Goal: Task Accomplishment & Management: Complete application form

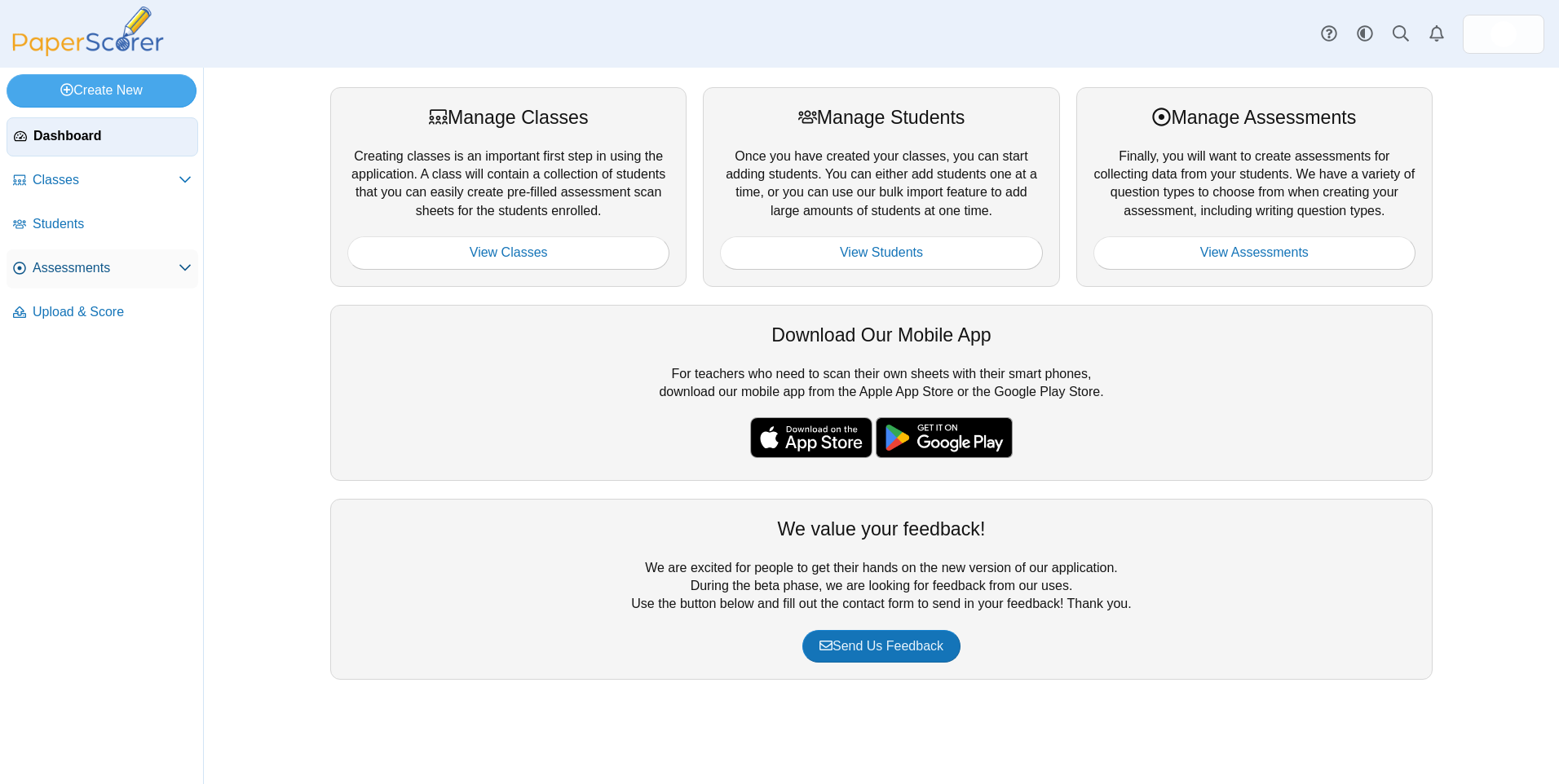
click at [84, 272] on span "Assessments" at bounding box center [106, 268] width 146 height 18
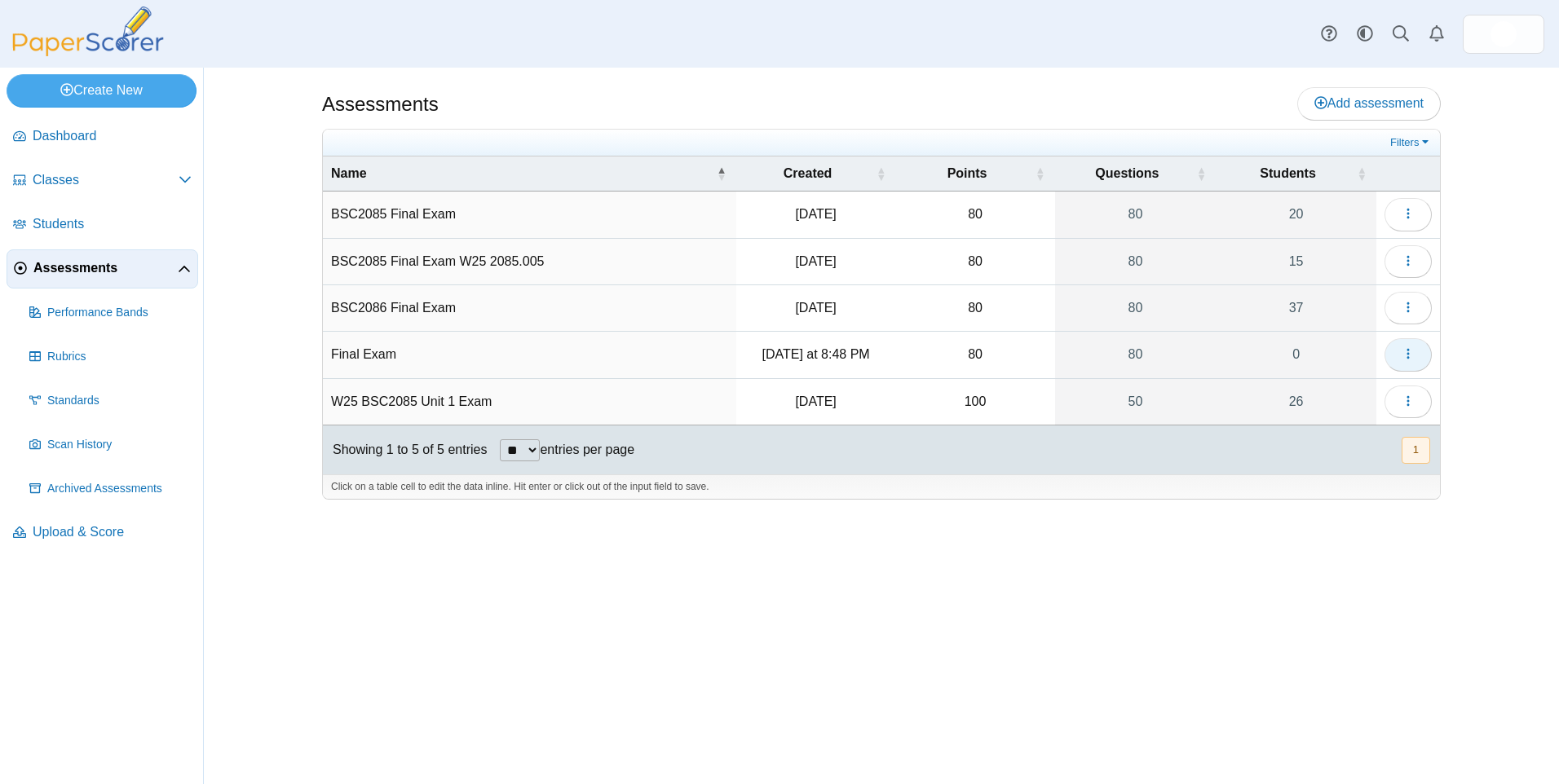
click at [1409, 353] on use "button" at bounding box center [1408, 354] width 3 height 11
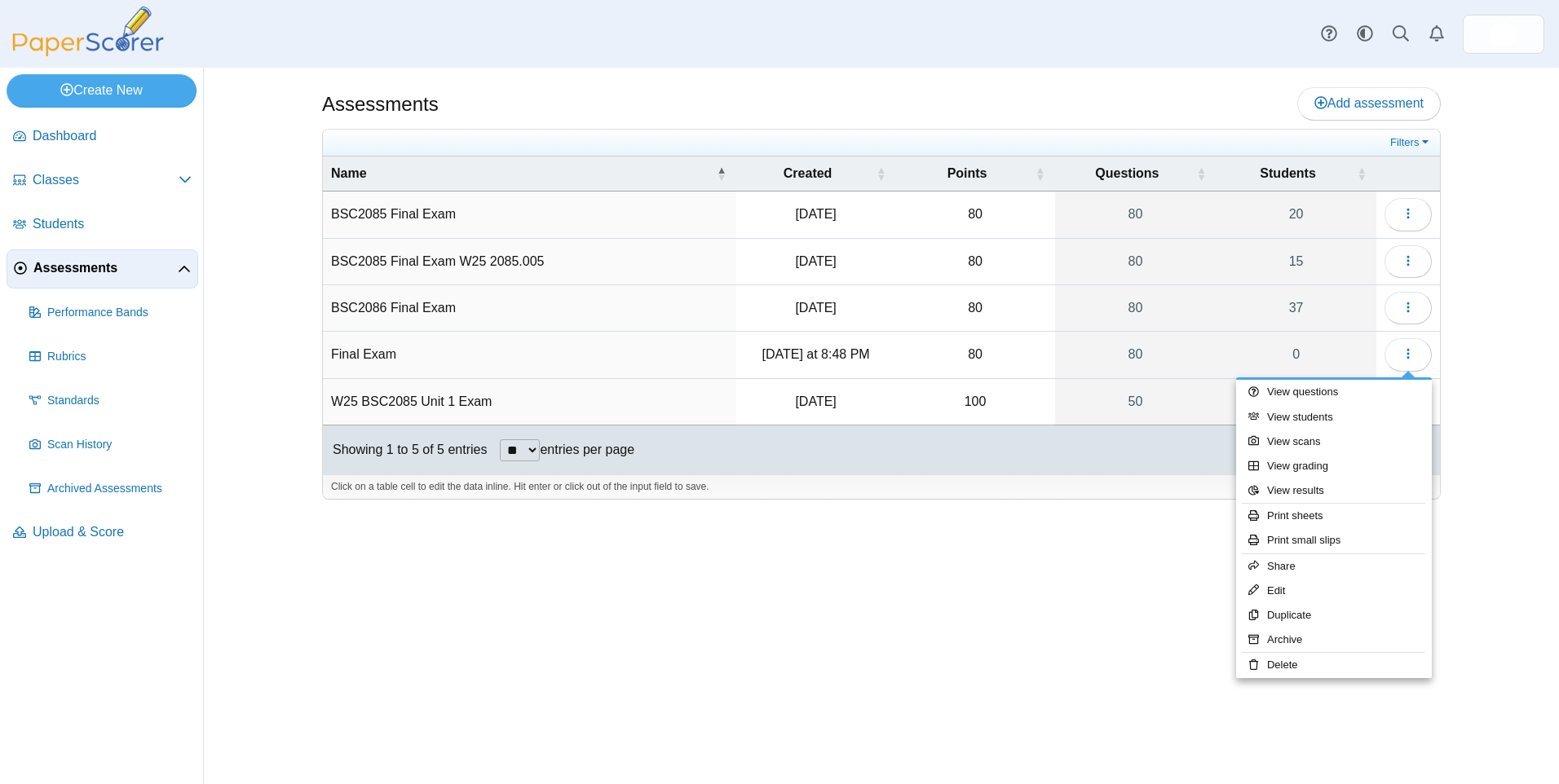
click at [241, 477] on div "Assessments Add assessment Filters" at bounding box center [881, 426] width 1355 height 717
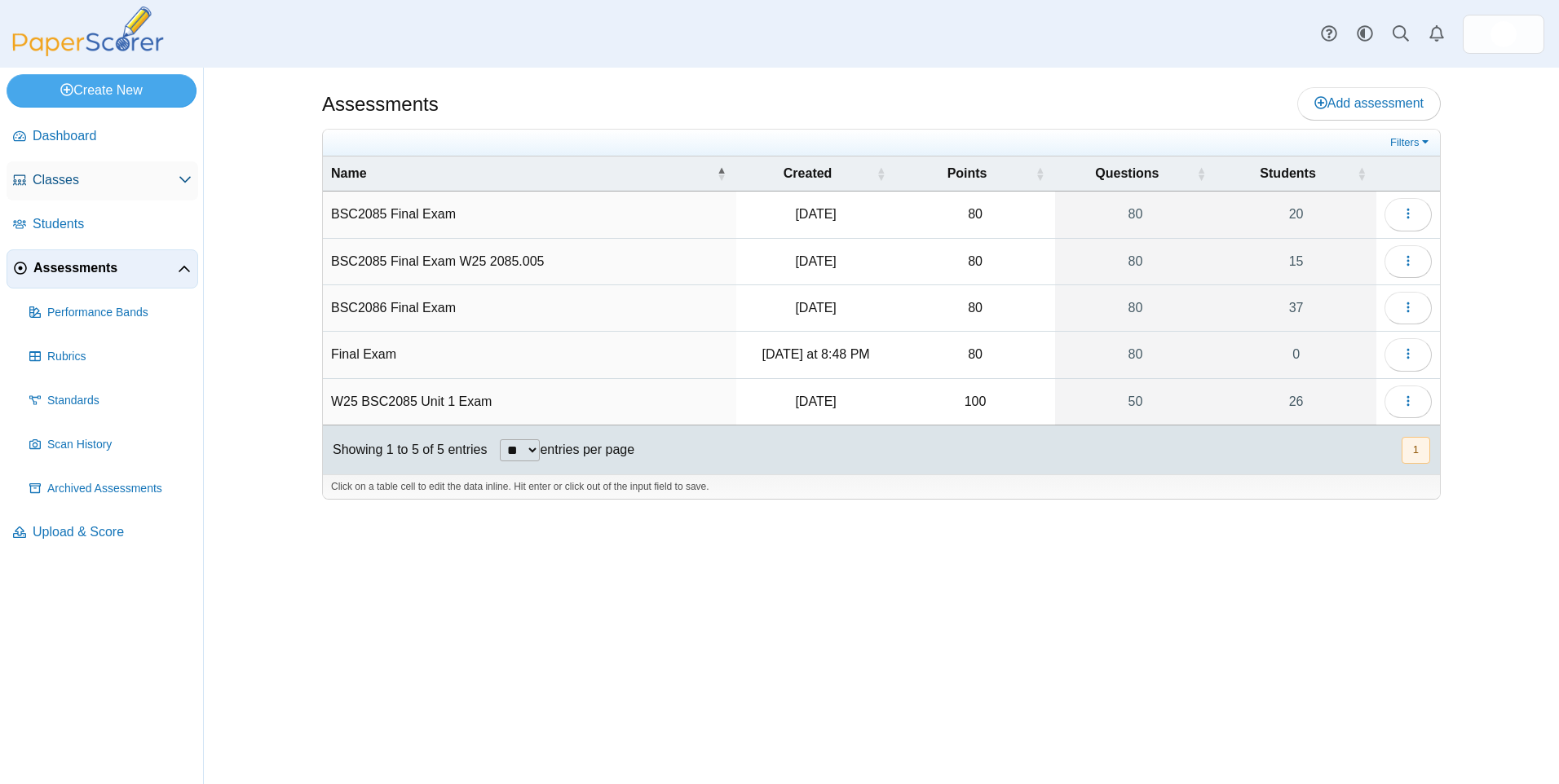
click at [54, 177] on span "Classes" at bounding box center [106, 181] width 146 height 18
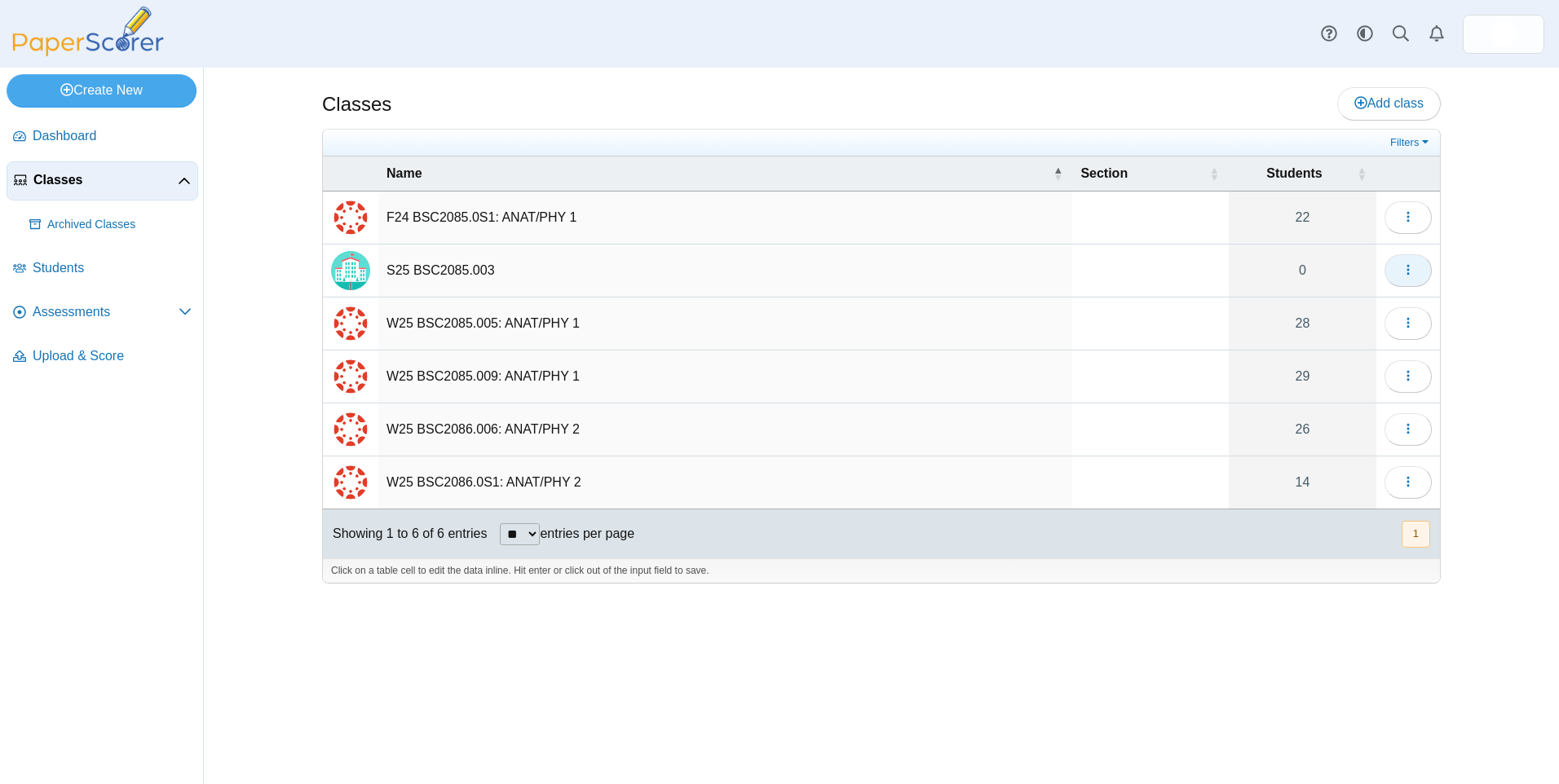
click at [1402, 265] on icon "button" at bounding box center [1408, 270] width 13 height 13
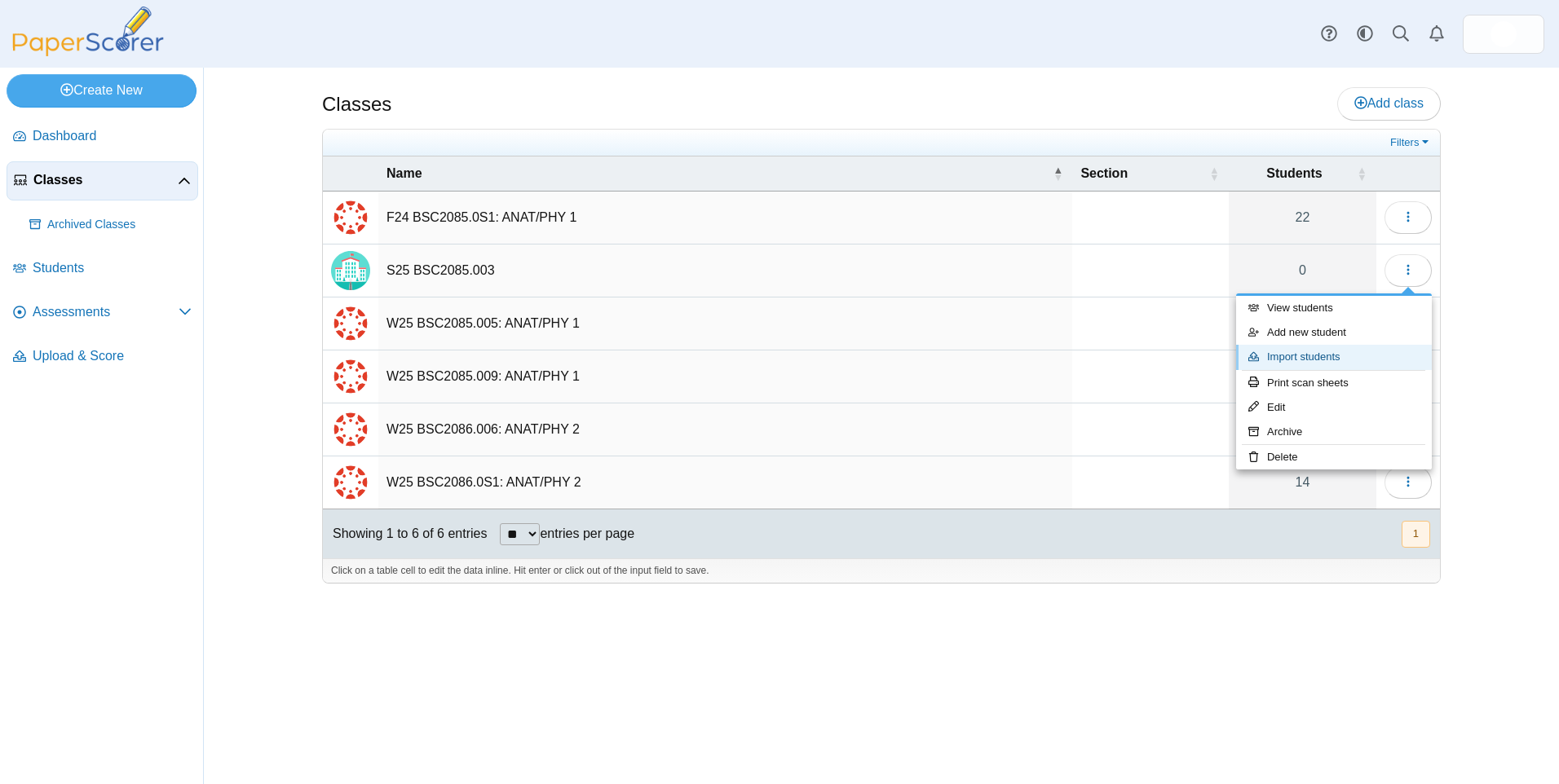
click at [1299, 362] on link "Import students" at bounding box center [1333, 357] width 196 height 25
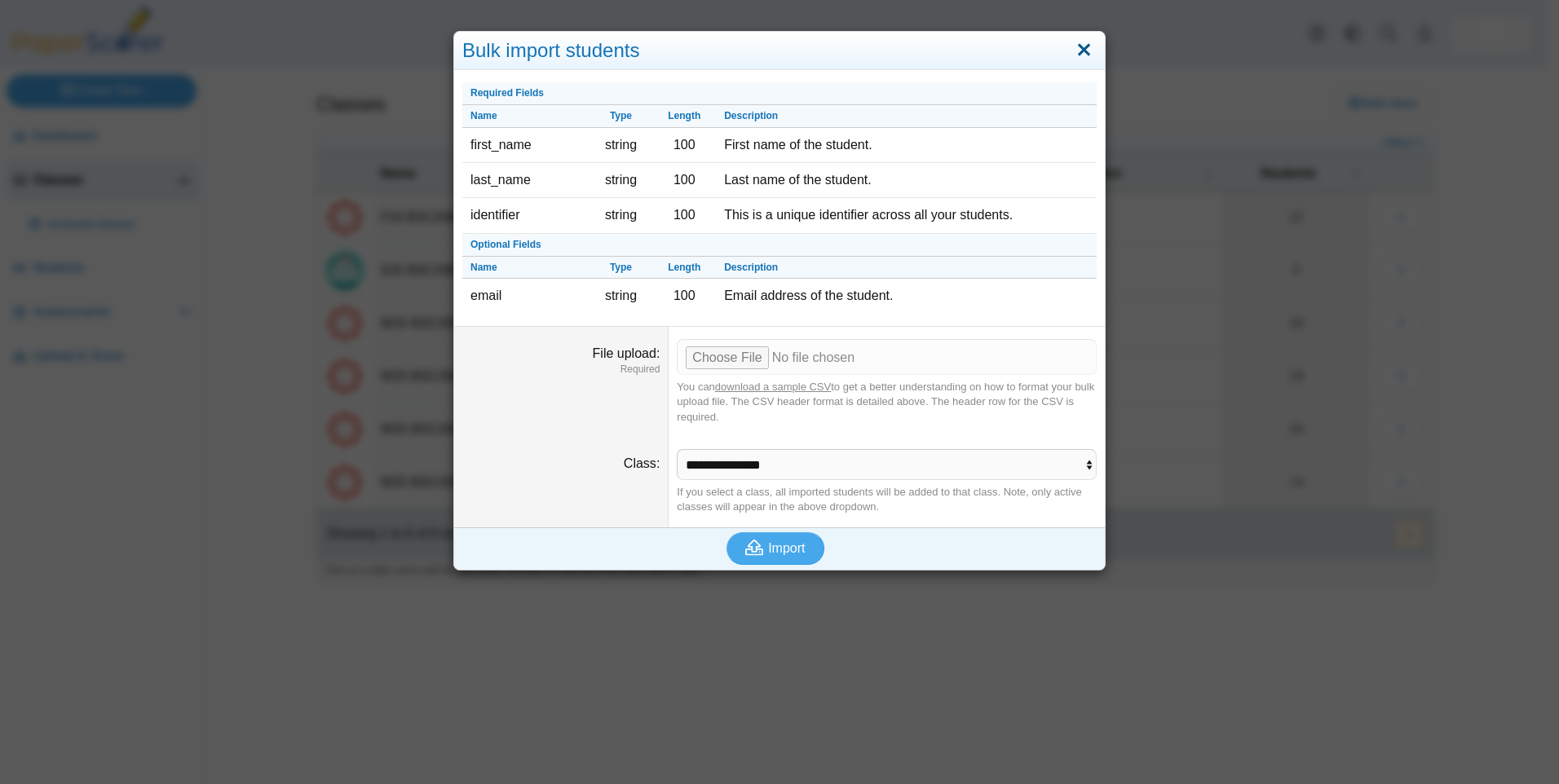
click at [1079, 43] on link "Close" at bounding box center [1084, 50] width 26 height 28
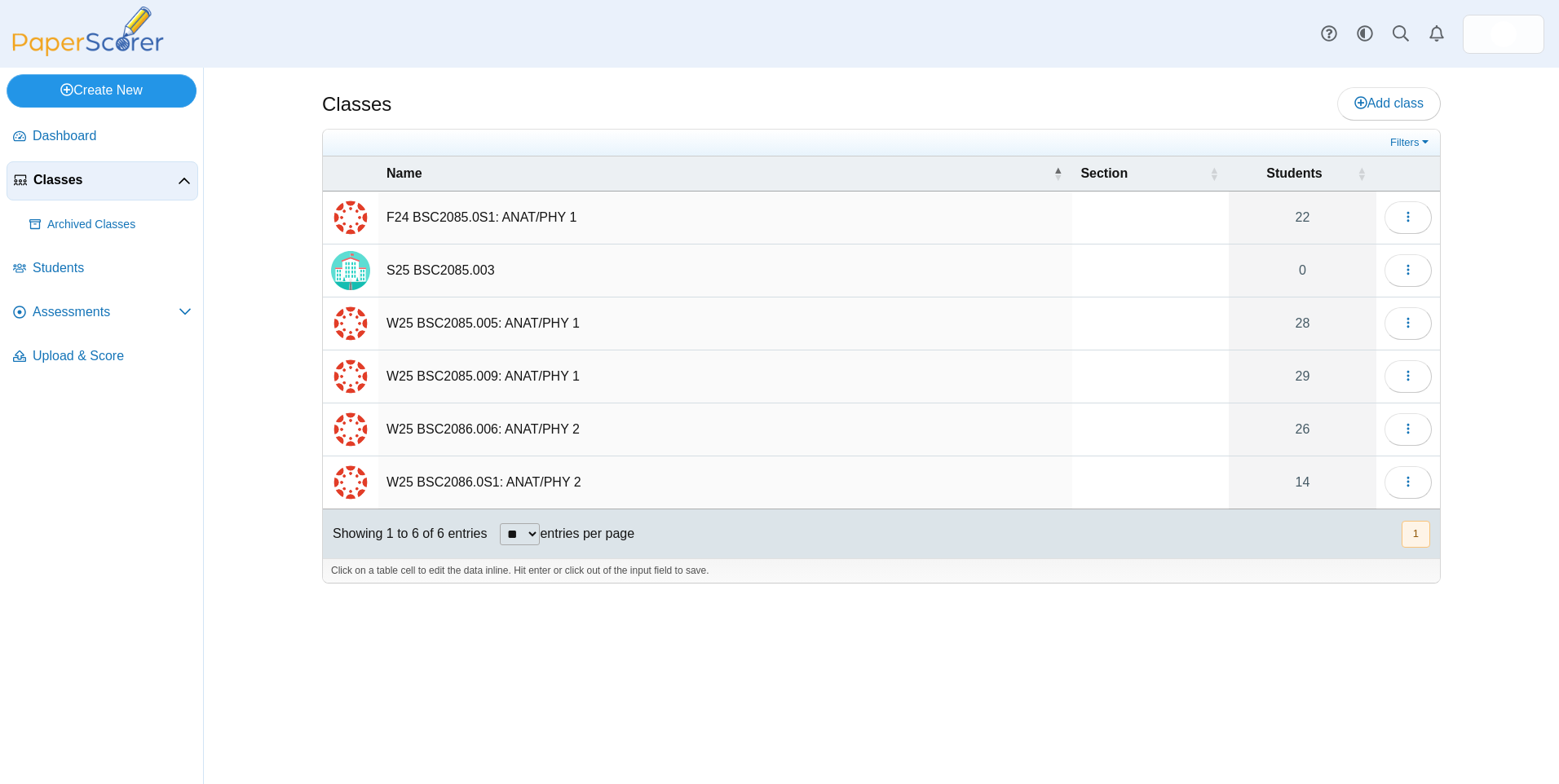
click at [95, 93] on link "Create New" at bounding box center [101, 91] width 190 height 33
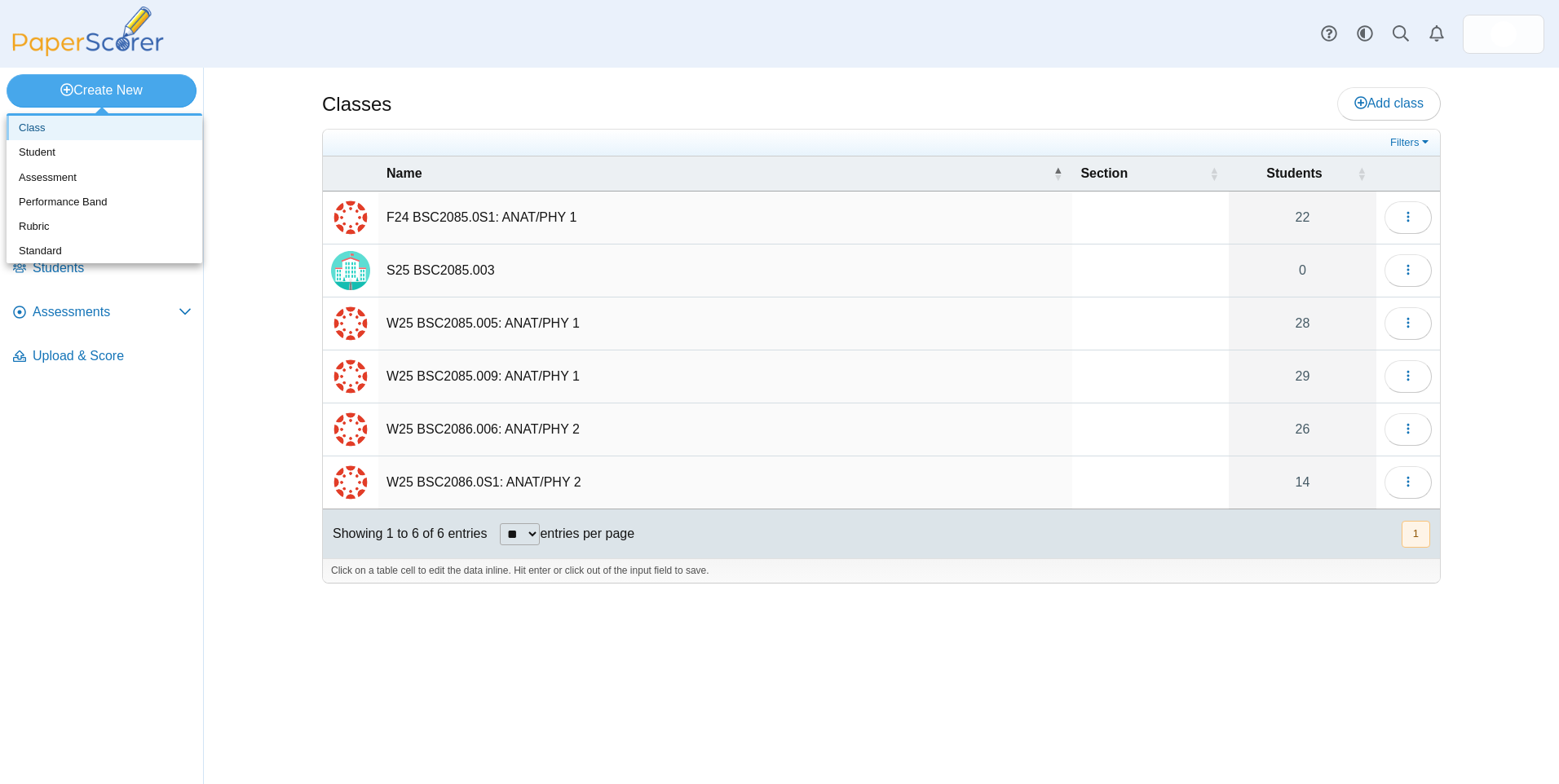
click at [53, 129] on link "Class" at bounding box center [104, 128] width 196 height 25
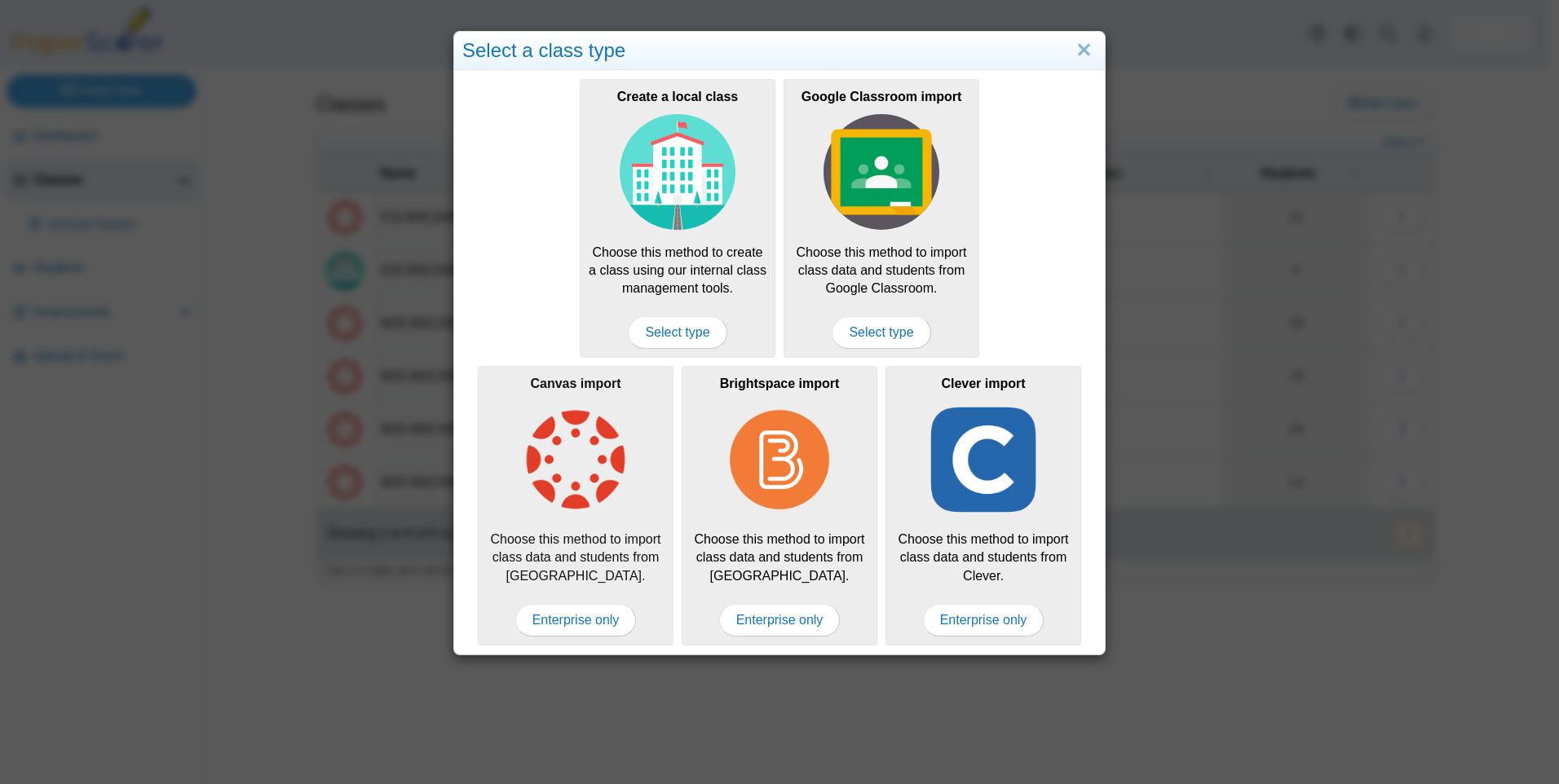
click at [567, 473] on img at bounding box center [576, 460] width 116 height 116
click span "Enterprise only"
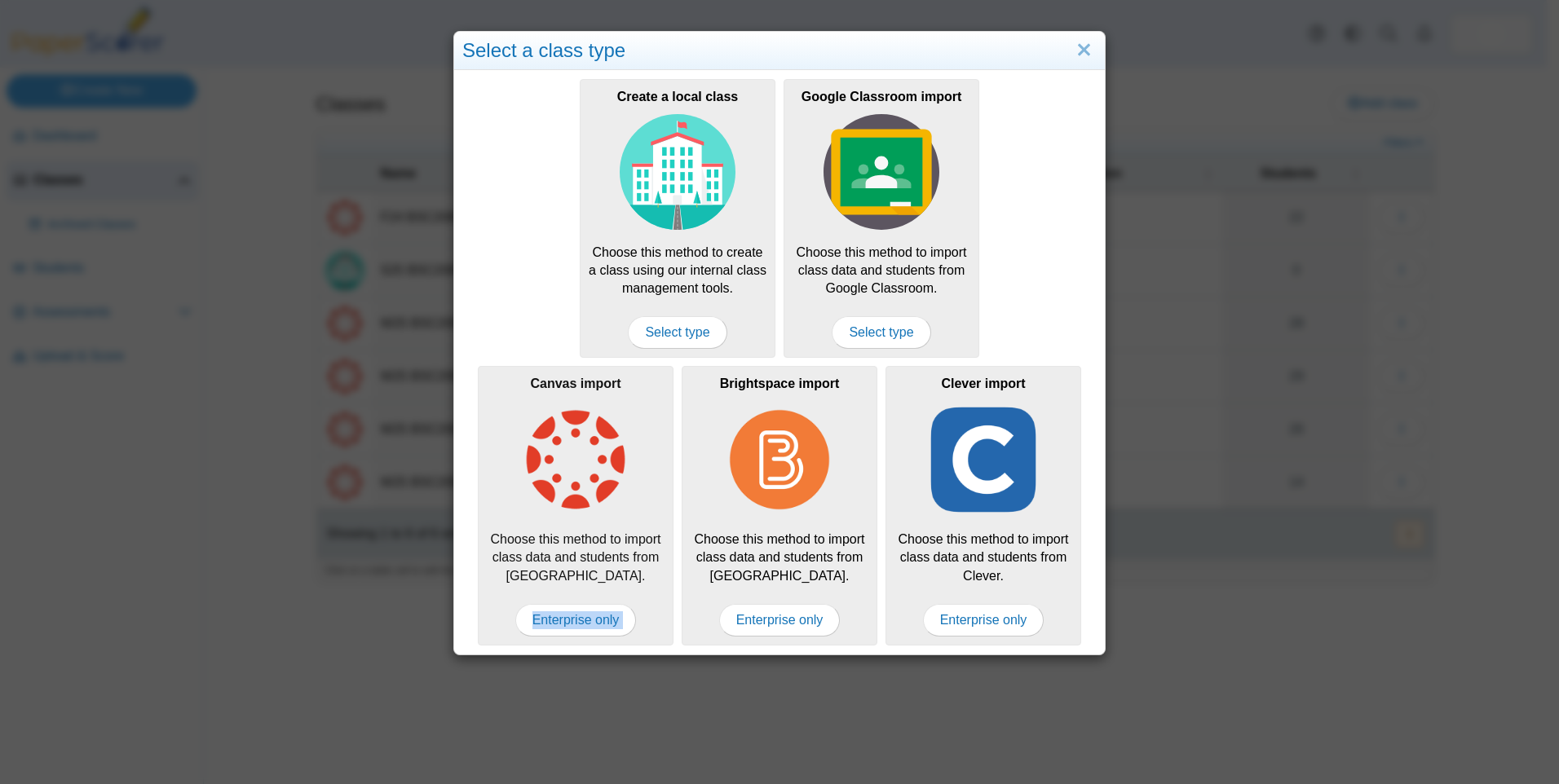
drag, startPoint x: 566, startPoint y: 623, endPoint x: 570, endPoint y: 441, distance: 182.0
click img
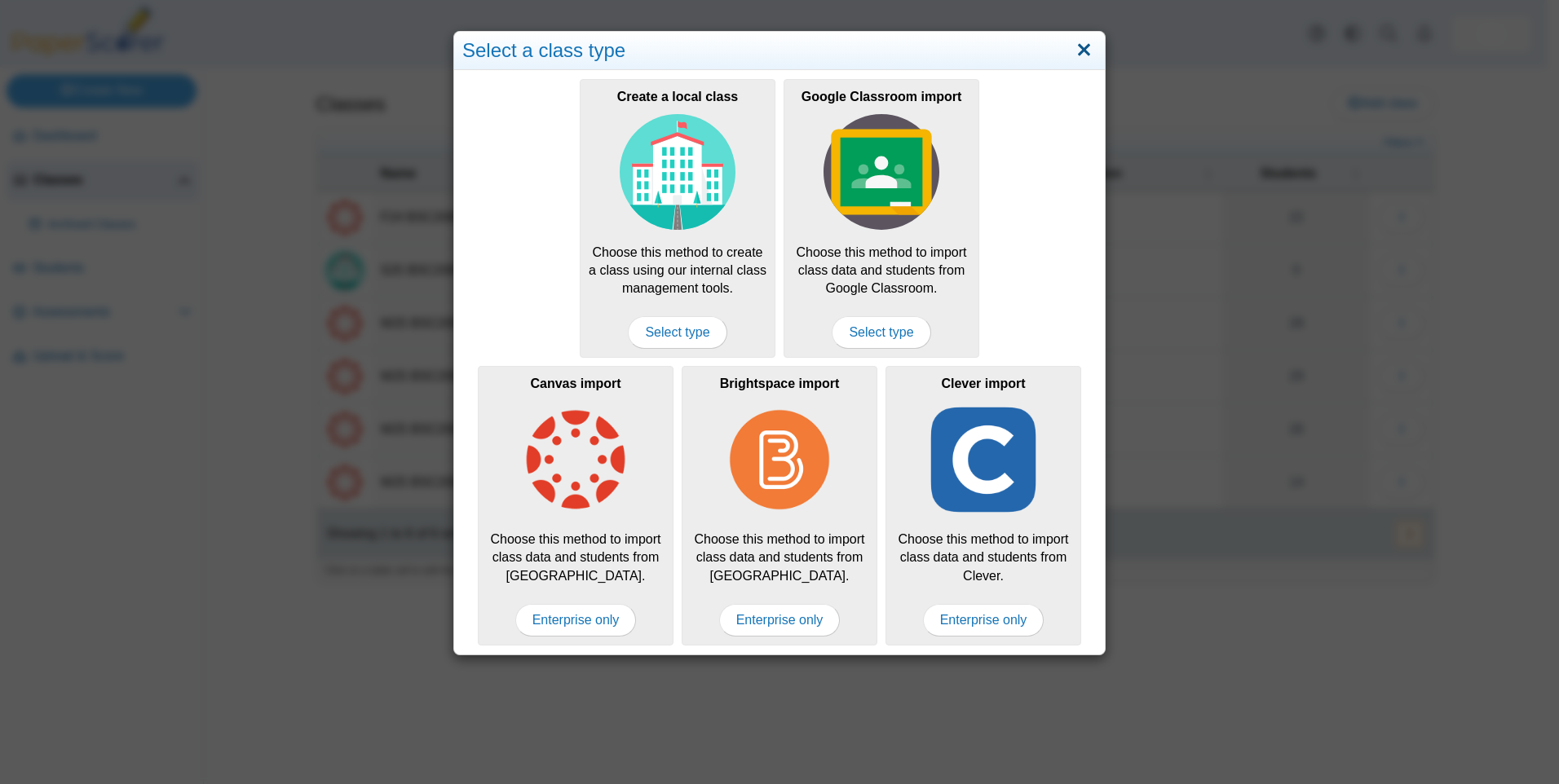
click link "Close"
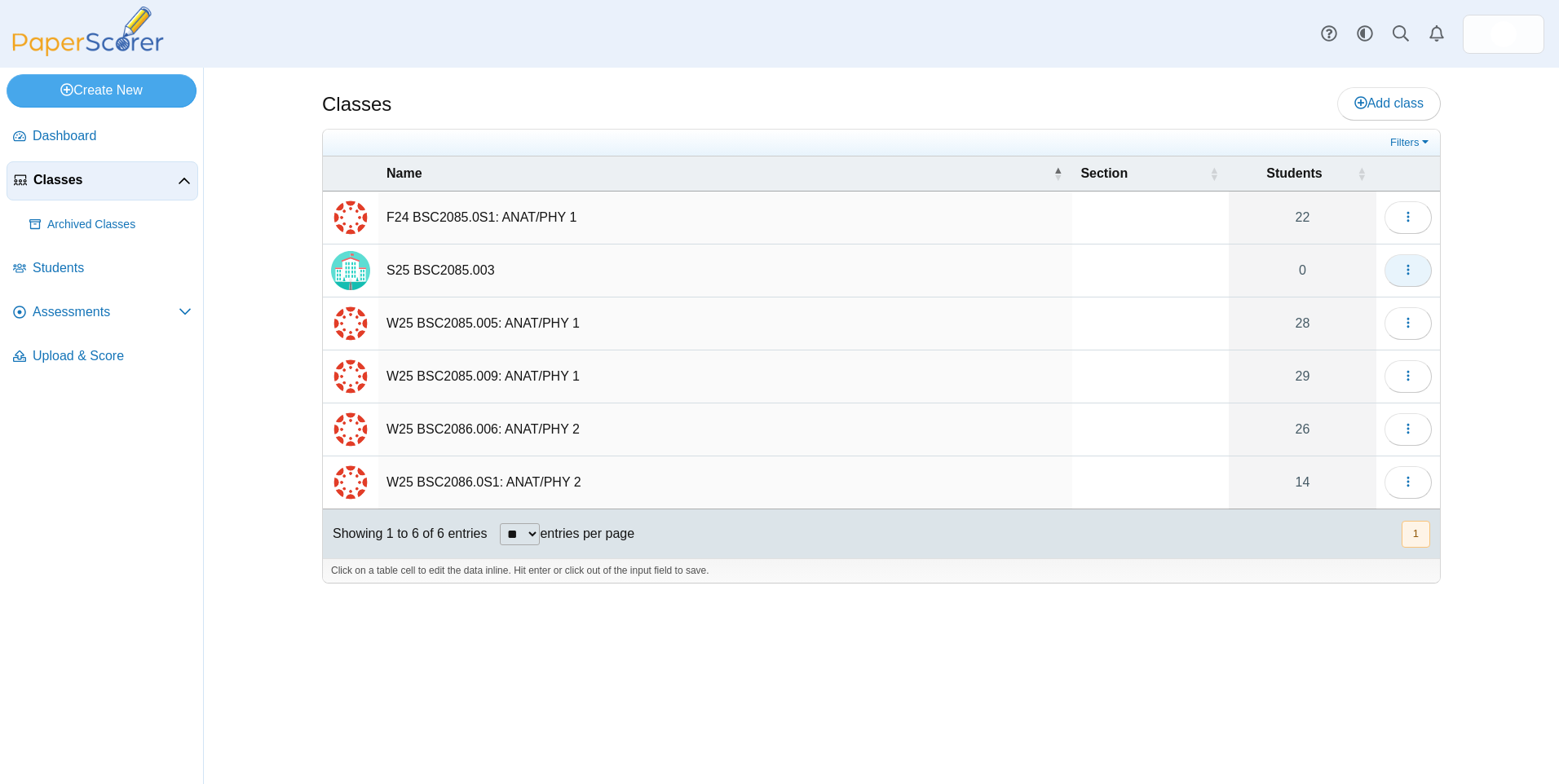
click icon "button"
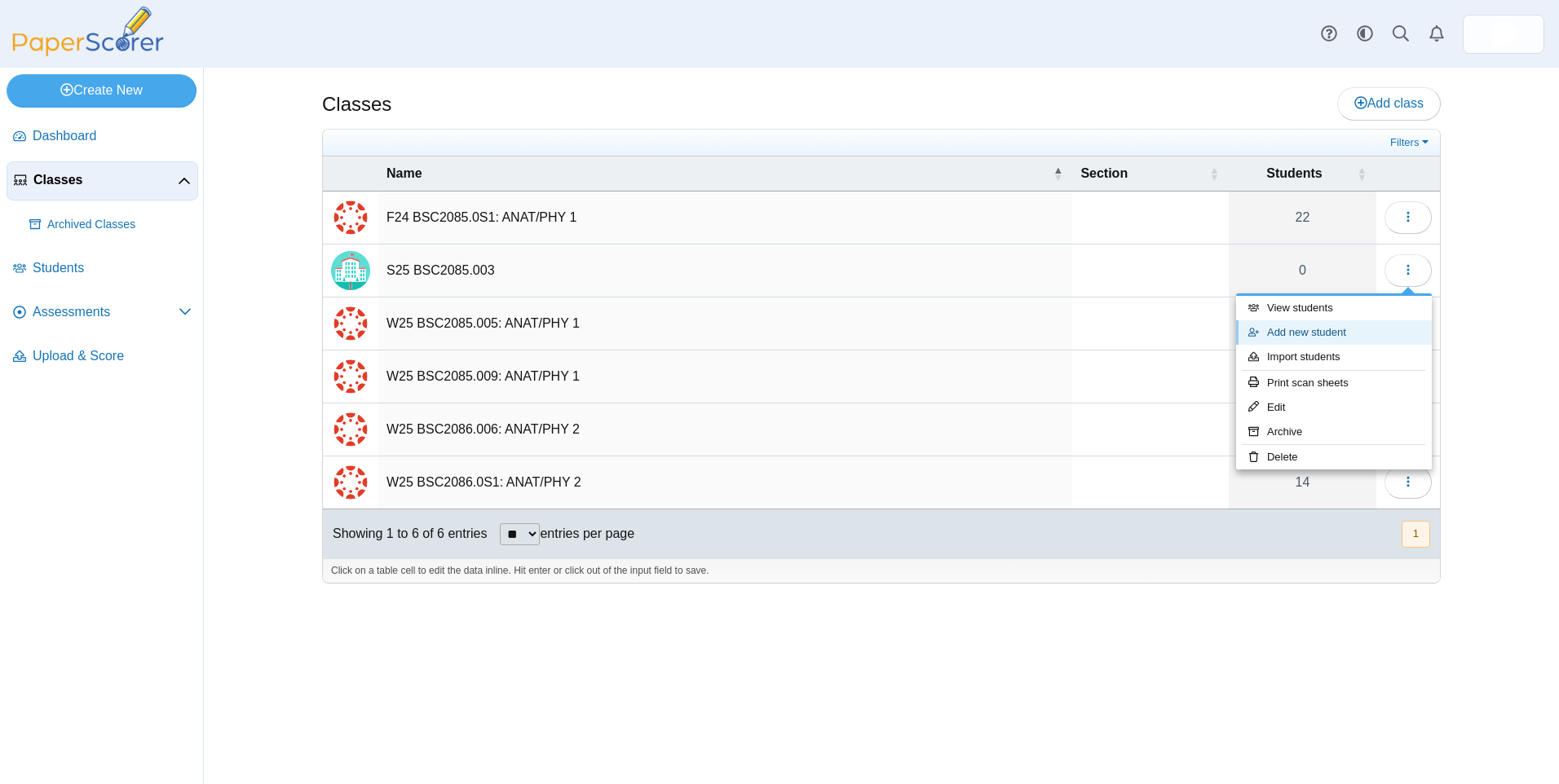
click link "Add new student"
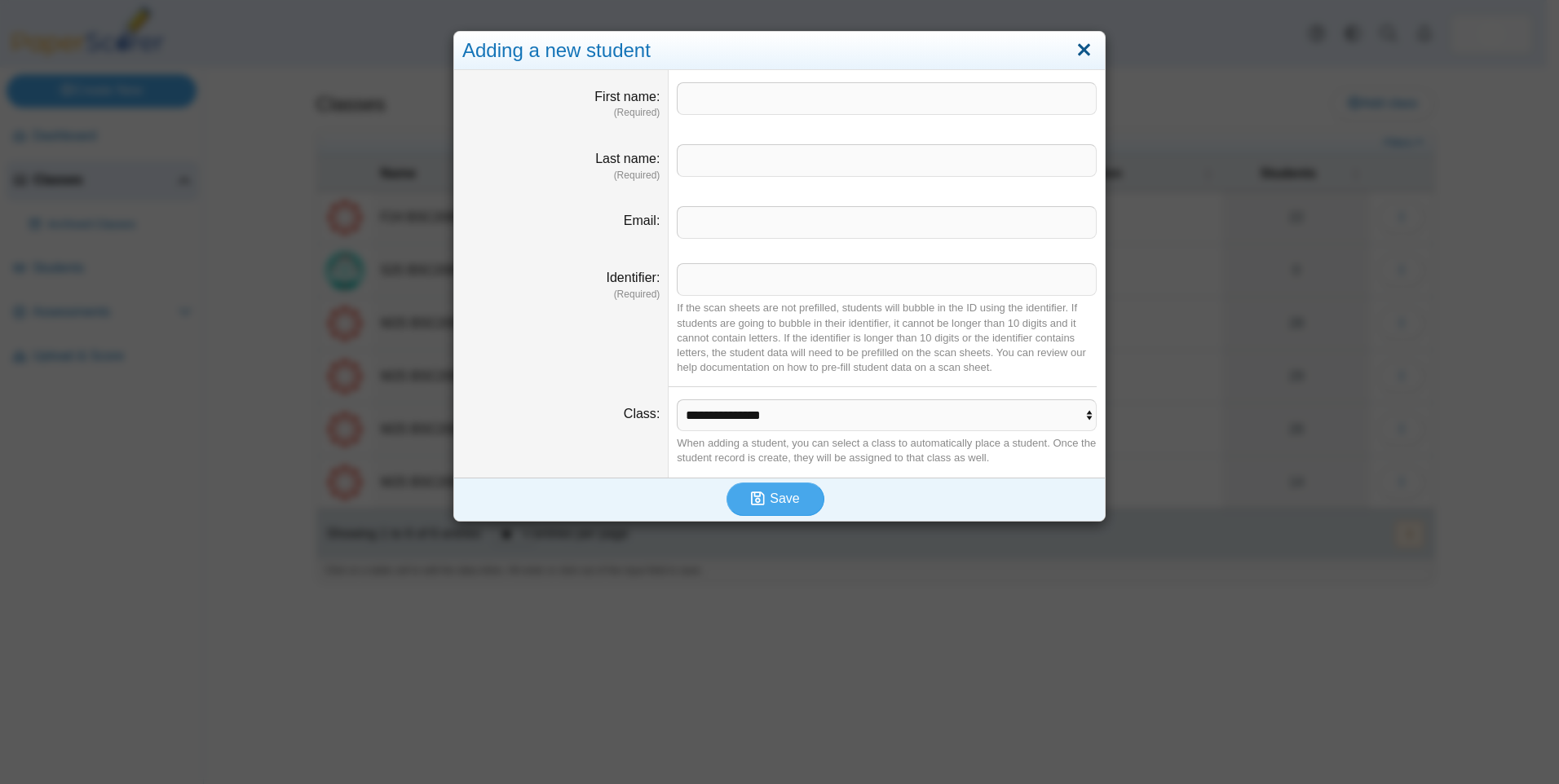
click link "Close"
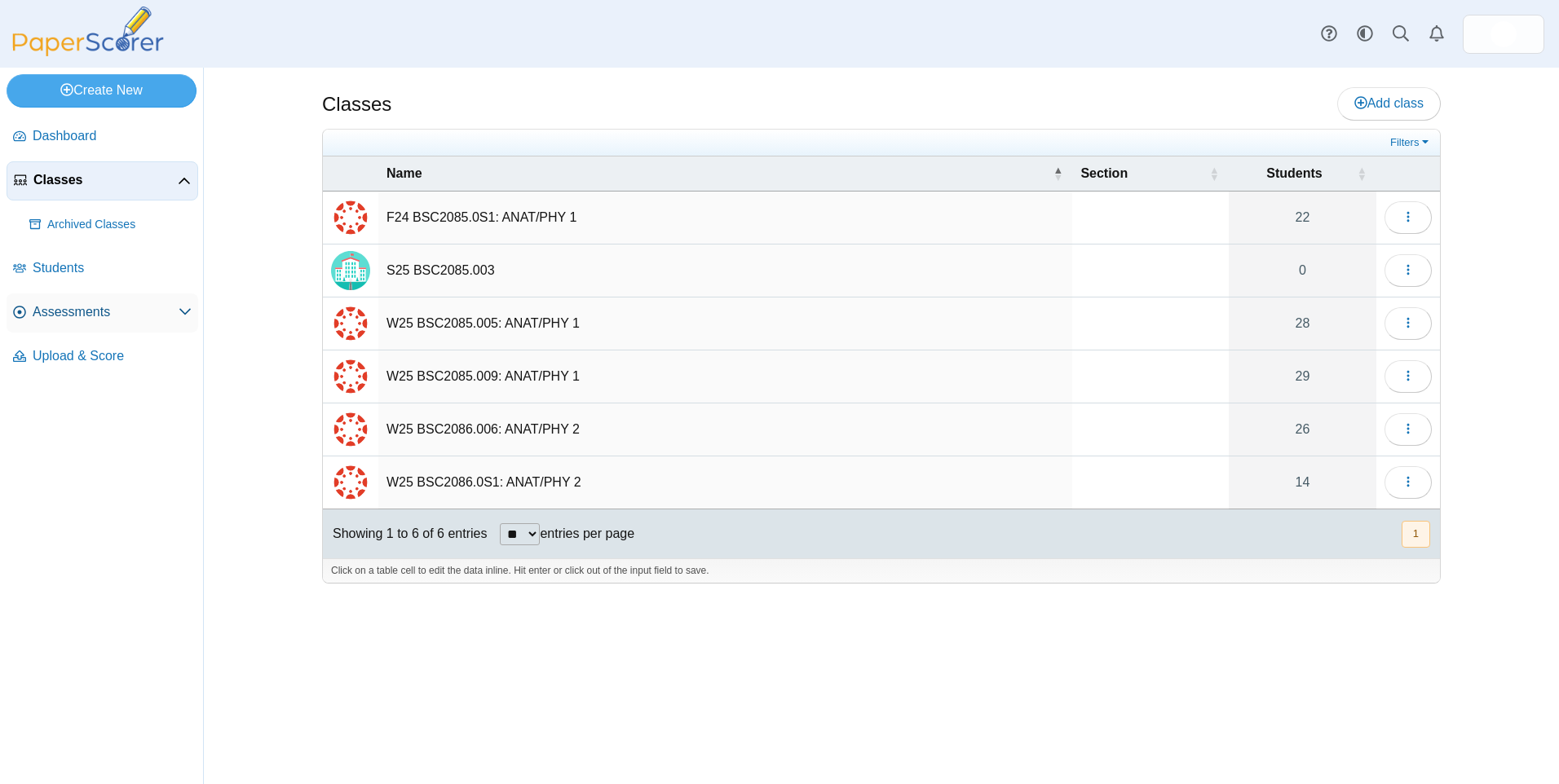
click span "Assessments"
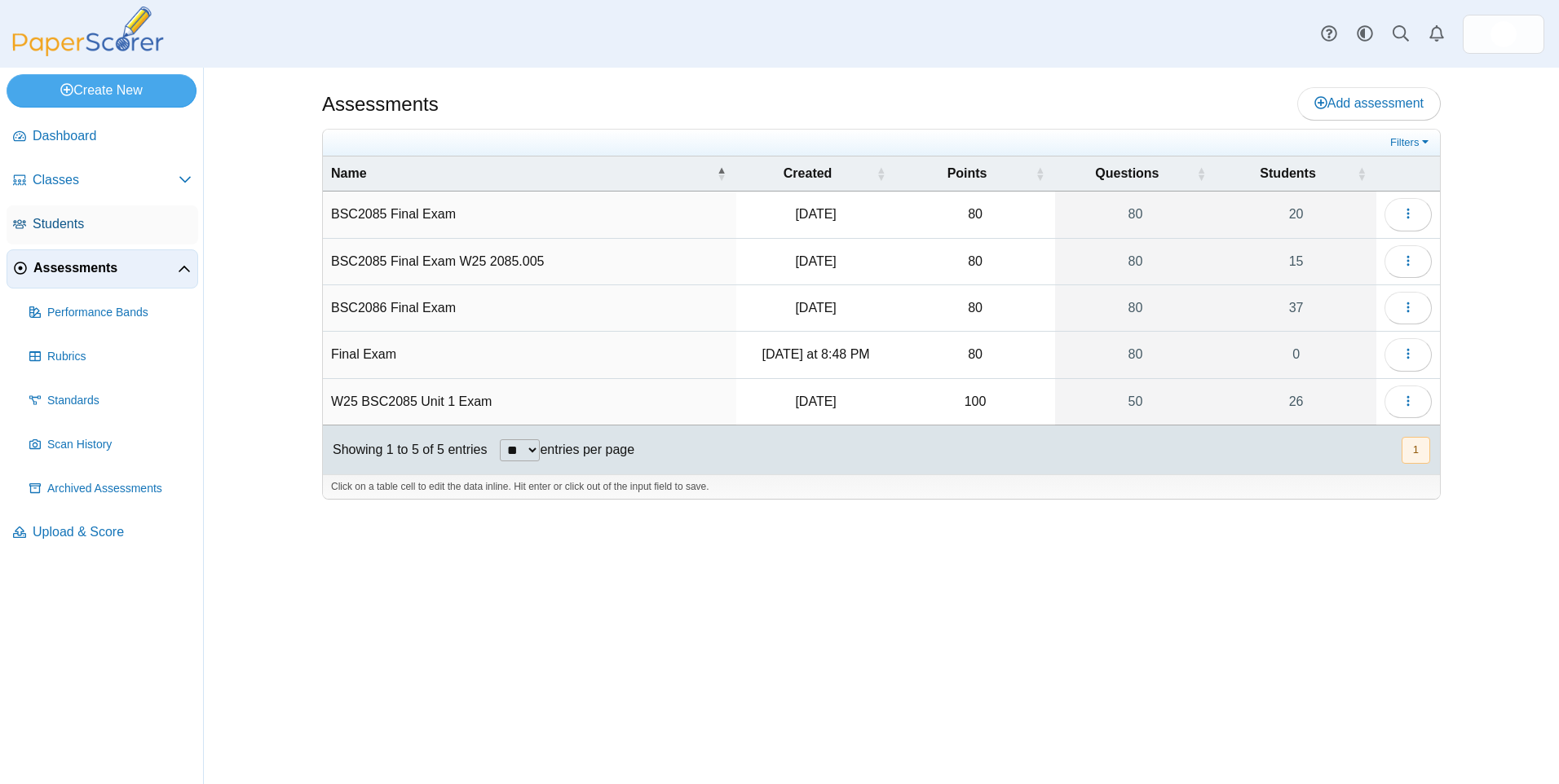
click at [68, 227] on span "Students" at bounding box center [112, 224] width 159 height 18
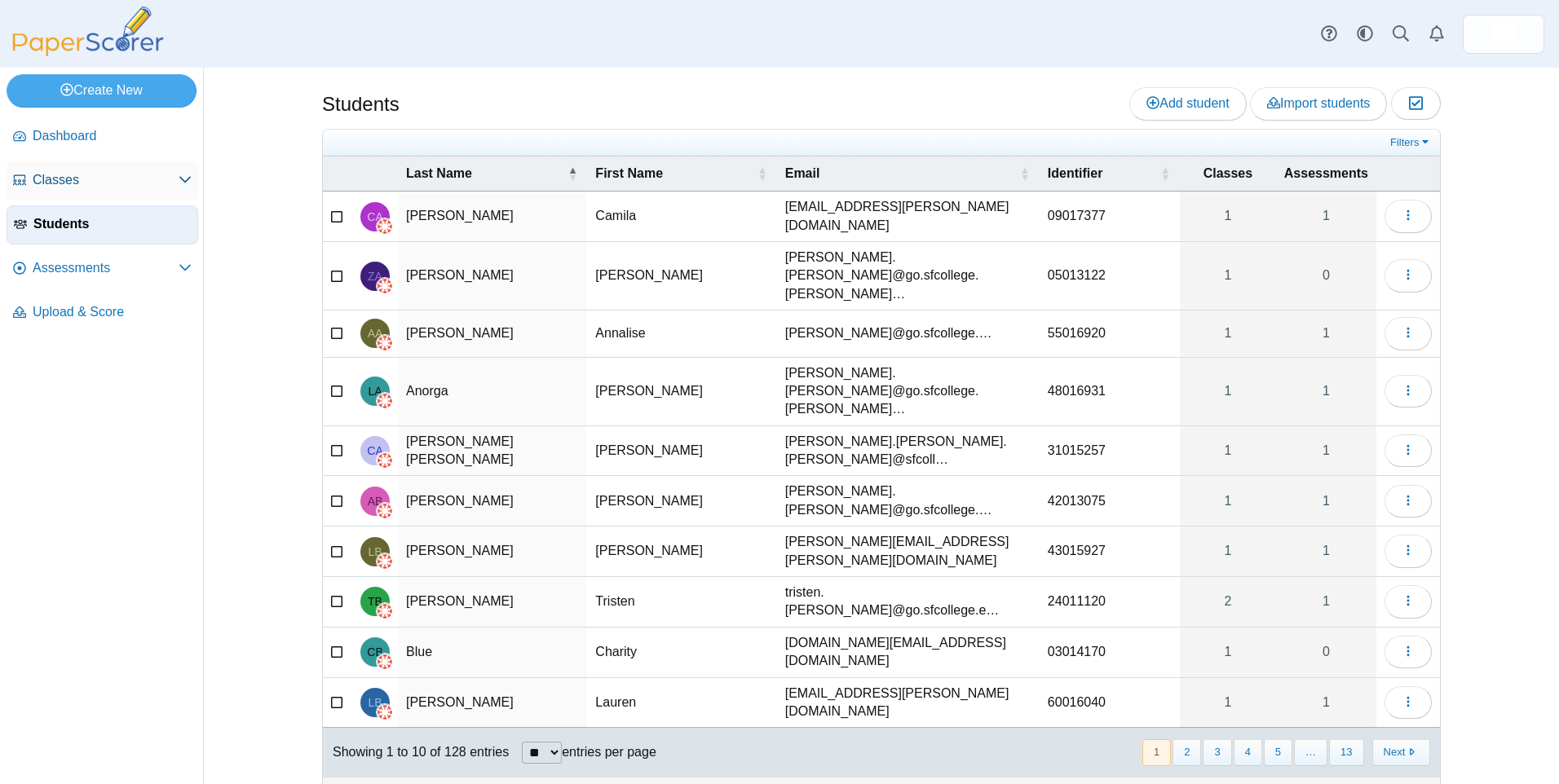
click at [62, 178] on span "Classes" at bounding box center [106, 181] width 146 height 18
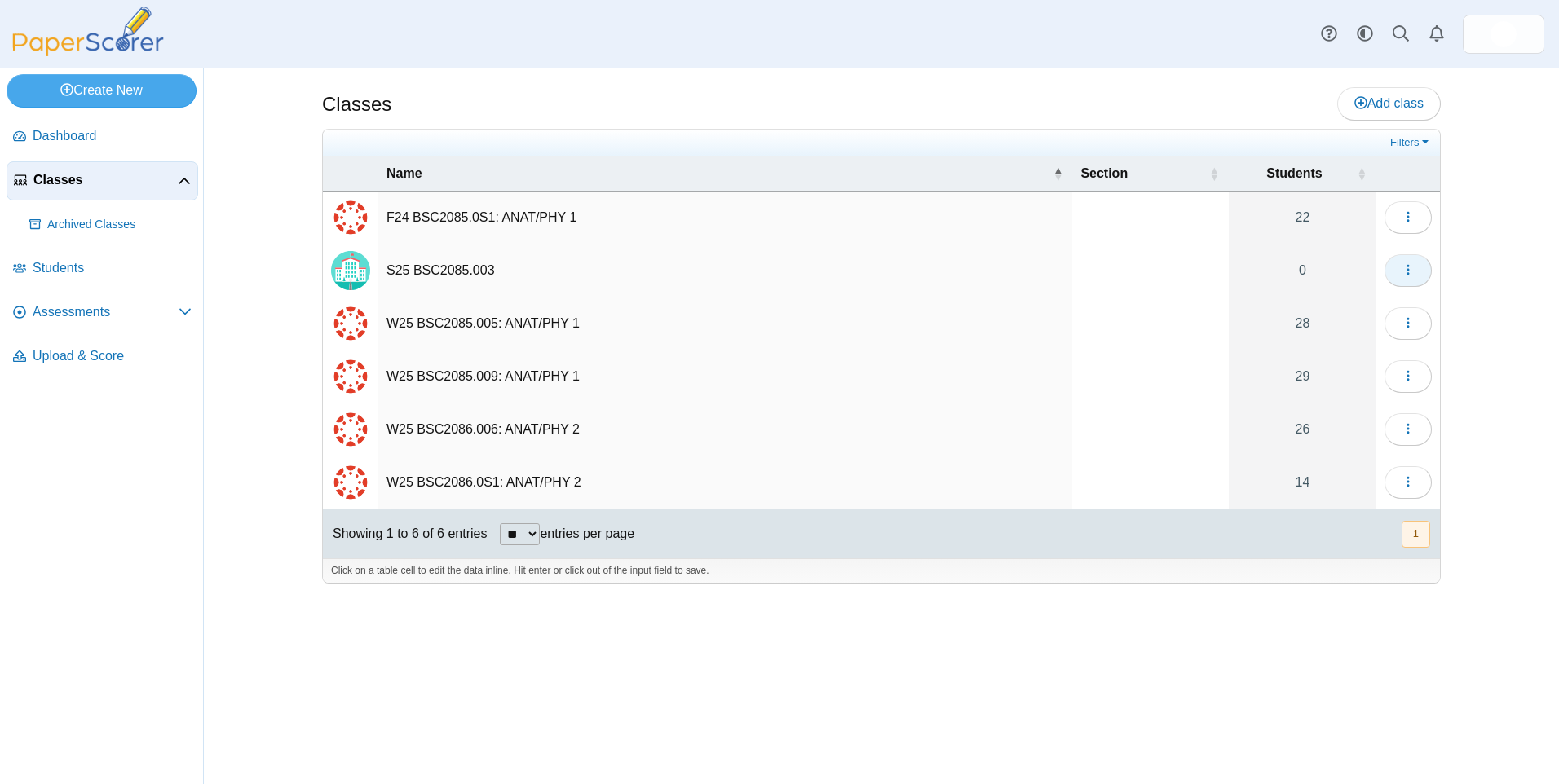
click at [1408, 266] on use "button" at bounding box center [1408, 271] width 3 height 11
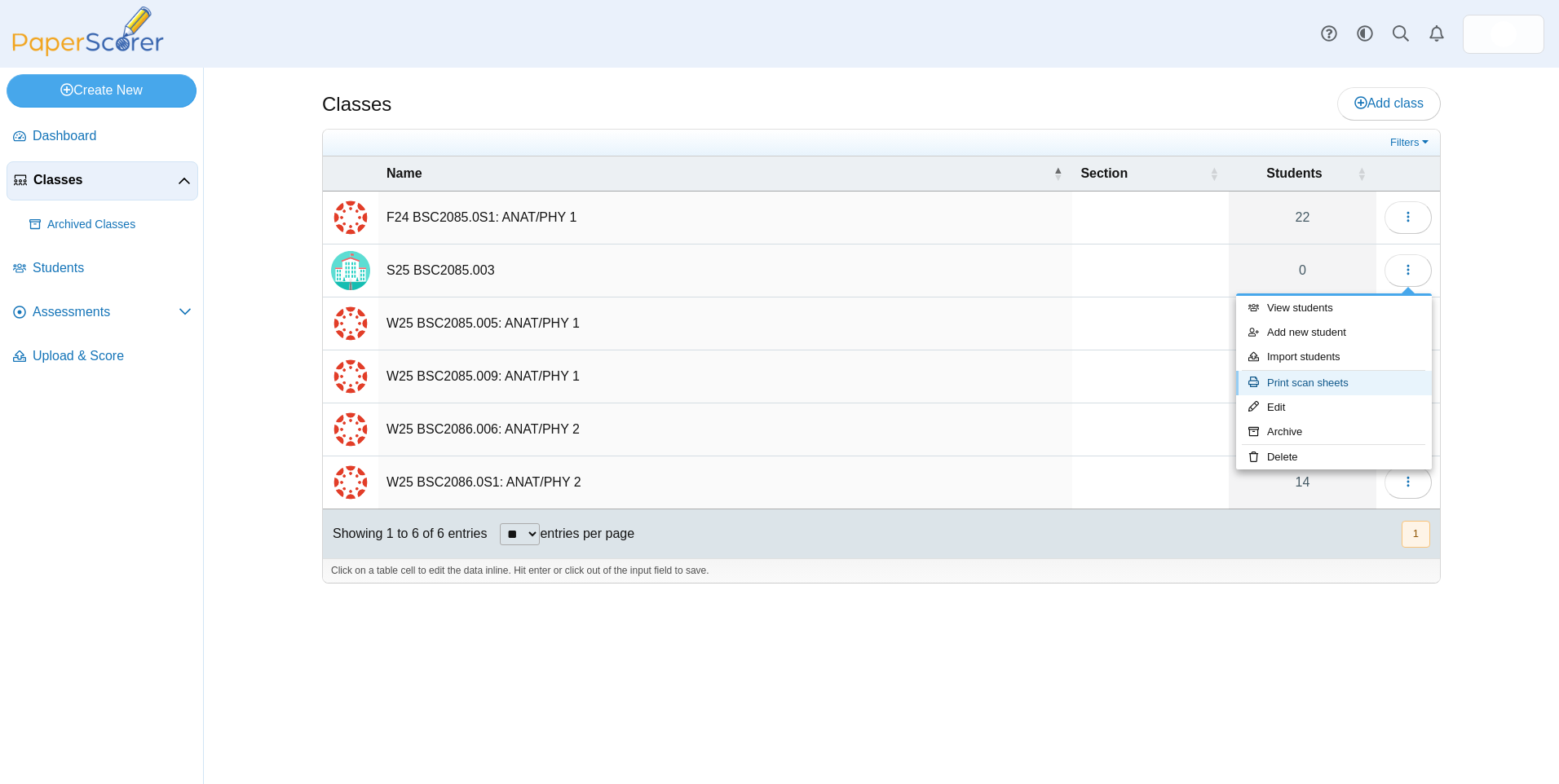
click at [1306, 383] on link "Print scan sheets" at bounding box center [1333, 383] width 196 height 25
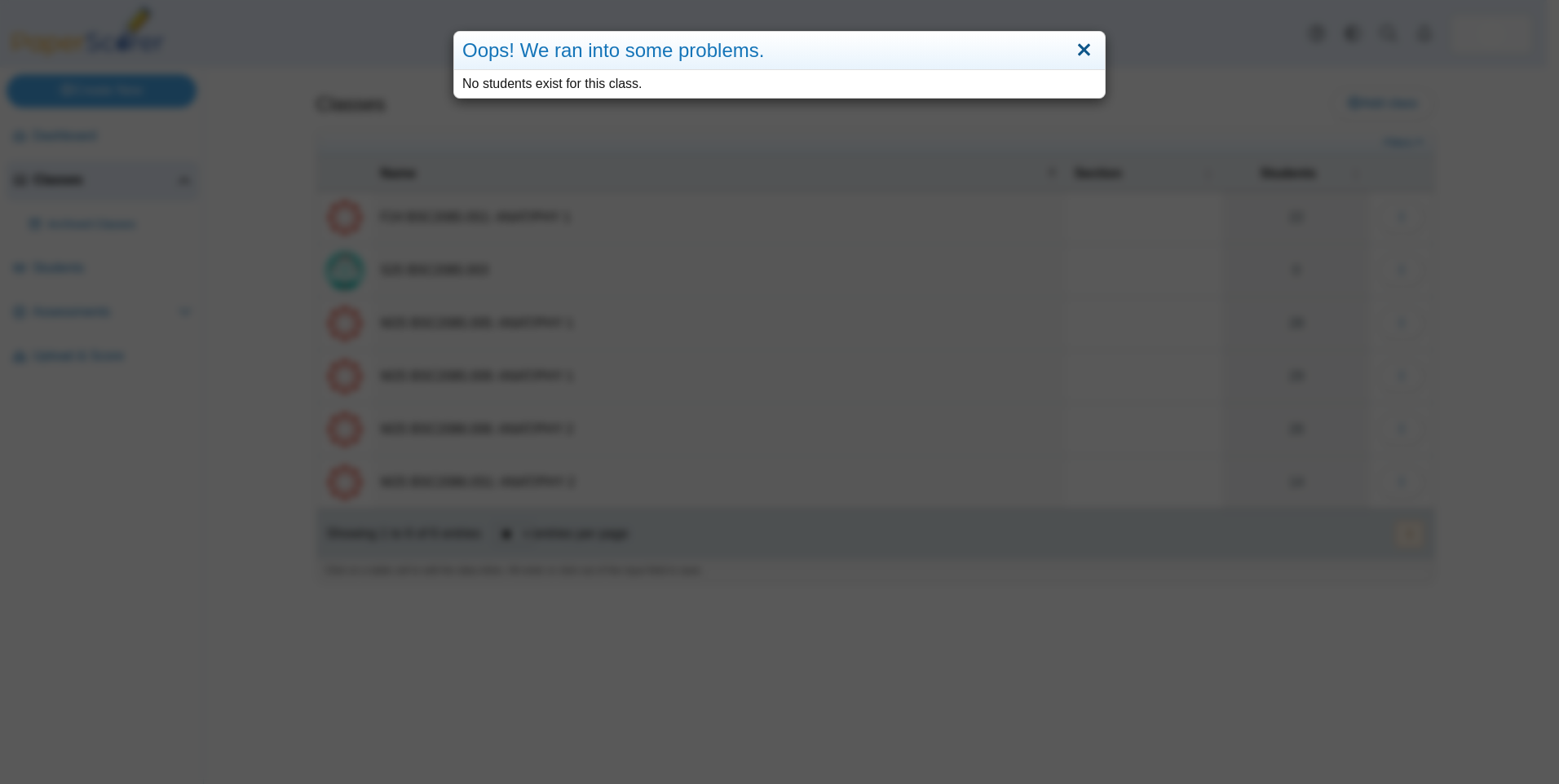
click at [1083, 42] on link "Close" at bounding box center [1084, 50] width 26 height 28
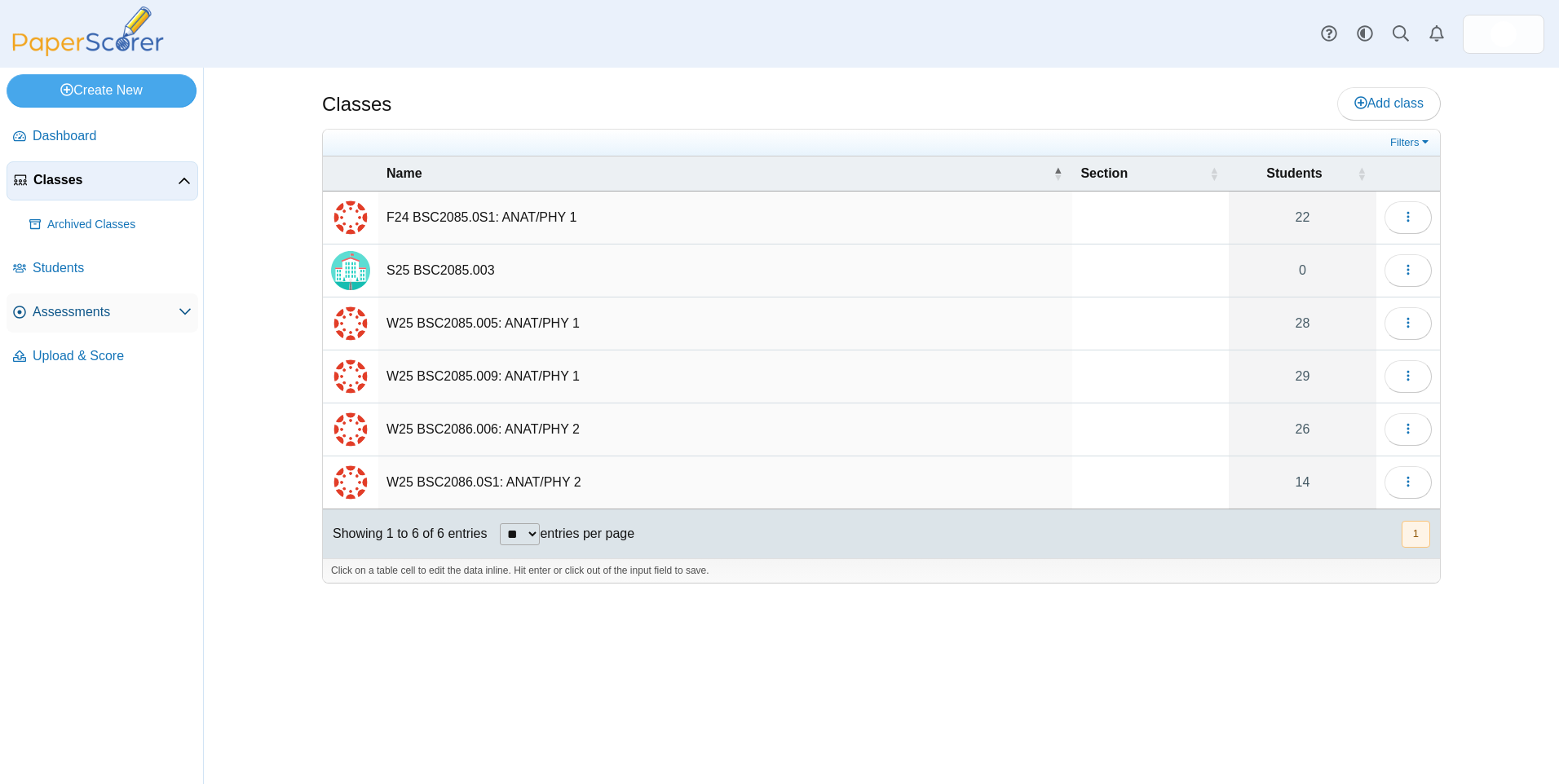
click at [73, 318] on span "Assessments" at bounding box center [106, 312] width 146 height 18
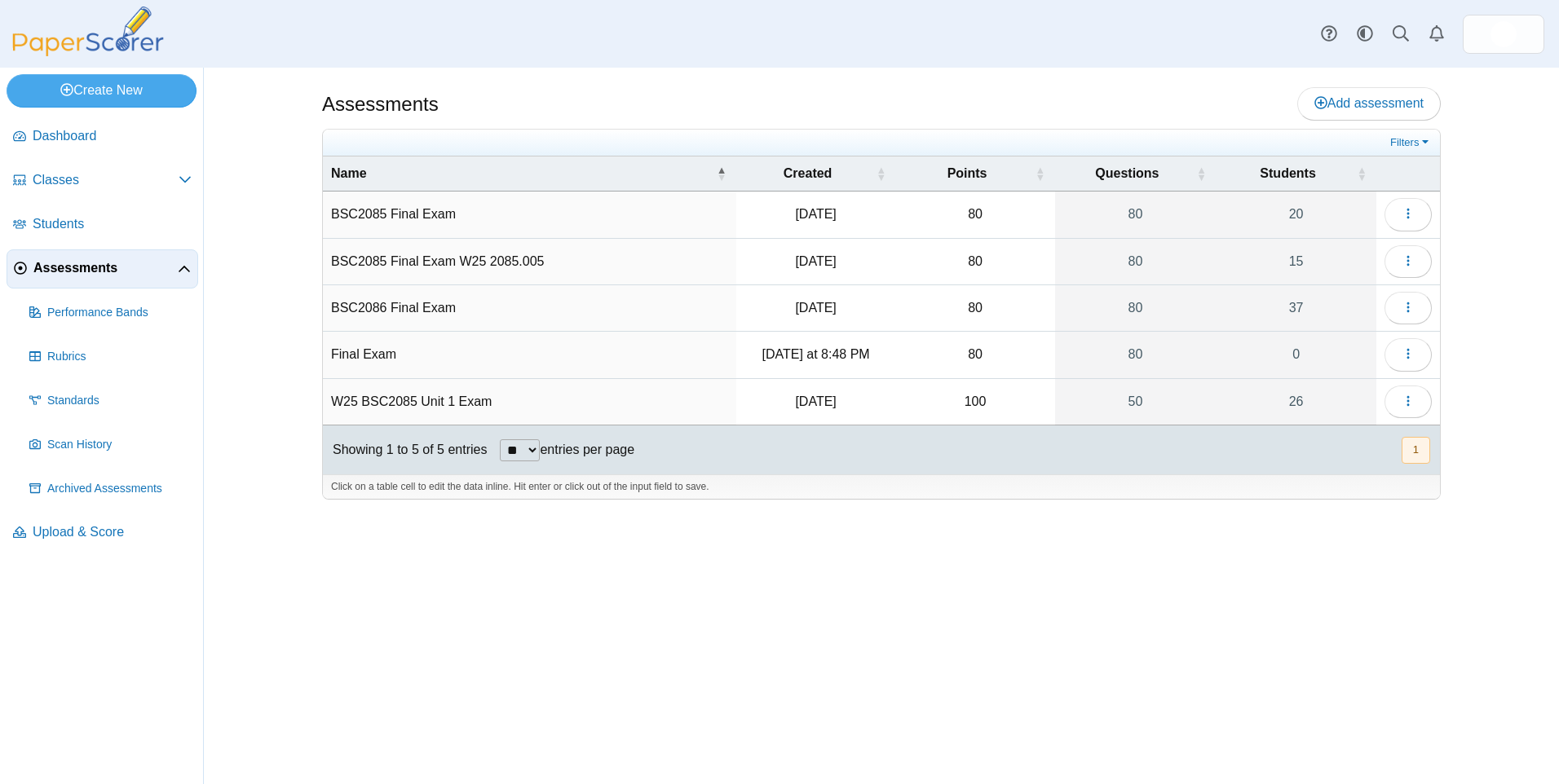
click at [395, 355] on td "Final Exam" at bounding box center [530, 354] width 413 height 47
click at [1419, 354] on button "button" at bounding box center [1408, 355] width 48 height 33
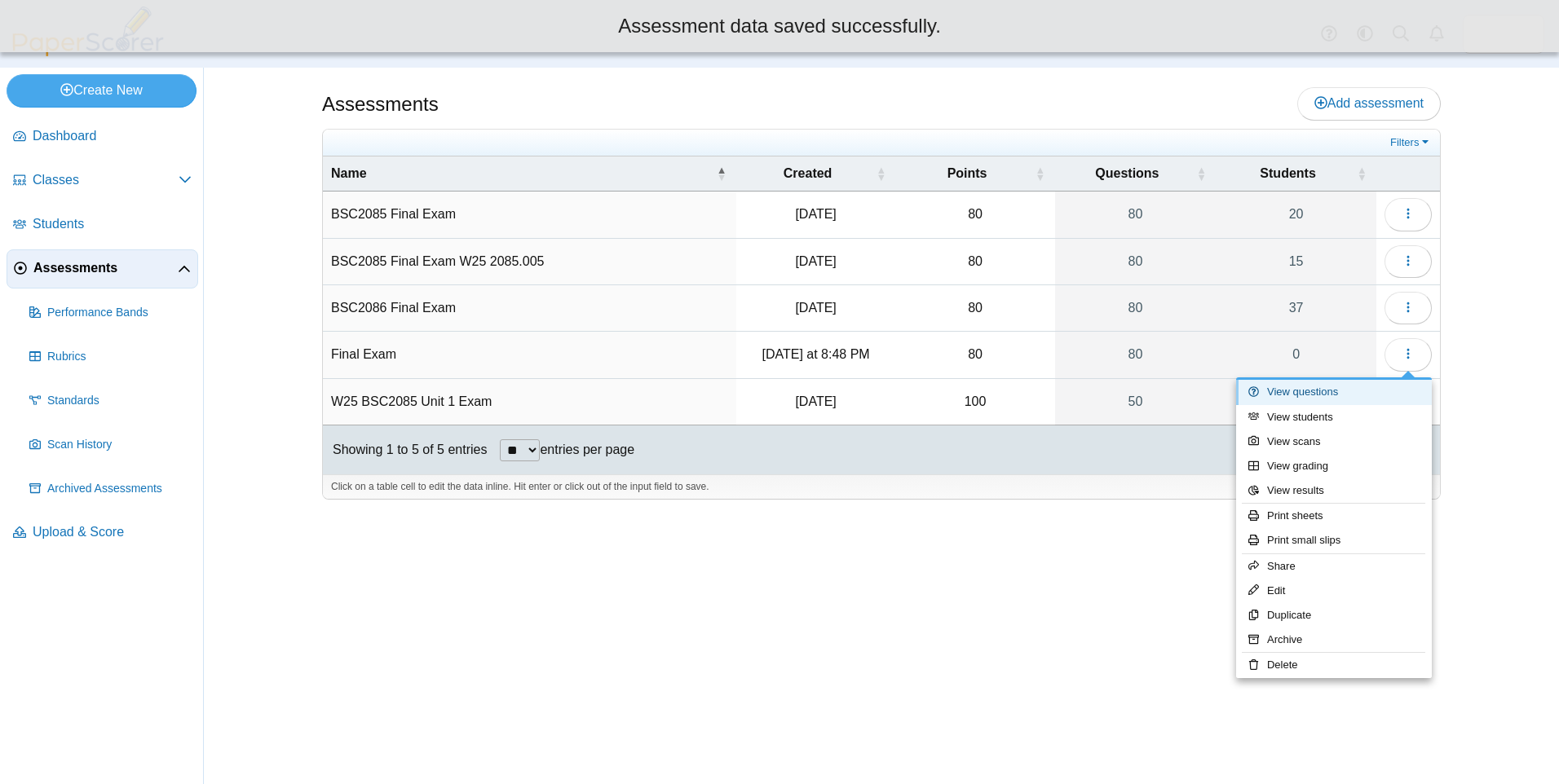
click at [1321, 398] on link "View questions" at bounding box center [1333, 392] width 196 height 25
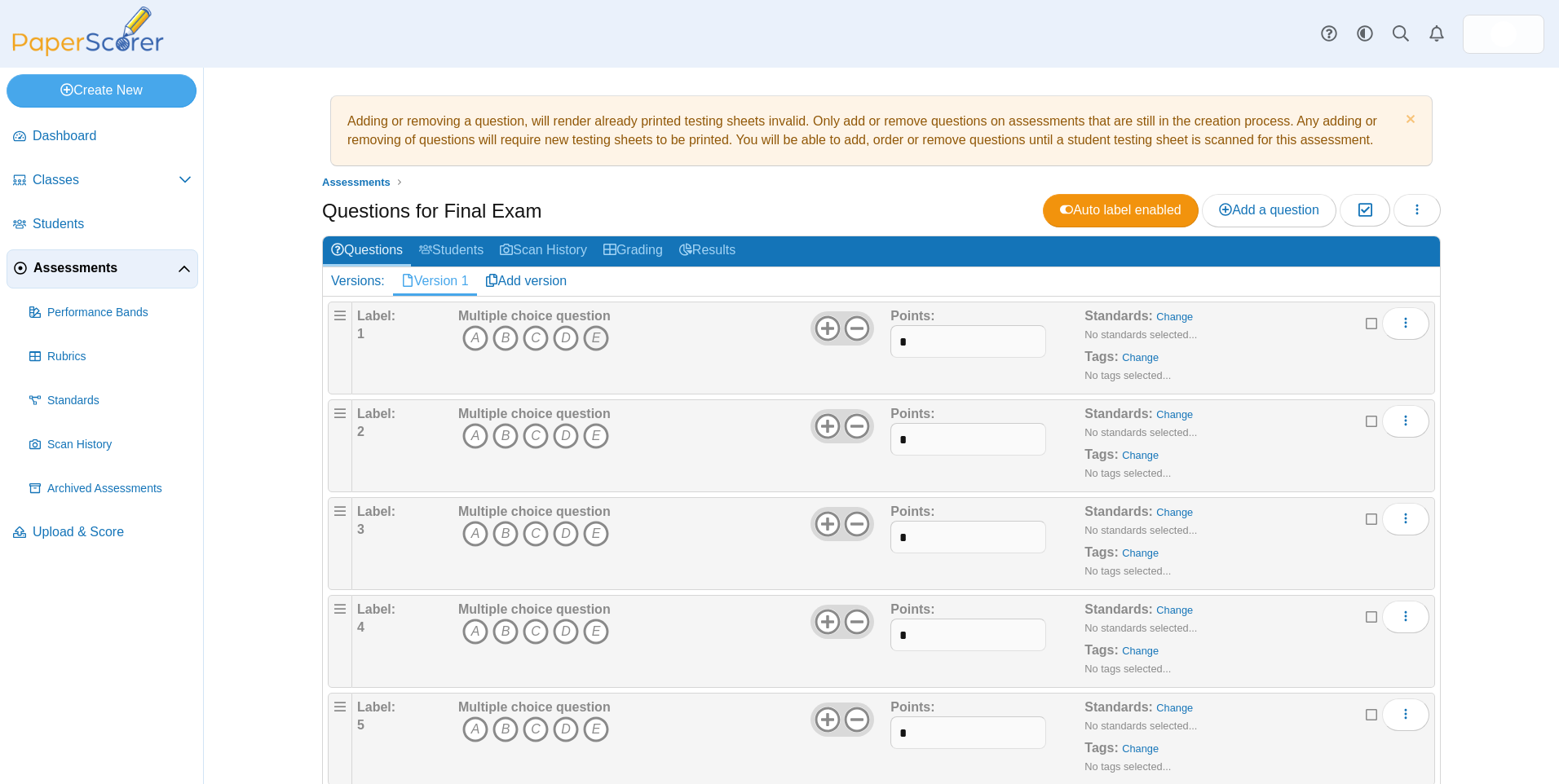
click at [594, 341] on icon "E" at bounding box center [596, 338] width 26 height 26
click at [557, 433] on icon "D" at bounding box center [566, 436] width 26 height 26
click at [499, 537] on icon "B" at bounding box center [505, 534] width 26 height 26
drag, startPoint x: 564, startPoint y: 631, endPoint x: 551, endPoint y: 664, distance: 35.5
click at [563, 631] on icon "D" at bounding box center [566, 632] width 26 height 26
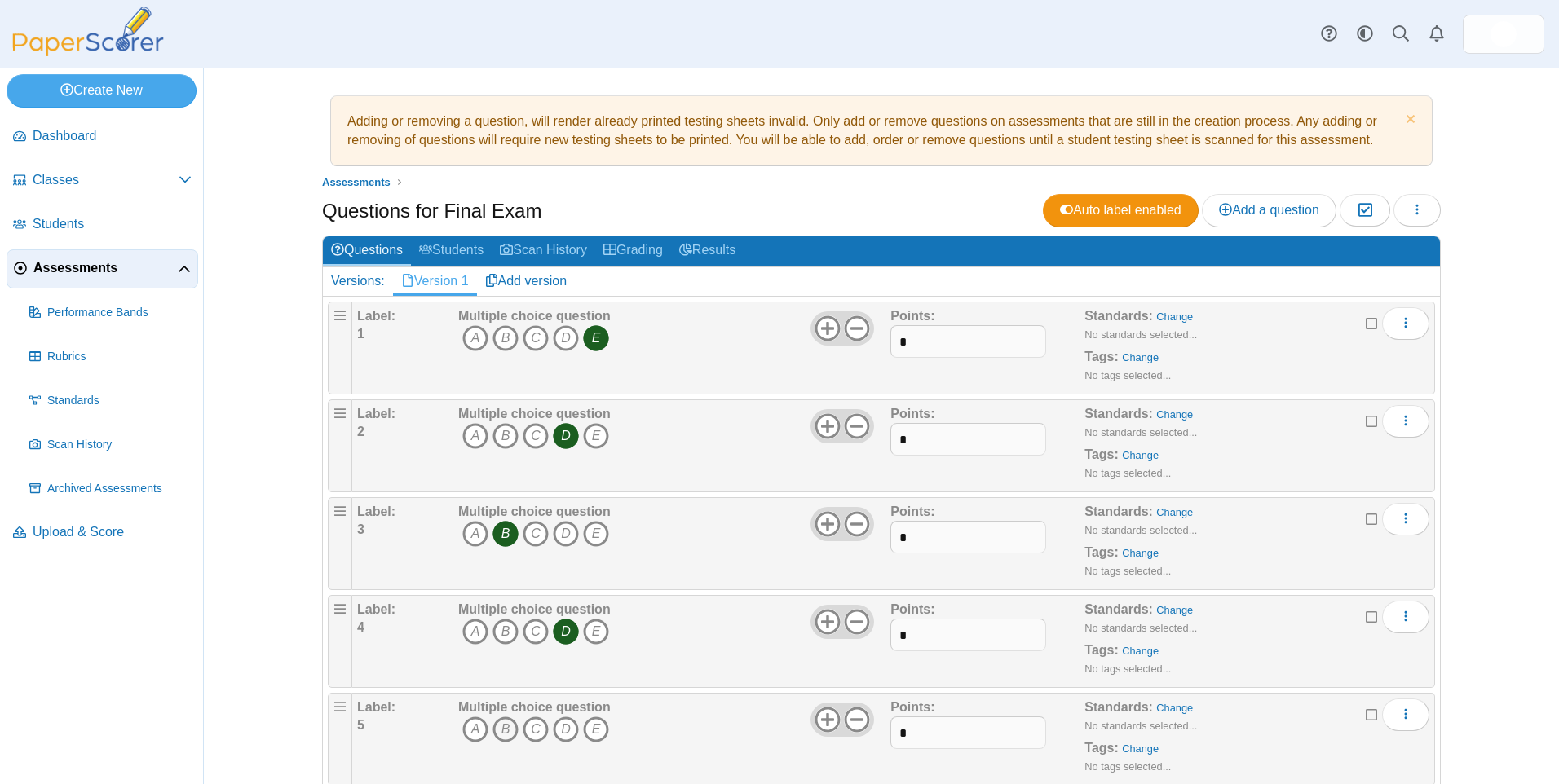
click at [499, 731] on icon "B" at bounding box center [505, 730] width 26 height 26
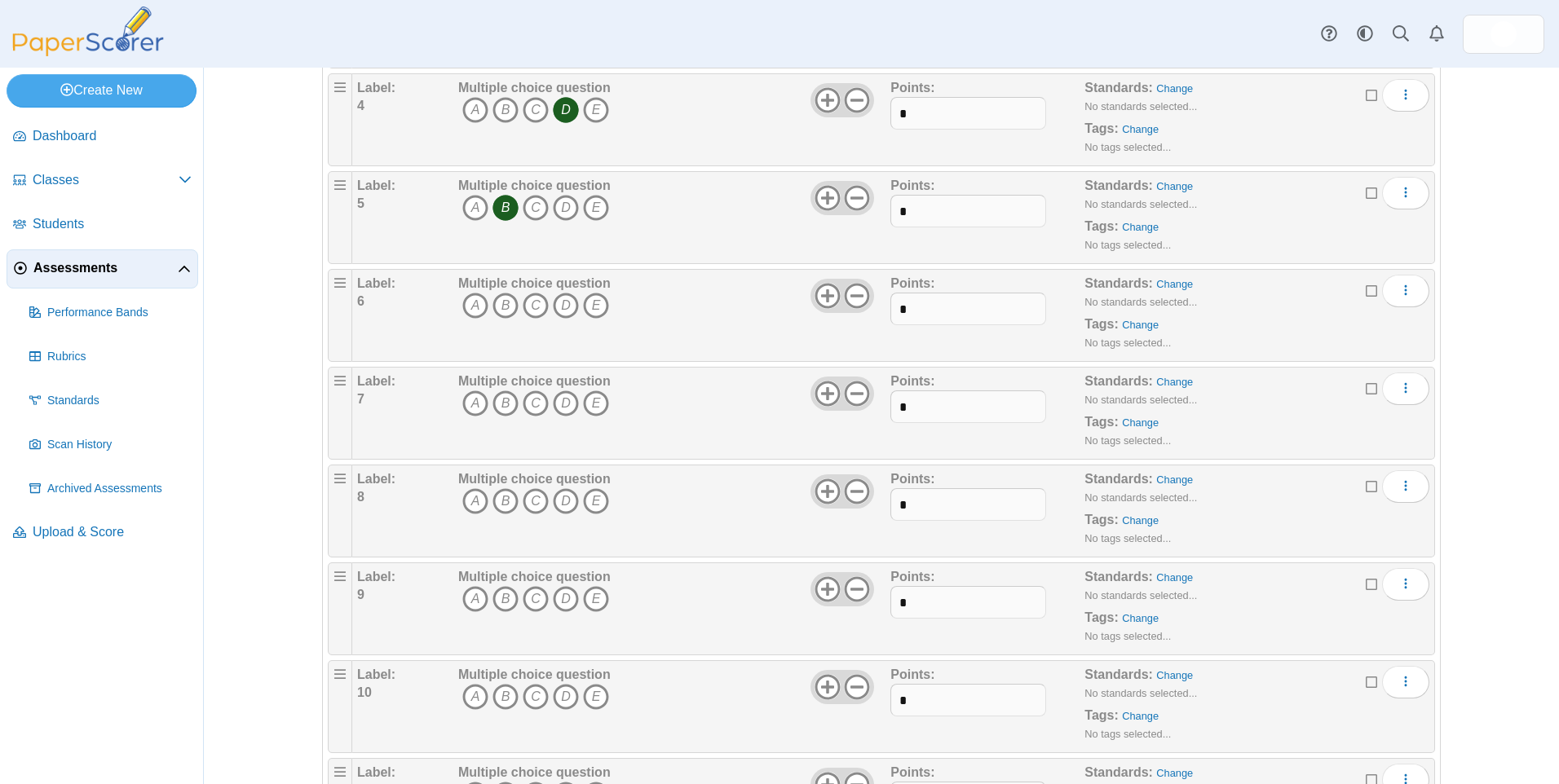
scroll to position [571, 0]
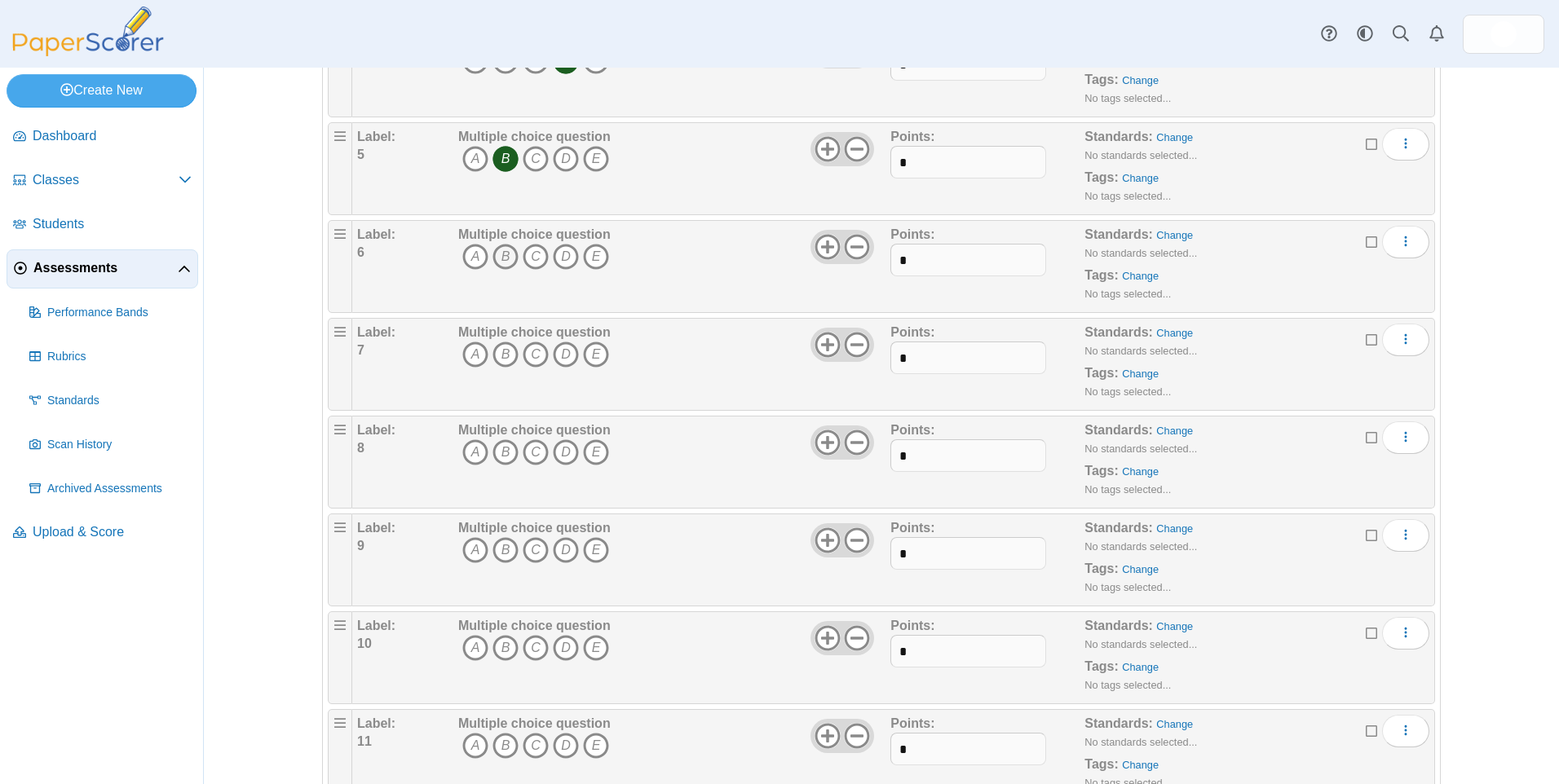
click at [500, 249] on icon "B" at bounding box center [505, 257] width 26 height 26
click at [585, 353] on icon "E" at bounding box center [596, 354] width 26 height 26
click at [585, 458] on icon "E" at bounding box center [596, 453] width 26 height 26
click at [526, 553] on icon "C" at bounding box center [535, 550] width 26 height 26
click at [468, 645] on icon "A" at bounding box center [476, 648] width 26 height 26
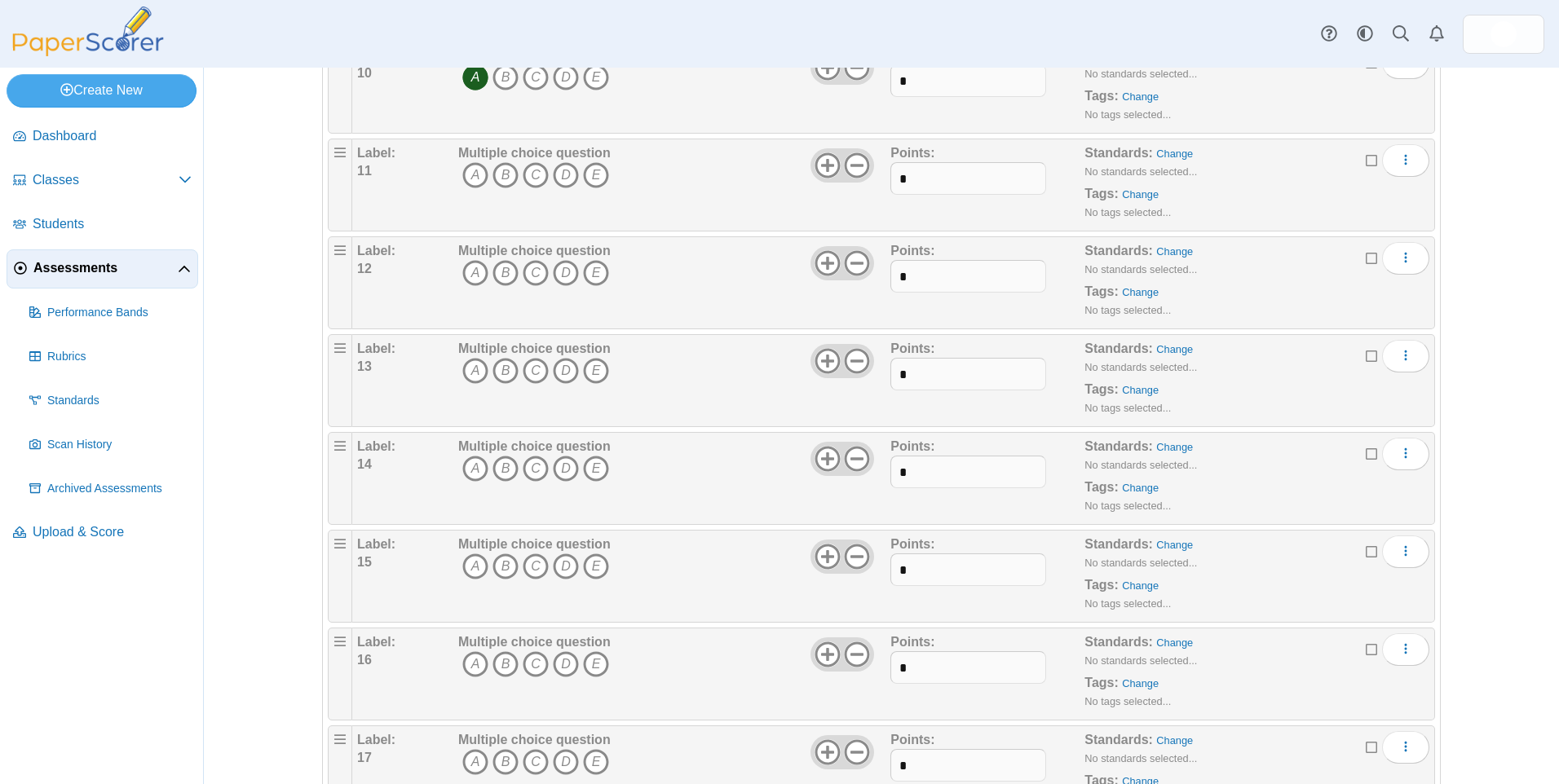
scroll to position [1223, 0]
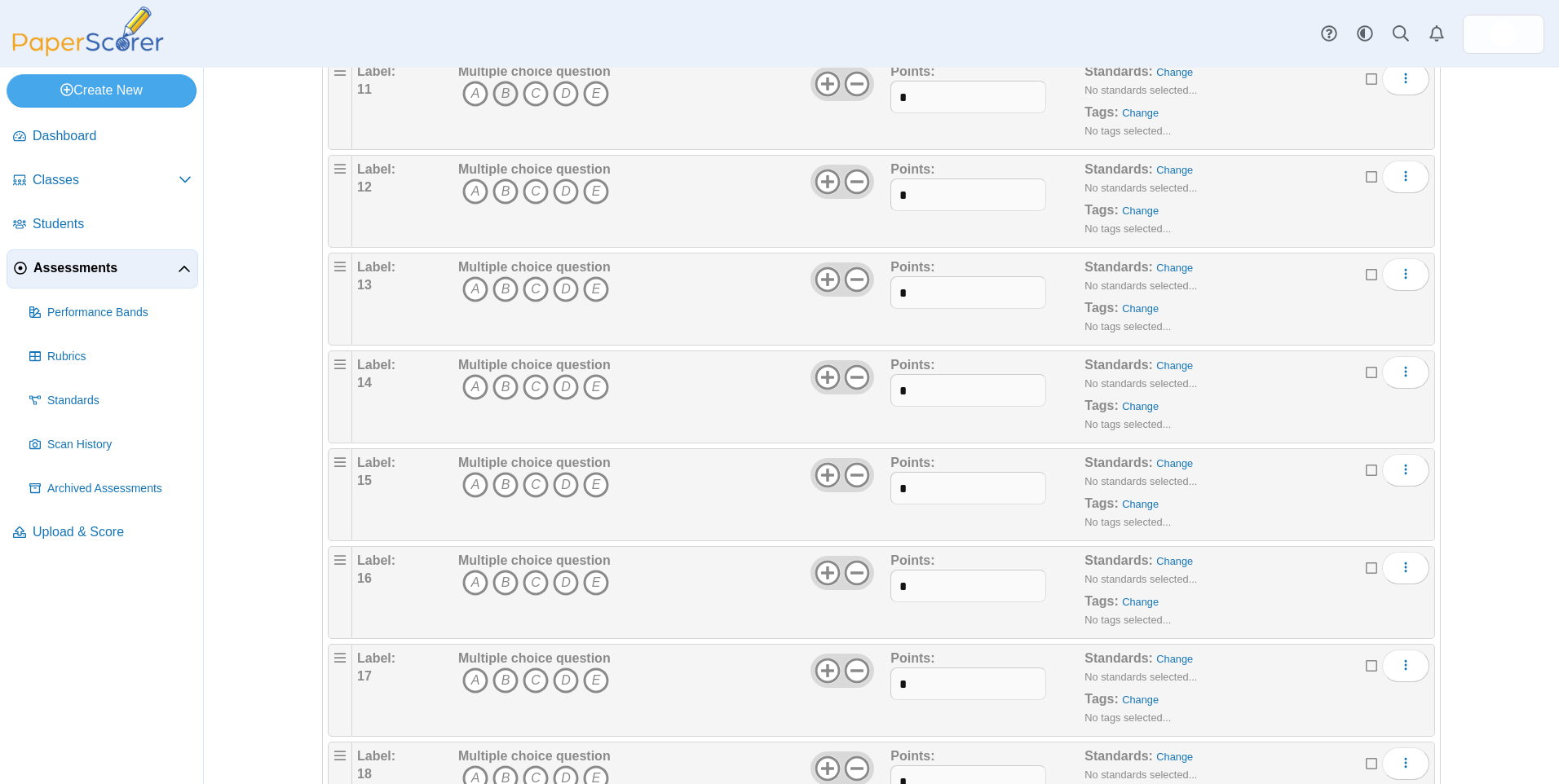
click at [499, 91] on icon "B" at bounding box center [505, 94] width 26 height 26
click at [470, 193] on icon "A" at bounding box center [476, 192] width 26 height 26
click at [529, 291] on icon "C" at bounding box center [535, 289] width 26 height 26
drag, startPoint x: 562, startPoint y: 388, endPoint x: 553, endPoint y: 414, distance: 27.5
click at [561, 387] on icon "D" at bounding box center [566, 387] width 26 height 26
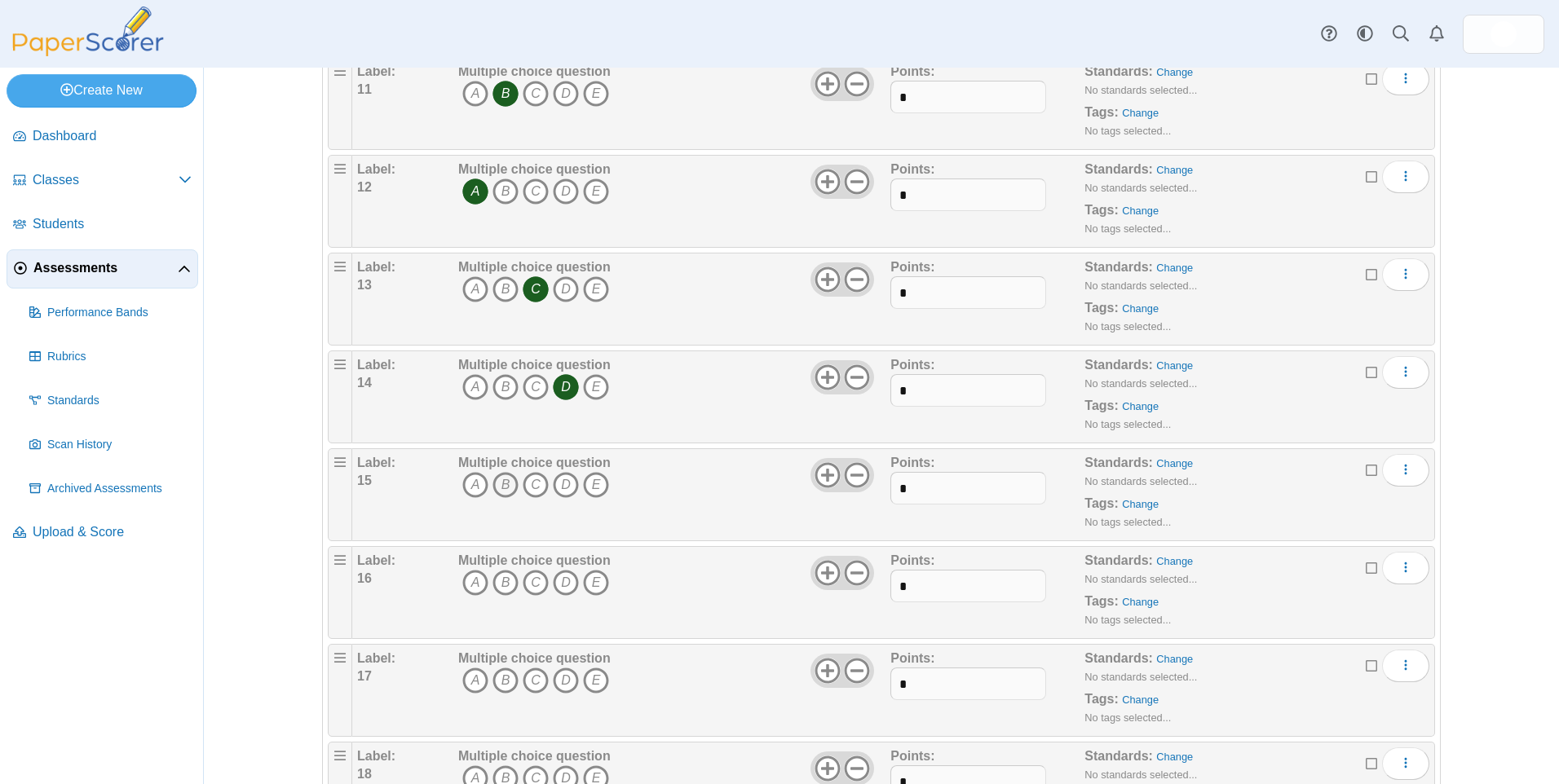
click at [499, 482] on icon "B" at bounding box center [505, 485] width 26 height 26
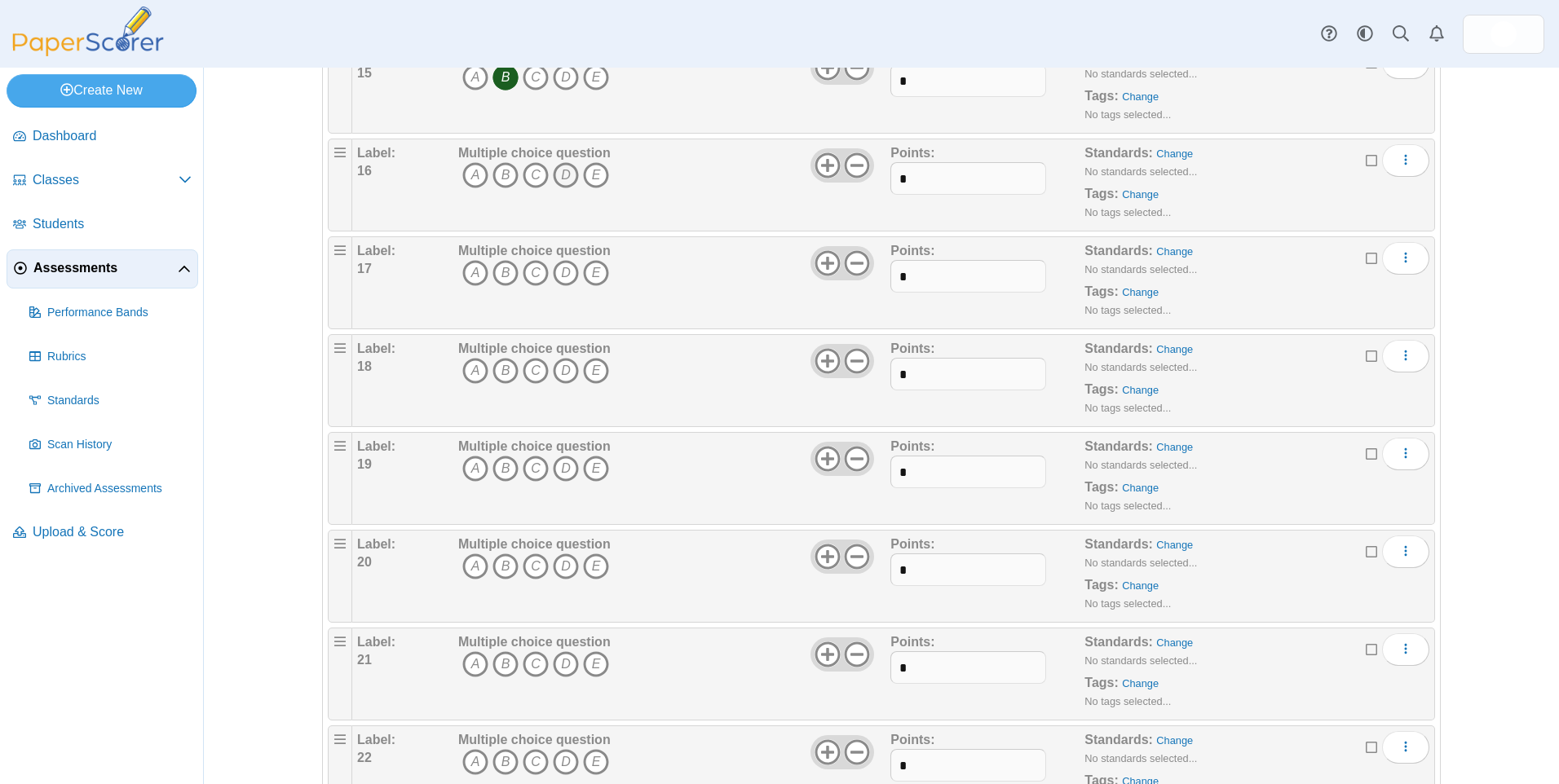
click at [558, 179] on icon "D" at bounding box center [566, 175] width 26 height 26
click at [561, 273] on icon "D" at bounding box center [566, 273] width 26 height 26
click at [498, 364] on icon "B" at bounding box center [505, 371] width 26 height 26
click at [559, 463] on icon "D" at bounding box center [566, 468] width 26 height 26
click at [555, 561] on icon "D" at bounding box center [566, 566] width 26 height 26
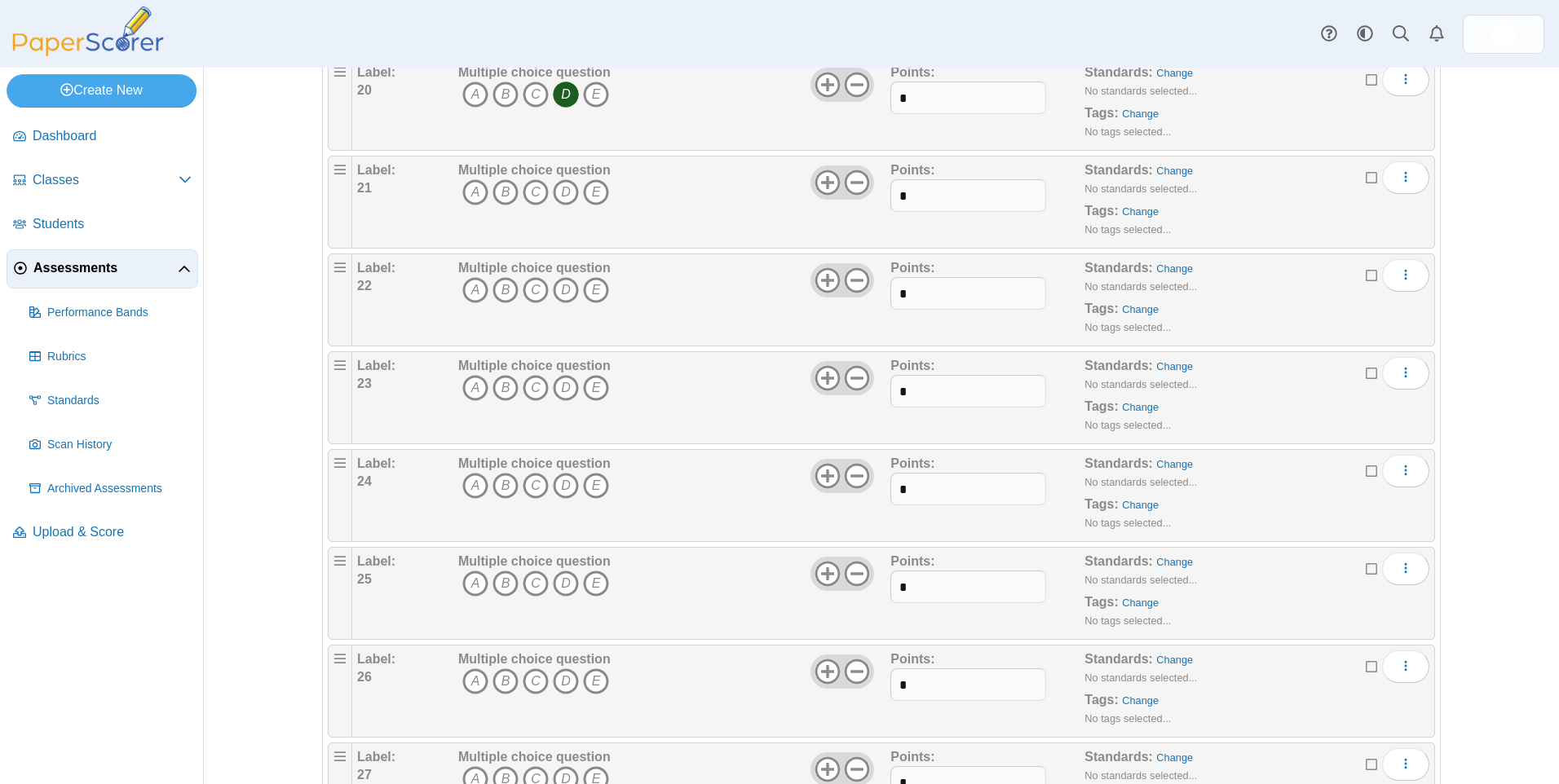
scroll to position [2120, 0]
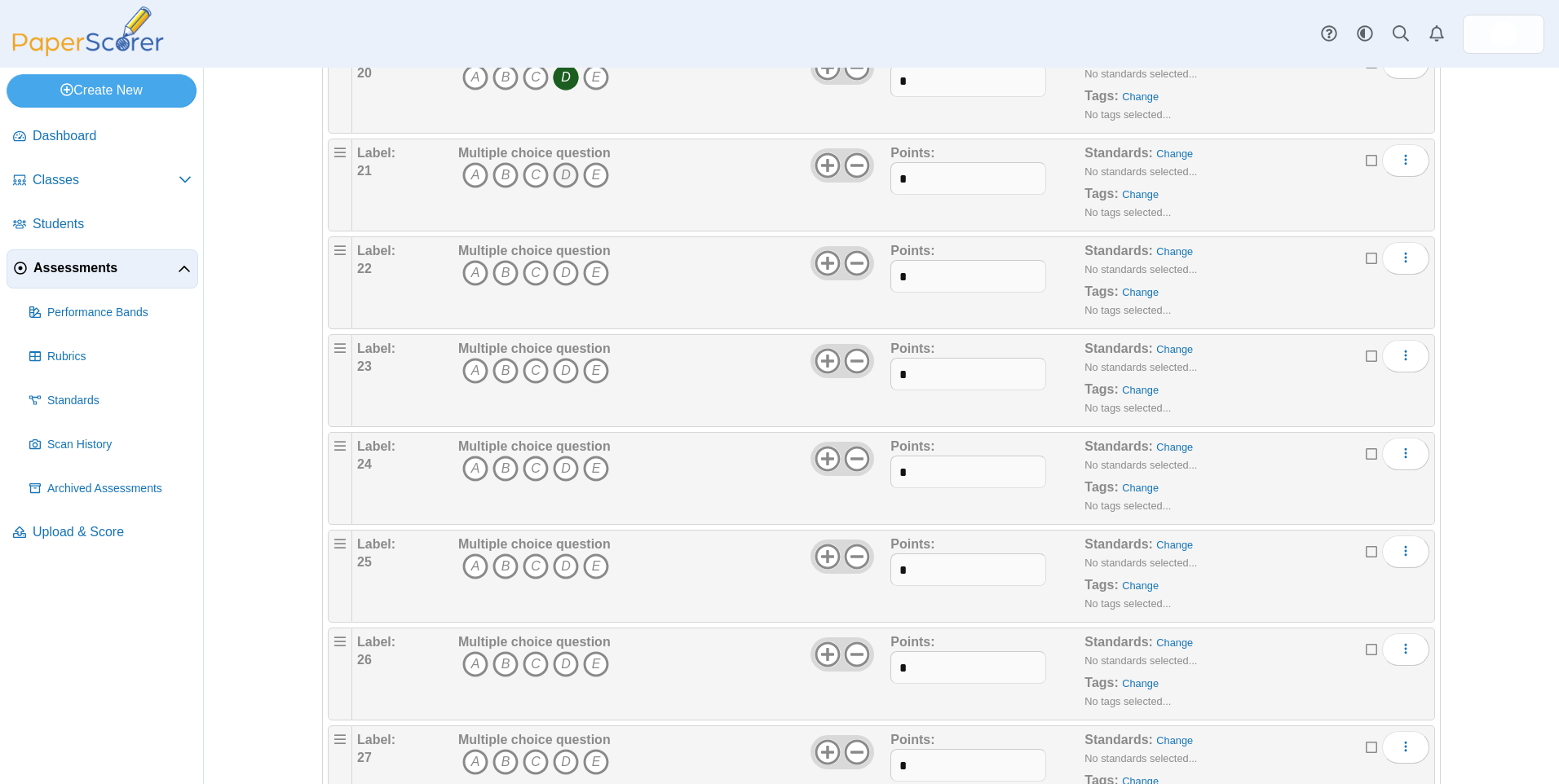
click at [562, 172] on icon "D" at bounding box center [566, 175] width 26 height 26
click at [472, 266] on icon "A" at bounding box center [476, 273] width 26 height 26
click at [588, 364] on icon "E" at bounding box center [596, 371] width 26 height 26
click at [495, 468] on icon "B" at bounding box center [505, 468] width 26 height 26
click at [528, 563] on icon "C" at bounding box center [535, 566] width 26 height 26
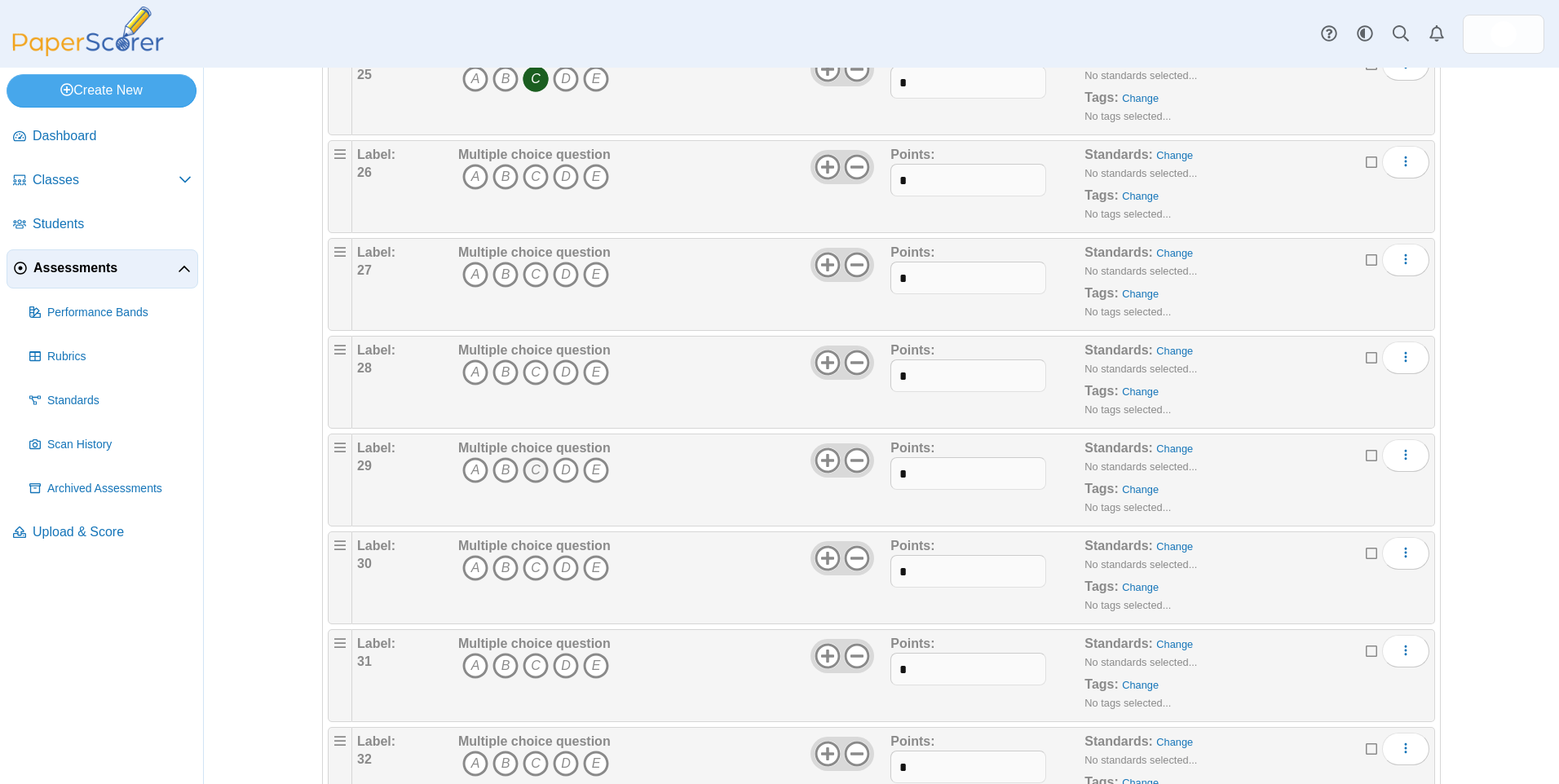
scroll to position [2609, 0]
click at [558, 174] on icon "D" at bounding box center [566, 175] width 26 height 26
click at [466, 272] on icon "A" at bounding box center [476, 273] width 26 height 26
click at [494, 372] on icon "B" at bounding box center [505, 371] width 26 height 26
click at [468, 472] on icon "A" at bounding box center [476, 468] width 26 height 26
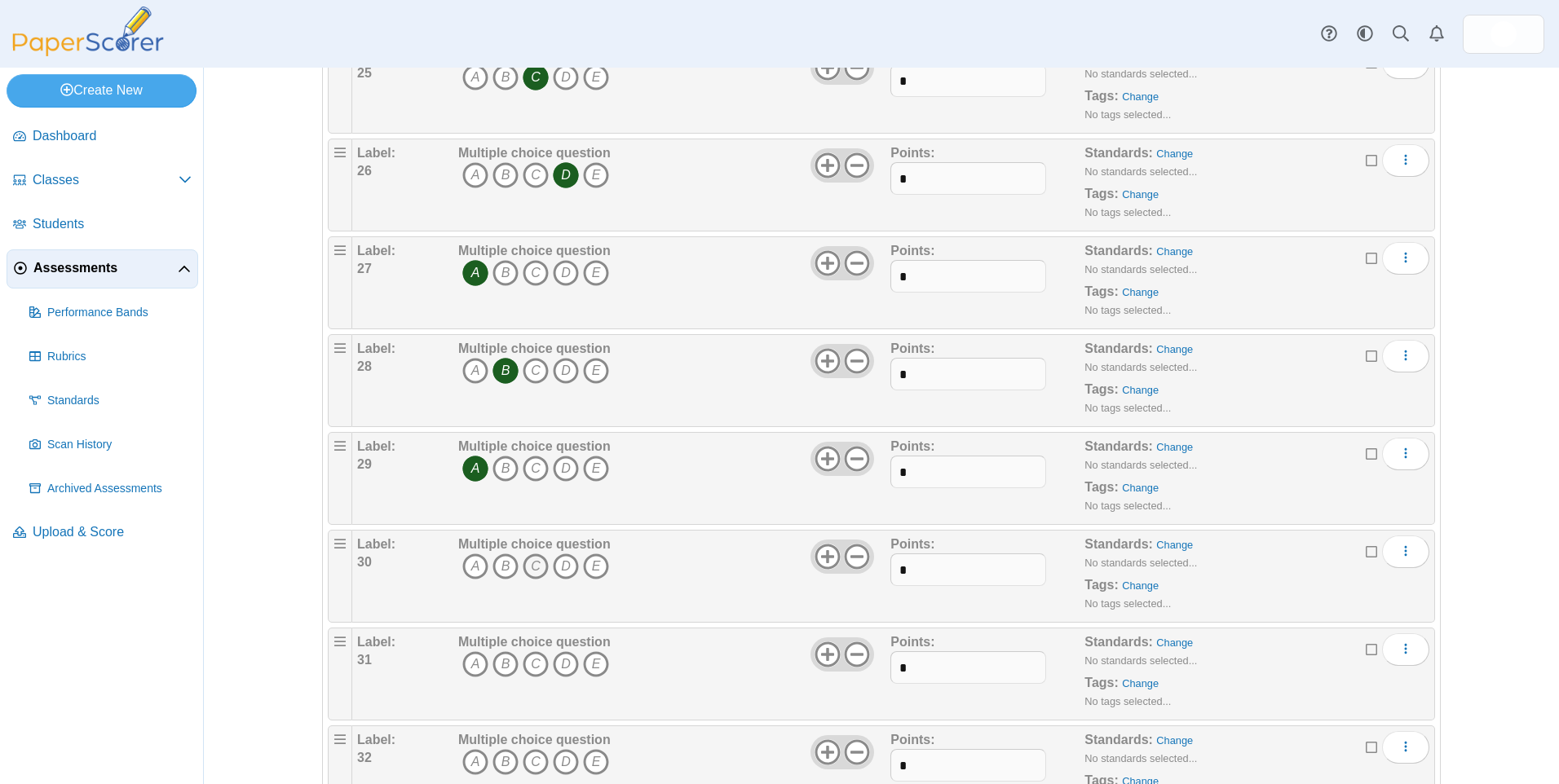
click at [526, 557] on icon "C" at bounding box center [535, 566] width 26 height 26
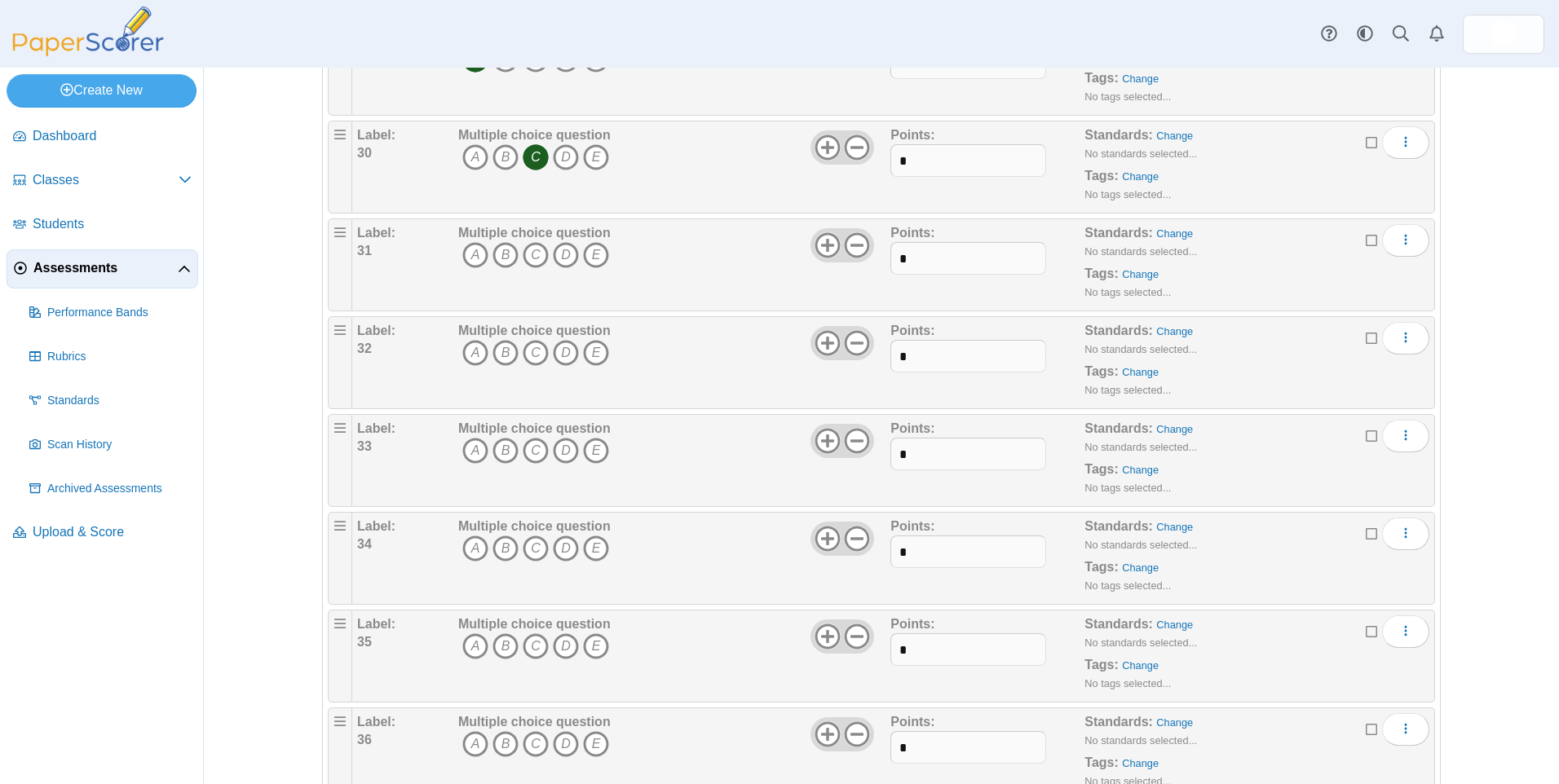
scroll to position [3098, 0]
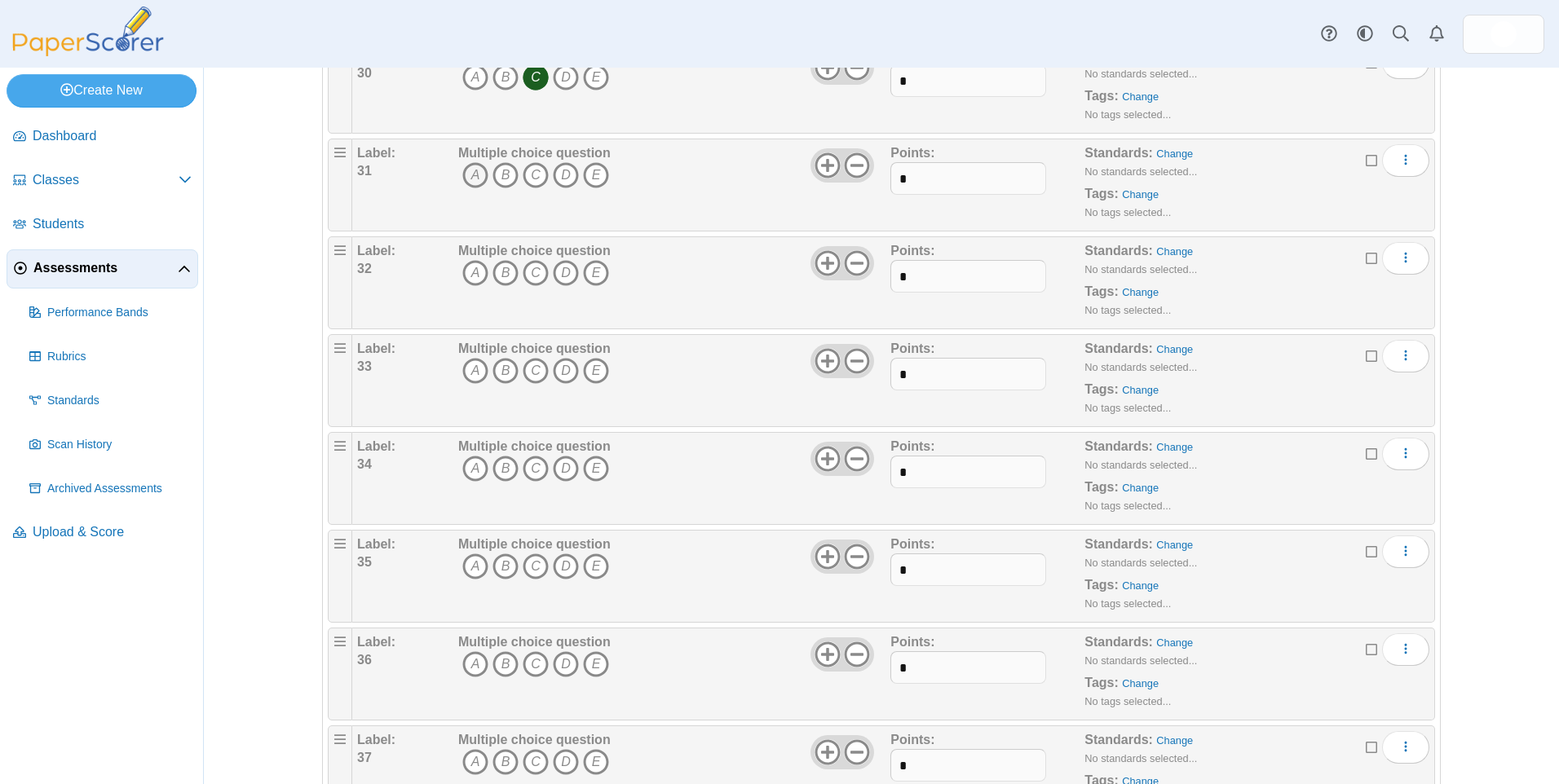
click at [467, 172] on icon "A" at bounding box center [476, 175] width 26 height 26
click at [501, 274] on icon "B" at bounding box center [505, 273] width 26 height 26
click at [471, 364] on icon "A" at bounding box center [476, 371] width 26 height 26
click at [466, 455] on div "Multiple choice question A B C D E" at bounding box center [534, 478] width 152 height 82
drag, startPoint x: 467, startPoint y: 468, endPoint x: 466, endPoint y: 481, distance: 13.0
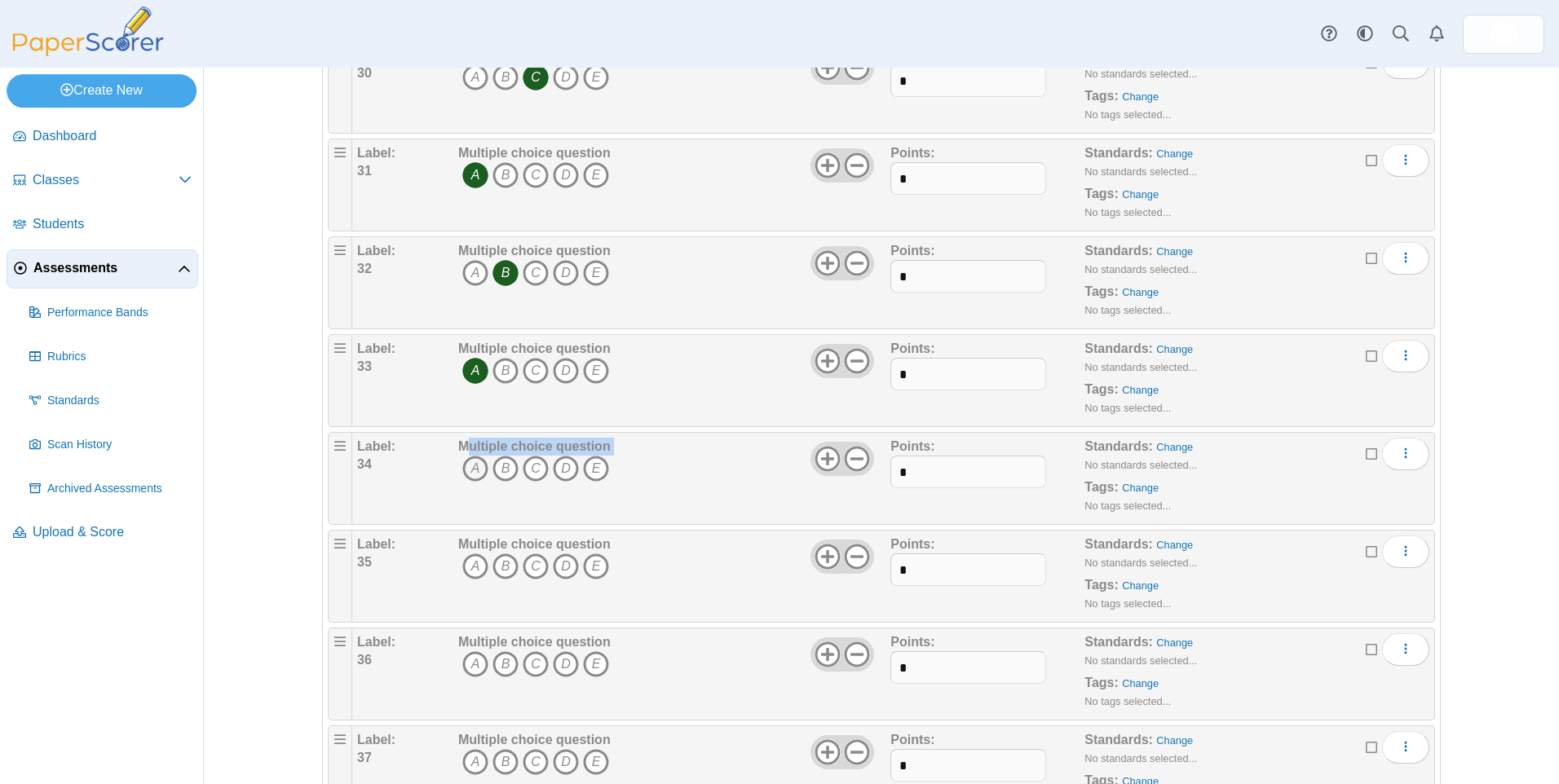
click at [466, 468] on icon "A" at bounding box center [476, 468] width 26 height 26
click at [502, 565] on icon "B" at bounding box center [505, 566] width 26 height 26
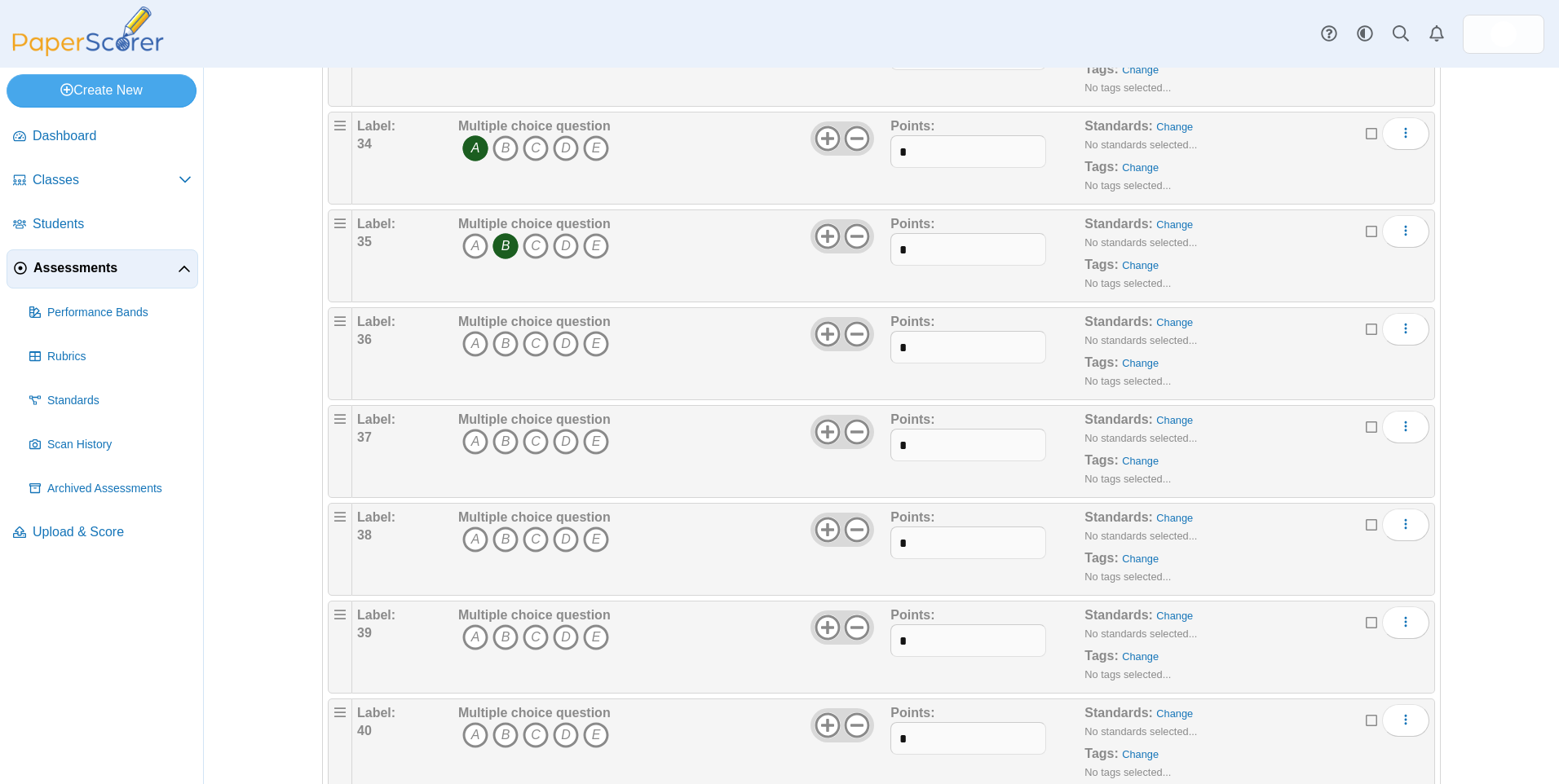
scroll to position [3506, 0]
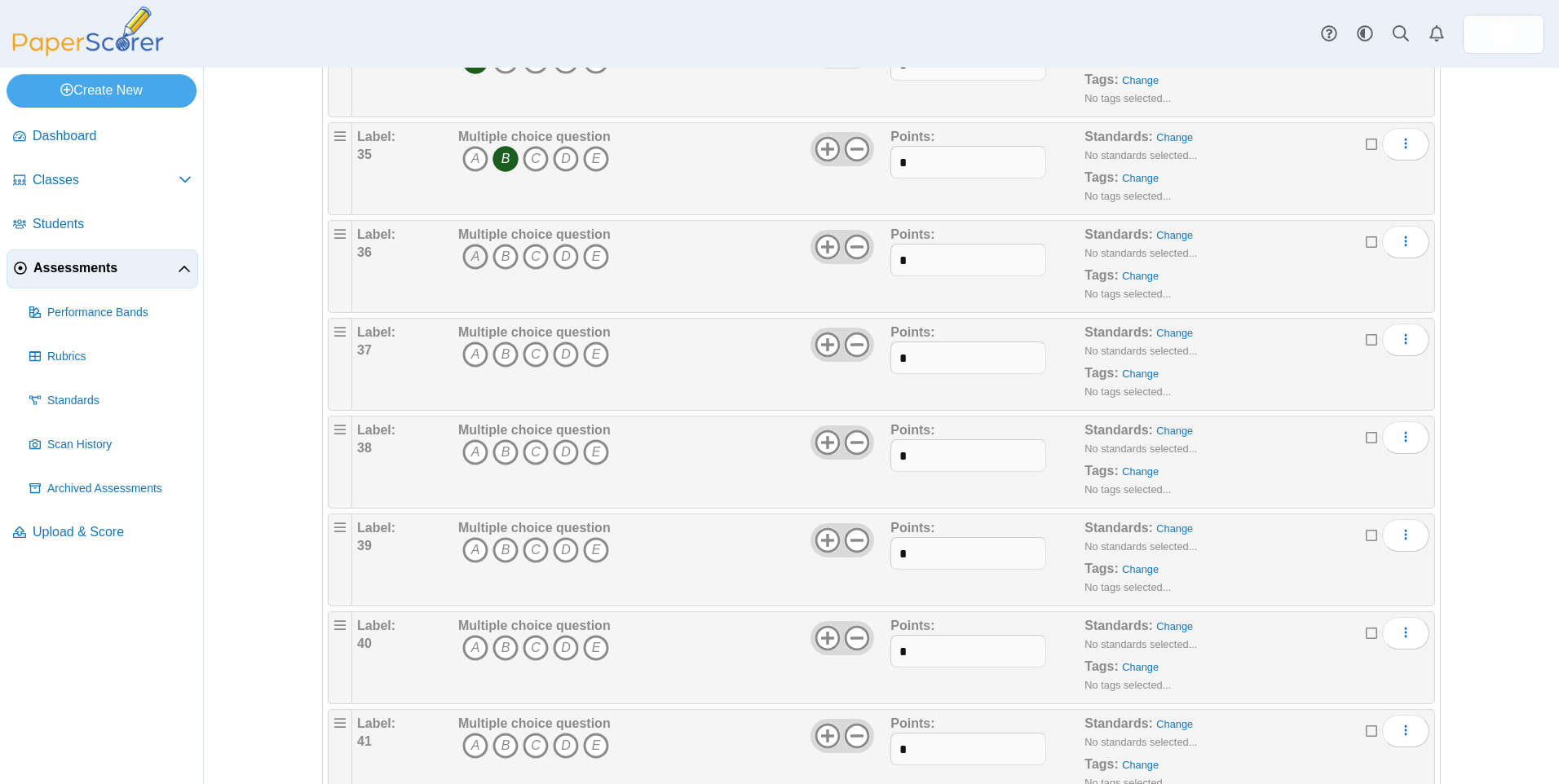
click at [472, 256] on icon "A" at bounding box center [476, 257] width 26 height 26
click at [532, 357] on icon "C" at bounding box center [535, 354] width 26 height 26
click at [465, 456] on icon "A" at bounding box center [476, 453] width 26 height 26
click at [559, 556] on icon "D" at bounding box center [566, 550] width 26 height 26
click at [463, 644] on icon "A" at bounding box center [476, 648] width 26 height 26
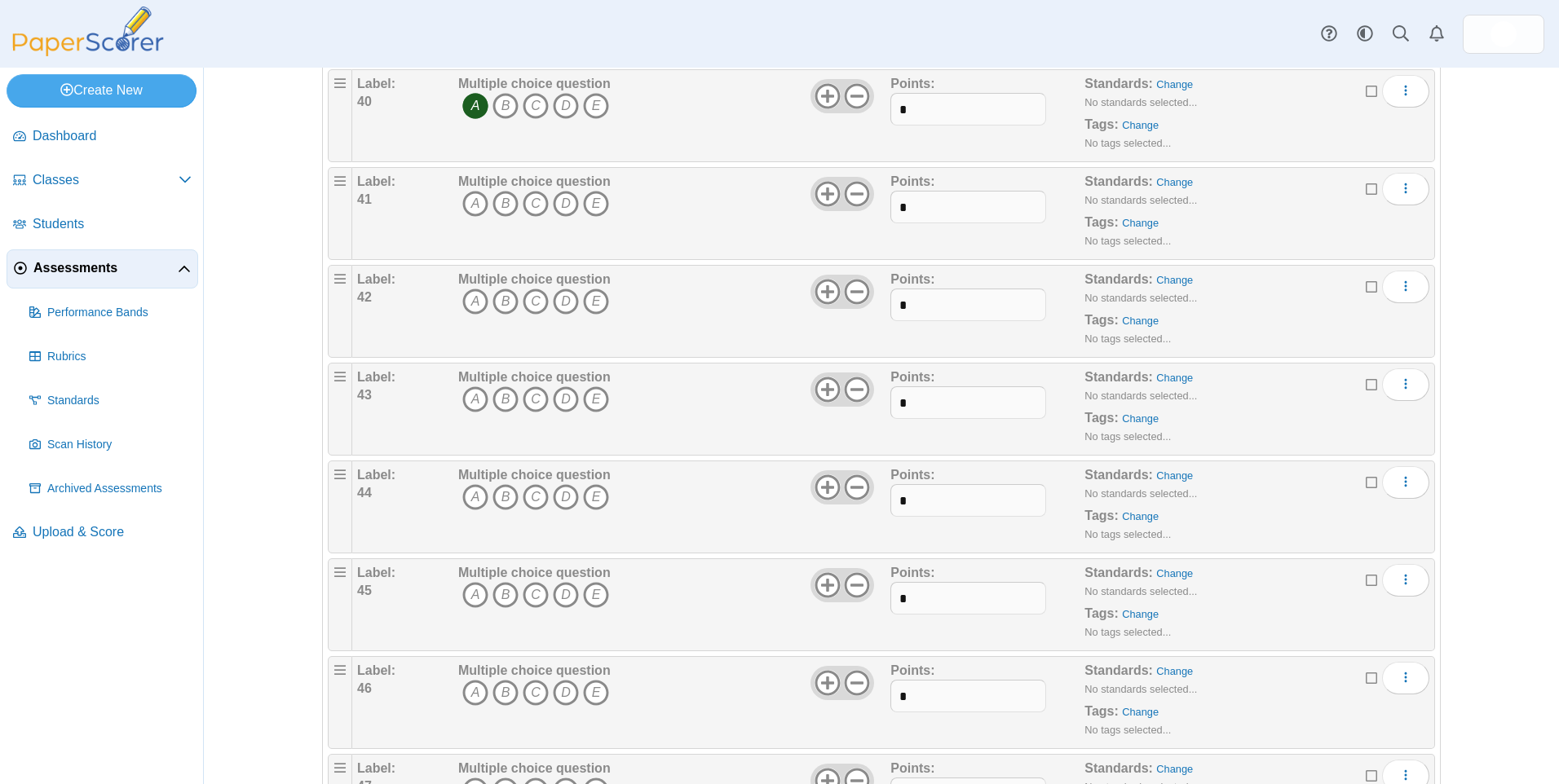
scroll to position [4077, 0]
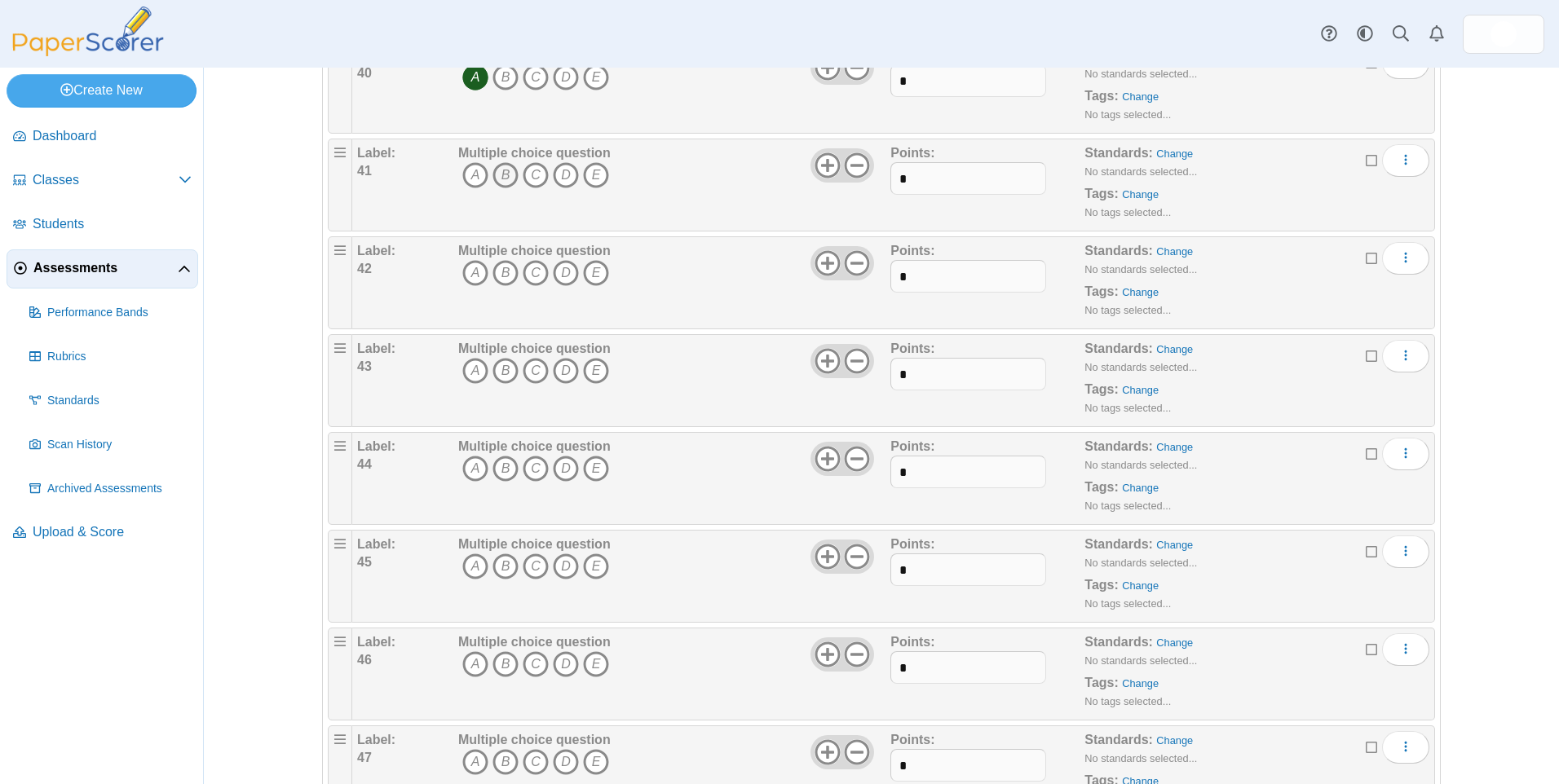
click at [499, 174] on icon "B" at bounding box center [505, 175] width 26 height 26
click at [562, 279] on icon "D" at bounding box center [566, 273] width 26 height 26
click at [561, 374] on icon "D" at bounding box center [566, 371] width 26 height 26
click at [555, 464] on icon "D" at bounding box center [566, 468] width 26 height 26
click at [467, 571] on icon "A" at bounding box center [476, 566] width 26 height 26
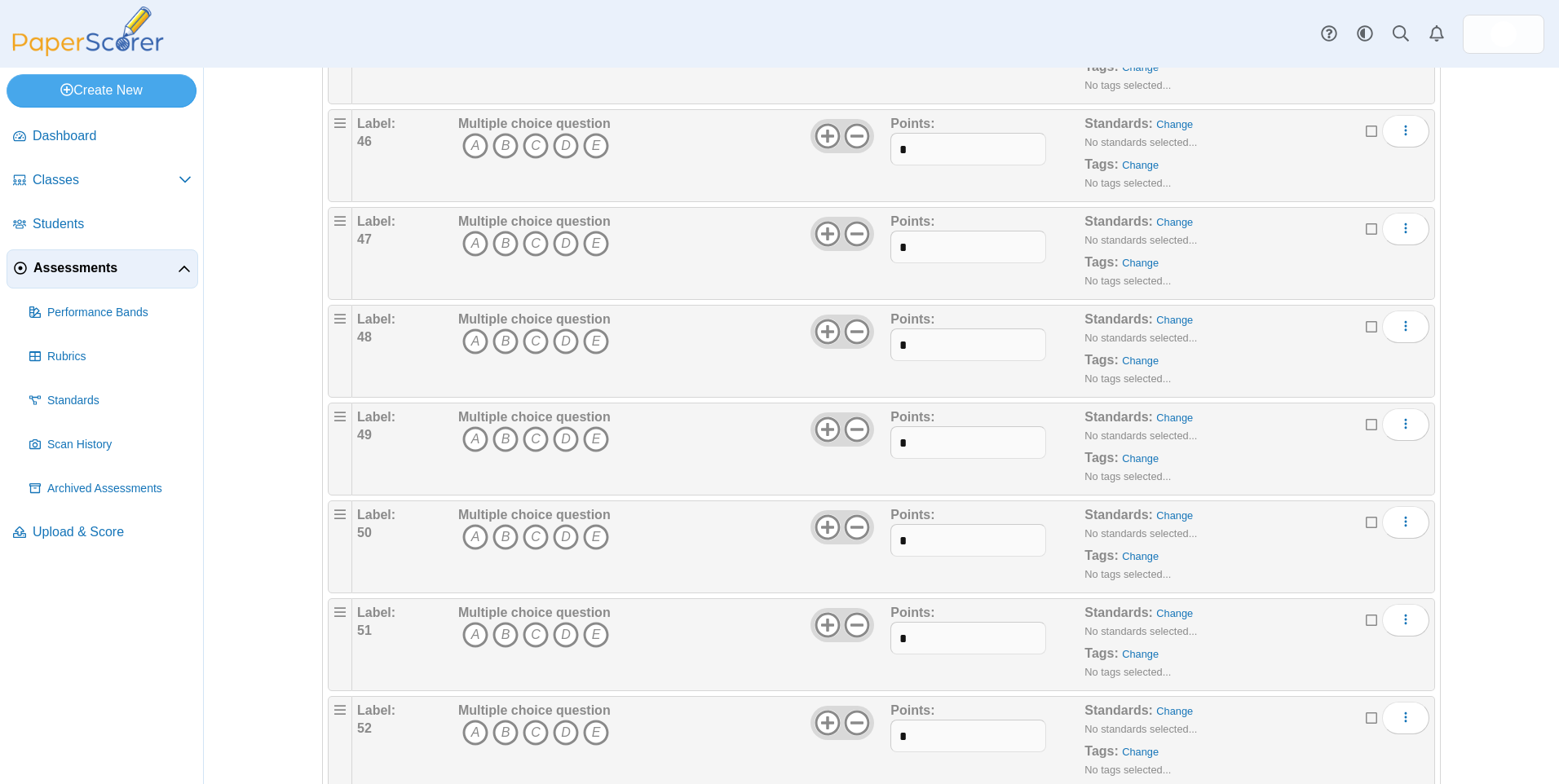
scroll to position [4566, 0]
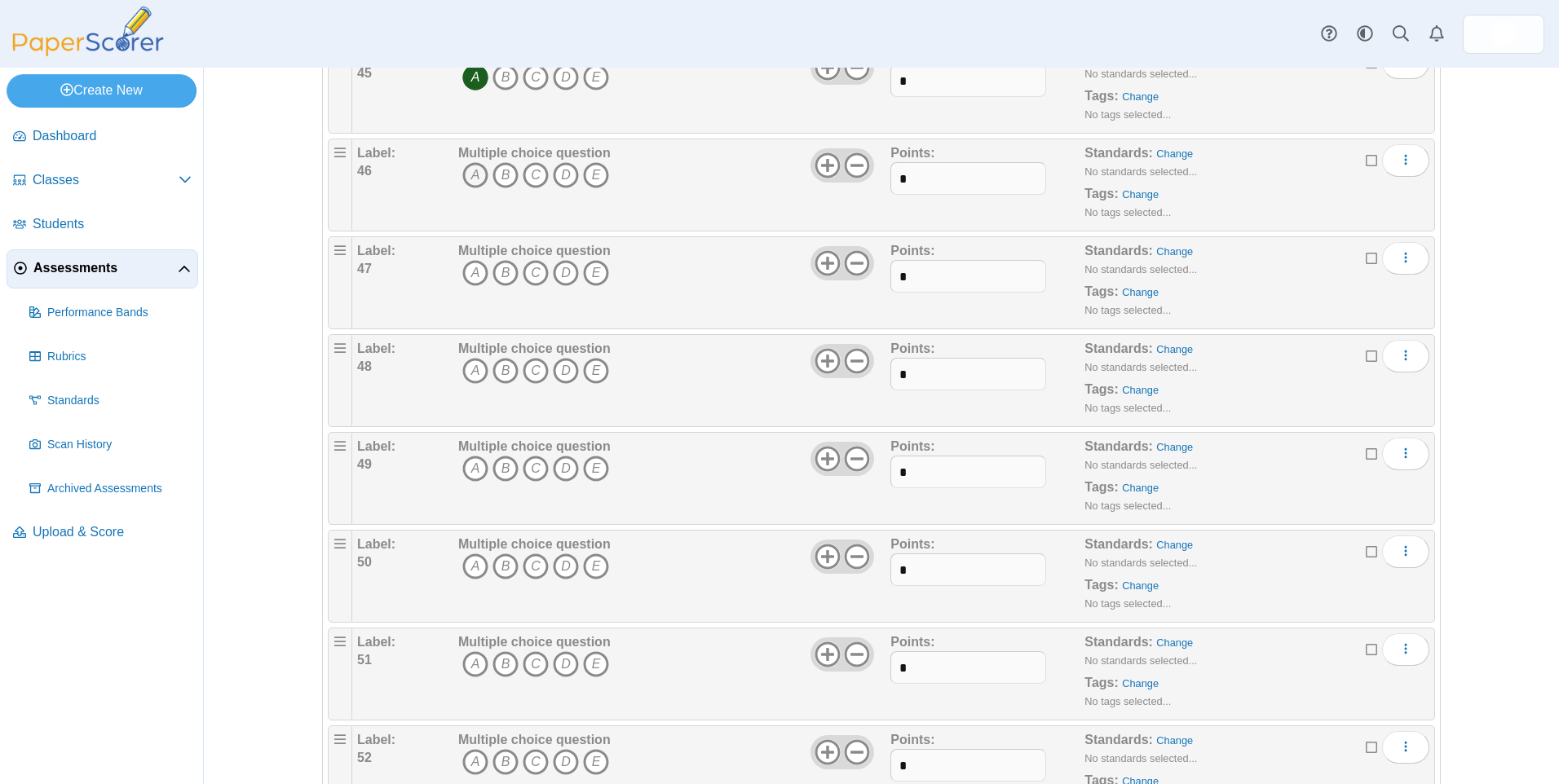
click at [475, 174] on icon "A" at bounding box center [476, 175] width 26 height 26
click at [529, 269] on icon "C" at bounding box center [535, 273] width 26 height 26
click at [555, 375] on icon "D" at bounding box center [566, 371] width 26 height 26
click at [496, 470] on icon "B" at bounding box center [505, 468] width 26 height 26
click at [537, 568] on icon "C" at bounding box center [535, 566] width 26 height 26
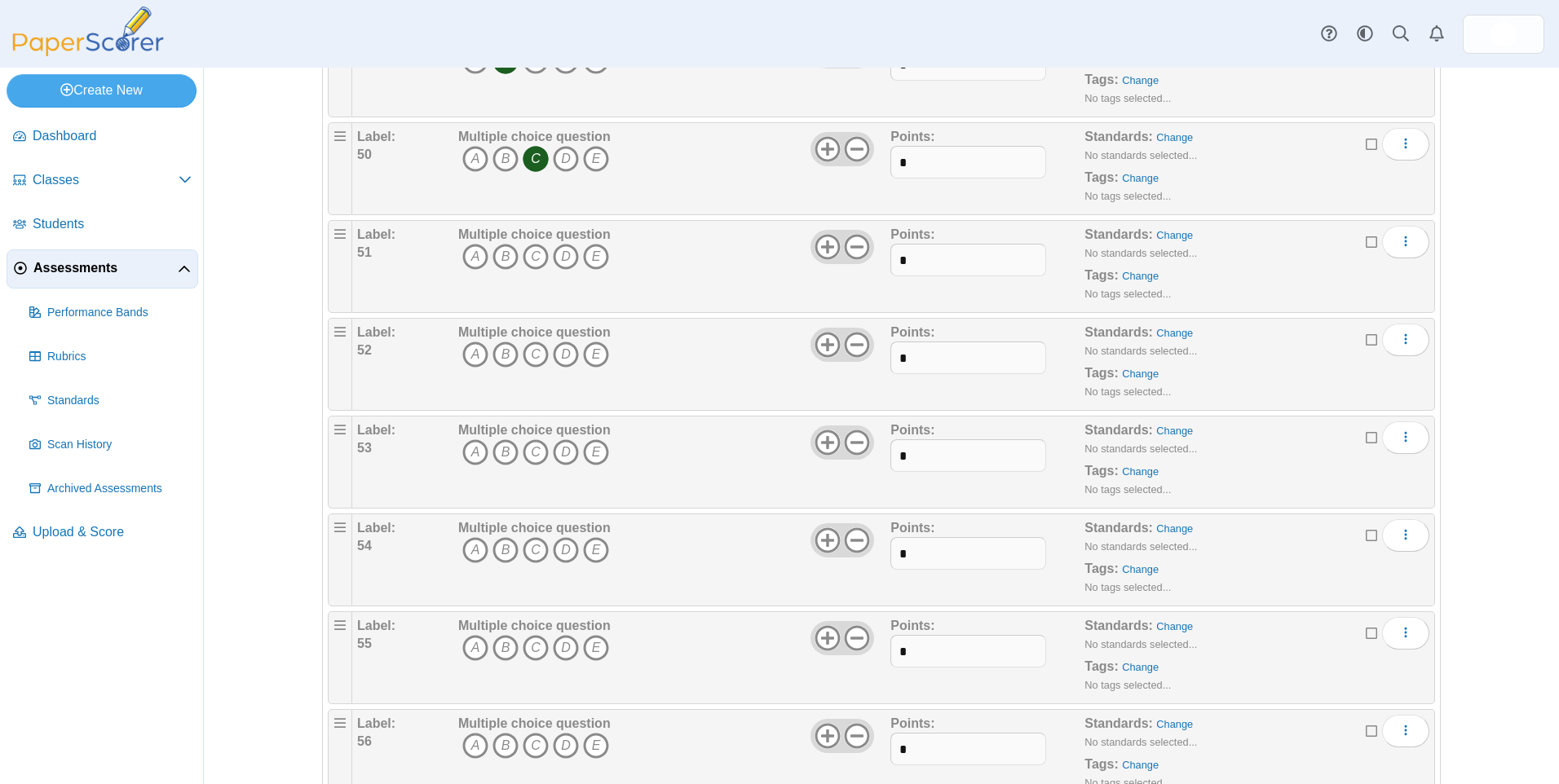
scroll to position [5056, 0]
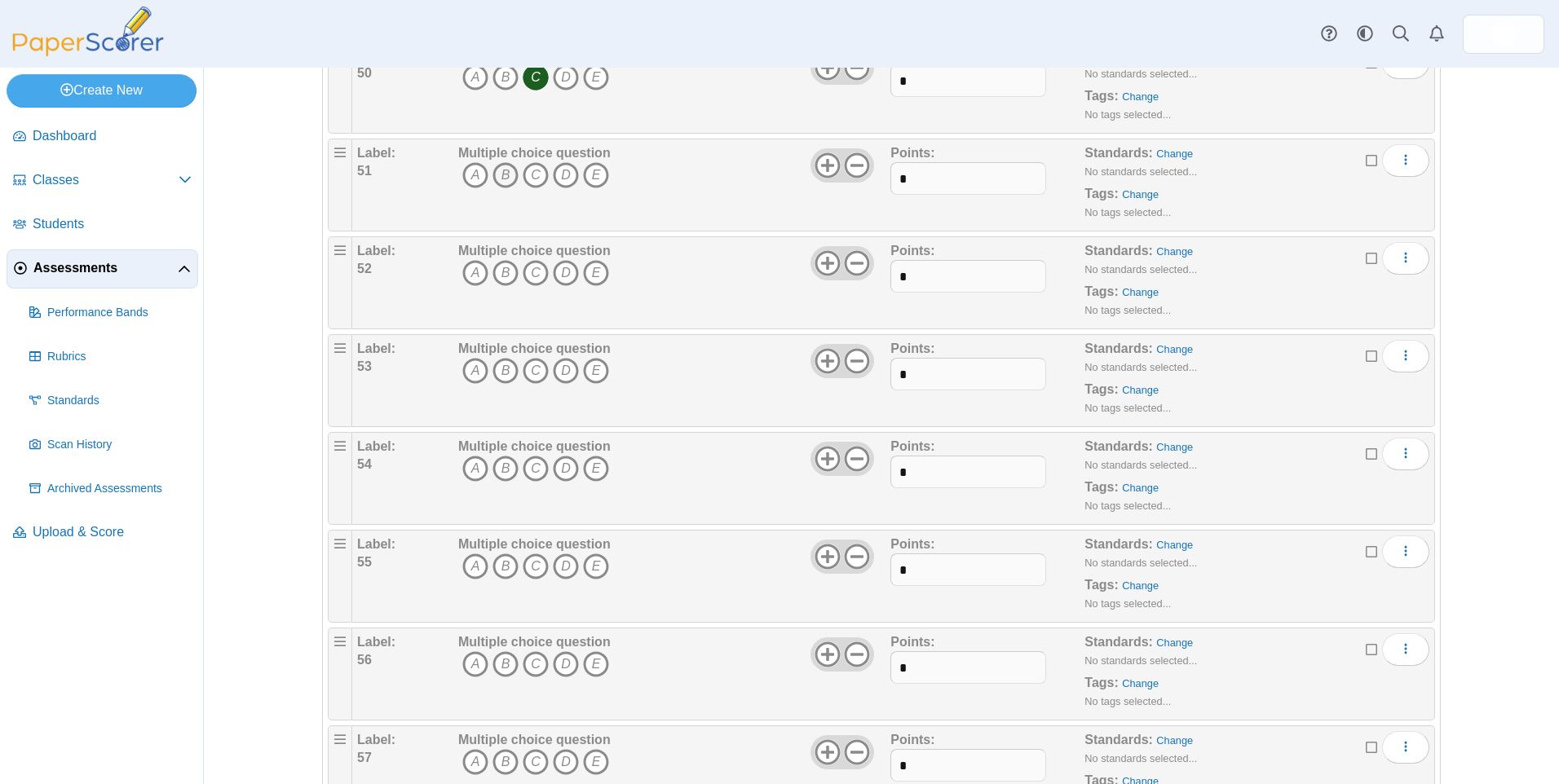
click at [499, 173] on icon "B" at bounding box center [505, 175] width 26 height 26
click at [529, 274] on icon "C" at bounding box center [535, 273] width 26 height 26
click at [560, 372] on icon "D" at bounding box center [566, 371] width 26 height 26
click at [534, 465] on icon "C" at bounding box center [535, 468] width 26 height 26
click at [499, 574] on icon "B" at bounding box center [505, 566] width 26 height 26
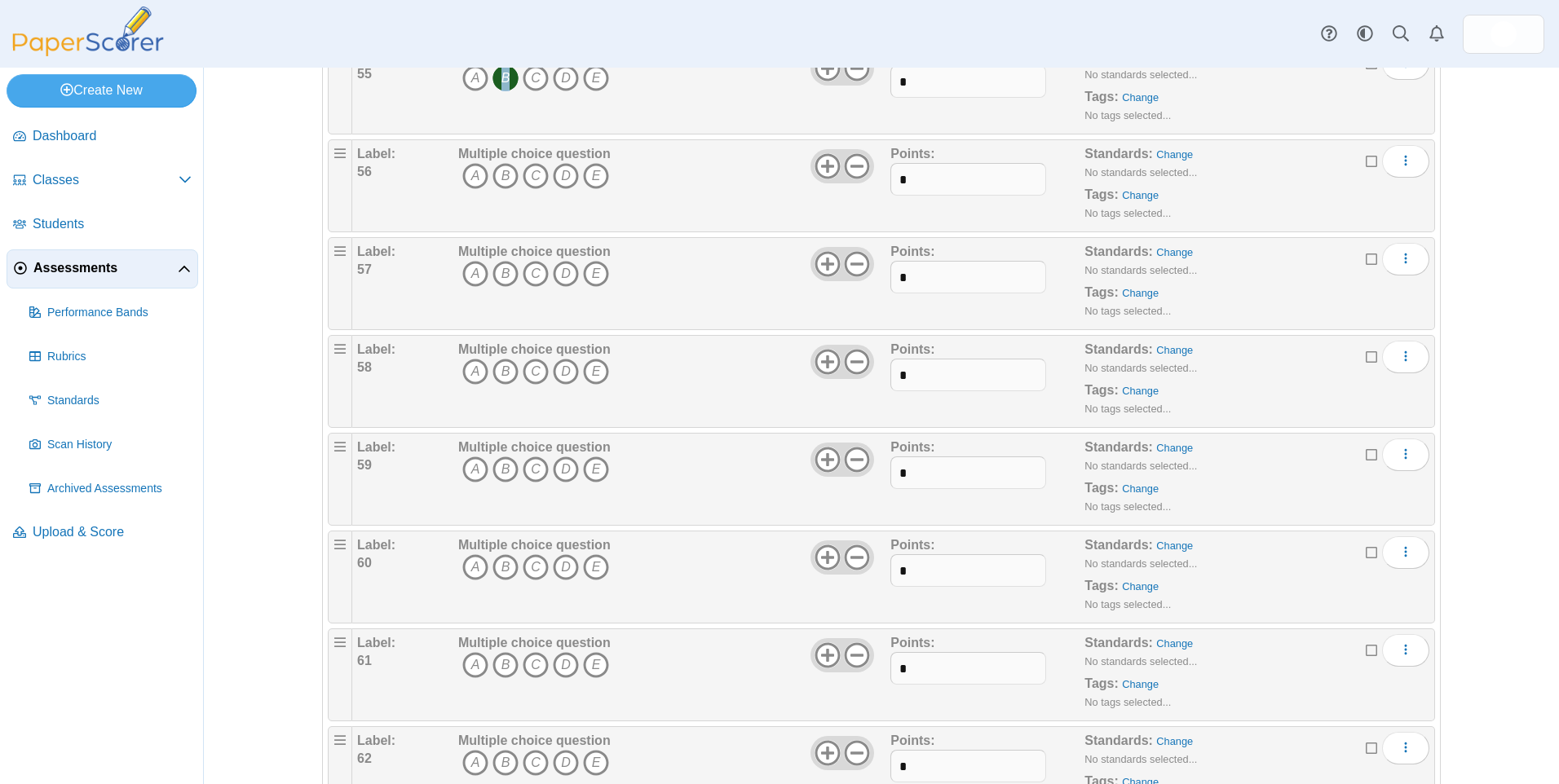
scroll to position [5544, 0]
click at [470, 169] on icon "A" at bounding box center [476, 175] width 26 height 26
click at [526, 270] on icon "C" at bounding box center [535, 273] width 26 height 26
click at [469, 372] on icon "A" at bounding box center [476, 371] width 26 height 26
drag, startPoint x: 469, startPoint y: 372, endPoint x: 562, endPoint y: 522, distance: 176.5
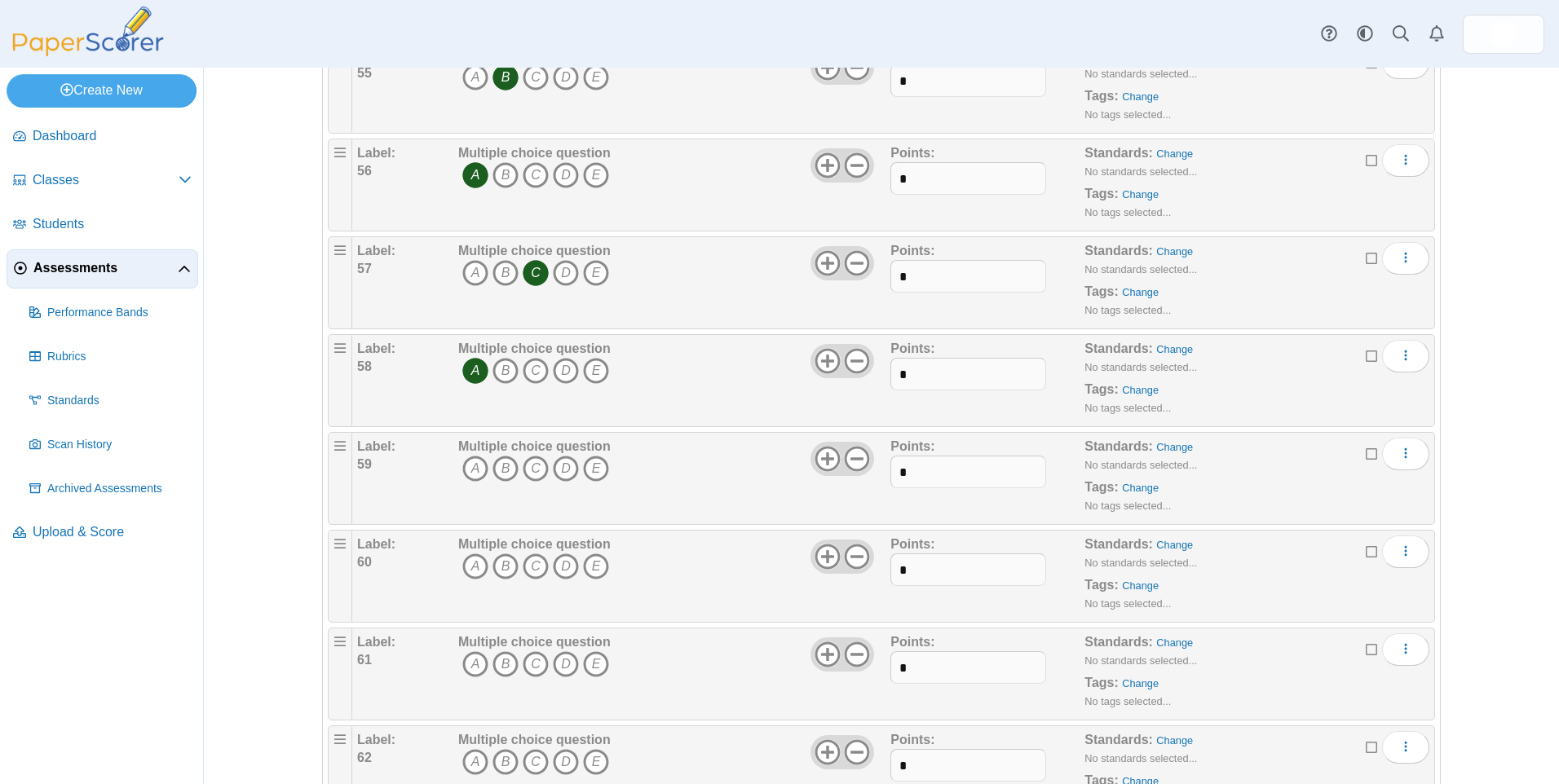
click at [528, 465] on icon "C" at bounding box center [535, 468] width 26 height 26
click at [588, 568] on icon "E" at bounding box center [596, 566] width 26 height 26
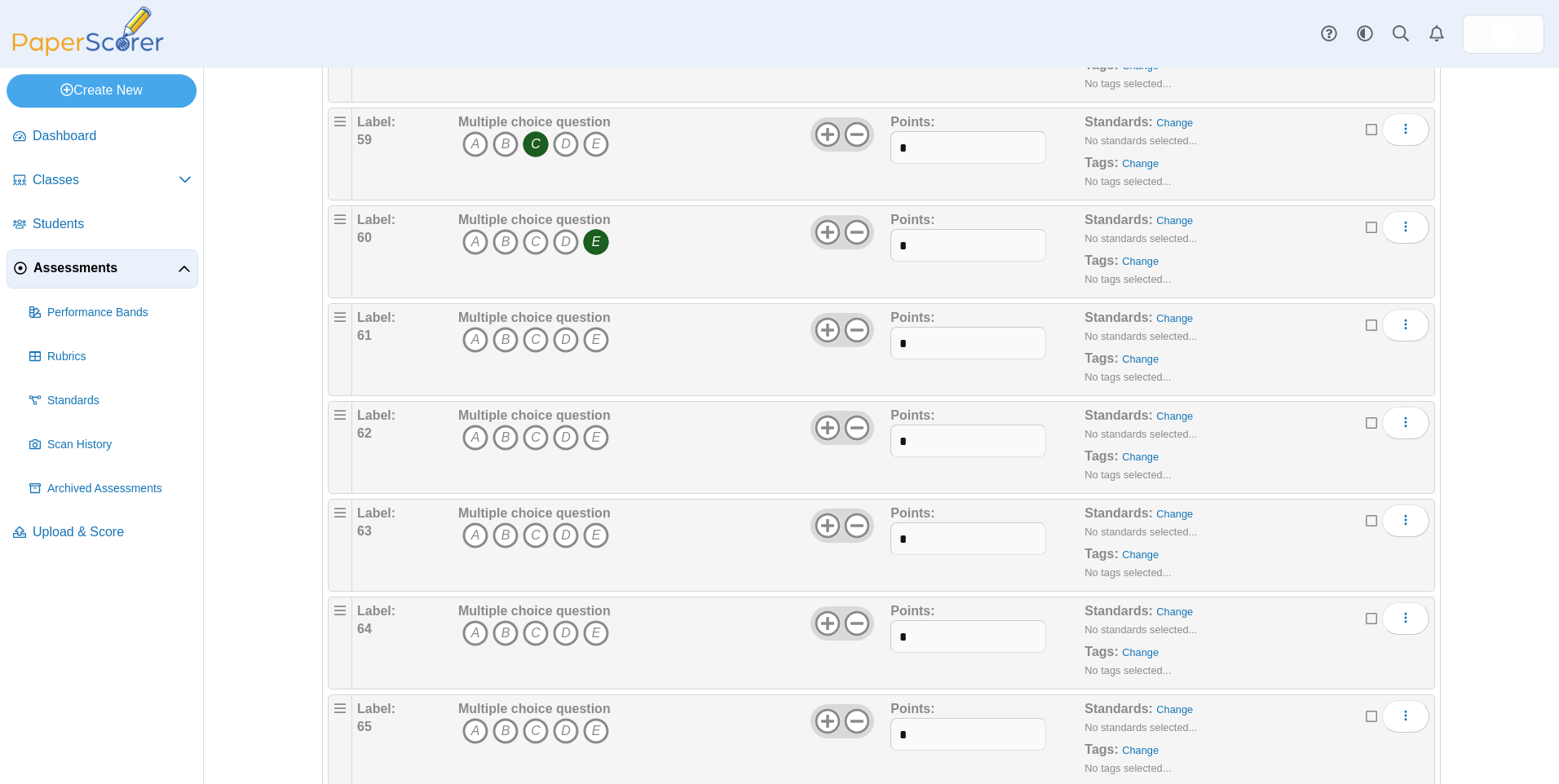
scroll to position [6033, 0]
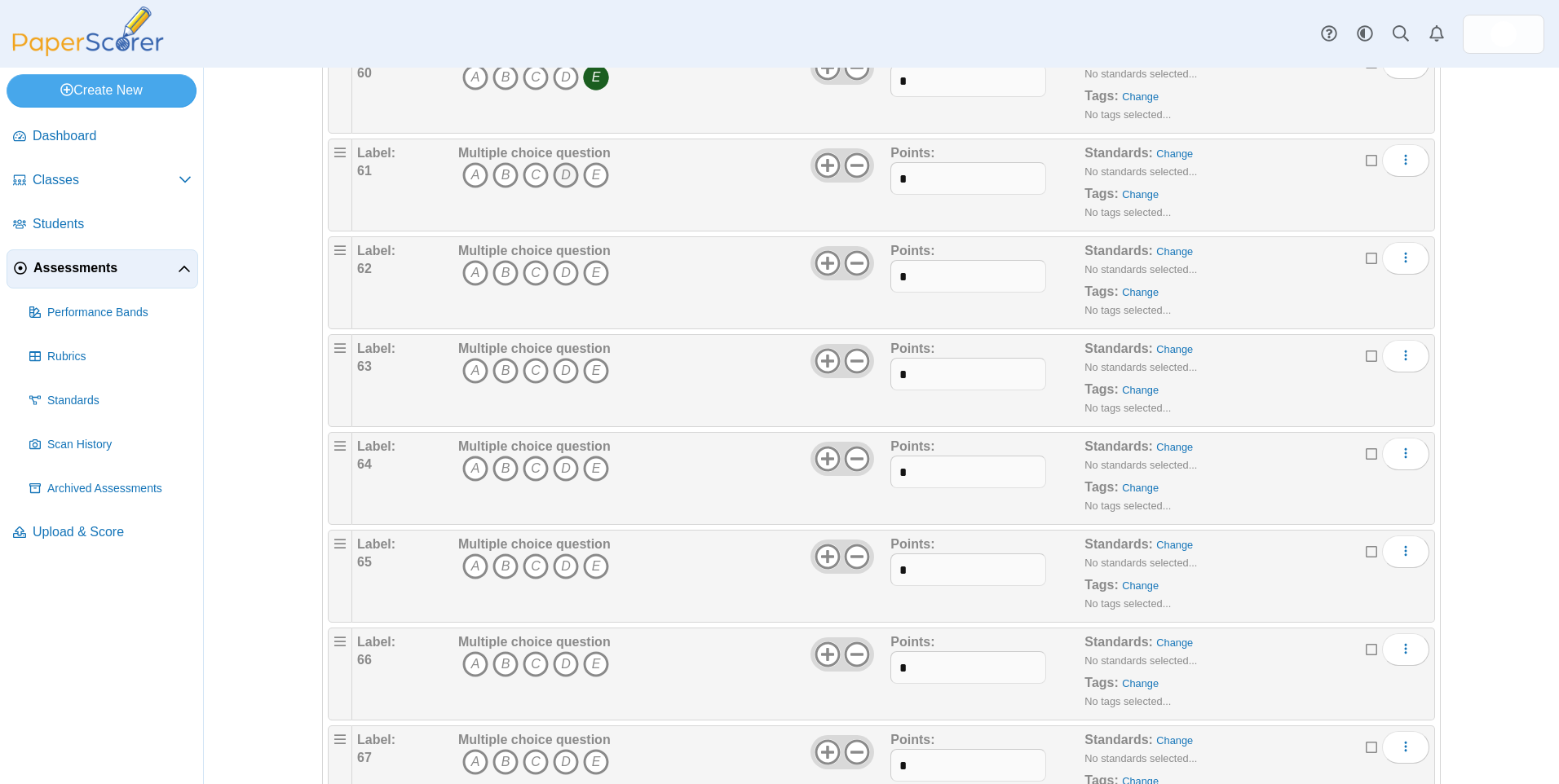
click at [556, 173] on icon "D" at bounding box center [566, 175] width 26 height 26
click at [470, 274] on icon "A" at bounding box center [476, 273] width 26 height 26
click at [594, 372] on icon "E" at bounding box center [596, 371] width 26 height 26
click at [592, 462] on icon "E" at bounding box center [596, 468] width 26 height 26
click at [525, 571] on icon "C" at bounding box center [535, 566] width 26 height 26
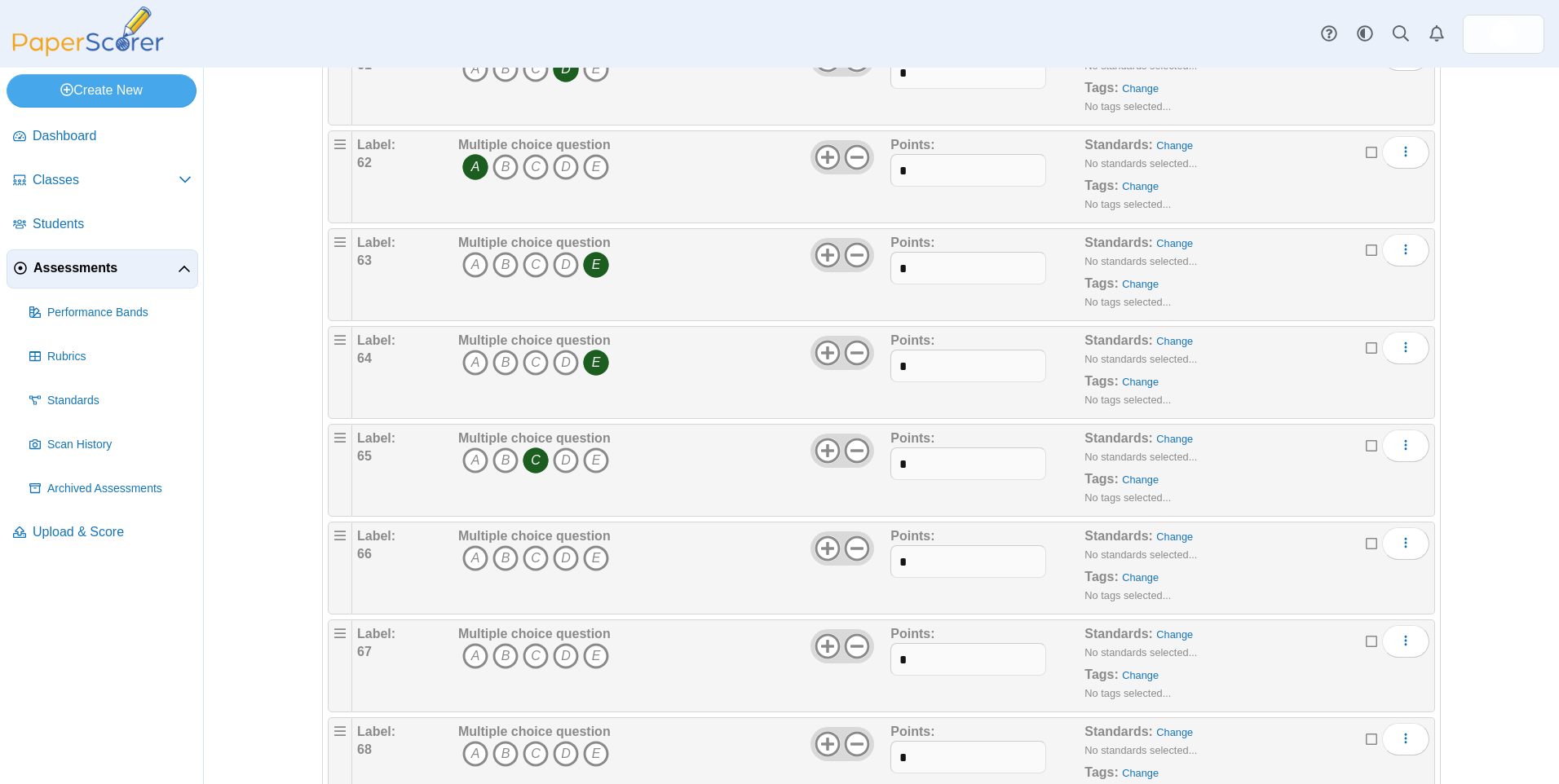
scroll to position [6523, 0]
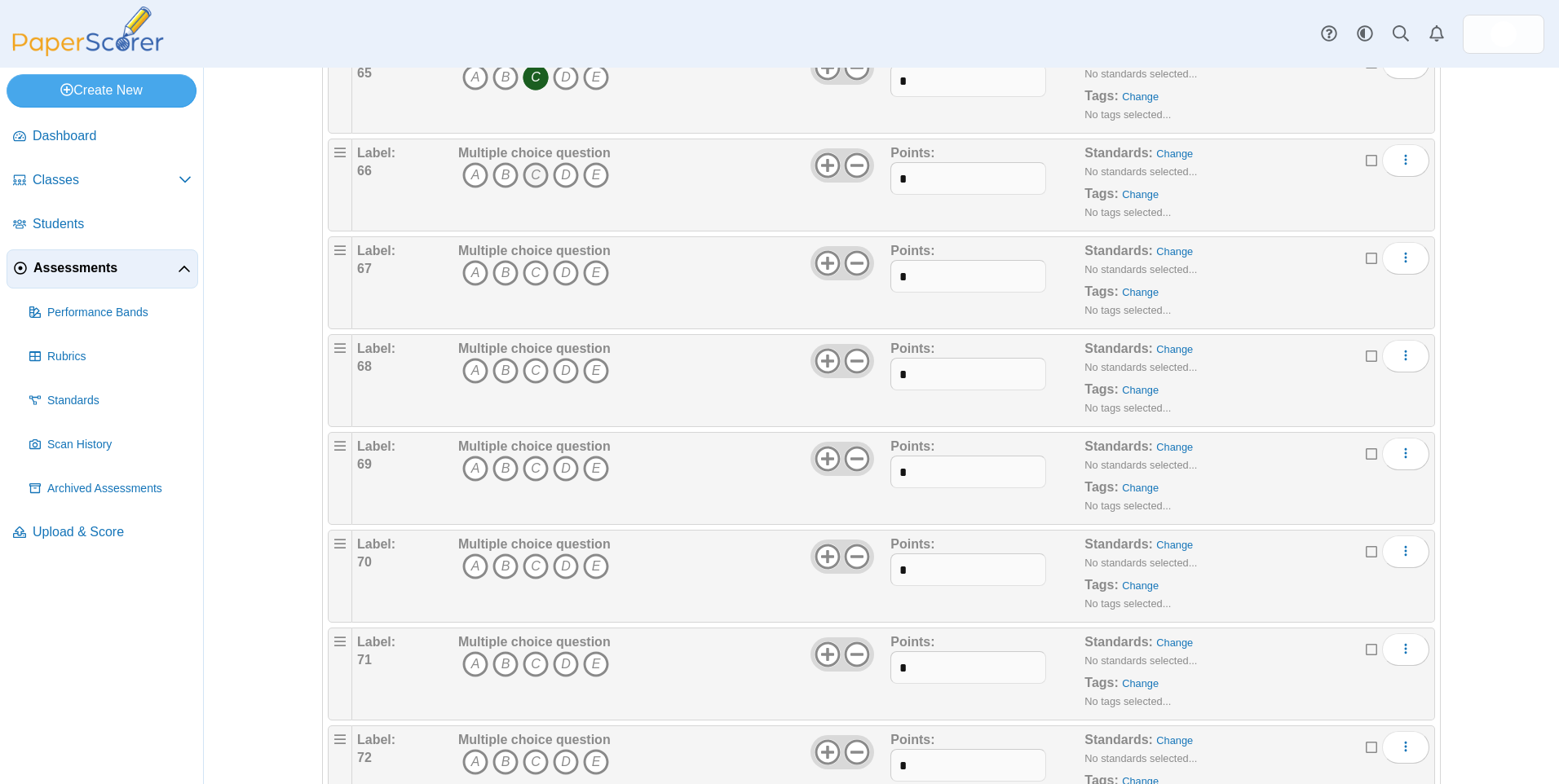
click at [536, 172] on icon "C" at bounding box center [535, 175] width 26 height 26
drag, startPoint x: 558, startPoint y: 274, endPoint x: 513, endPoint y: 364, distance: 100.6
click at [557, 274] on icon "D" at bounding box center [566, 273] width 26 height 26
click at [530, 368] on icon "C" at bounding box center [535, 371] width 26 height 26
click at [533, 470] on icon "C" at bounding box center [535, 468] width 26 height 26
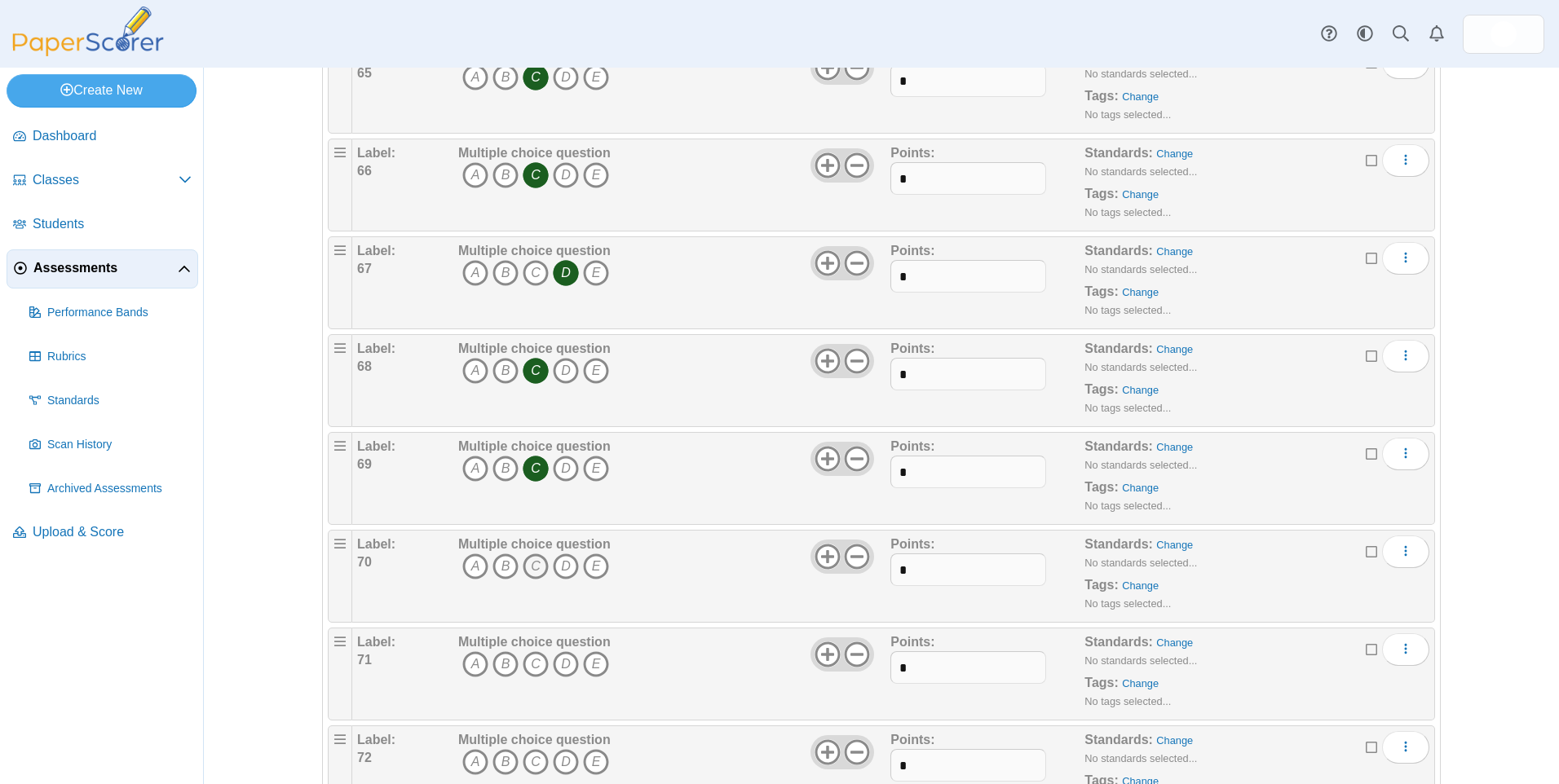
click at [533, 566] on icon "C" at bounding box center [535, 566] width 26 height 26
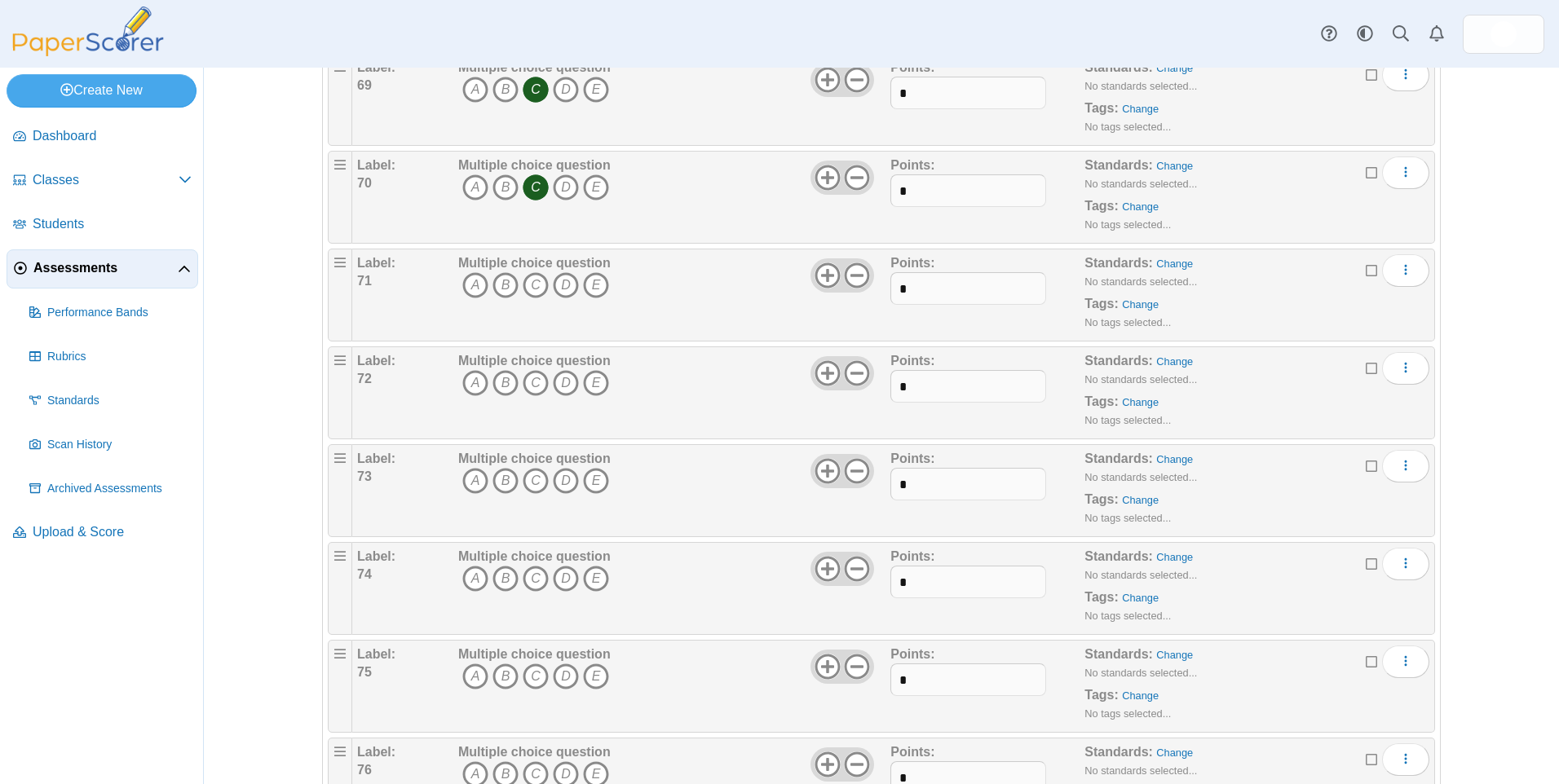
scroll to position [7012, 0]
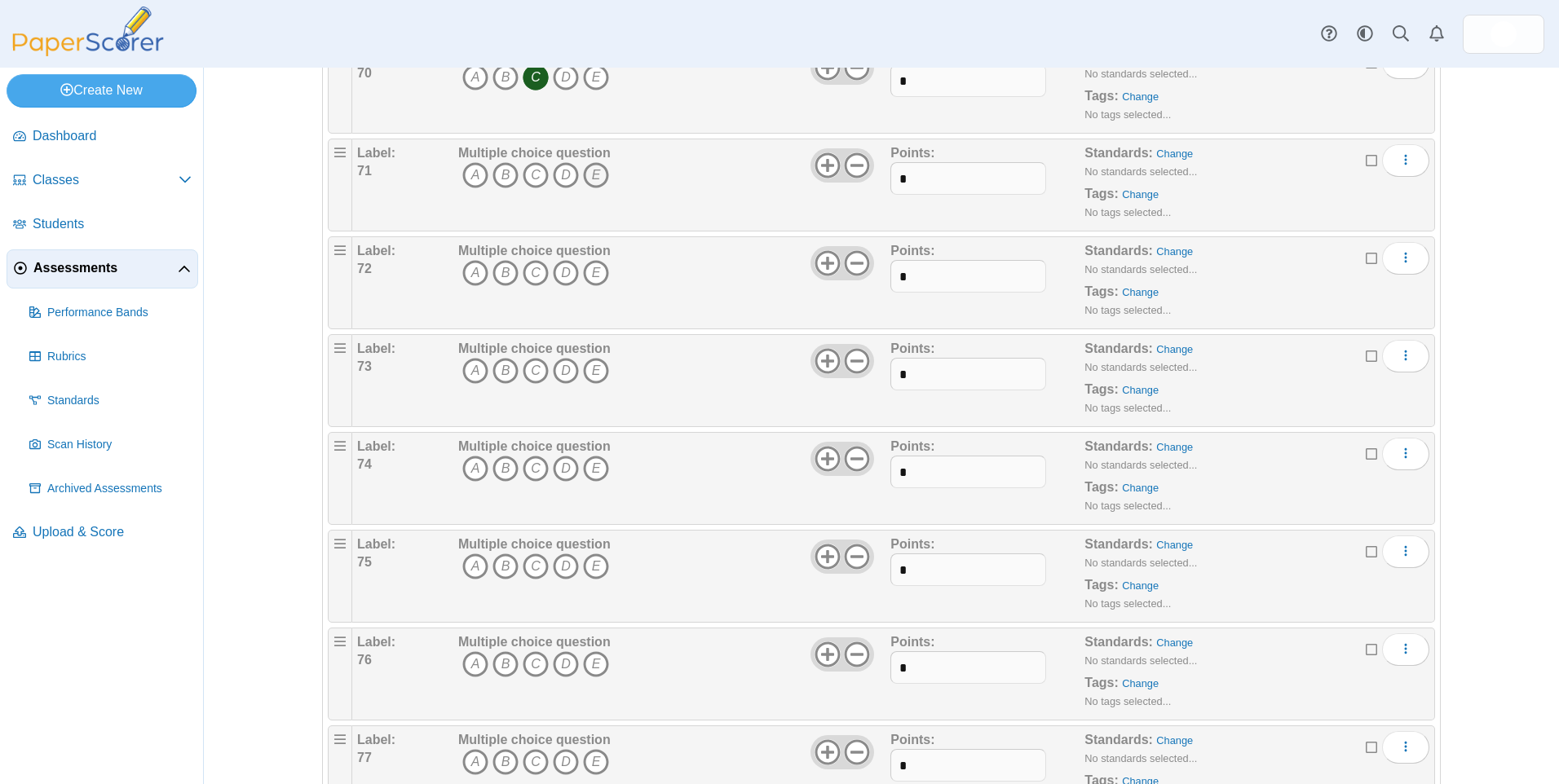
click at [589, 173] on icon "E" at bounding box center [596, 175] width 26 height 26
click at [527, 274] on icon "C" at bounding box center [535, 273] width 26 height 26
click at [527, 372] on icon "C" at bounding box center [535, 371] width 26 height 26
click at [499, 467] on icon "B" at bounding box center [505, 468] width 26 height 26
click at [533, 568] on icon "C" at bounding box center [535, 566] width 26 height 26
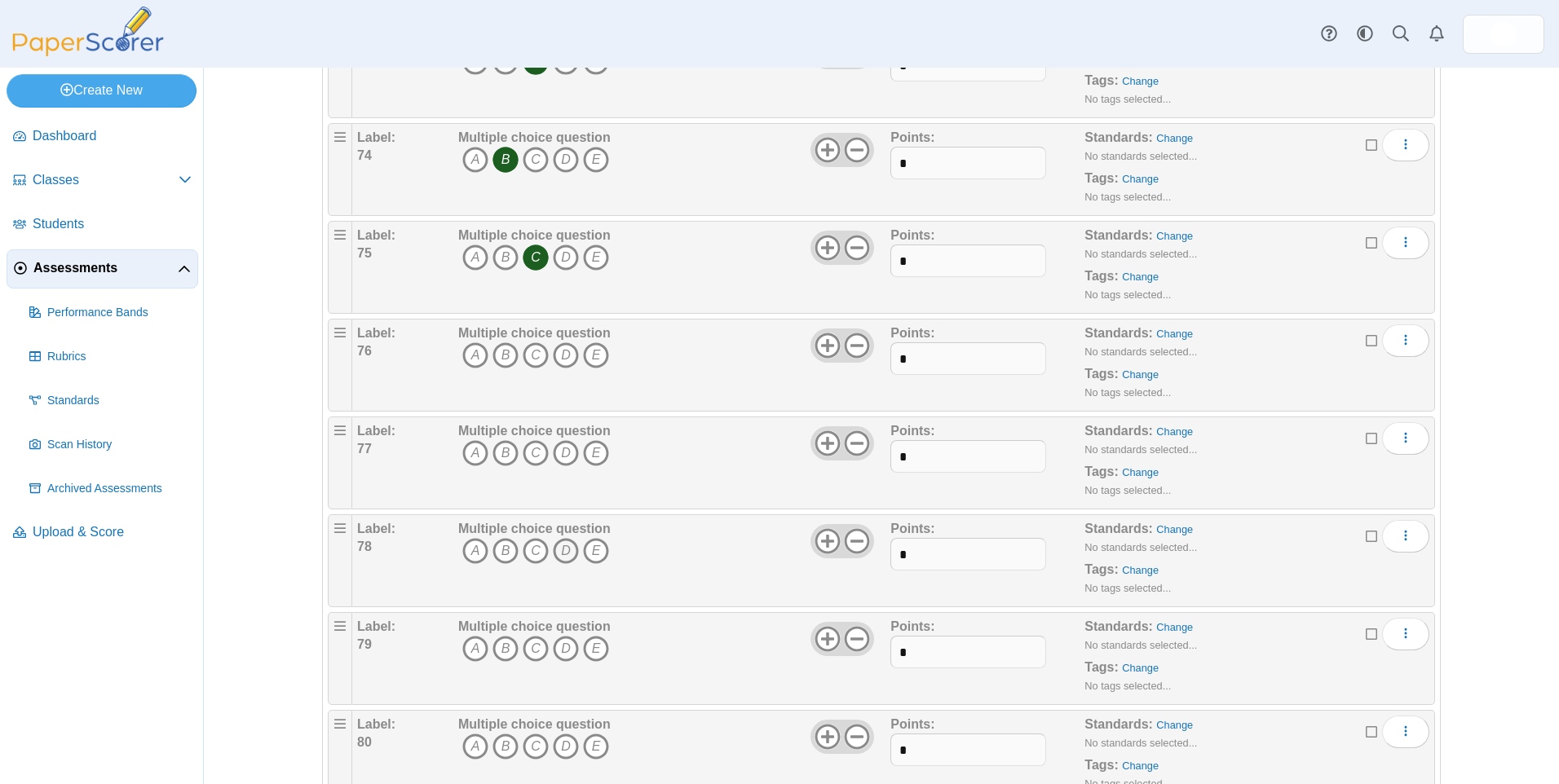
scroll to position [7377, 0]
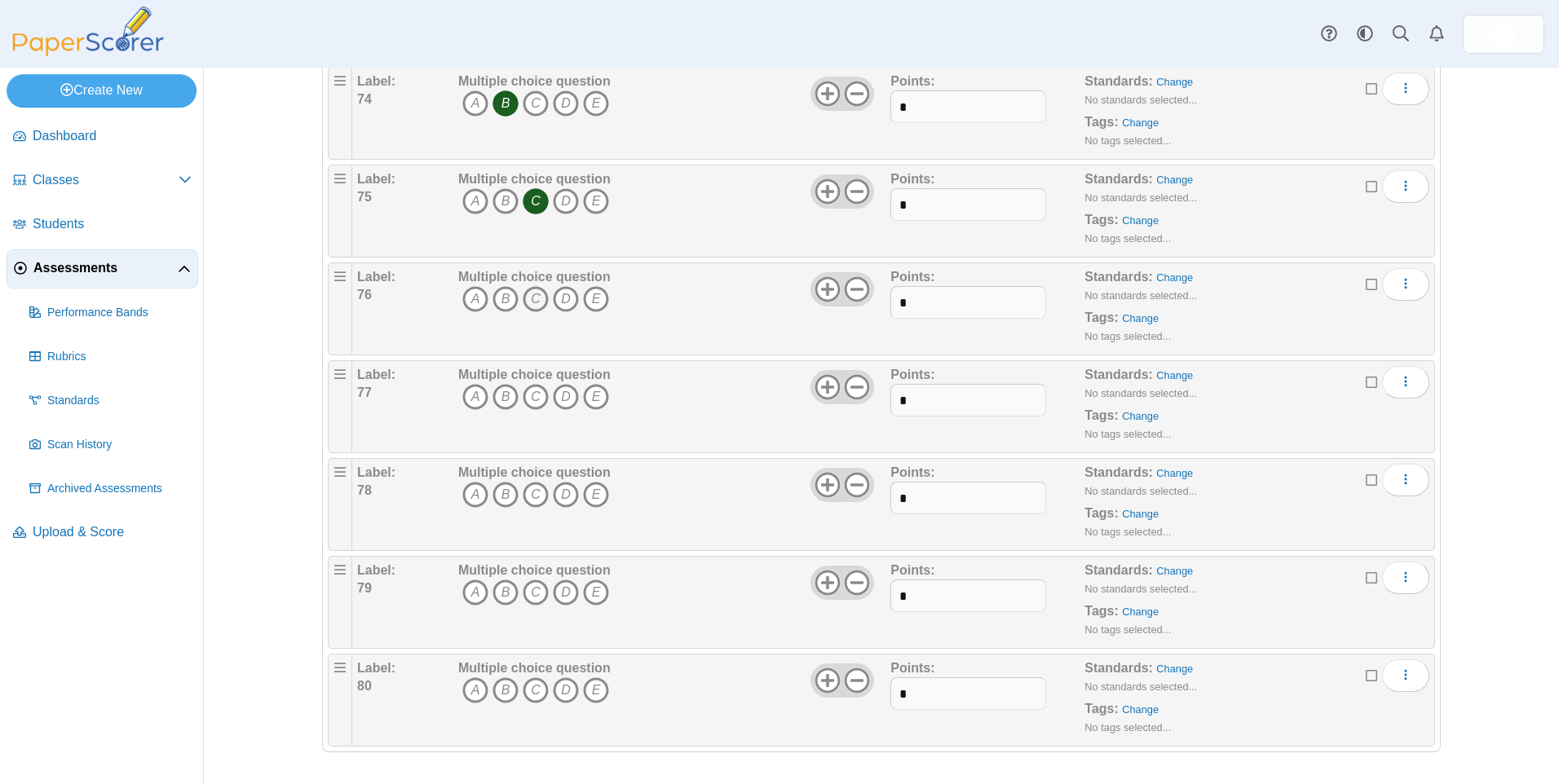
click at [528, 296] on icon "C" at bounding box center [535, 299] width 26 height 26
click at [532, 396] on icon "C" at bounding box center [535, 397] width 26 height 26
click at [557, 491] on icon "D" at bounding box center [566, 495] width 26 height 26
click at [465, 598] on icon "A" at bounding box center [476, 592] width 26 height 26
click at [495, 689] on icon "B" at bounding box center [505, 690] width 26 height 26
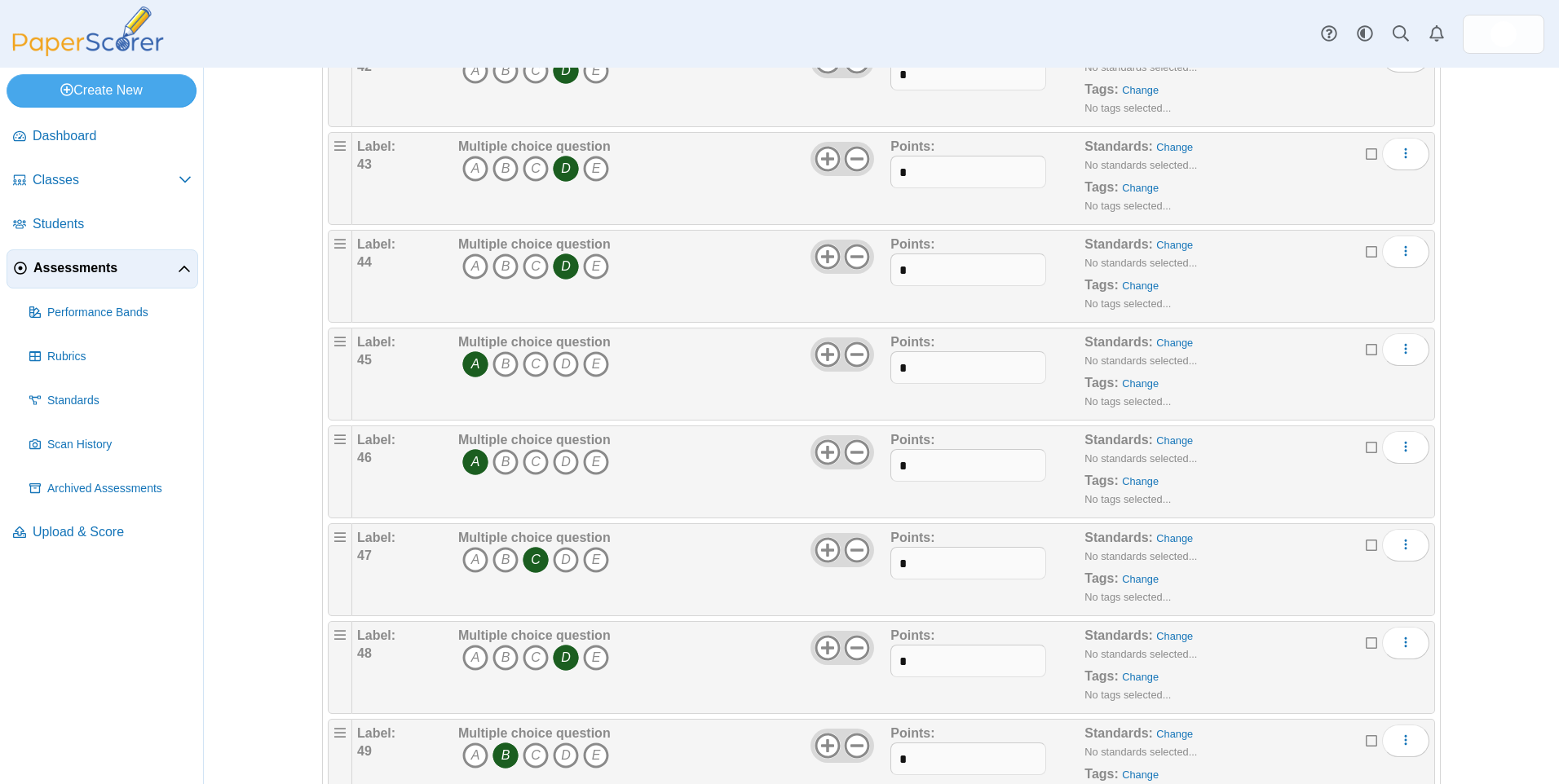
scroll to position [0, 0]
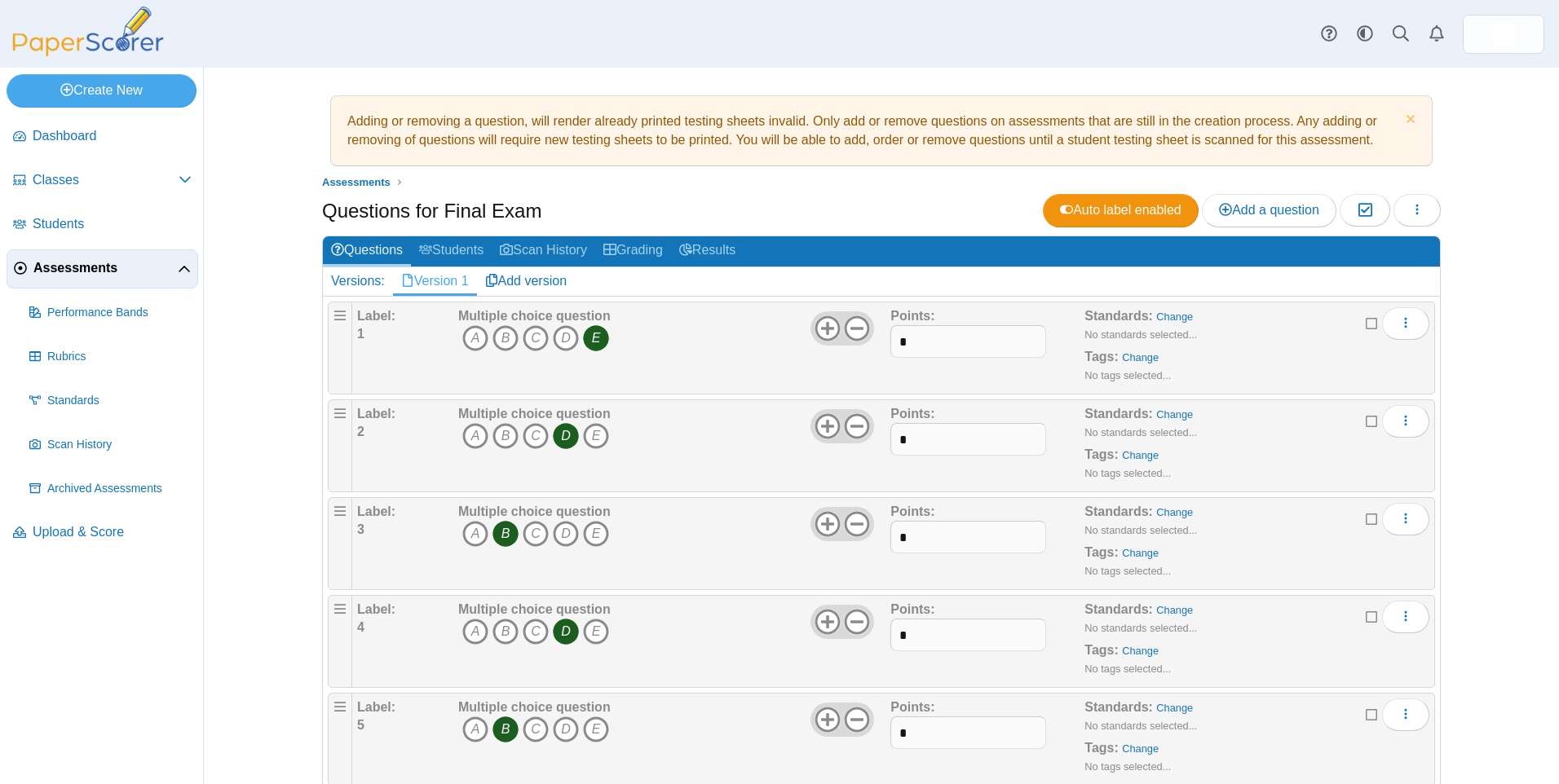
click at [1558, 17] on html "Dashboard Classes Archived classes Students" at bounding box center [780, 392] width 1559 height 784
click at [1423, 214] on button "button" at bounding box center [1418, 210] width 48 height 33
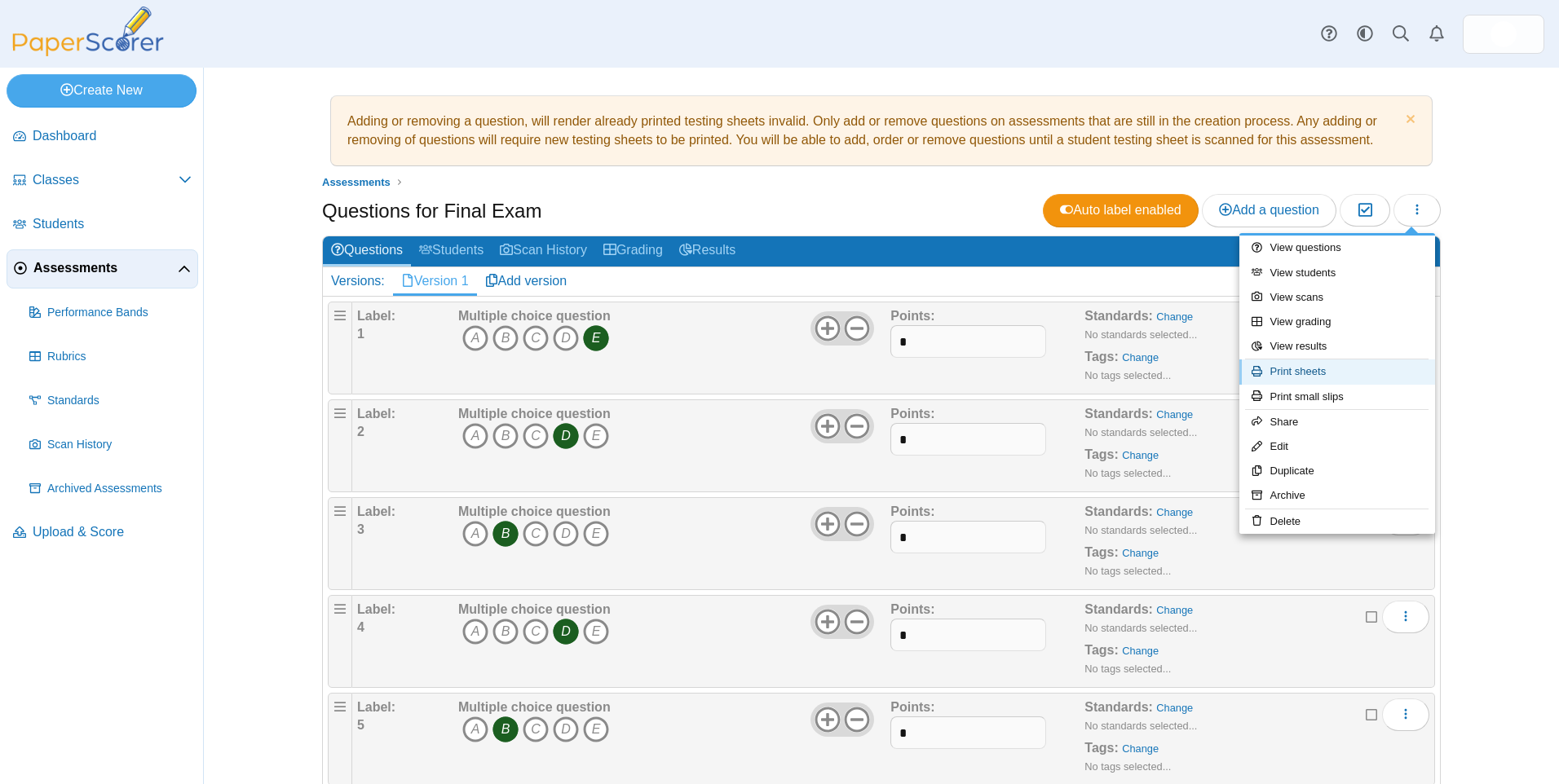
click at [1298, 367] on link "Print sheets" at bounding box center [1337, 372] width 196 height 25
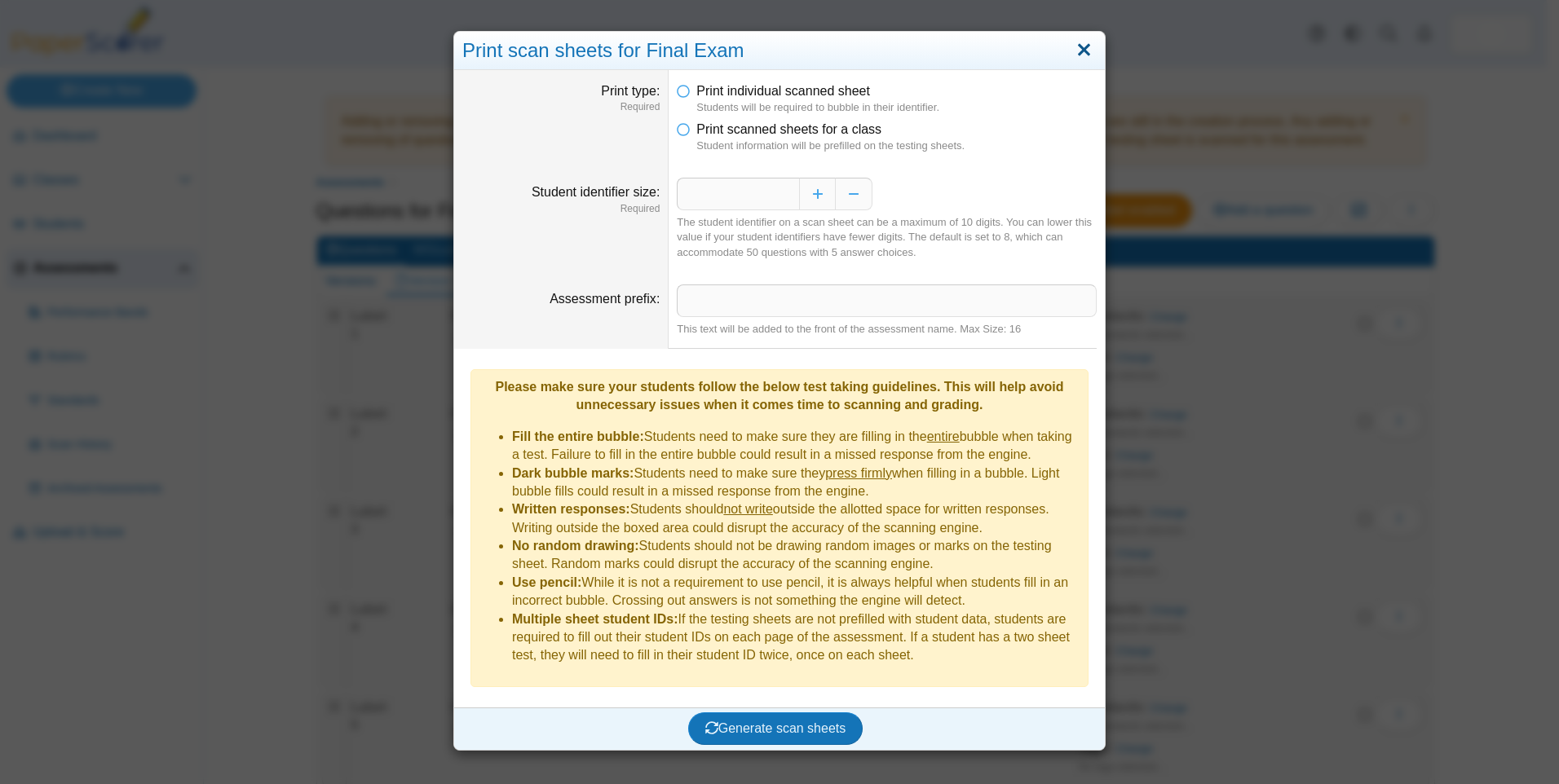
click at [1082, 48] on link "Close" at bounding box center [1084, 50] width 26 height 28
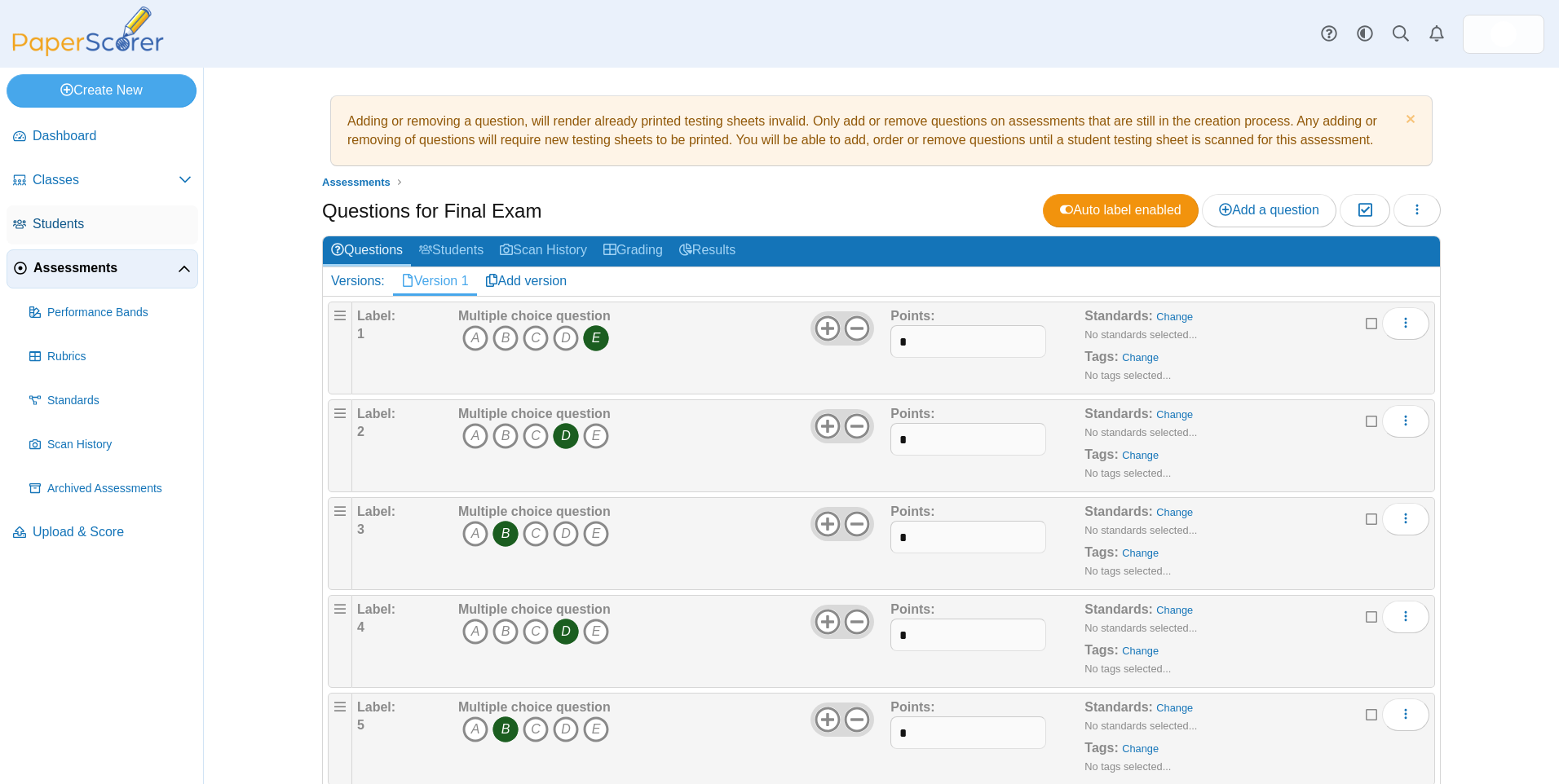
click at [86, 233] on span "Students" at bounding box center [112, 224] width 159 height 18
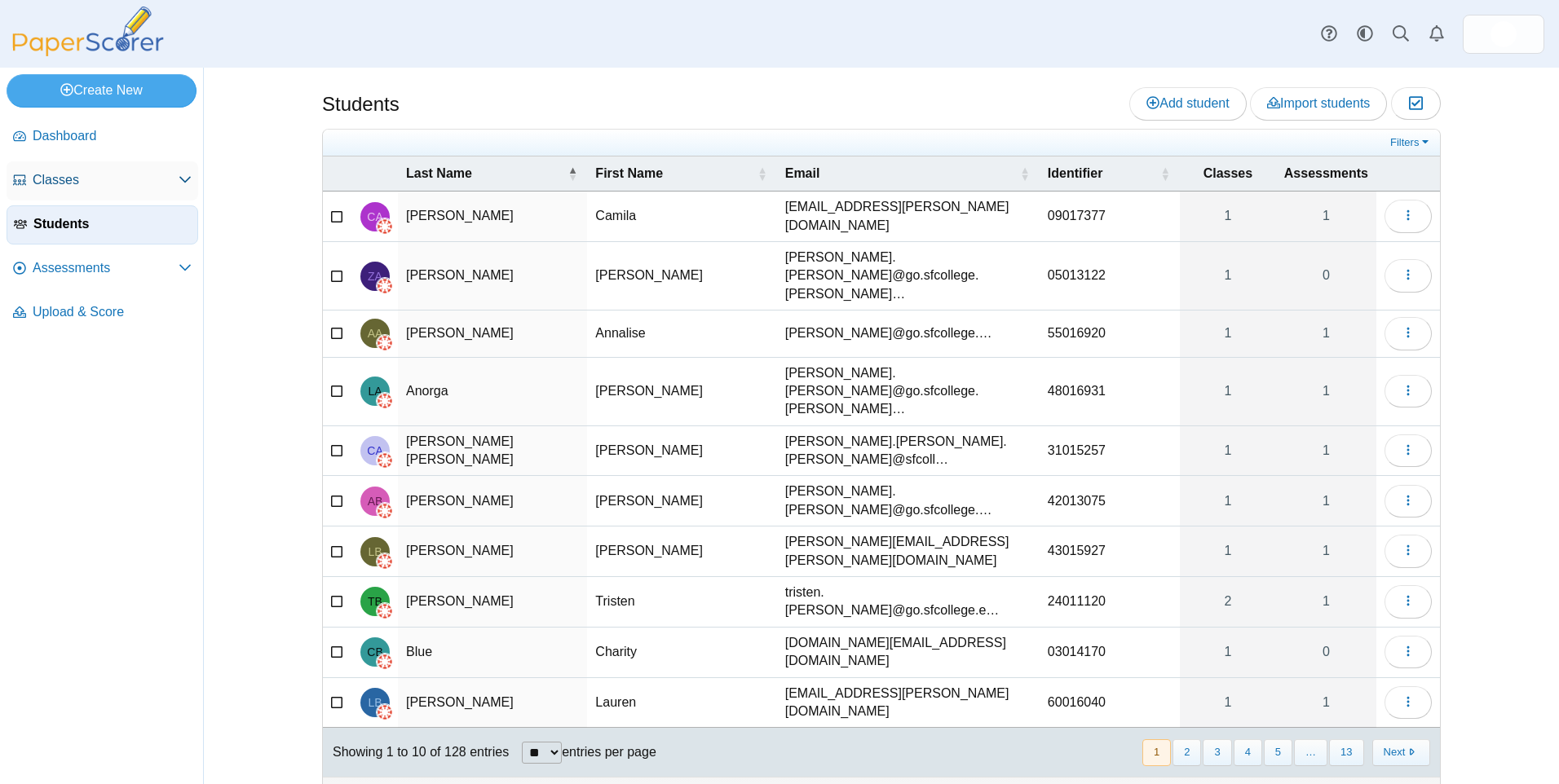
click at [59, 172] on span "Classes" at bounding box center [106, 181] width 146 height 18
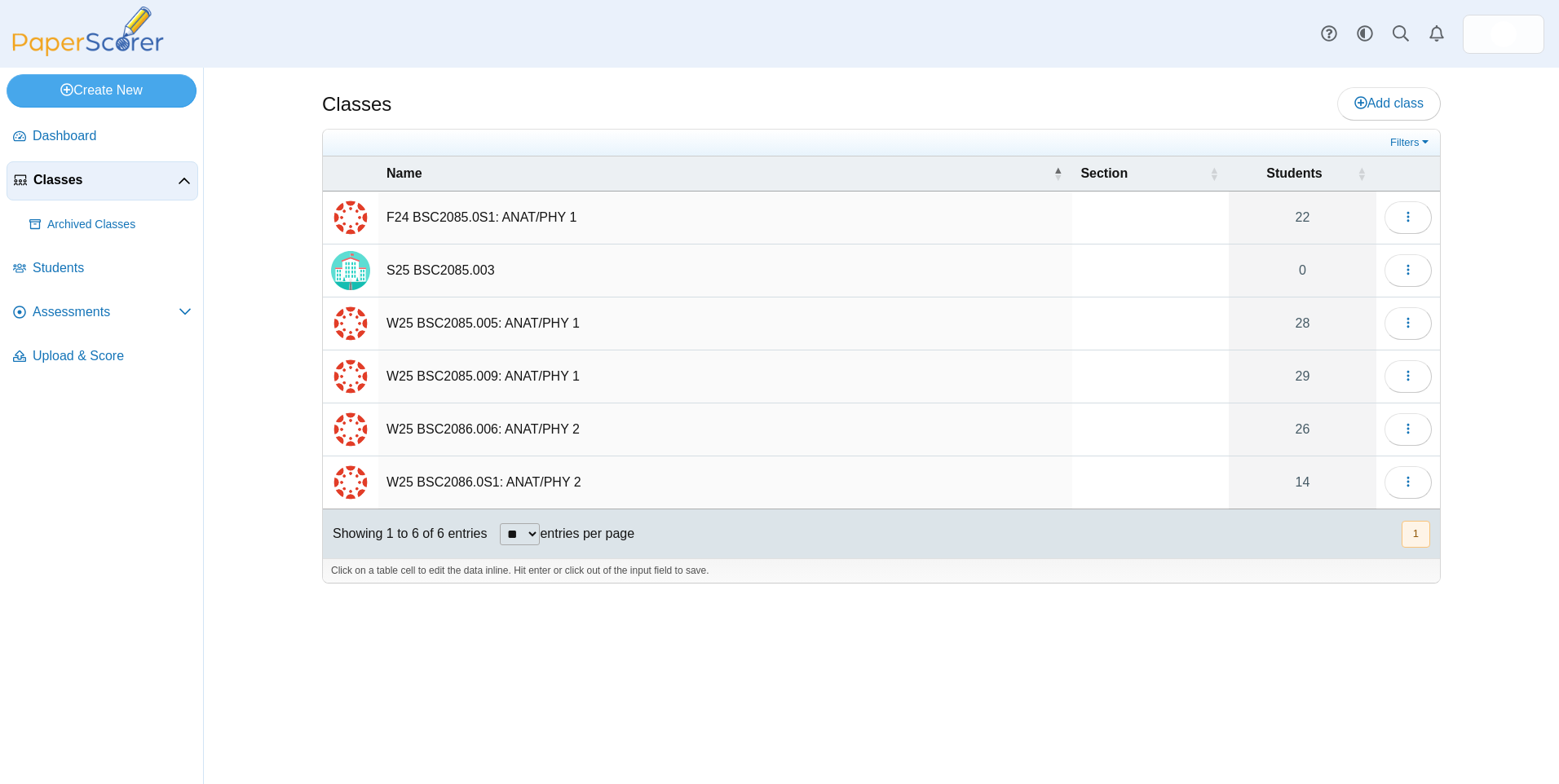
click at [433, 264] on td "S25 BSC2085.003" at bounding box center [725, 271] width 694 height 53
click at [1414, 266] on icon "button" at bounding box center [1408, 270] width 13 height 13
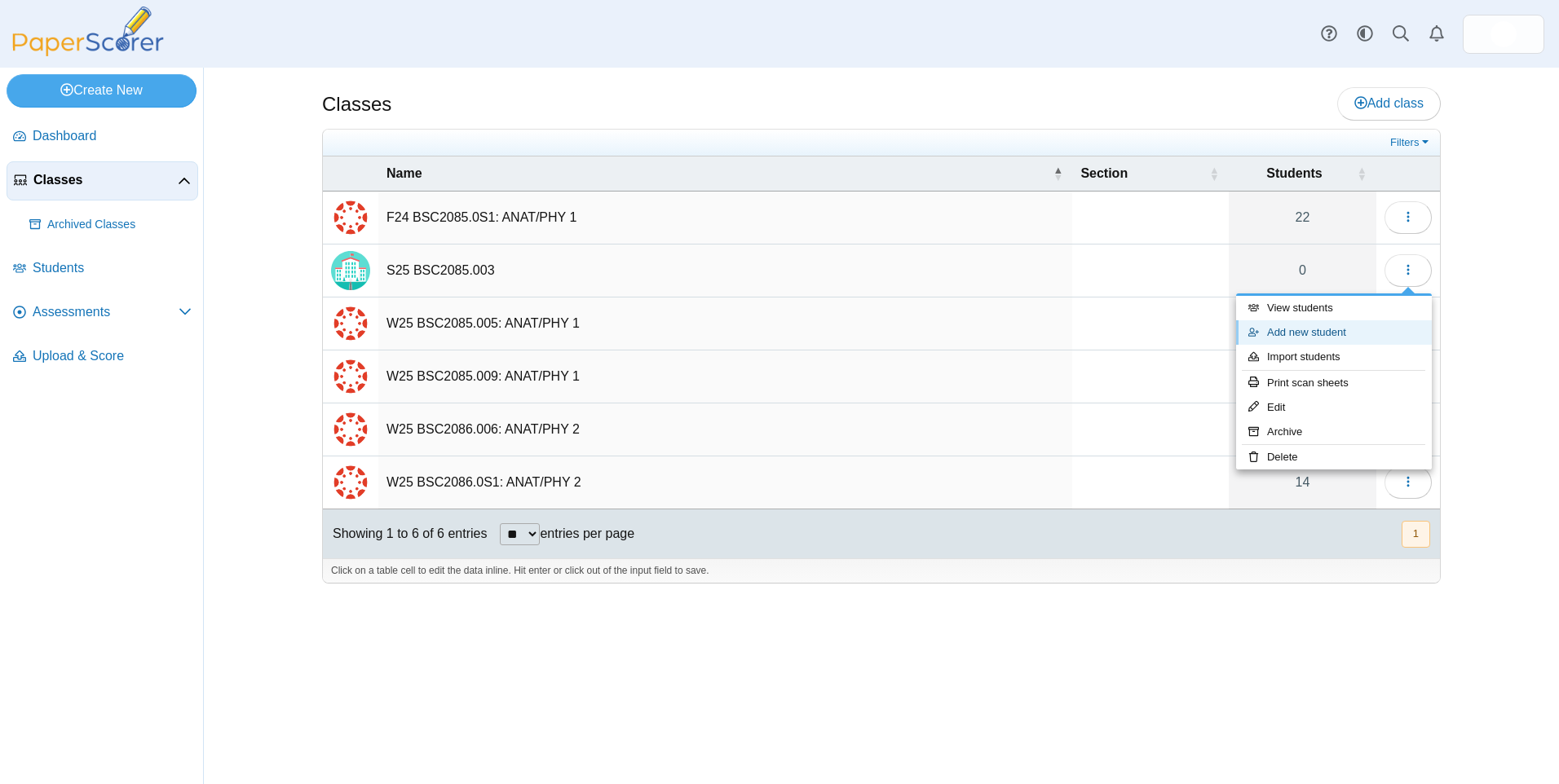
click at [1308, 330] on link "Add new student" at bounding box center [1333, 332] width 196 height 25
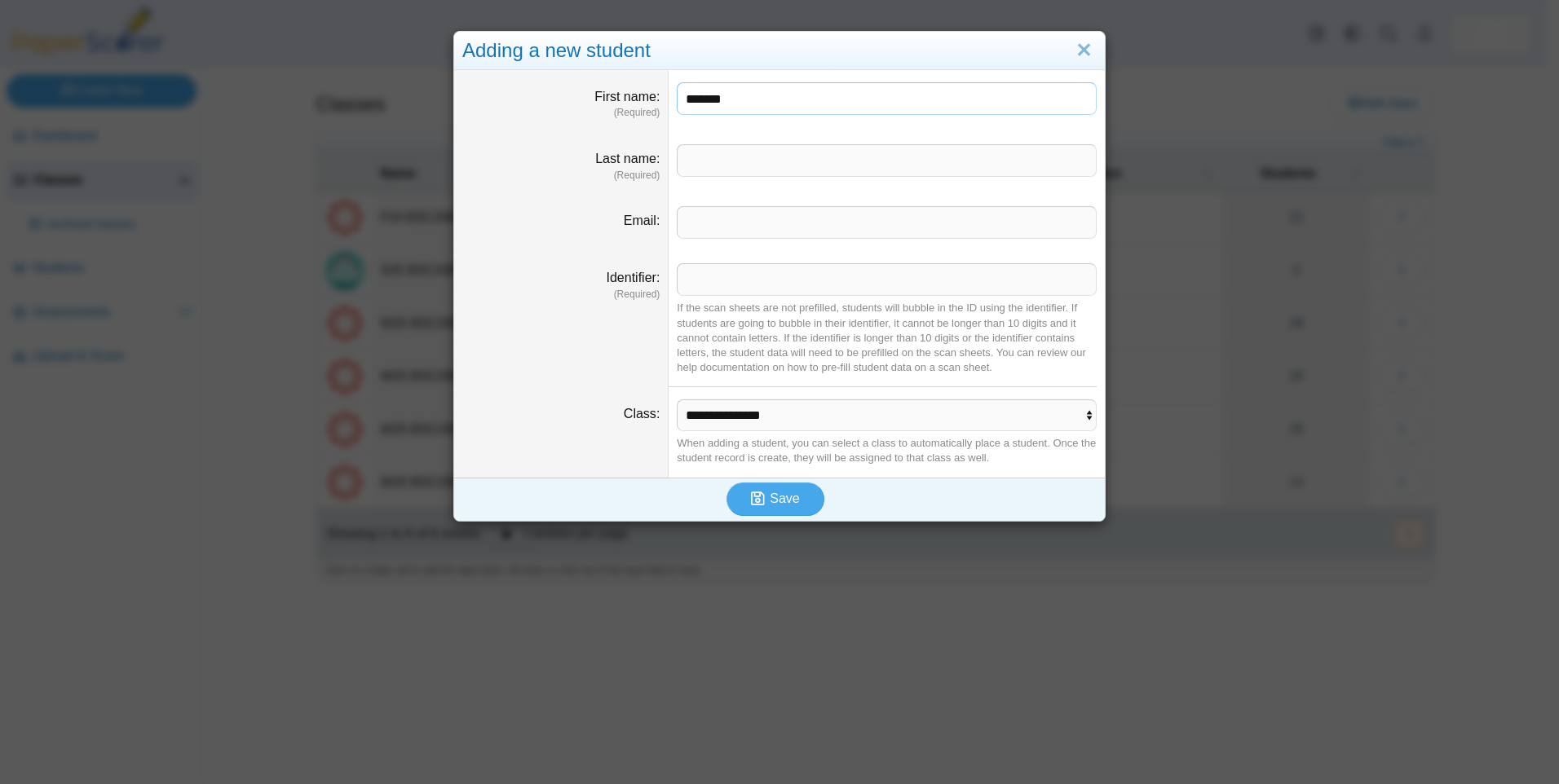
type input "*******"
type input "******"
click at [703, 290] on input "Identifier" at bounding box center [886, 280] width 420 height 33
type input "*"
paste input "********"
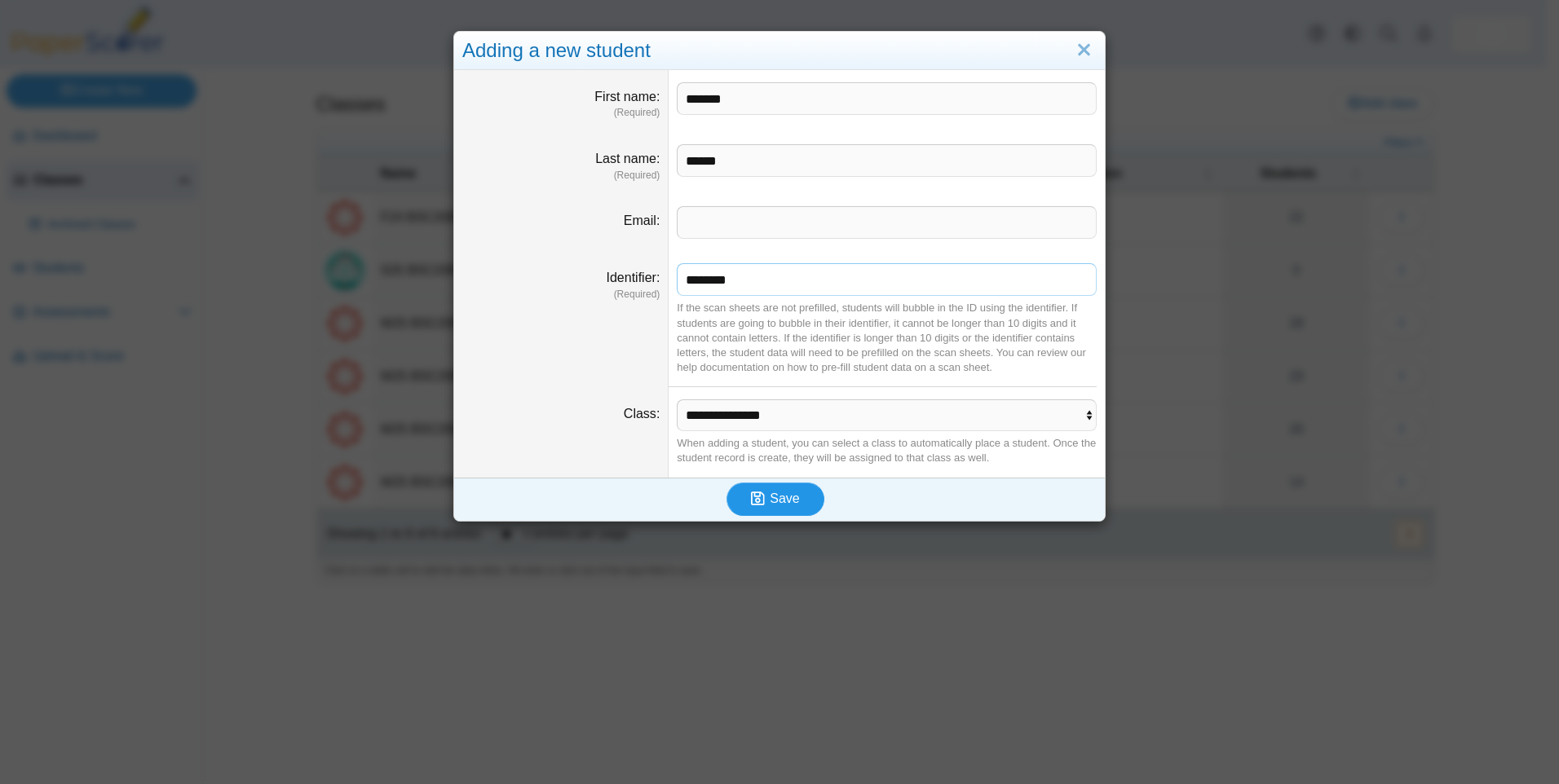
type input "********"
click at [751, 503] on icon "submit" at bounding box center [757, 498] width 14 height 16
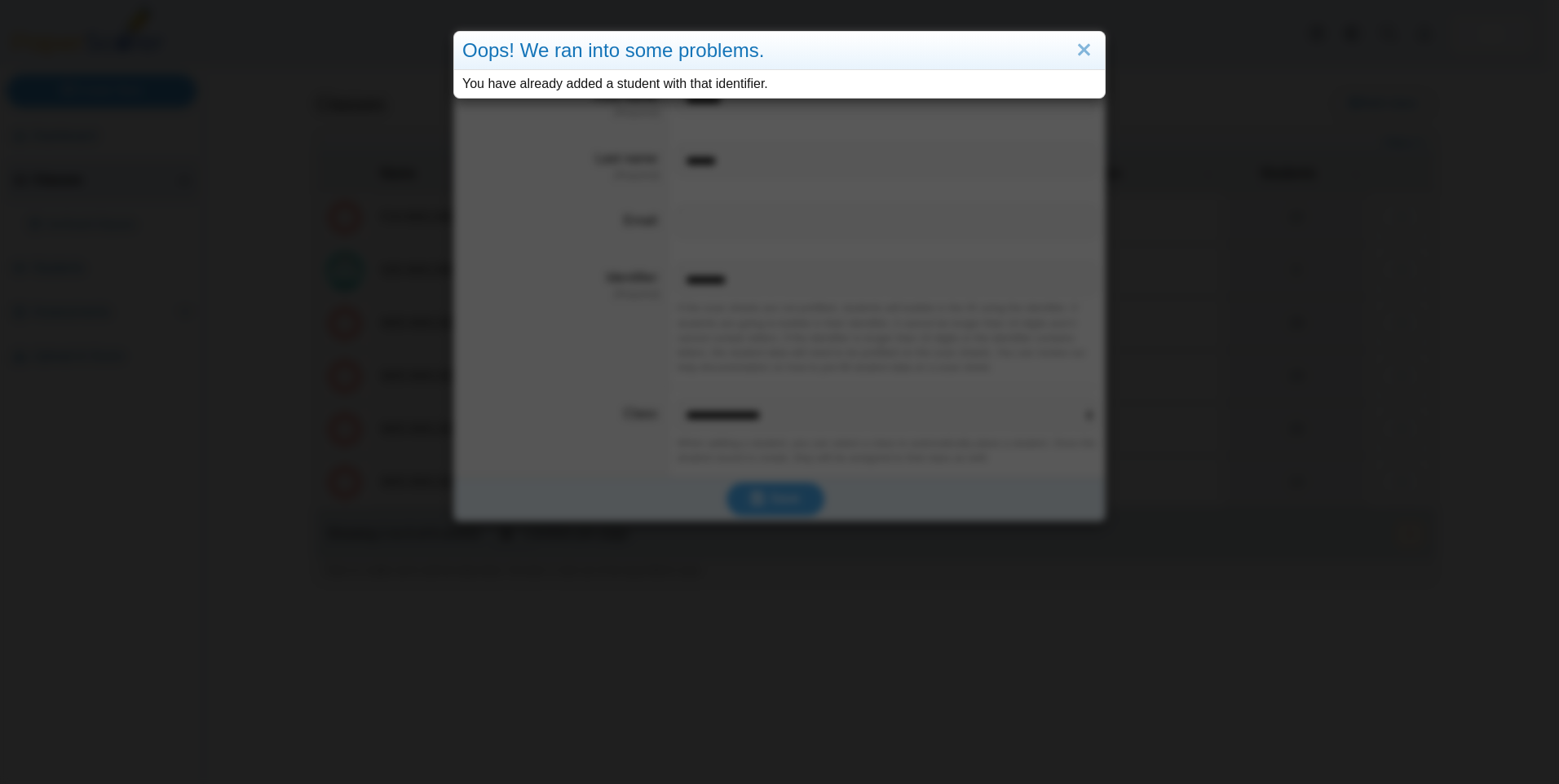
click at [762, 486] on div "Oops! We ran into some problems. You have already added a student with that ide…" at bounding box center [780, 392] width 1559 height 784
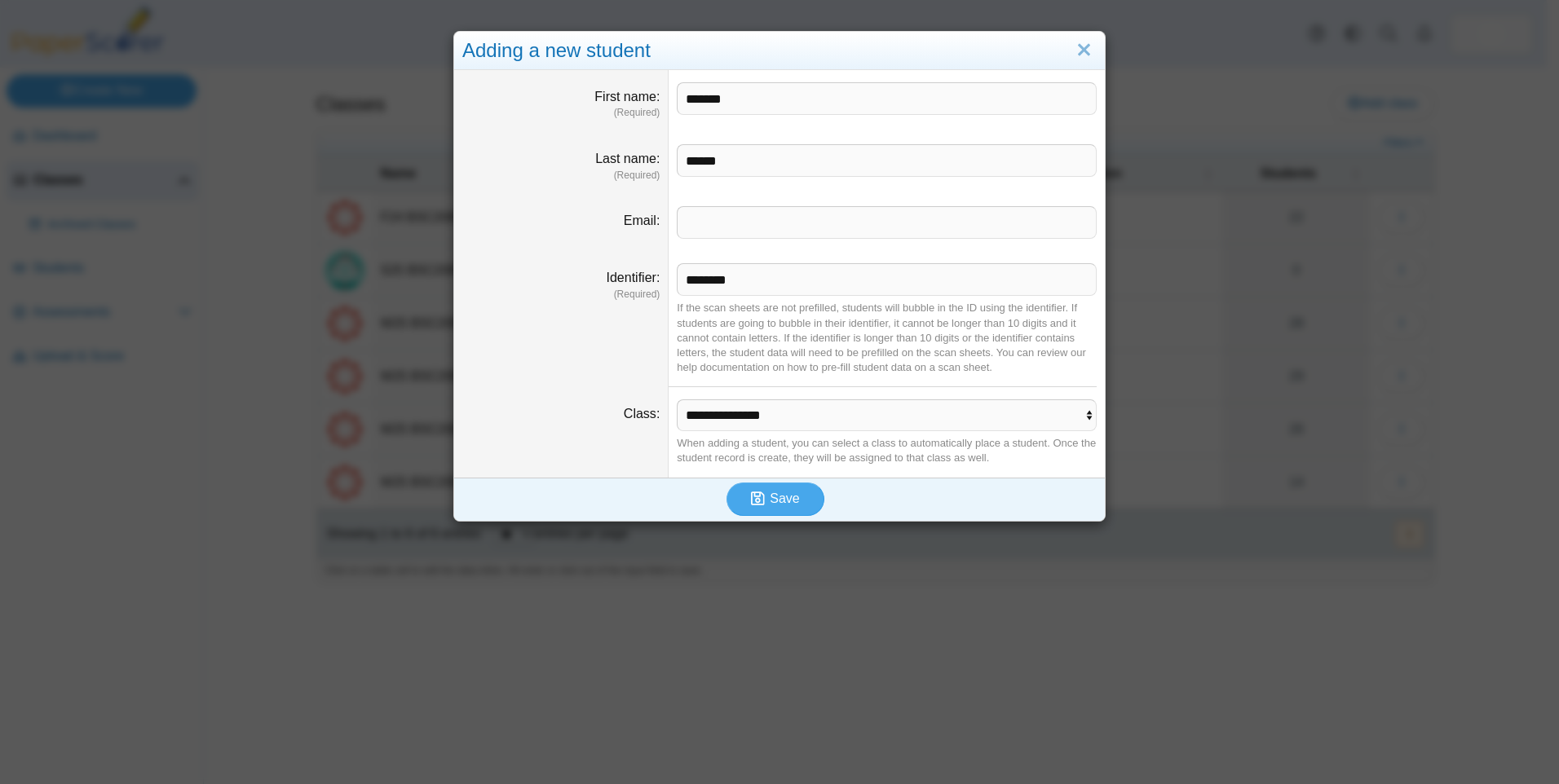
click at [629, 381] on dt "Identifier (Required)" at bounding box center [562, 319] width 215 height 136
click at [1075, 52] on link "Close" at bounding box center [1084, 50] width 26 height 28
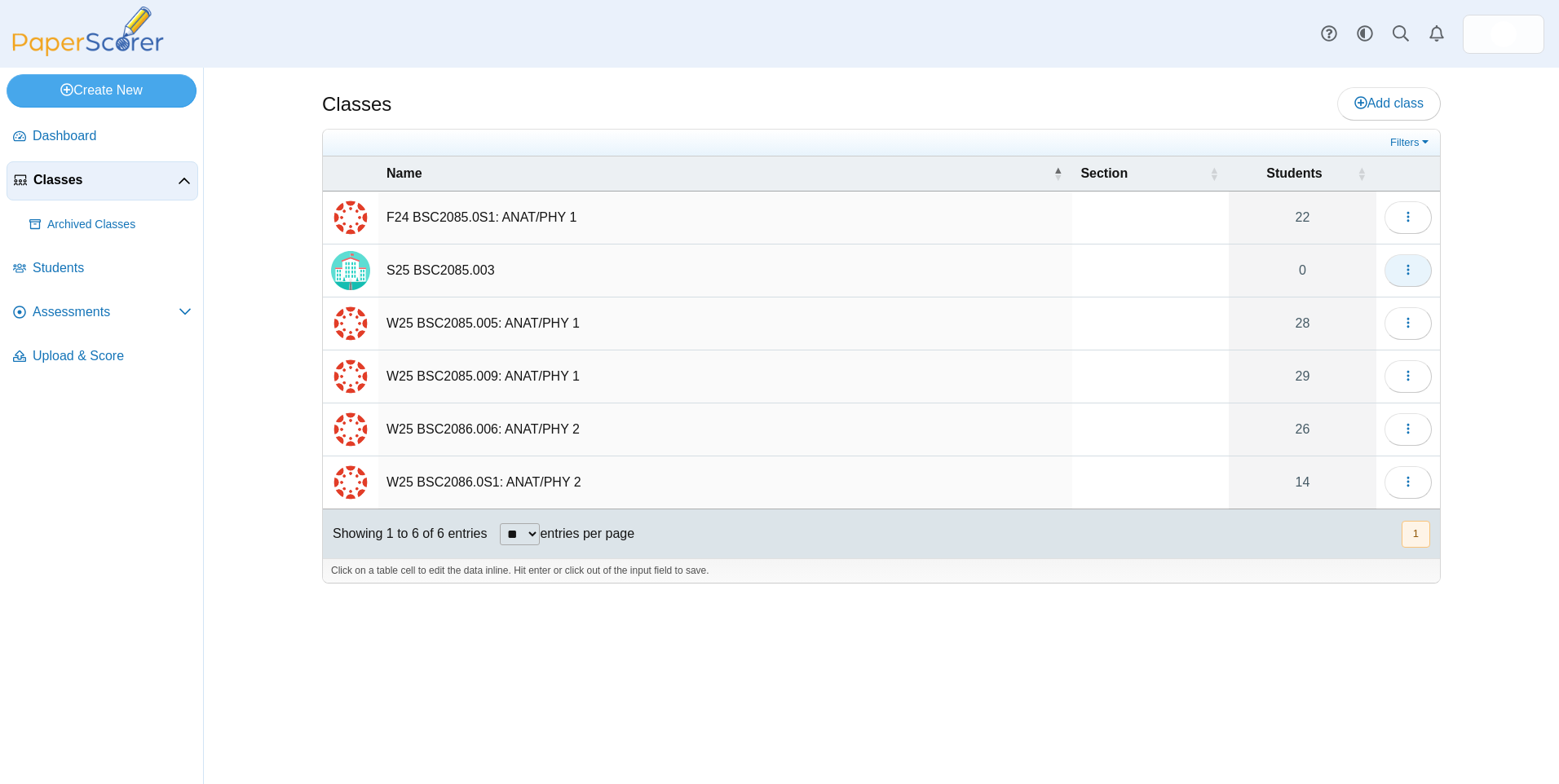
click at [1408, 266] on use "button" at bounding box center [1408, 271] width 3 height 11
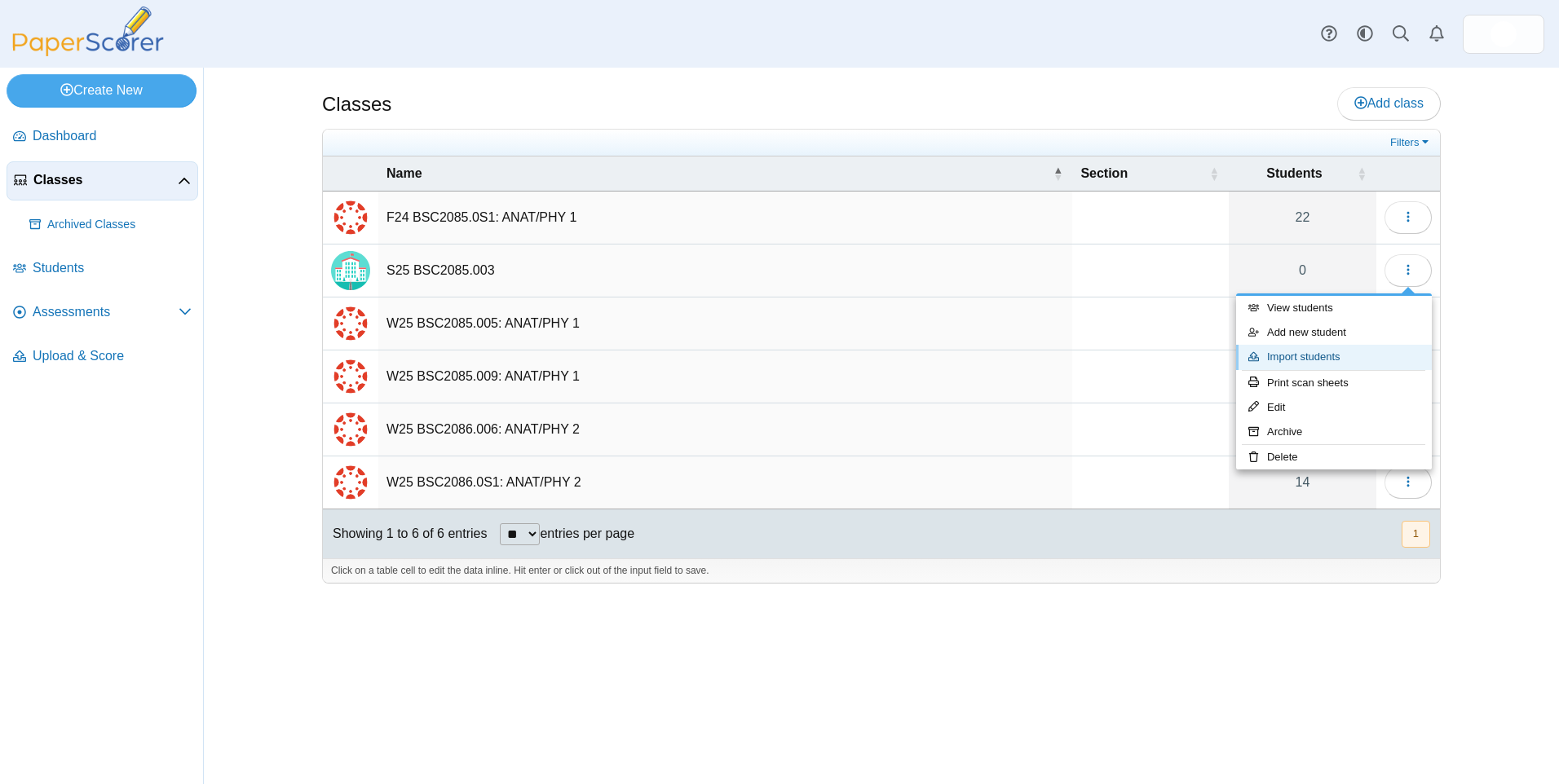
click at [1295, 356] on link "Import students" at bounding box center [1333, 357] width 196 height 25
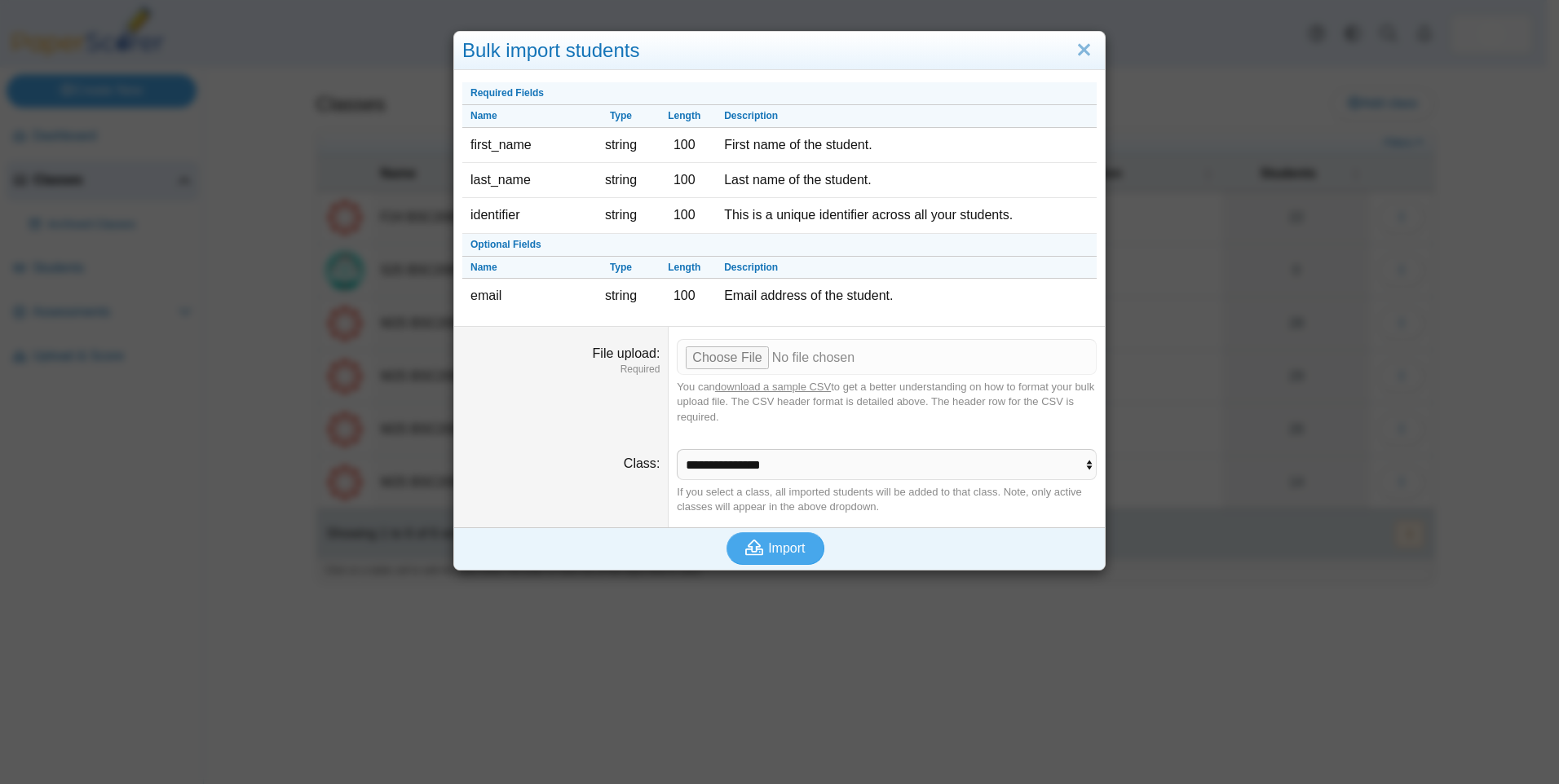
click at [766, 387] on link "download a sample CSV" at bounding box center [773, 386] width 116 height 12
click at [1072, 51] on link "Close" at bounding box center [1084, 50] width 26 height 28
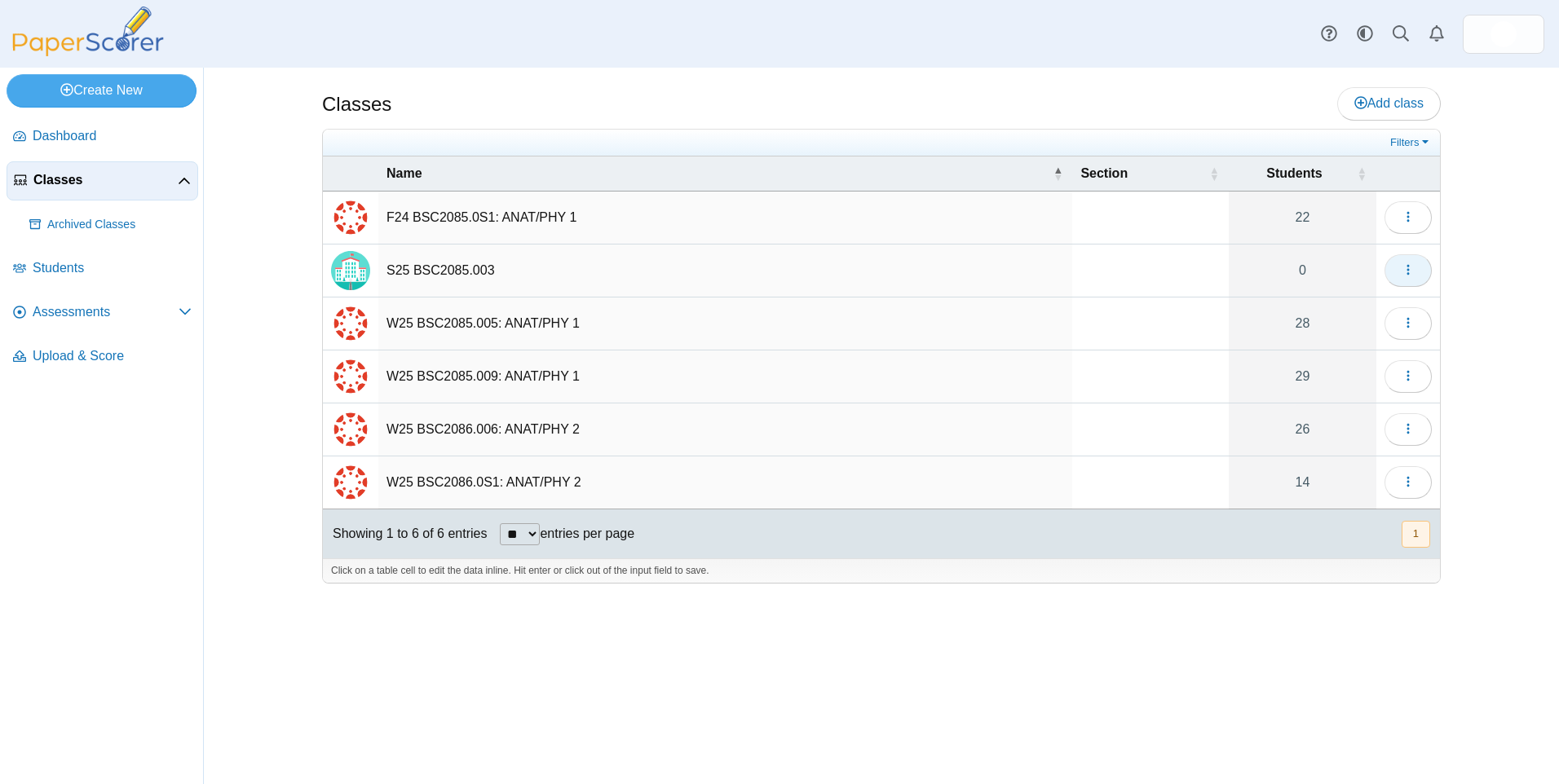
click at [1409, 266] on use "button" at bounding box center [1408, 271] width 3 height 11
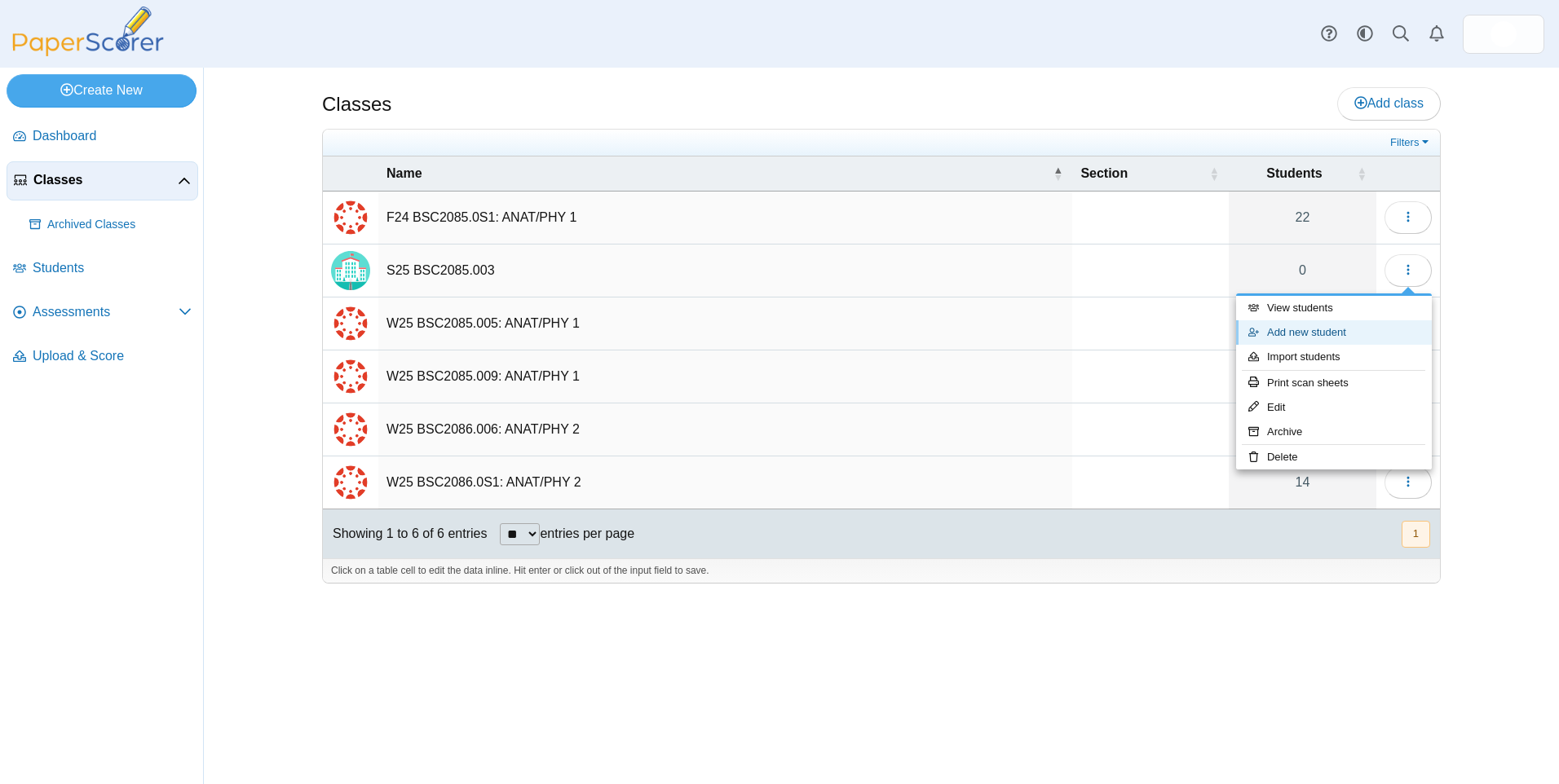
click at [1293, 334] on link "Add new student" at bounding box center [1333, 332] width 196 height 25
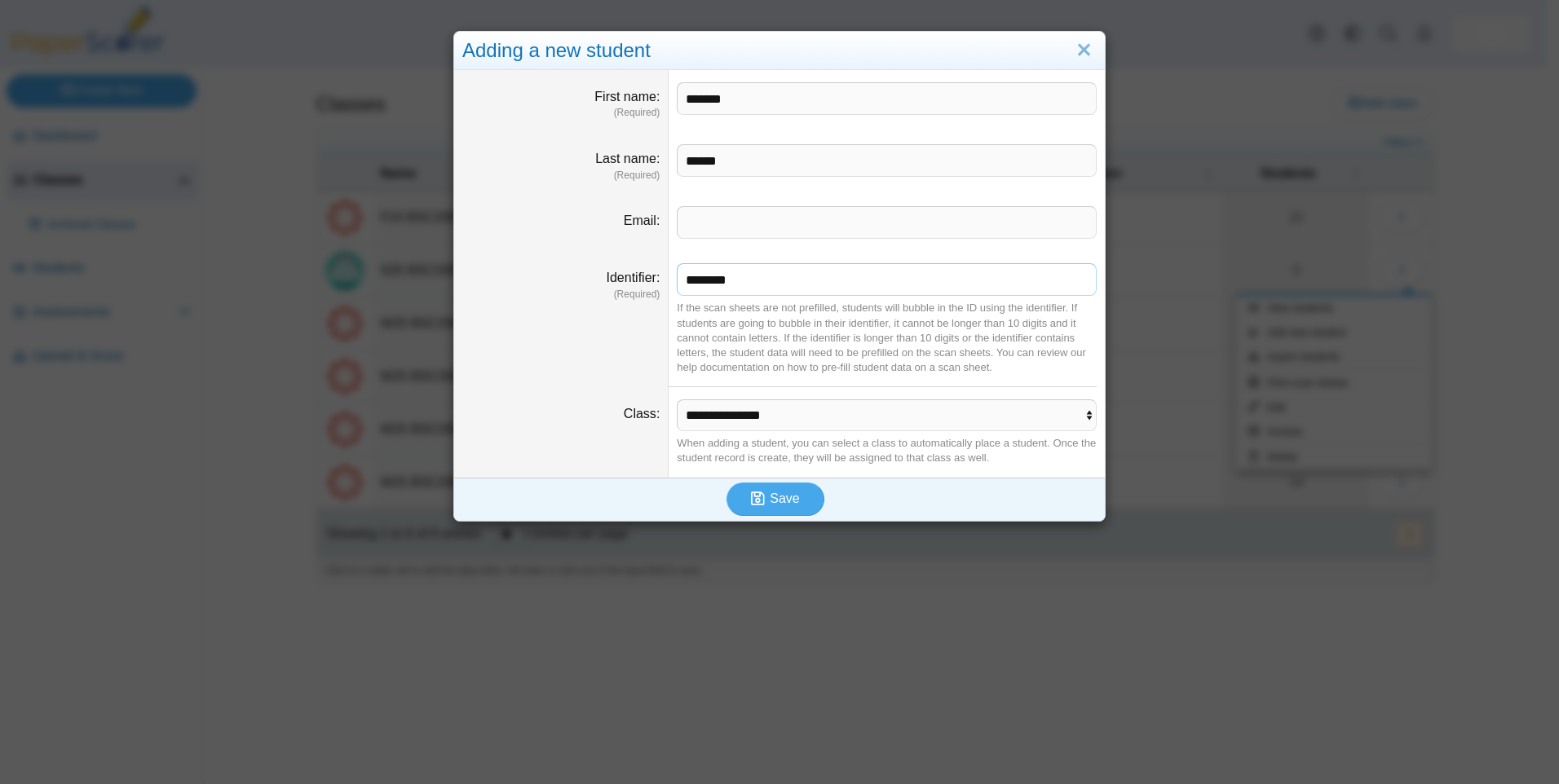
drag, startPoint x: 746, startPoint y: 280, endPoint x: 634, endPoint y: 283, distance: 112.0
click at [634, 283] on dl "Identifier (Required) ******** If the scan sheets are not prefilled, students w…" at bounding box center [780, 319] width 651 height 136
type input "*"
click at [781, 500] on span "Save" at bounding box center [784, 498] width 29 height 14
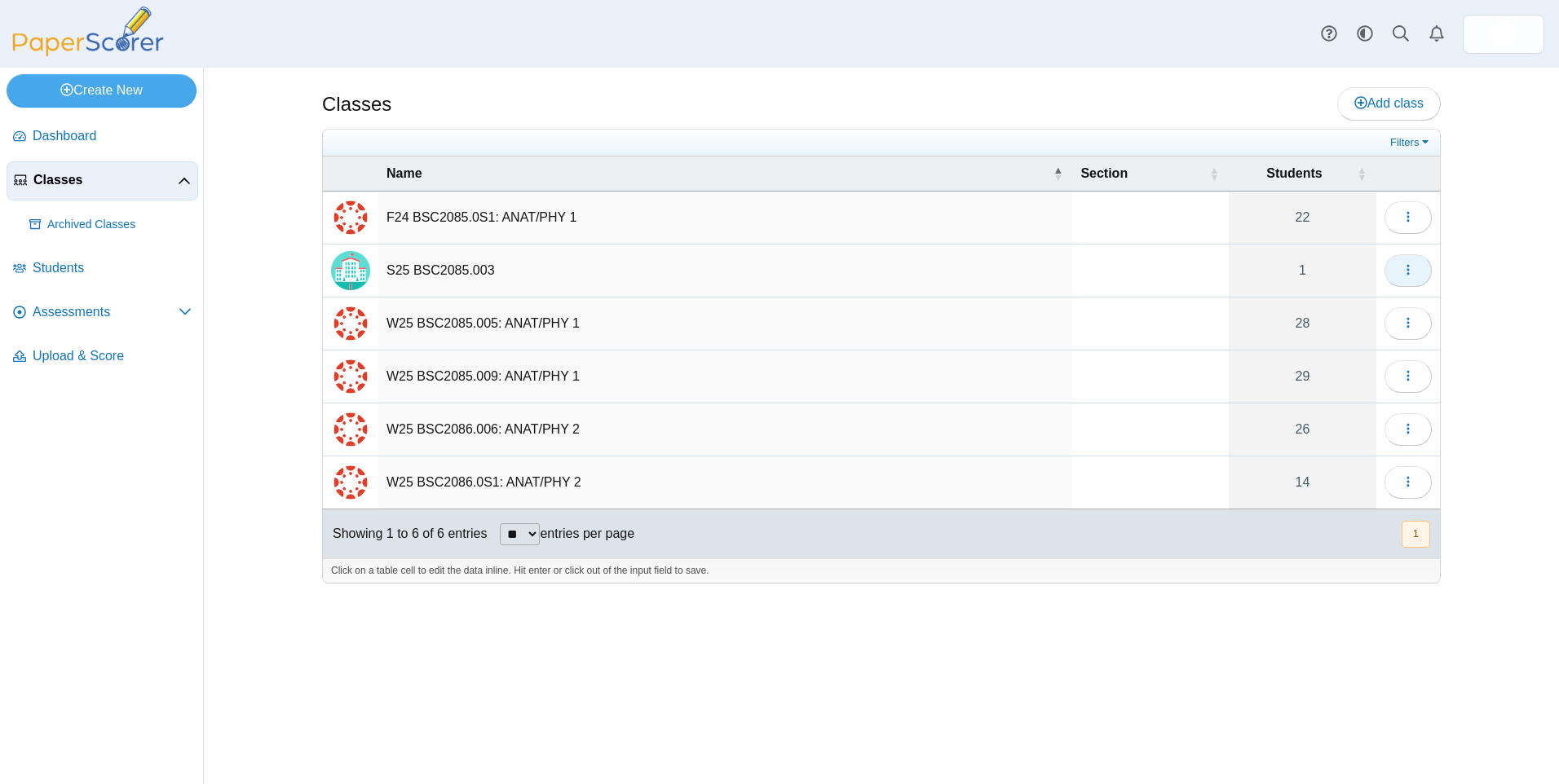
click at [1398, 267] on button "button" at bounding box center [1408, 271] width 48 height 33
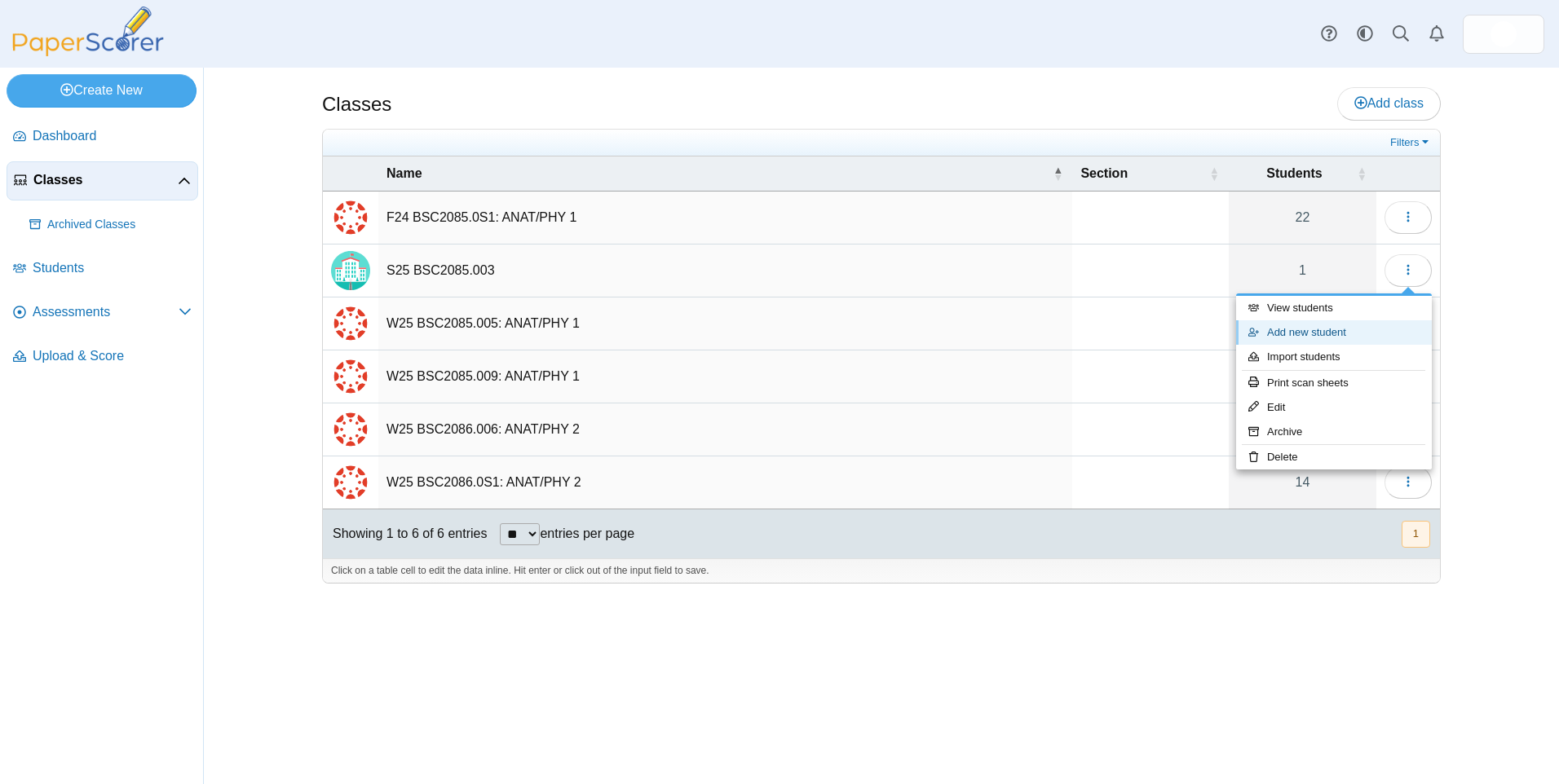
click at [1276, 331] on link "Add new student" at bounding box center [1333, 332] width 196 height 25
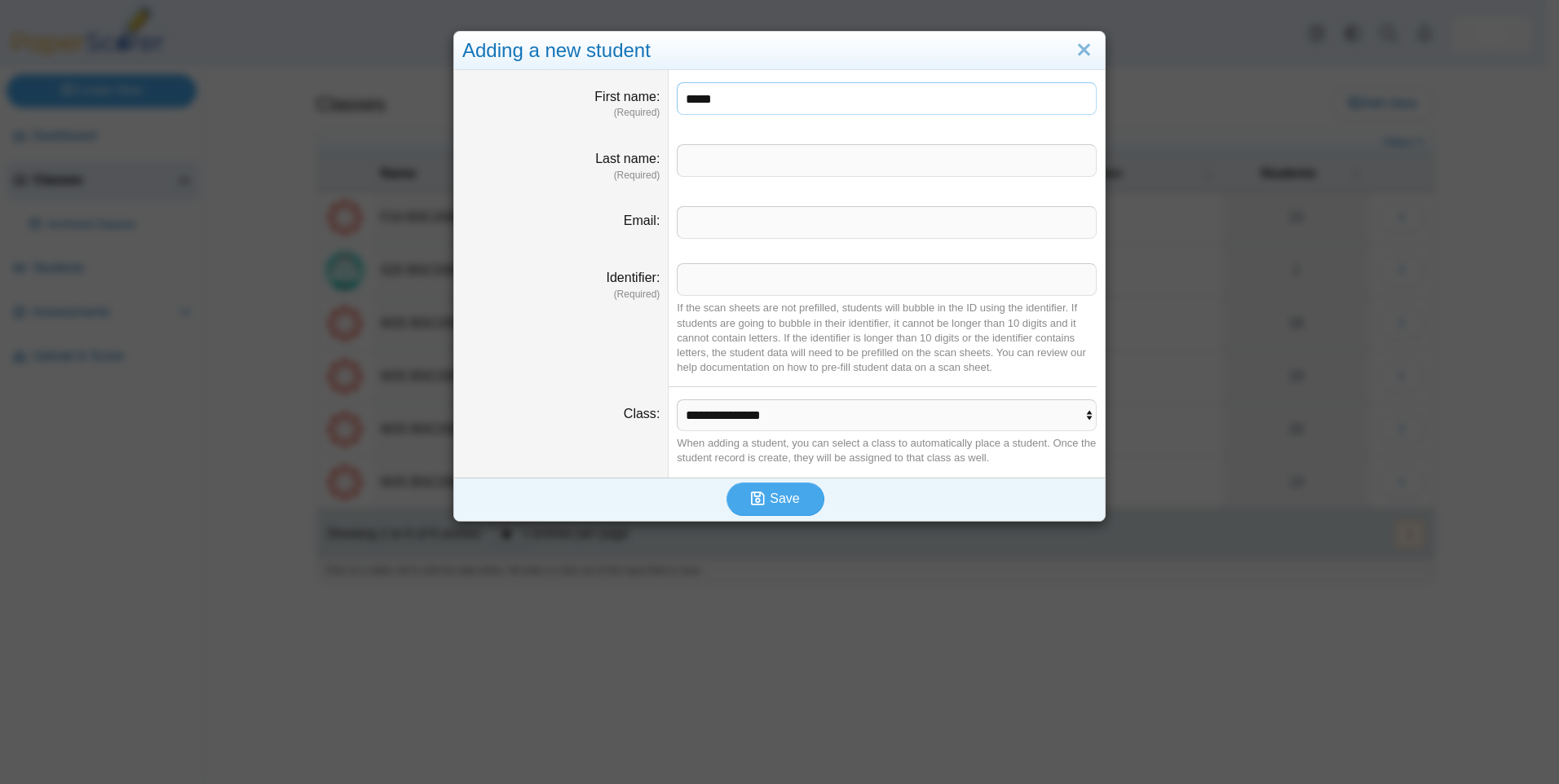
type input "****"
type input "*****"
click at [740, 280] on input "Identifier" at bounding box center [886, 280] width 420 height 33
type input "*"
click at [771, 494] on span "Save" at bounding box center [784, 498] width 29 height 14
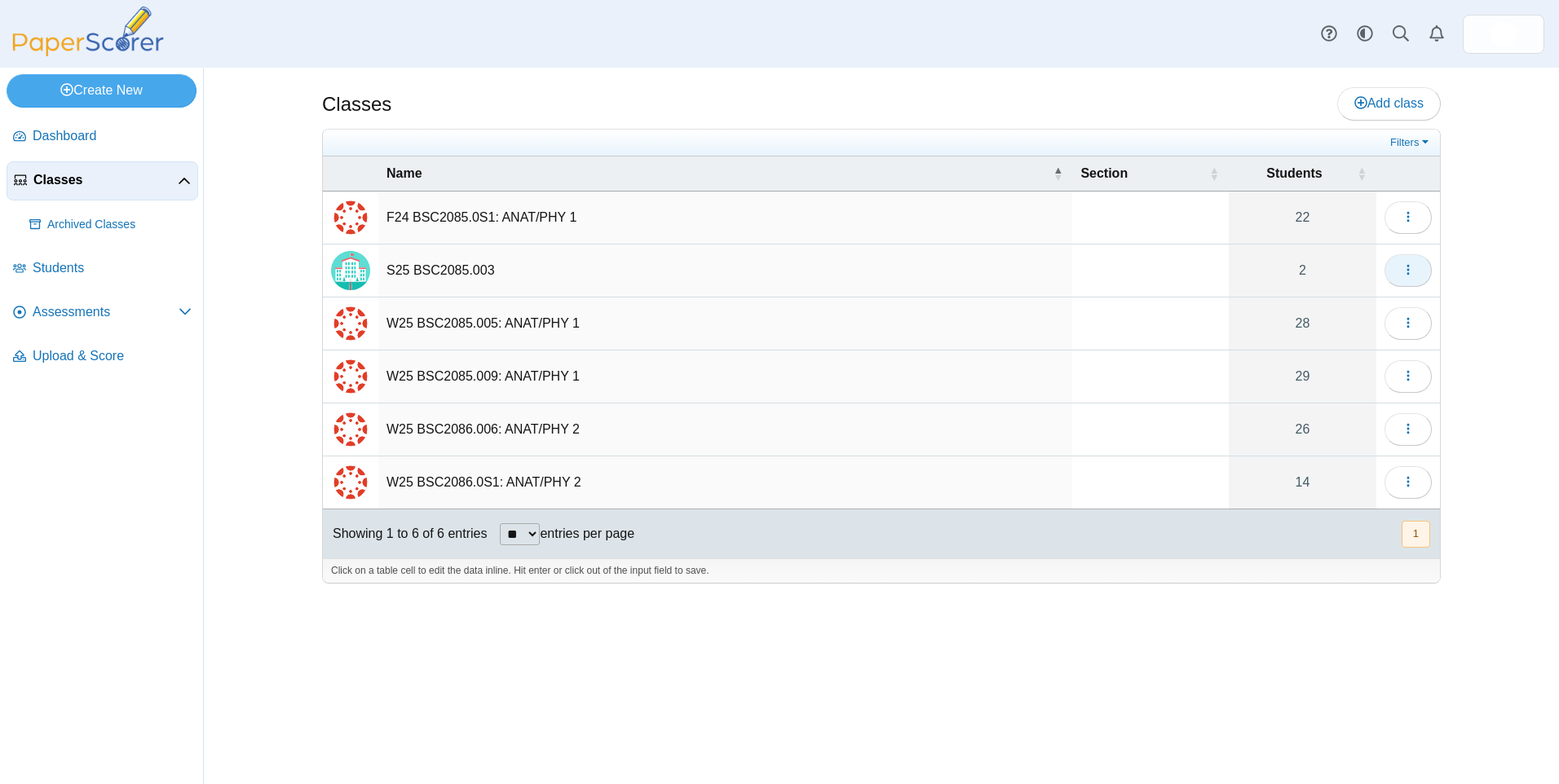
click at [1406, 266] on icon "button" at bounding box center [1408, 270] width 13 height 13
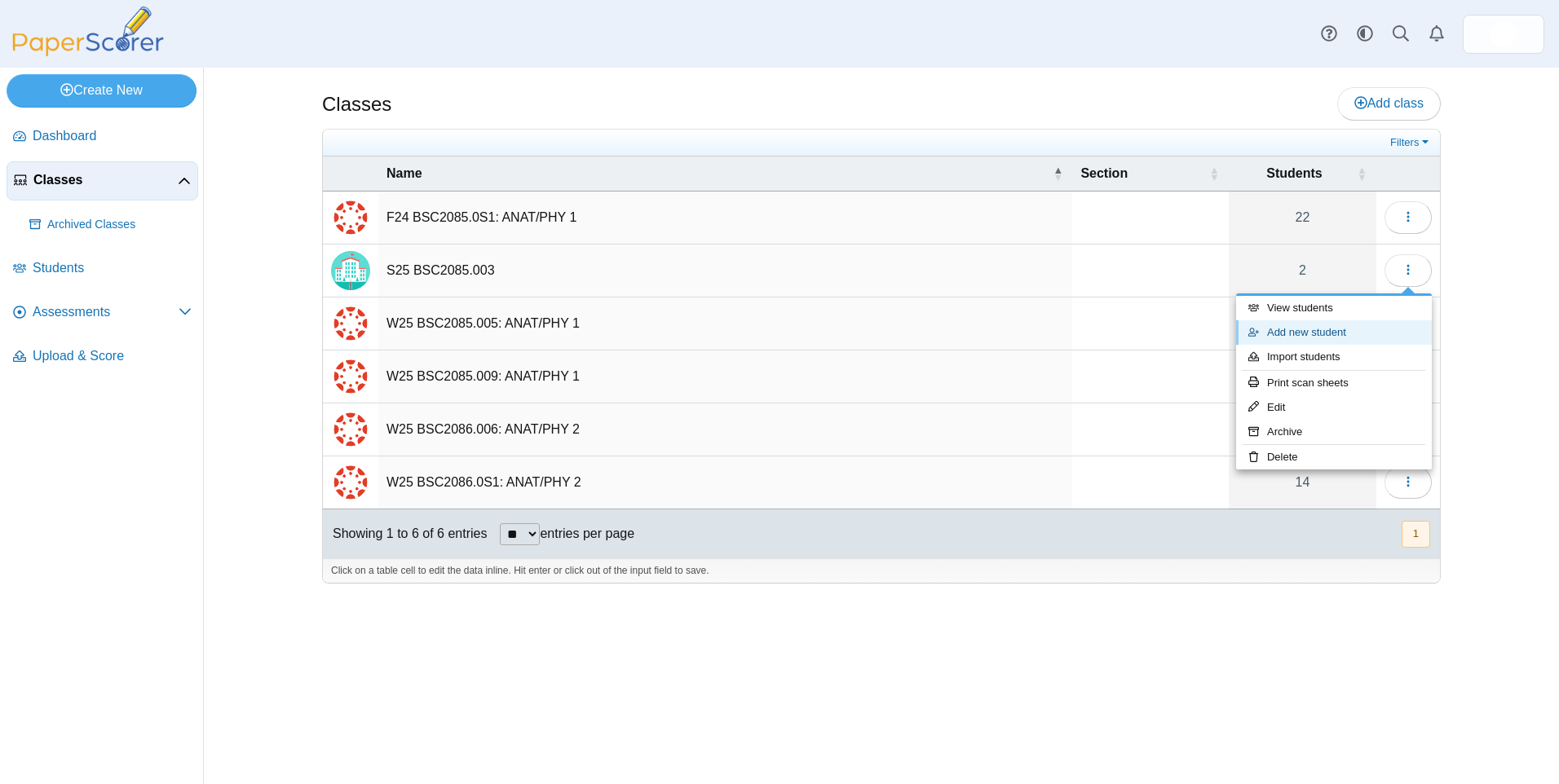
click at [1313, 335] on link "Add new student" at bounding box center [1333, 332] width 196 height 25
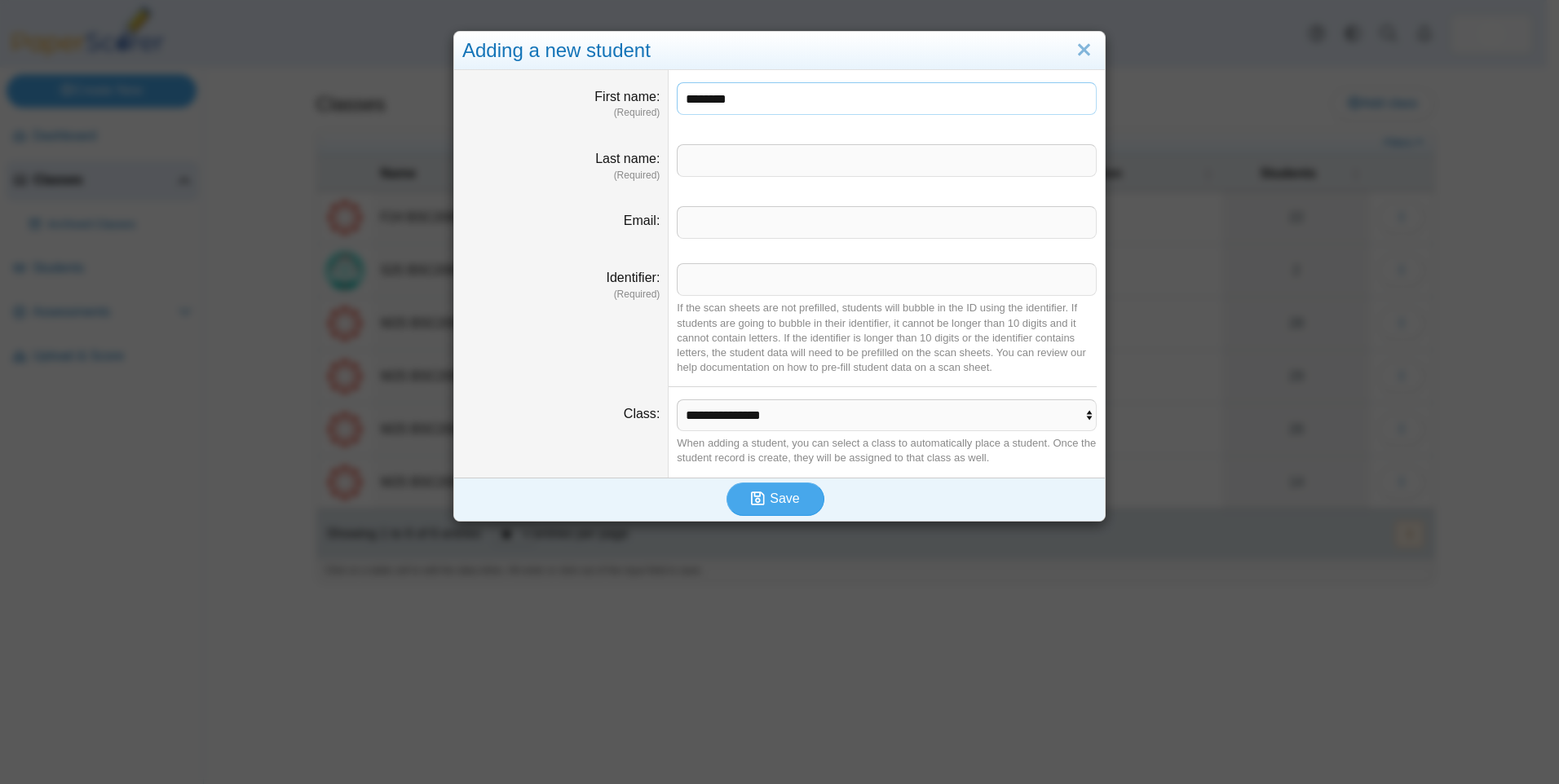
type input "********"
type input "*******"
click at [701, 288] on input "Identifier" at bounding box center [886, 280] width 420 height 33
type input "*"
click at [769, 499] on span "Save" at bounding box center [784, 498] width 29 height 14
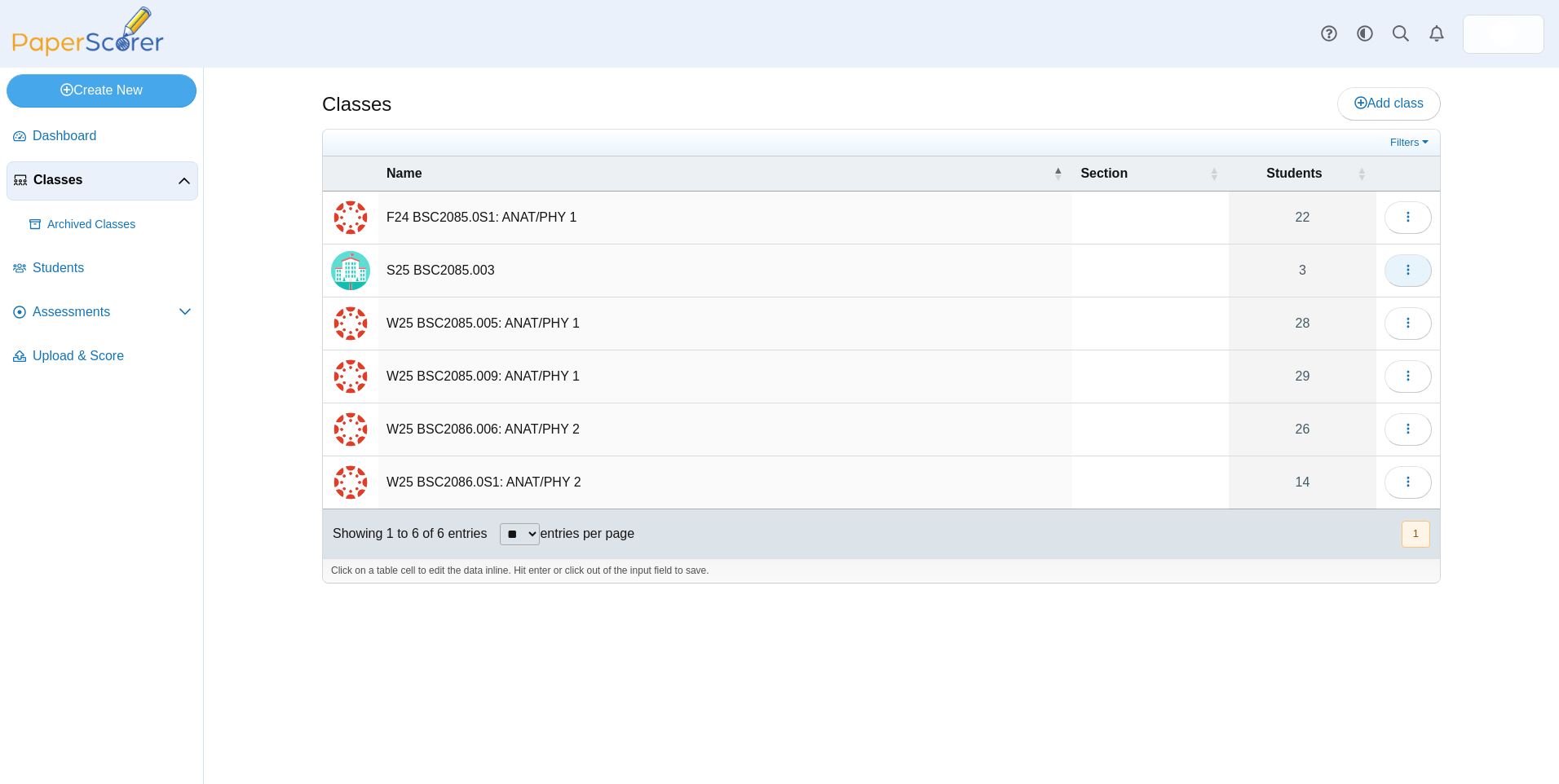
click at [1404, 266] on icon "button" at bounding box center [1408, 270] width 13 height 13
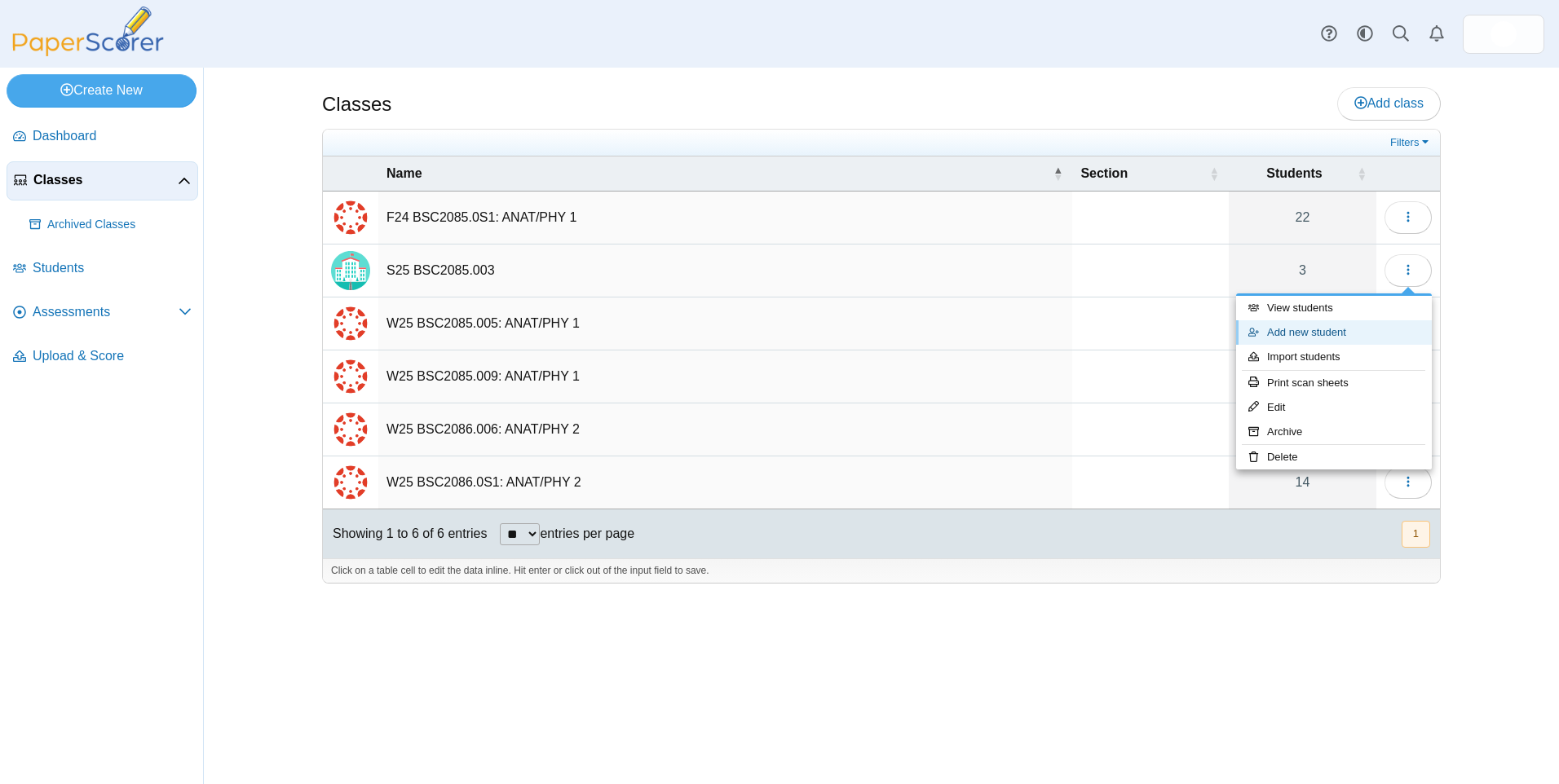
click at [1327, 331] on link "Add new student" at bounding box center [1333, 332] width 196 height 25
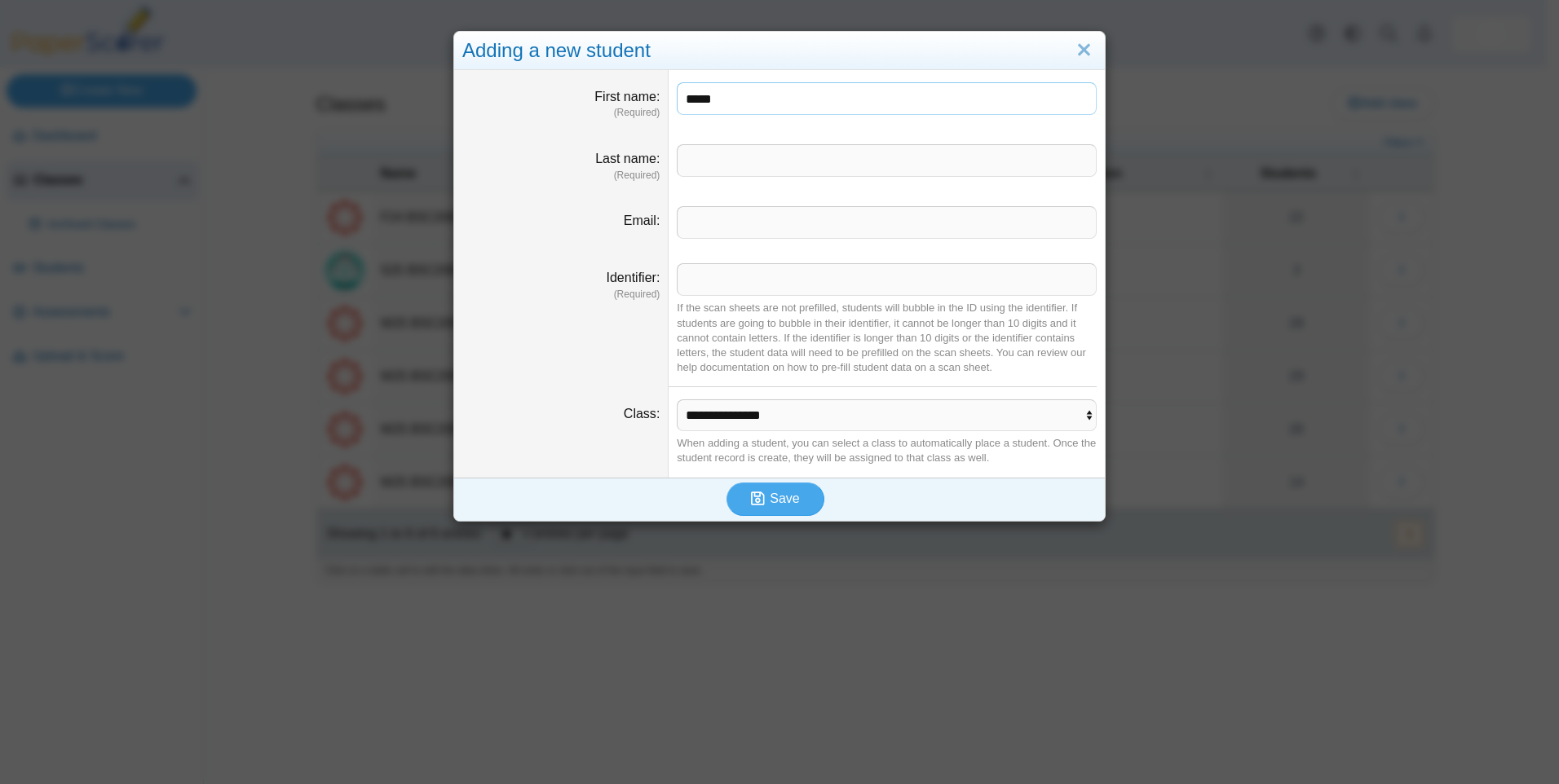
type input "*****"
type input "*******"
click at [708, 288] on input "Identifier" at bounding box center [886, 280] width 420 height 33
drag, startPoint x: 746, startPoint y: 269, endPoint x: 689, endPoint y: 286, distance: 59.5
click at [689, 286] on input "********" at bounding box center [886, 280] width 420 height 33
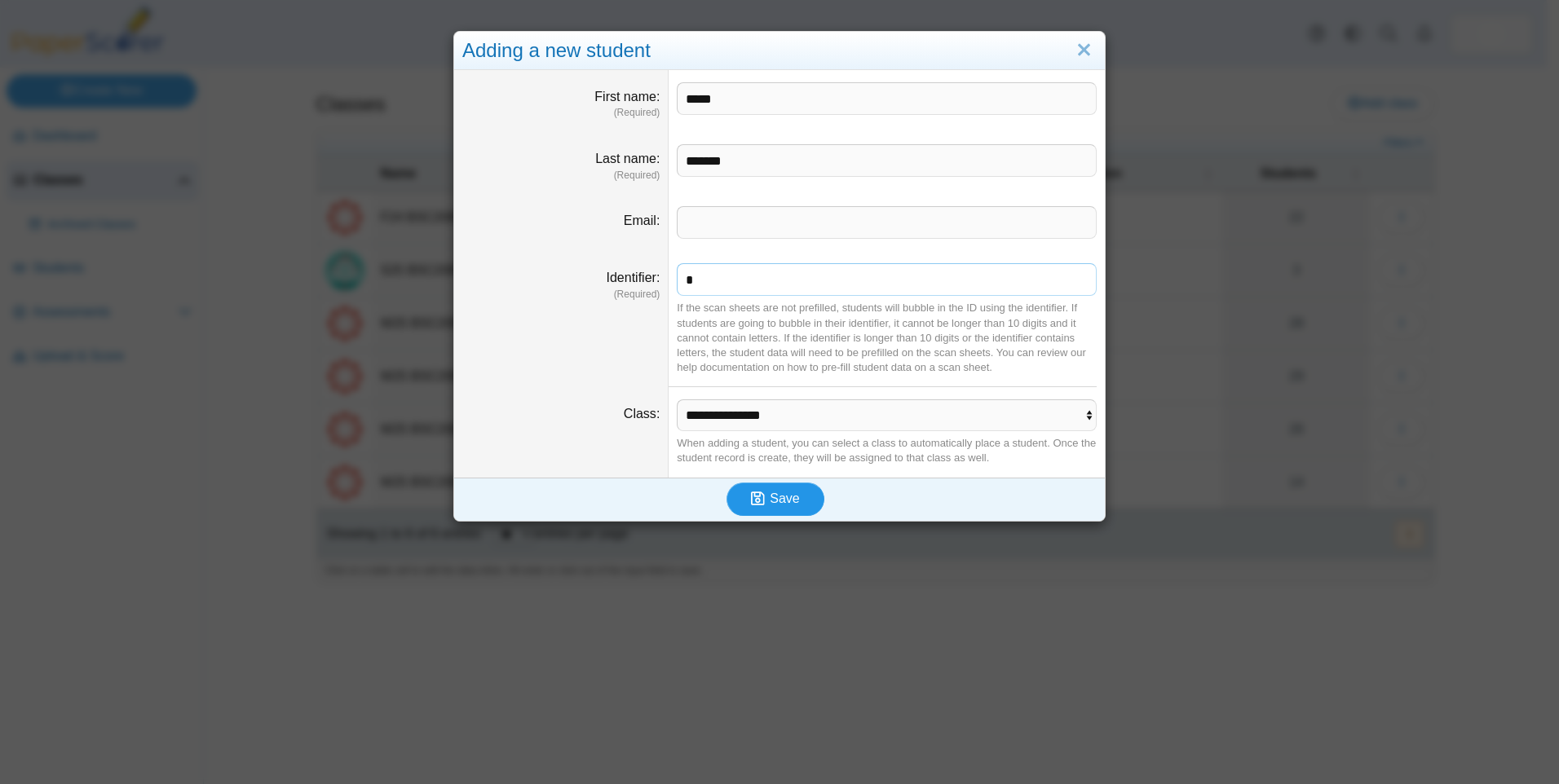
type input "*"
click at [769, 505] on span "Save" at bounding box center [784, 498] width 29 height 14
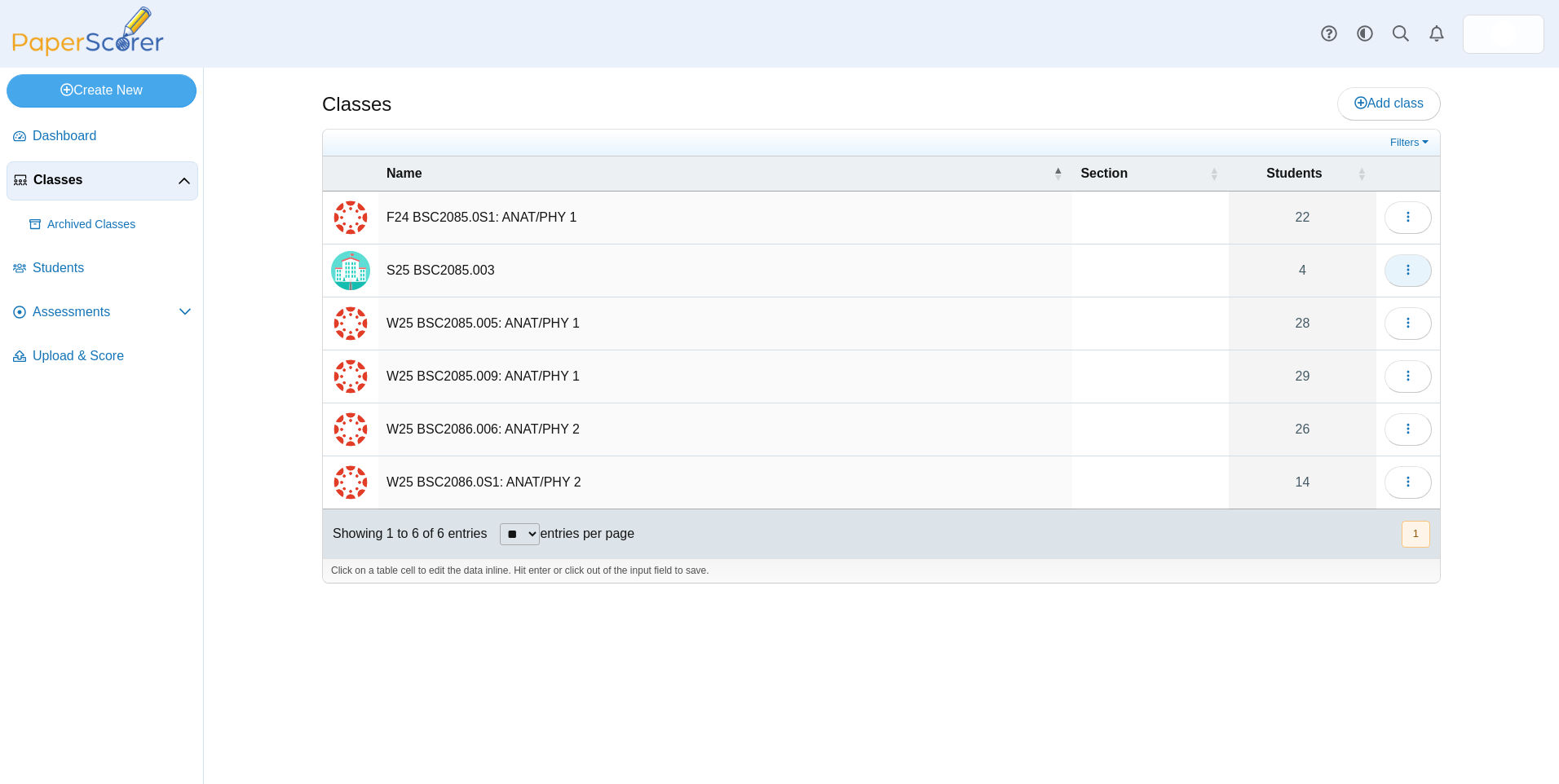
click at [1408, 270] on use "button" at bounding box center [1408, 271] width 3 height 11
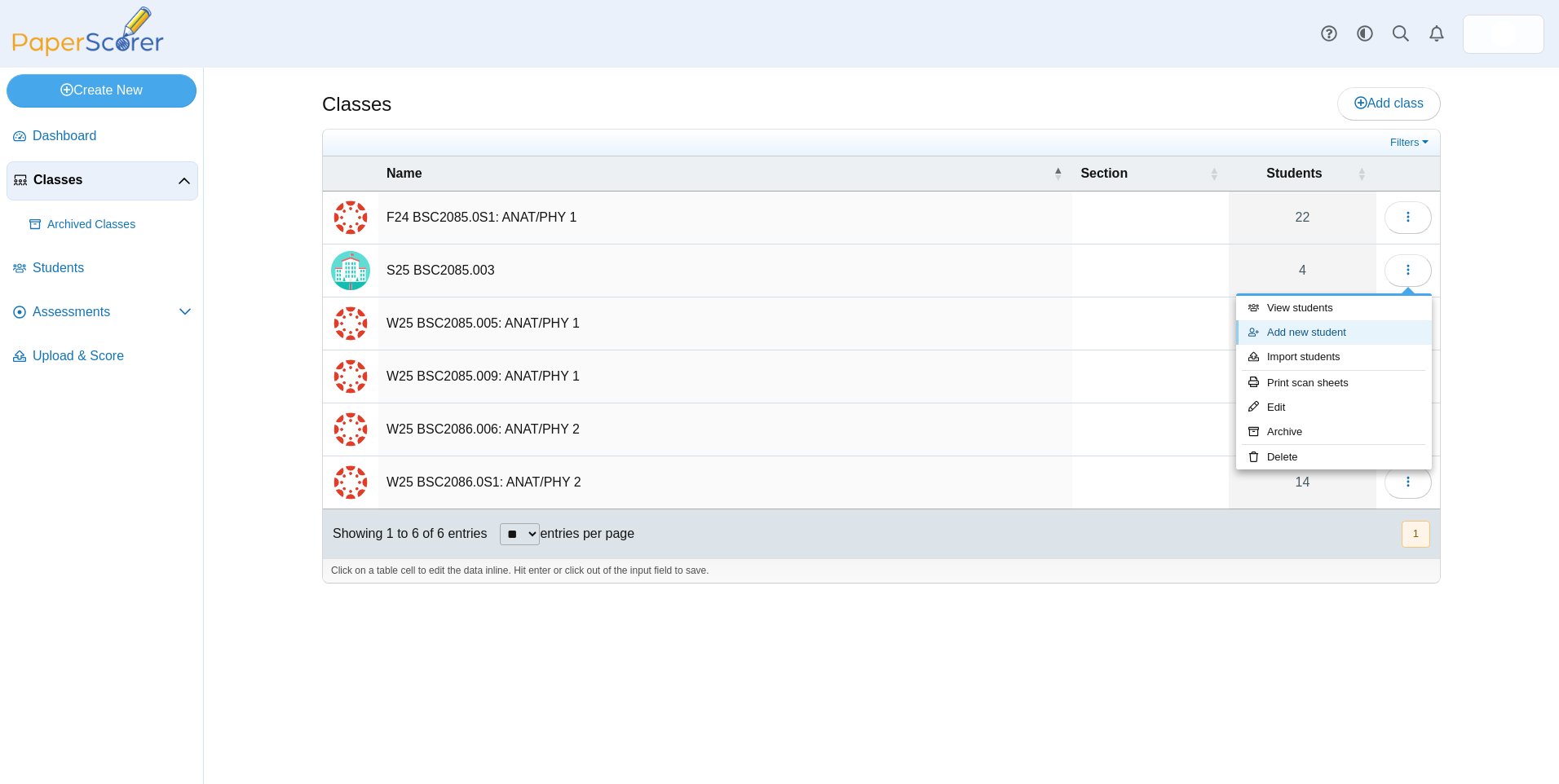
click at [1319, 334] on link "Add new student" at bounding box center [1333, 332] width 196 height 25
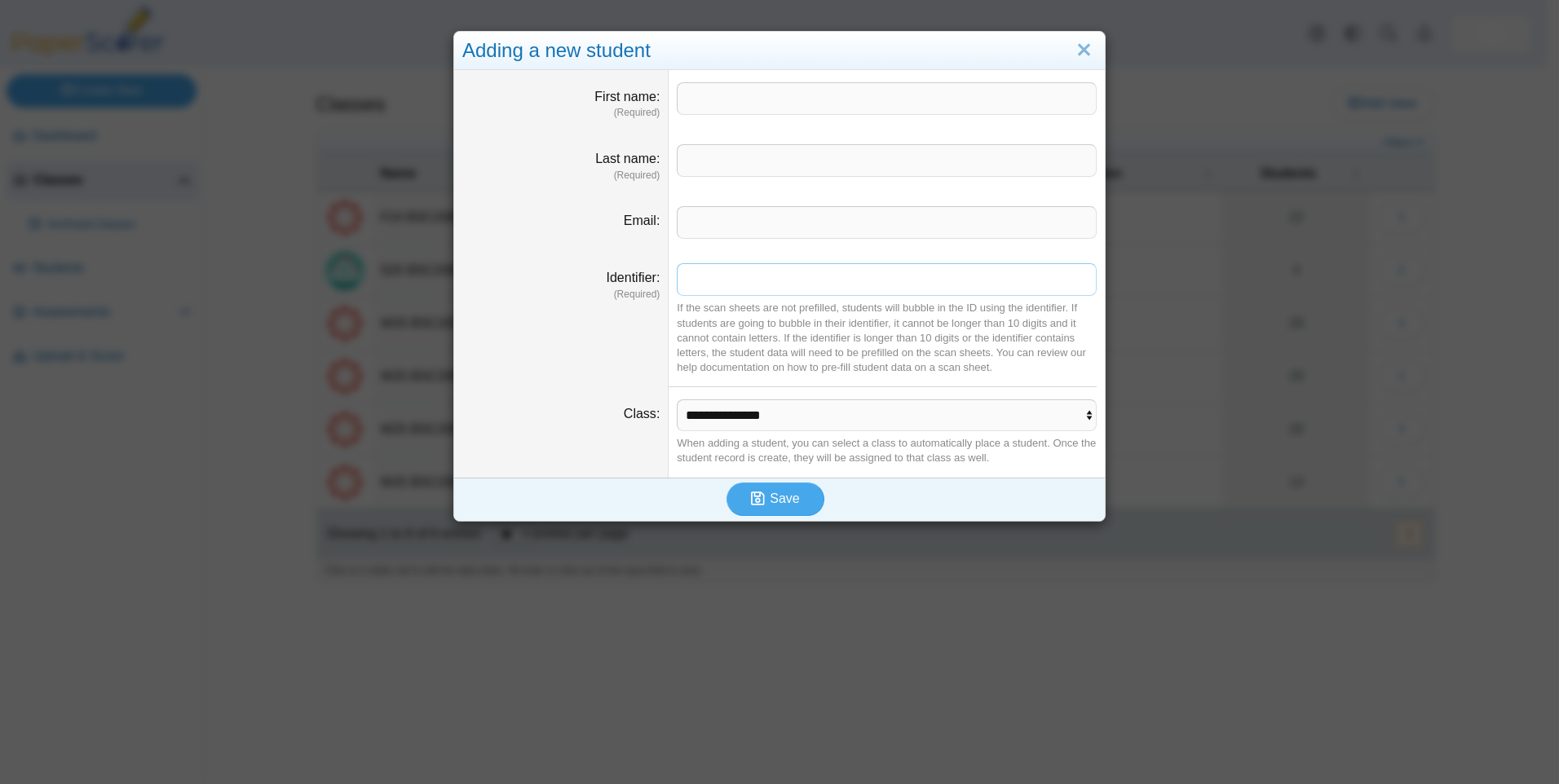
click at [698, 271] on input "Identifier" at bounding box center [886, 280] width 420 height 33
type input "*"
click at [696, 106] on input "First name" at bounding box center [886, 99] width 420 height 33
type input "*****"
type input "******"
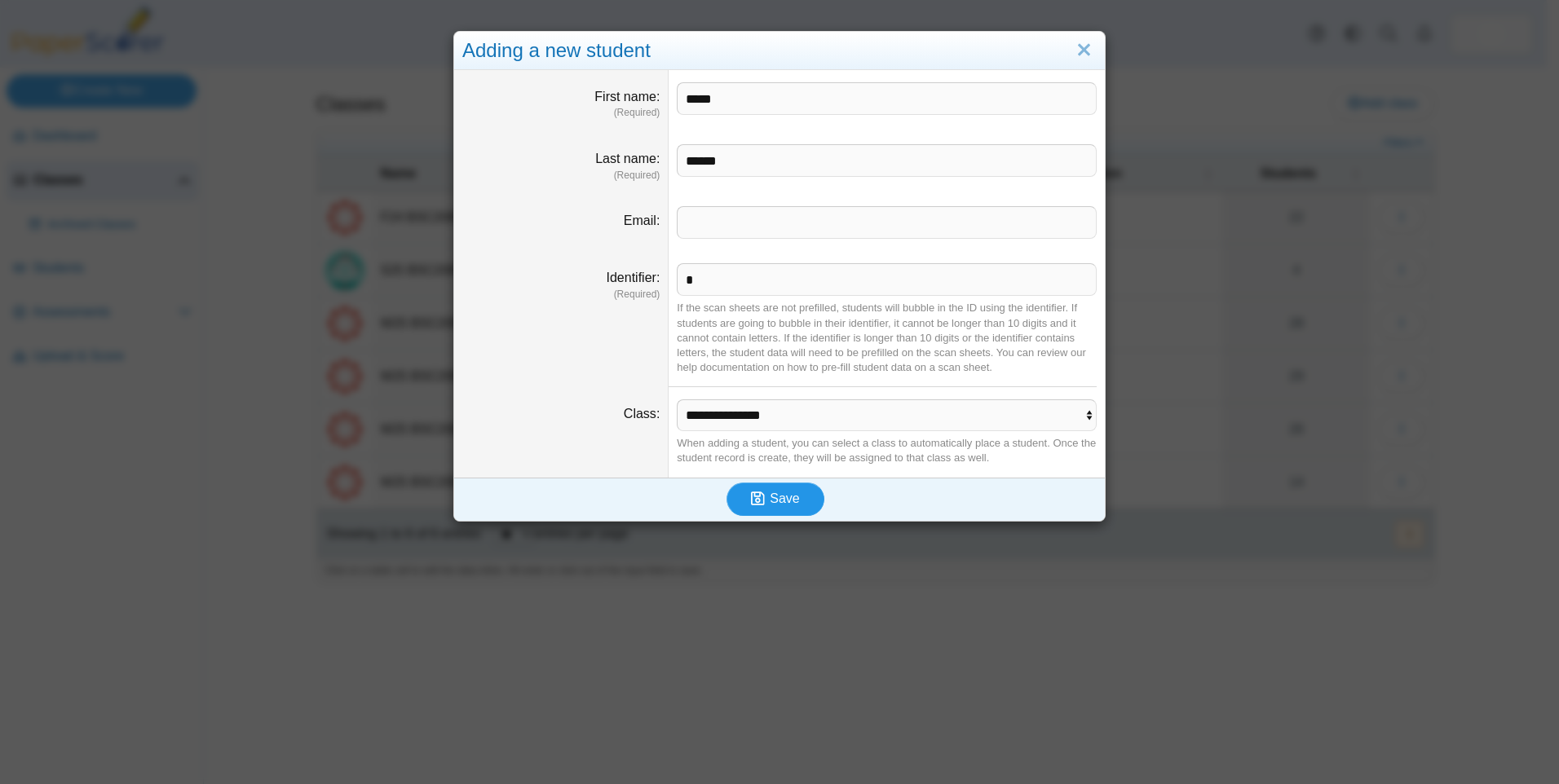
click at [753, 499] on use "submit" at bounding box center [757, 498] width 14 height 14
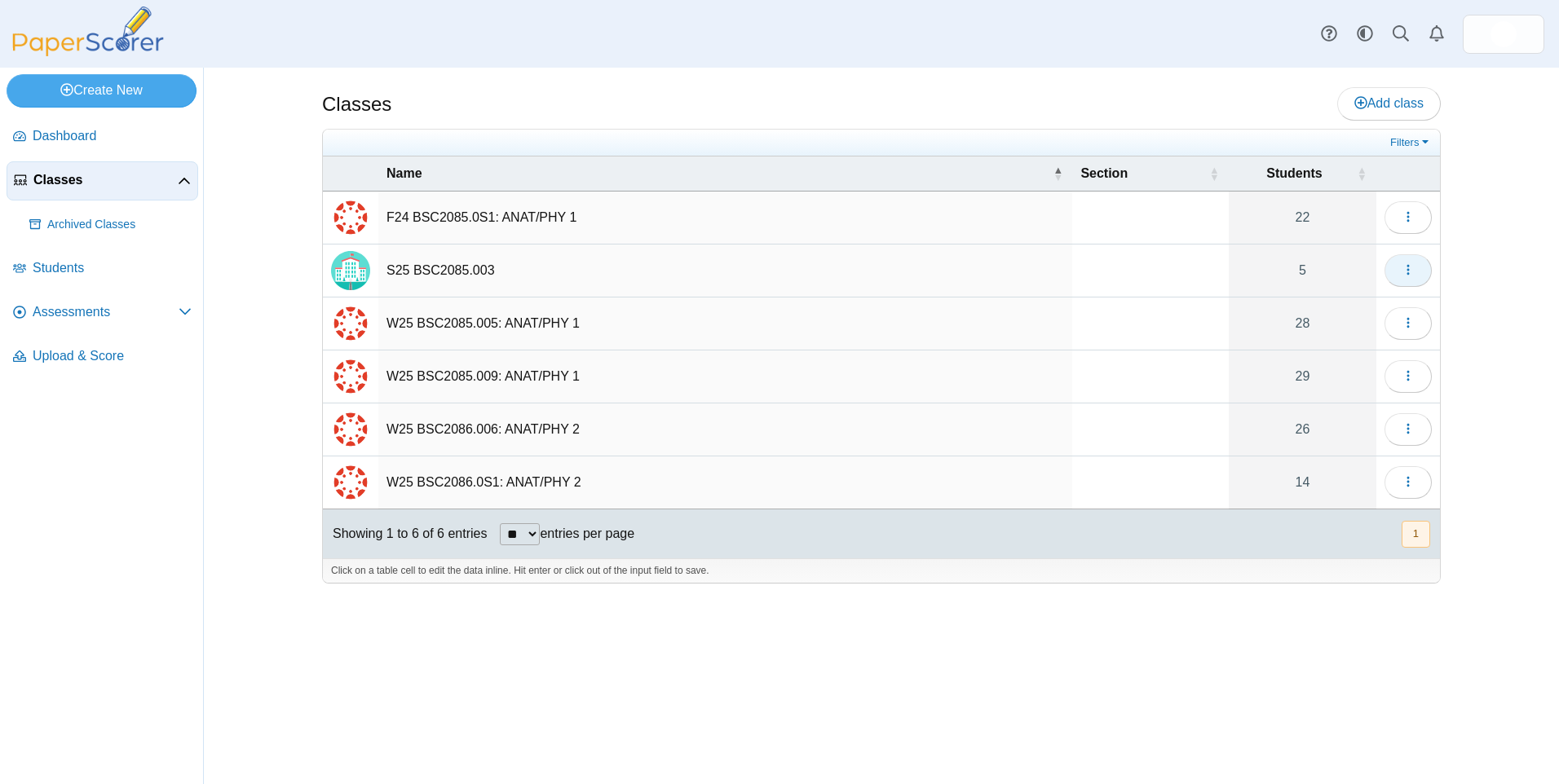
drag, startPoint x: 1410, startPoint y: 271, endPoint x: 1400, endPoint y: 274, distance: 10.4
click at [1410, 271] on icon "button" at bounding box center [1408, 270] width 13 height 13
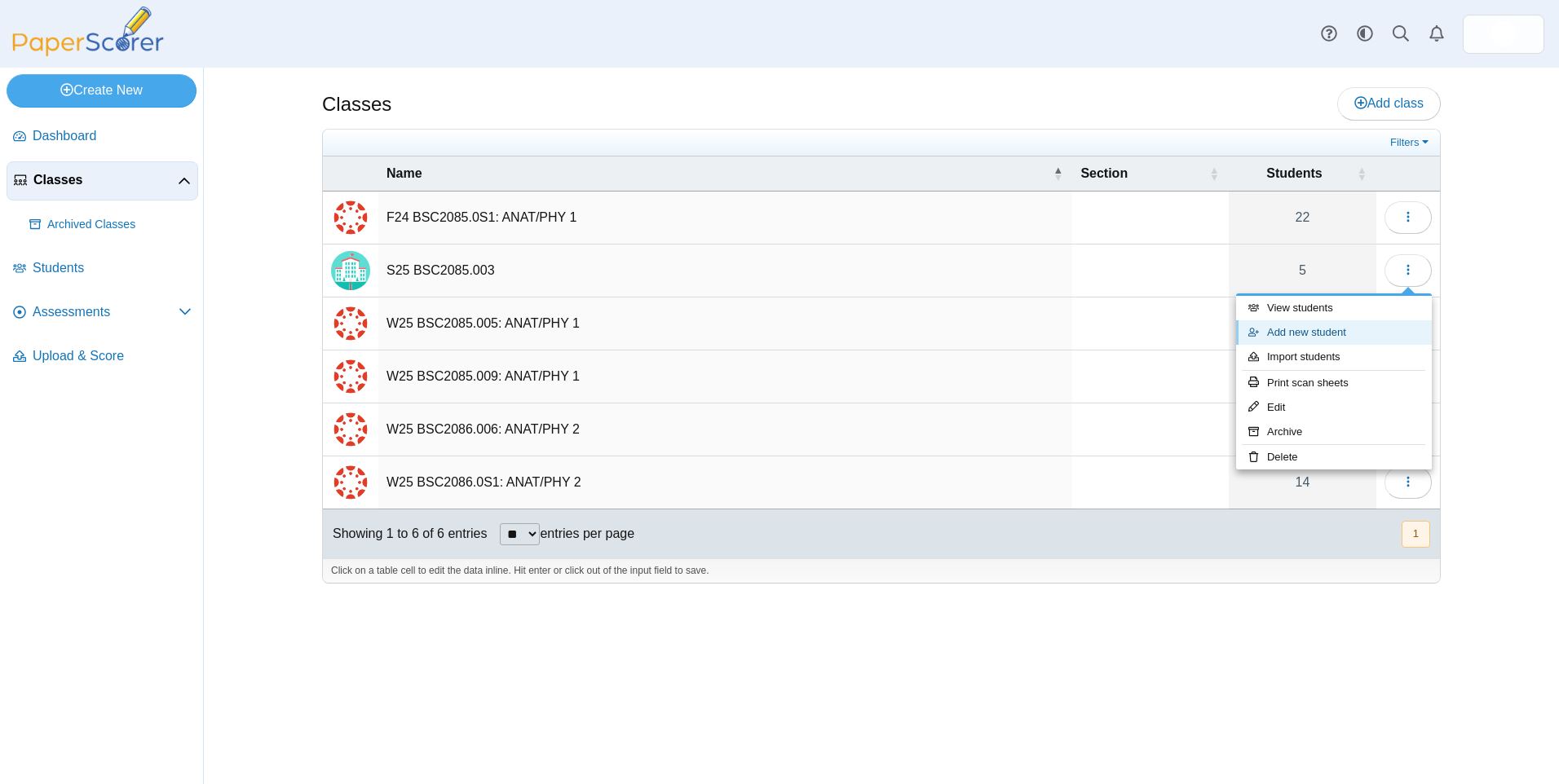
click at [1302, 335] on link "Add new student" at bounding box center [1333, 332] width 196 height 25
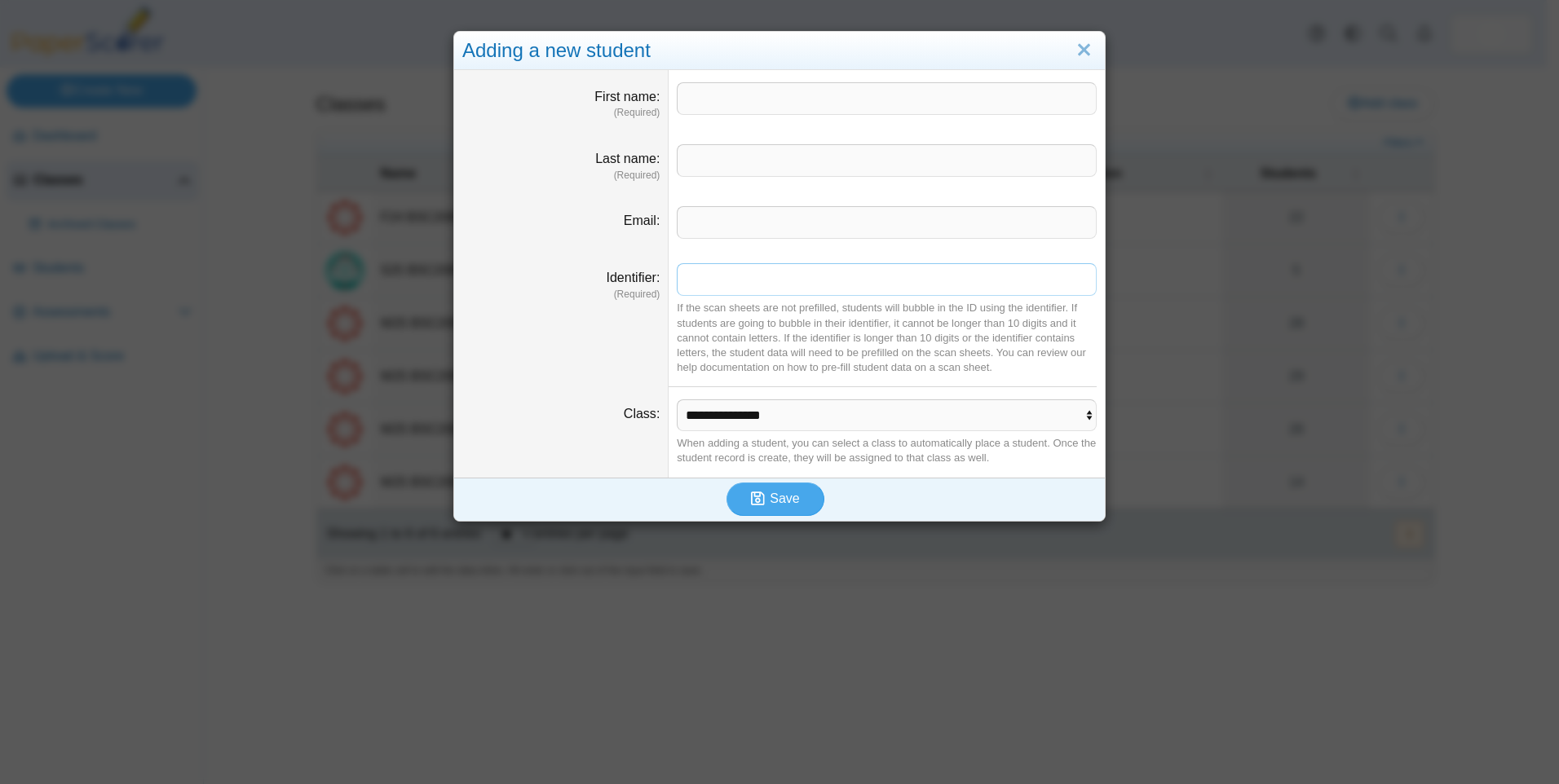
click at [679, 286] on input "Identifier" at bounding box center [886, 280] width 420 height 33
type input "*"
click at [687, 95] on input "First name" at bounding box center [886, 99] width 420 height 33
type input "*****"
type input "********"
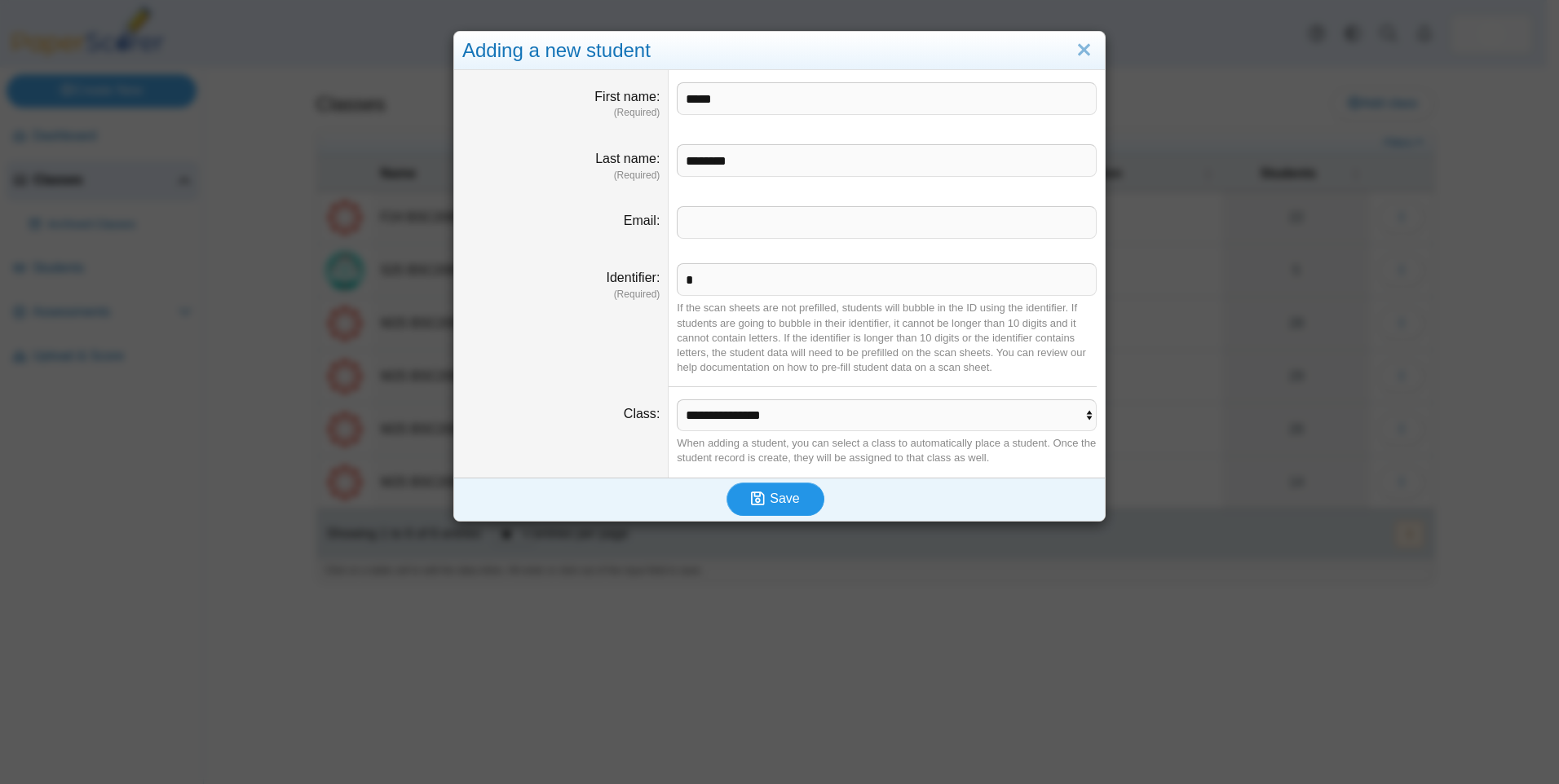
click at [769, 494] on span "Save" at bounding box center [784, 498] width 29 height 14
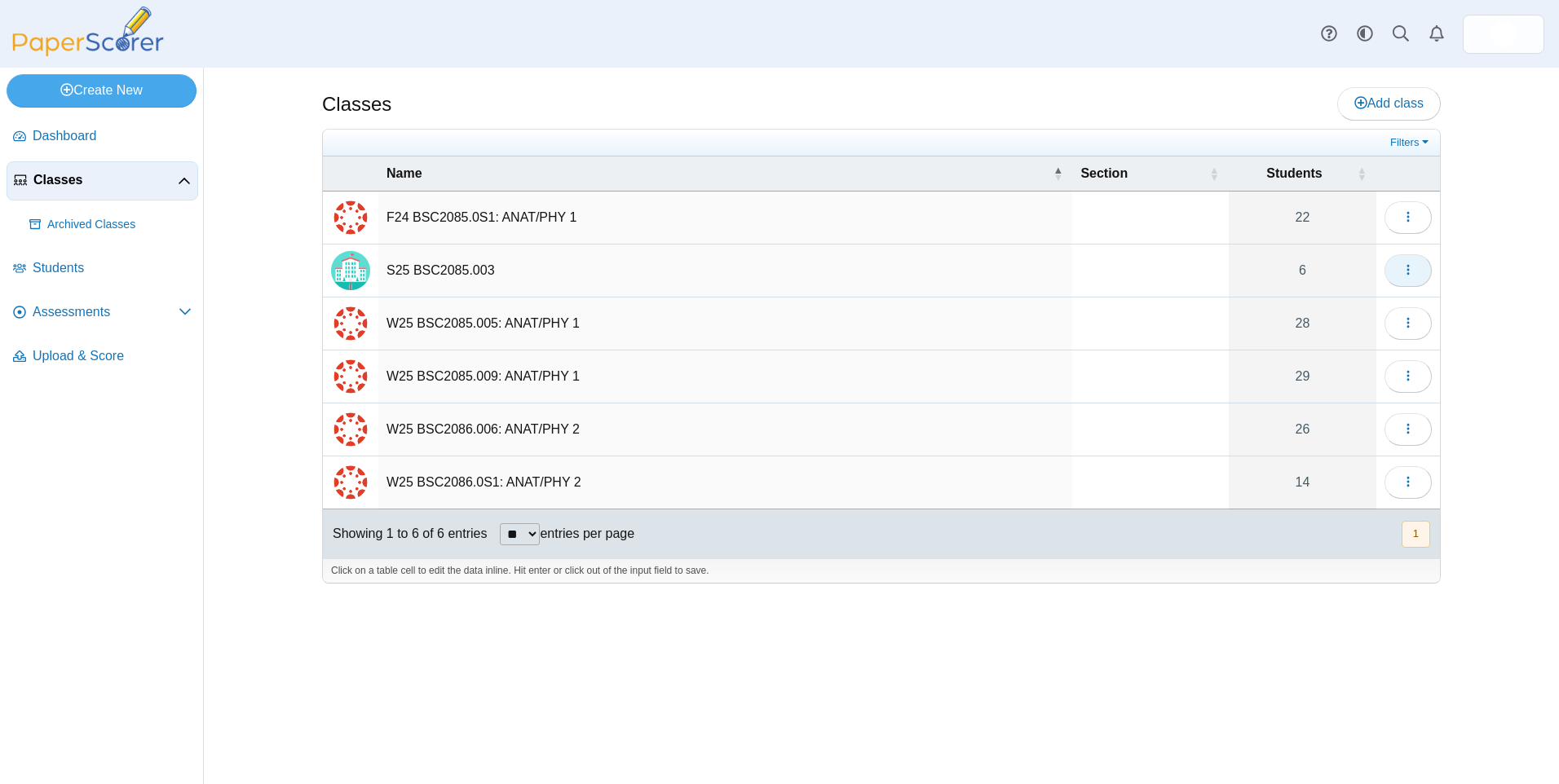
click at [1419, 266] on button "button" at bounding box center [1408, 271] width 48 height 33
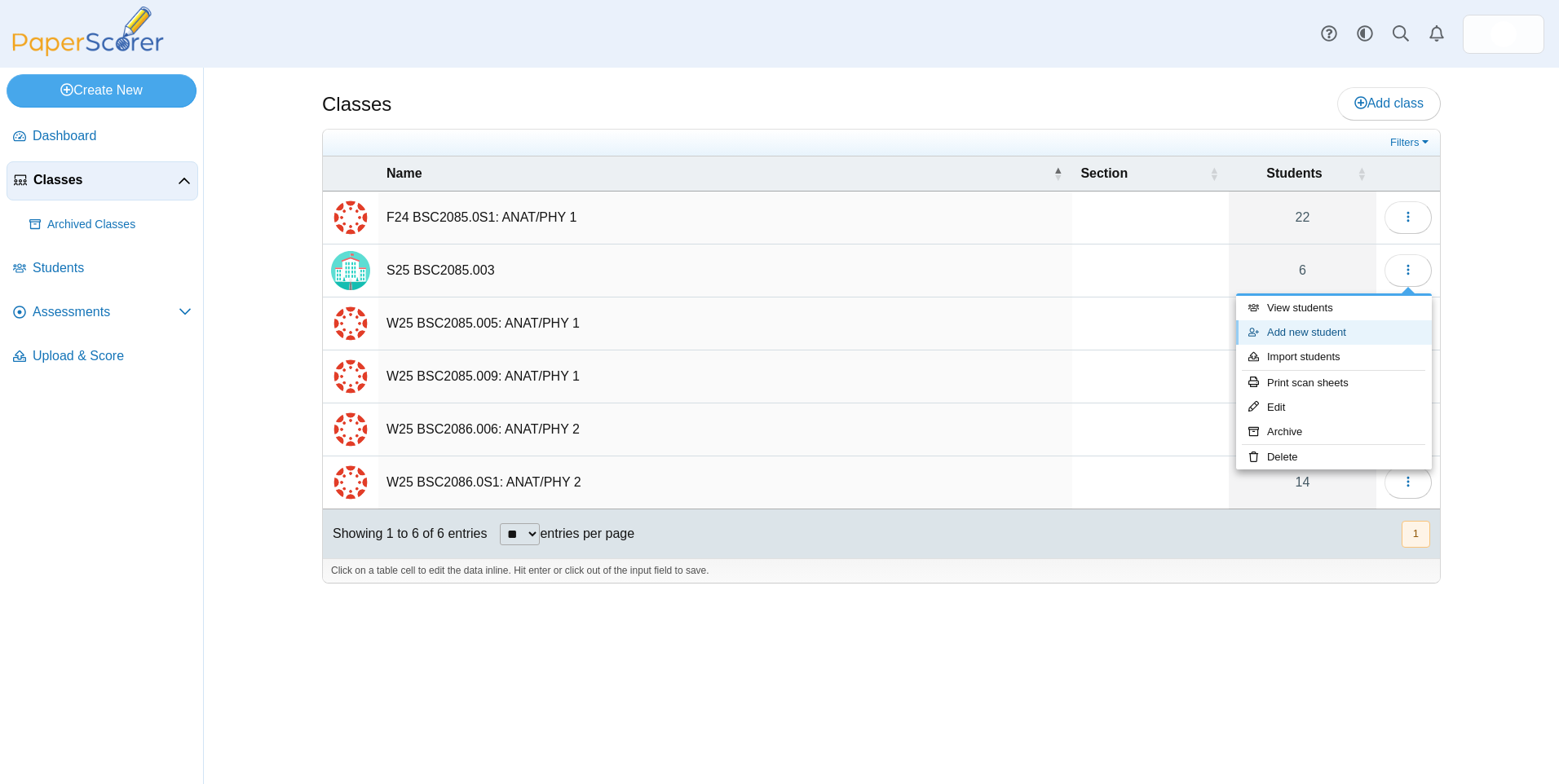
click at [1328, 332] on link "Add new student" at bounding box center [1333, 332] width 196 height 25
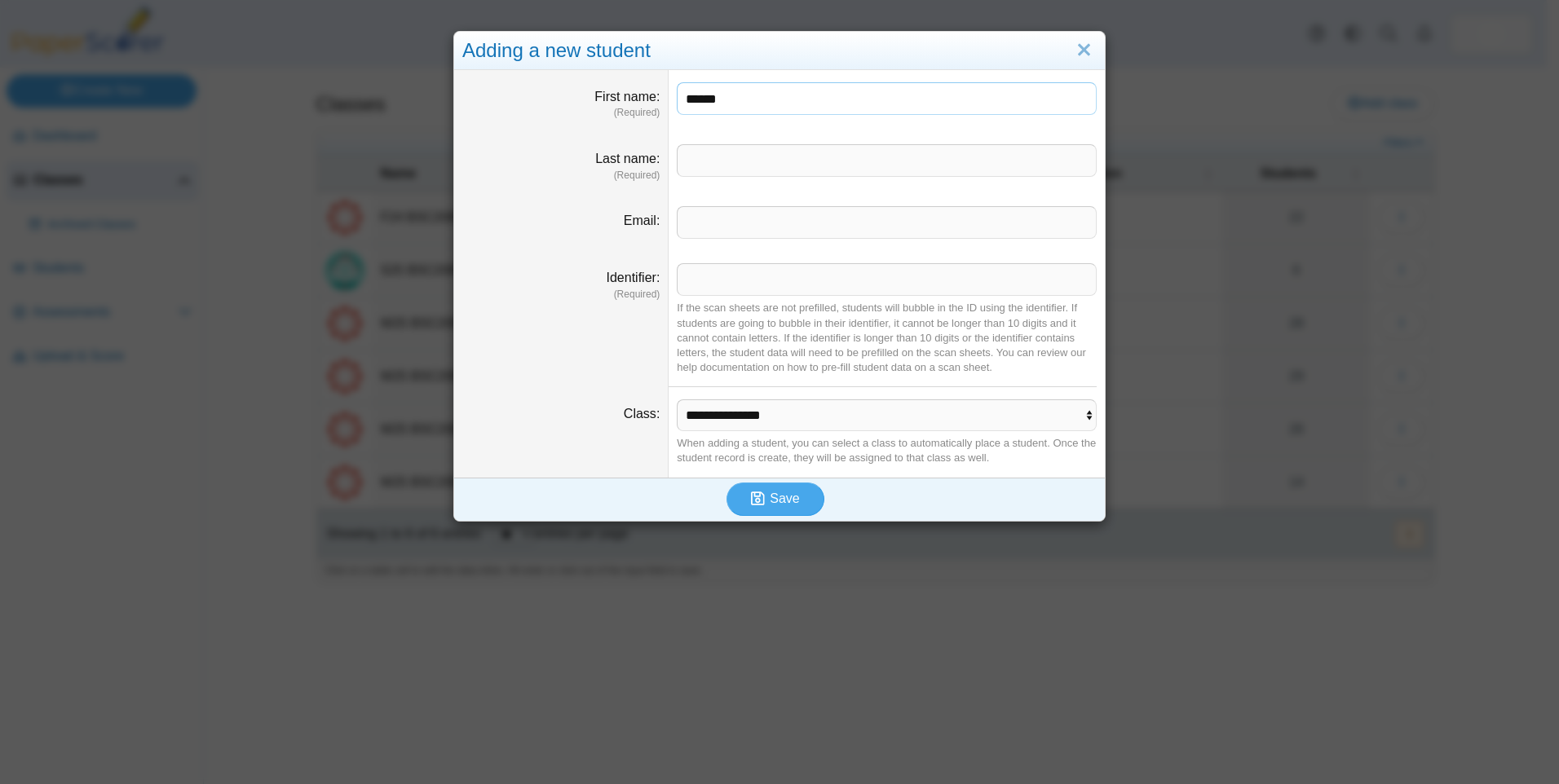
type input "******"
type input "***"
type input "*"
click at [758, 511] on button "Save" at bounding box center [775, 499] width 98 height 33
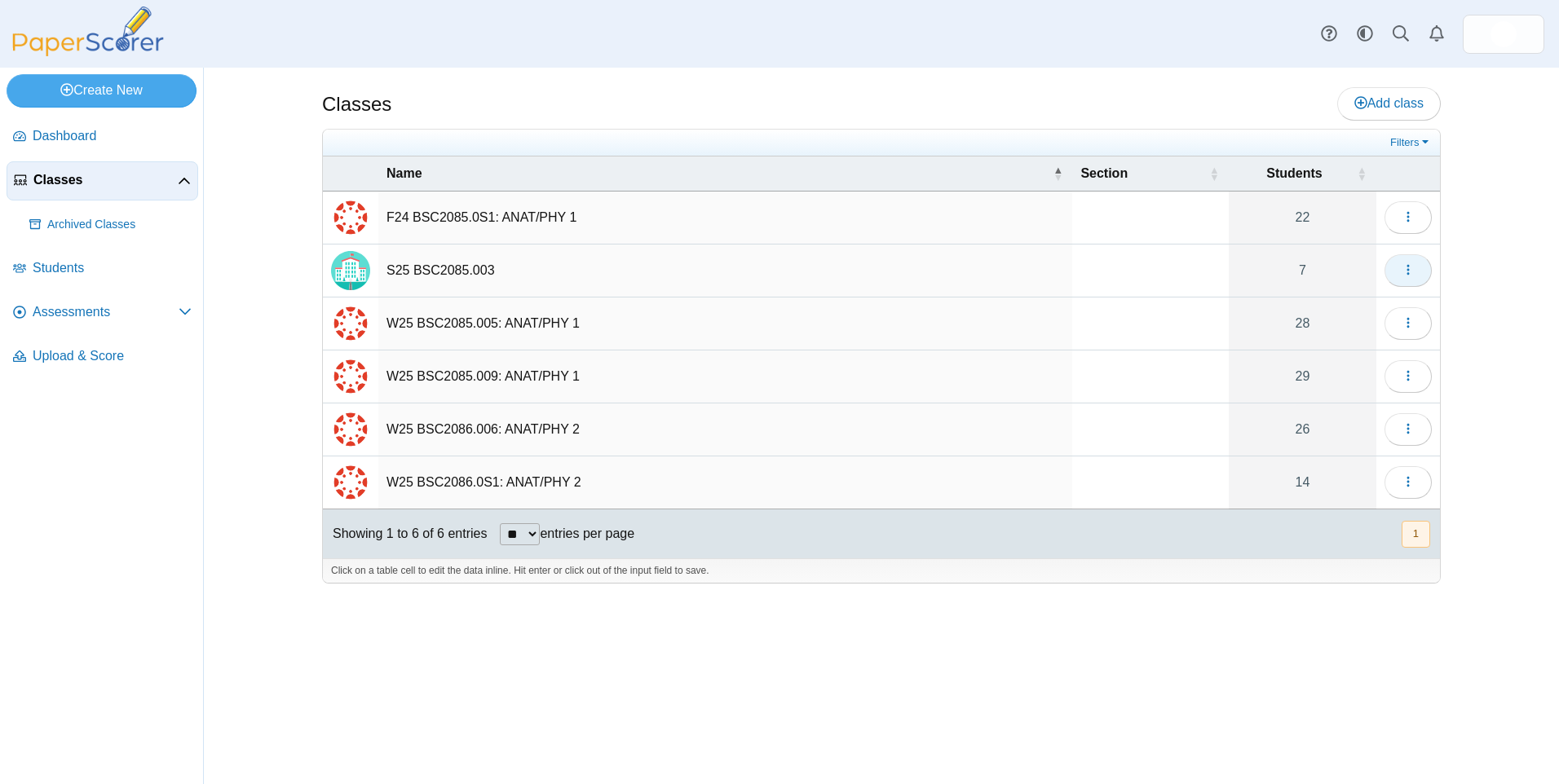
click at [1403, 267] on icon "button" at bounding box center [1408, 270] width 13 height 13
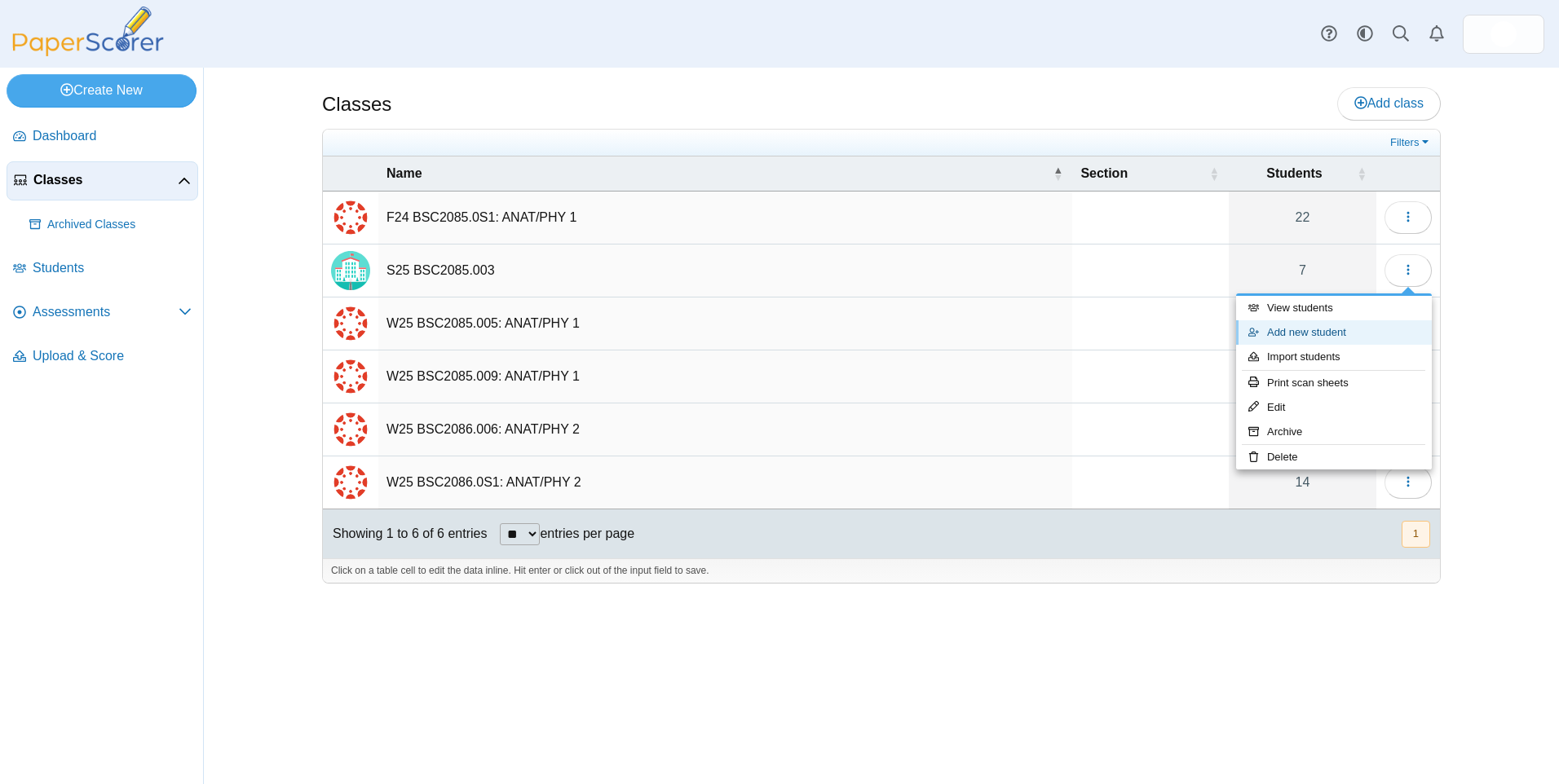
click at [1323, 331] on link "Add new student" at bounding box center [1333, 332] width 196 height 25
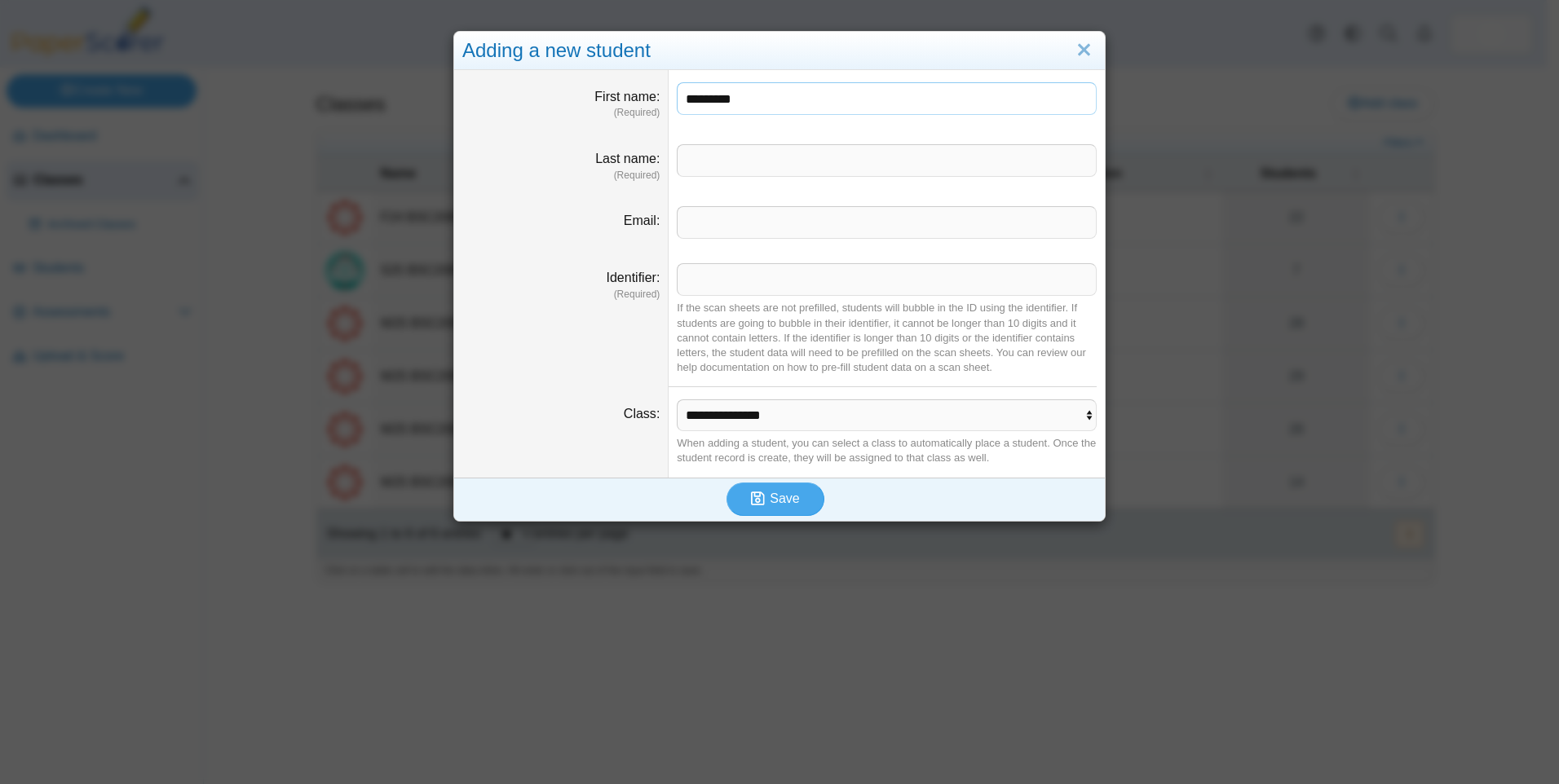
type input "*********"
type input "*******"
type input "*"
click at [791, 499] on span "Save" at bounding box center [784, 498] width 29 height 14
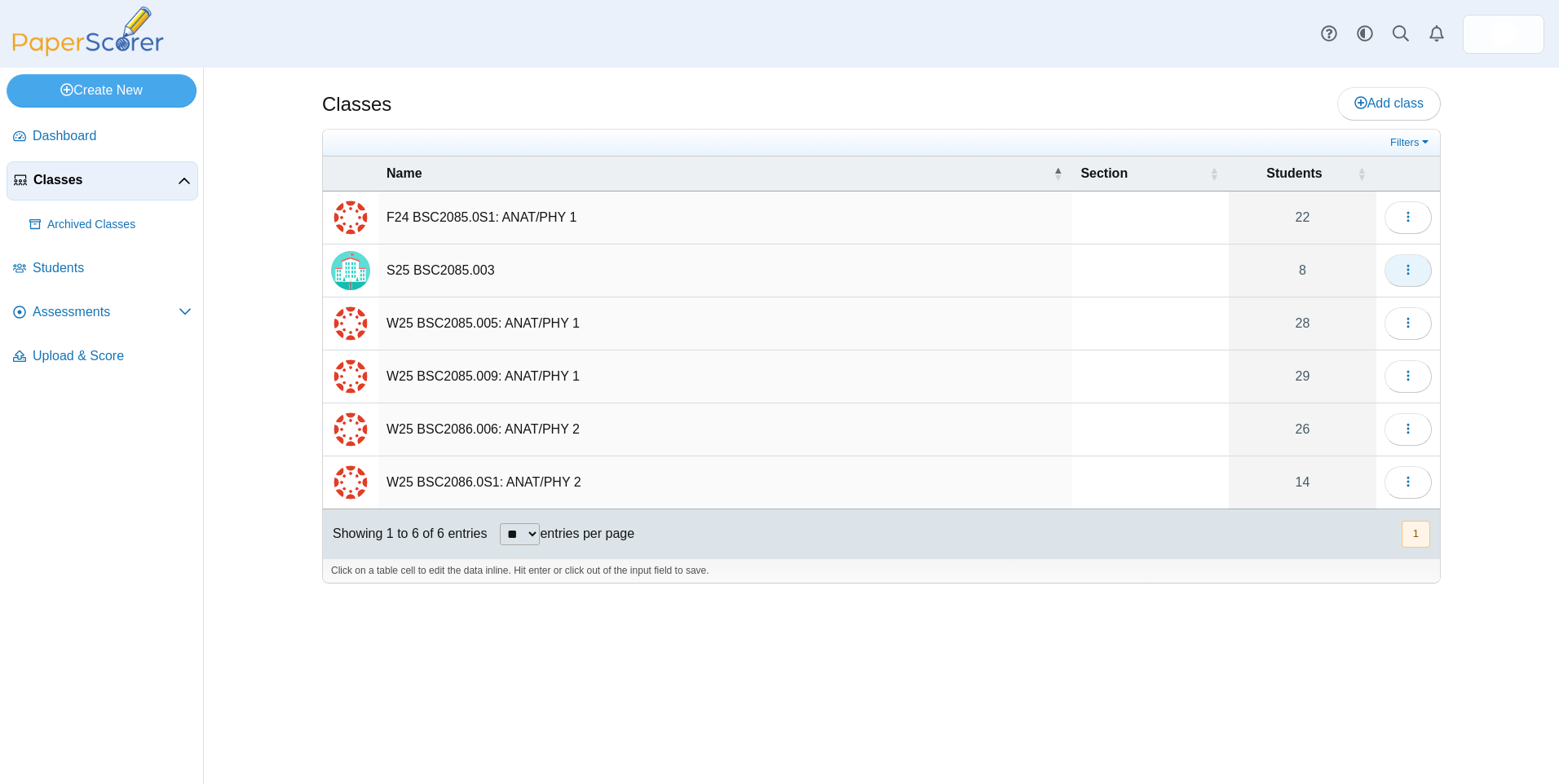
click at [1399, 267] on button "button" at bounding box center [1408, 271] width 48 height 33
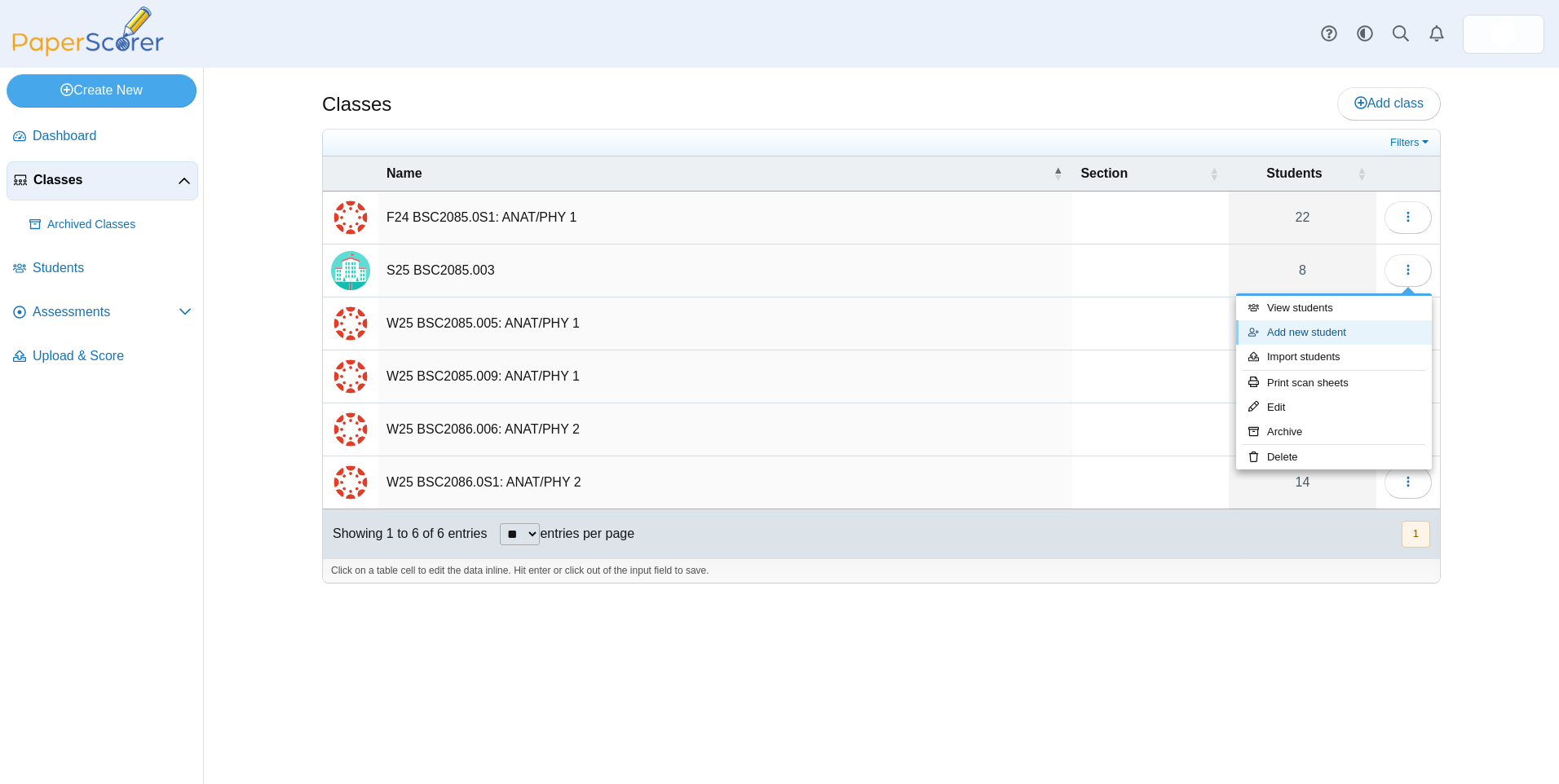
click at [1287, 330] on link "Add new student" at bounding box center [1333, 332] width 196 height 25
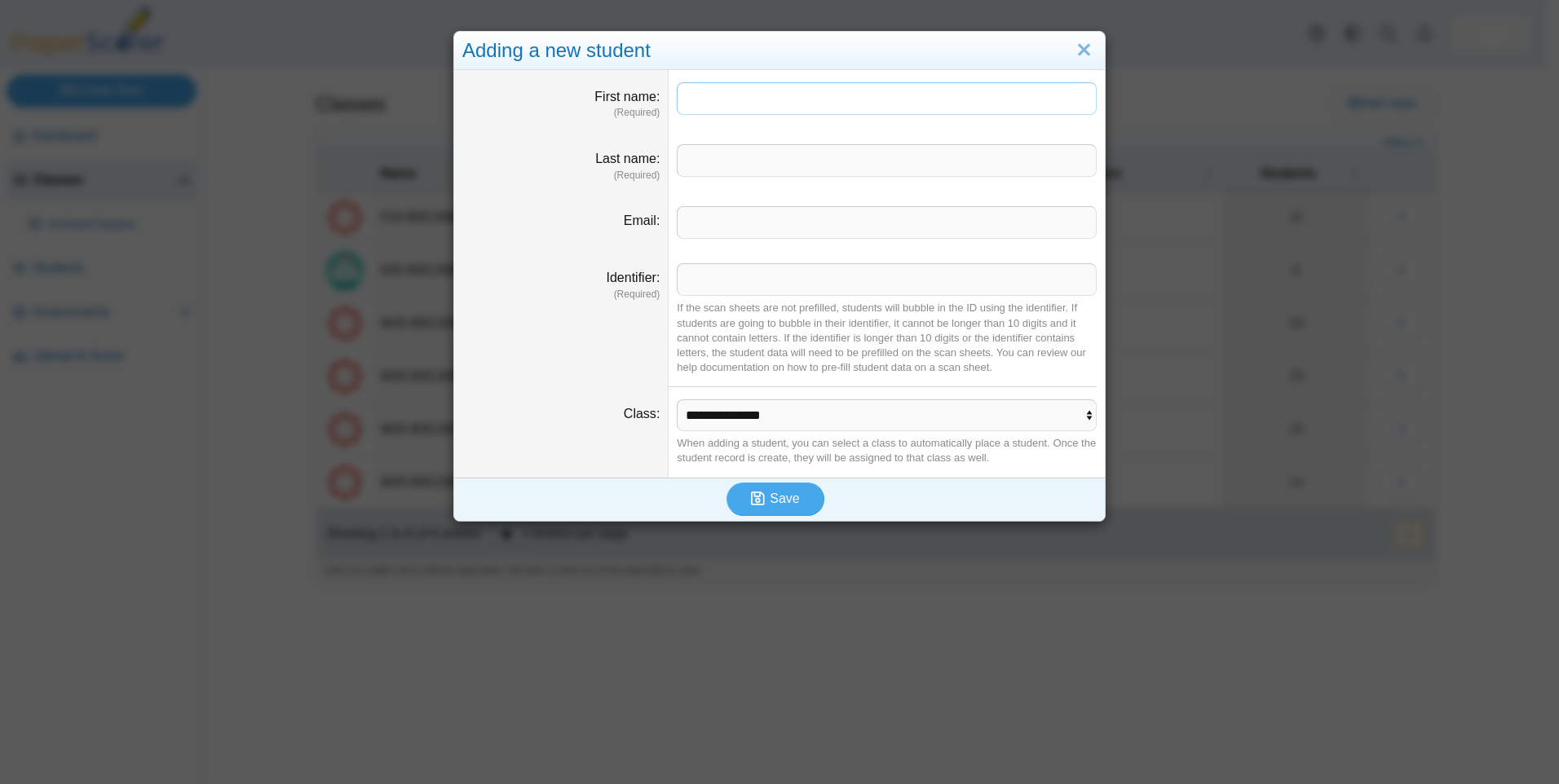
click at [736, 94] on input "First name" at bounding box center [886, 99] width 420 height 33
type input "*******"
type input "*"
click at [761, 497] on icon "submit" at bounding box center [760, 499] width 18 height 18
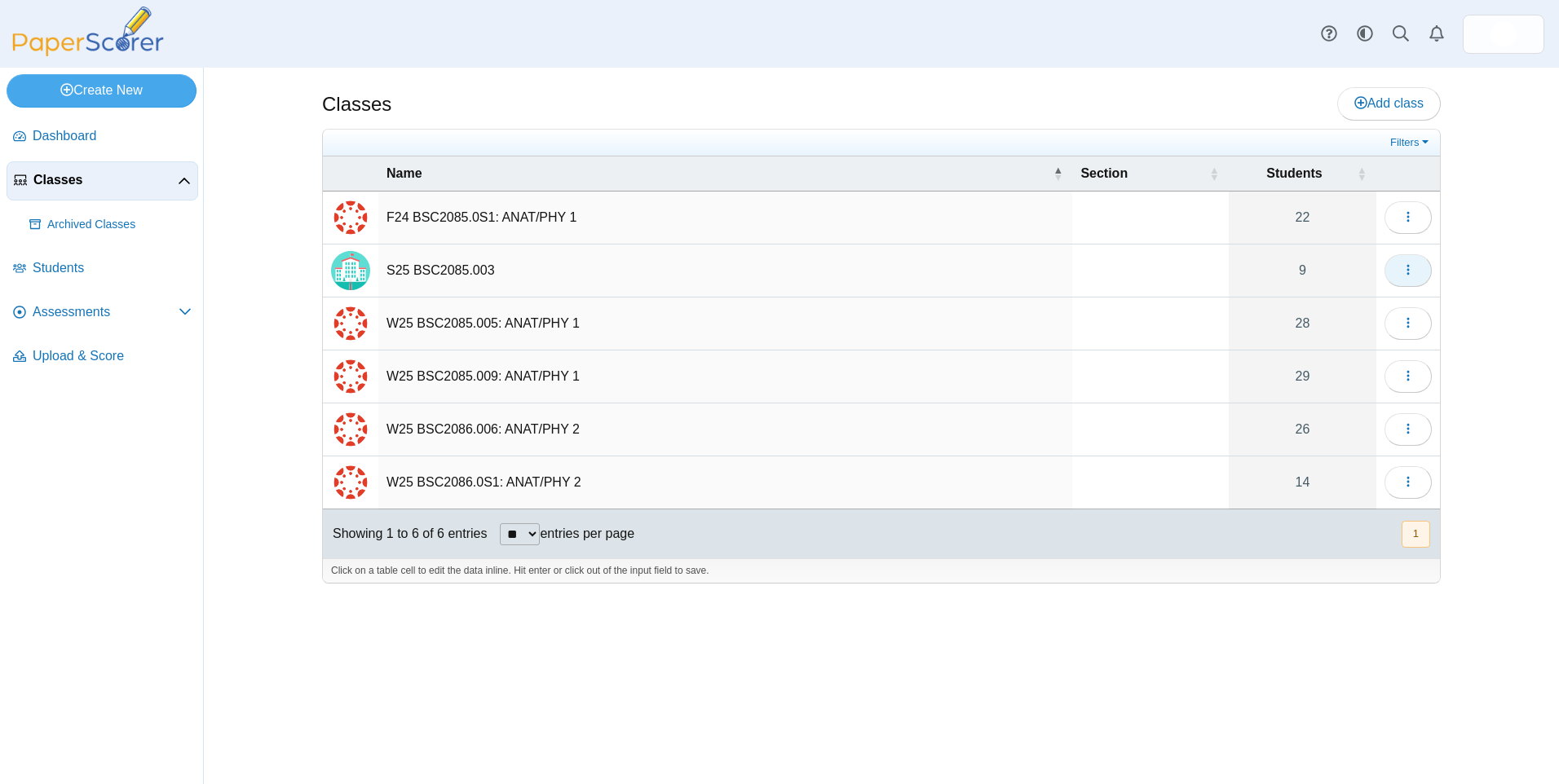
click at [1410, 266] on icon "button" at bounding box center [1408, 270] width 13 height 13
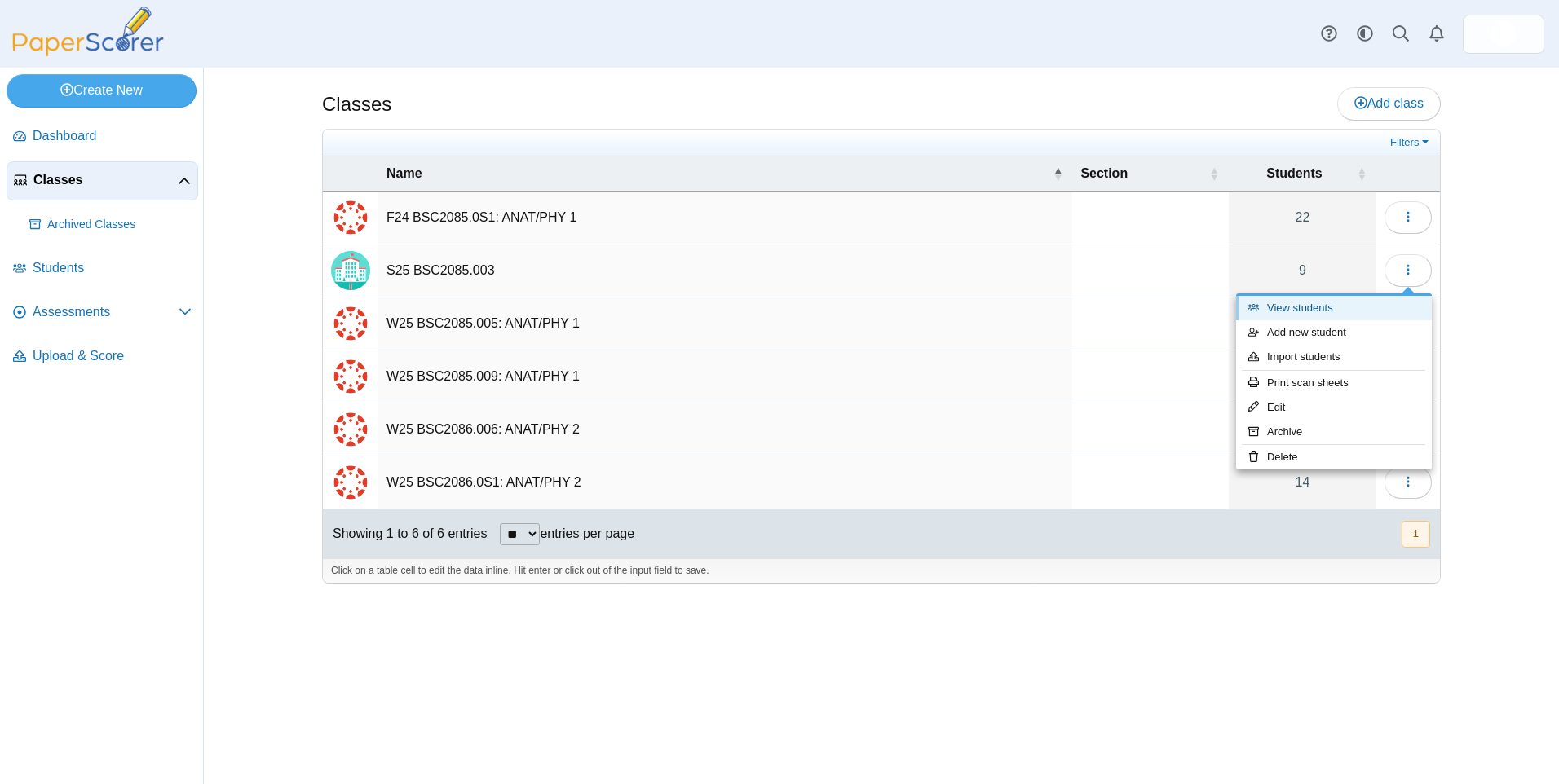
click at [1276, 307] on link "View students" at bounding box center [1333, 308] width 196 height 25
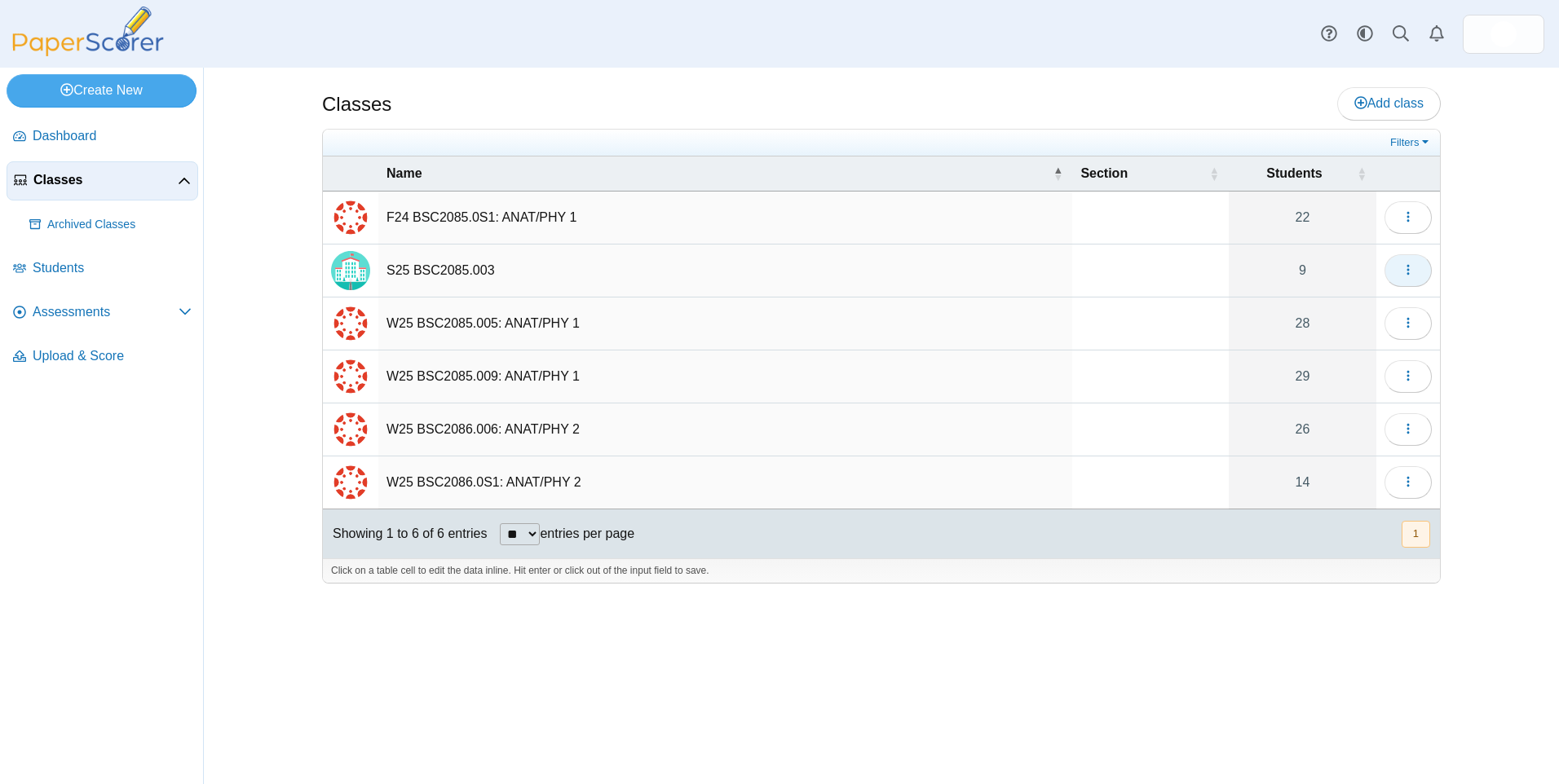
click at [1406, 272] on icon "button" at bounding box center [1408, 270] width 13 height 13
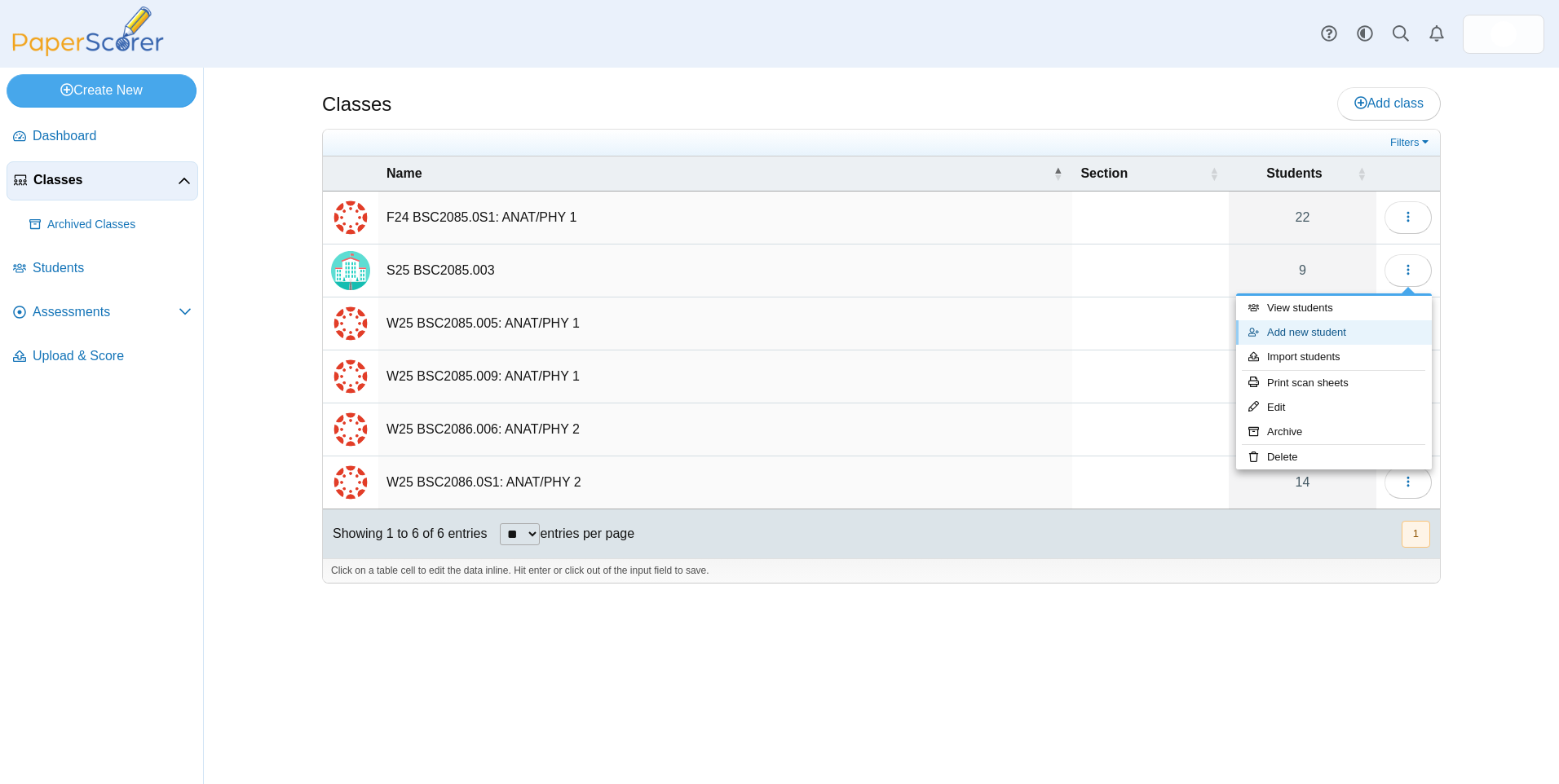
click at [1317, 334] on link "Add new student" at bounding box center [1333, 332] width 196 height 25
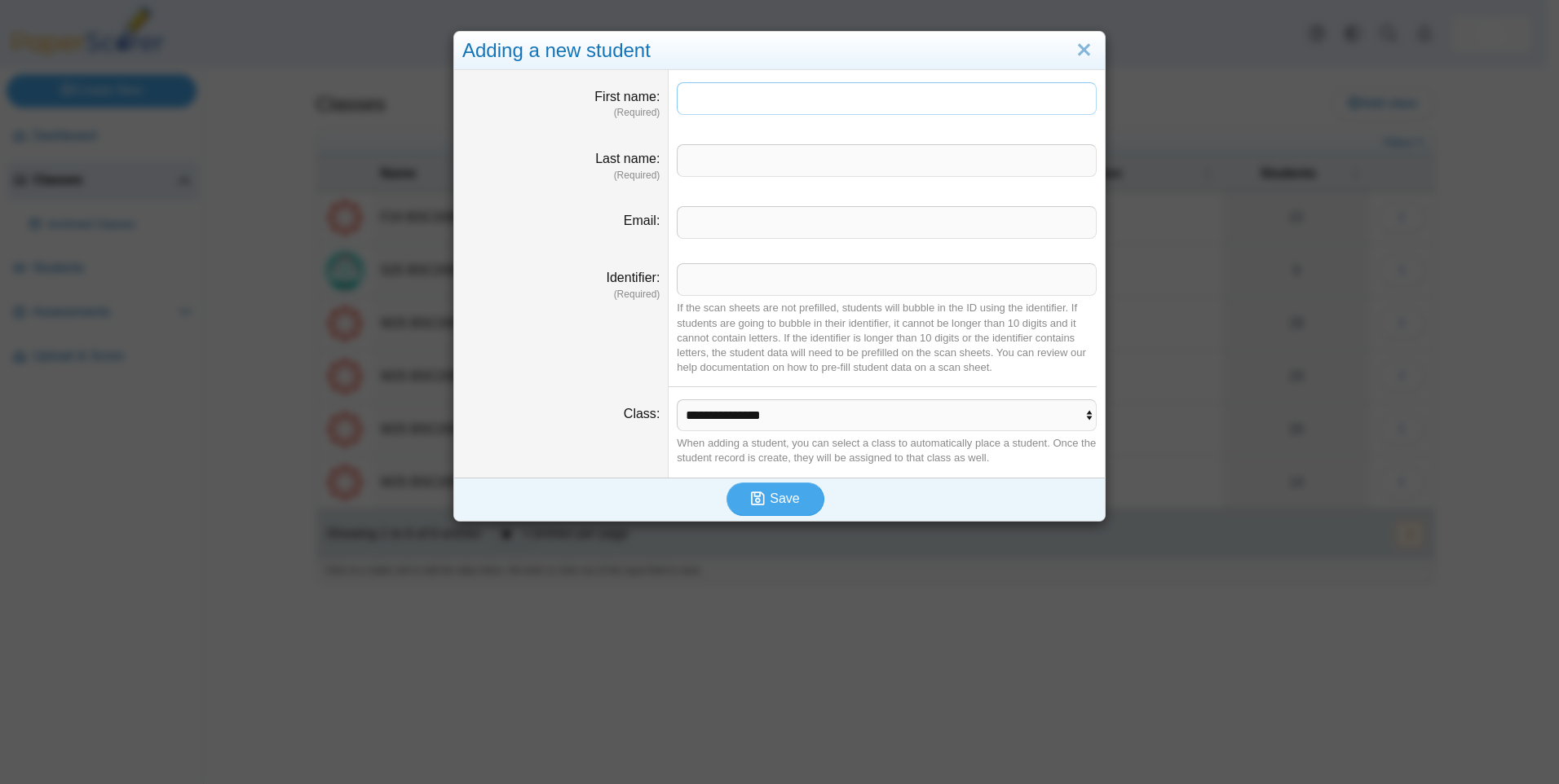
click at [692, 103] on input "First name" at bounding box center [886, 99] width 420 height 33
type input "******"
type input "*******"
click at [727, 283] on input "Identifier" at bounding box center [886, 280] width 420 height 33
type input "**"
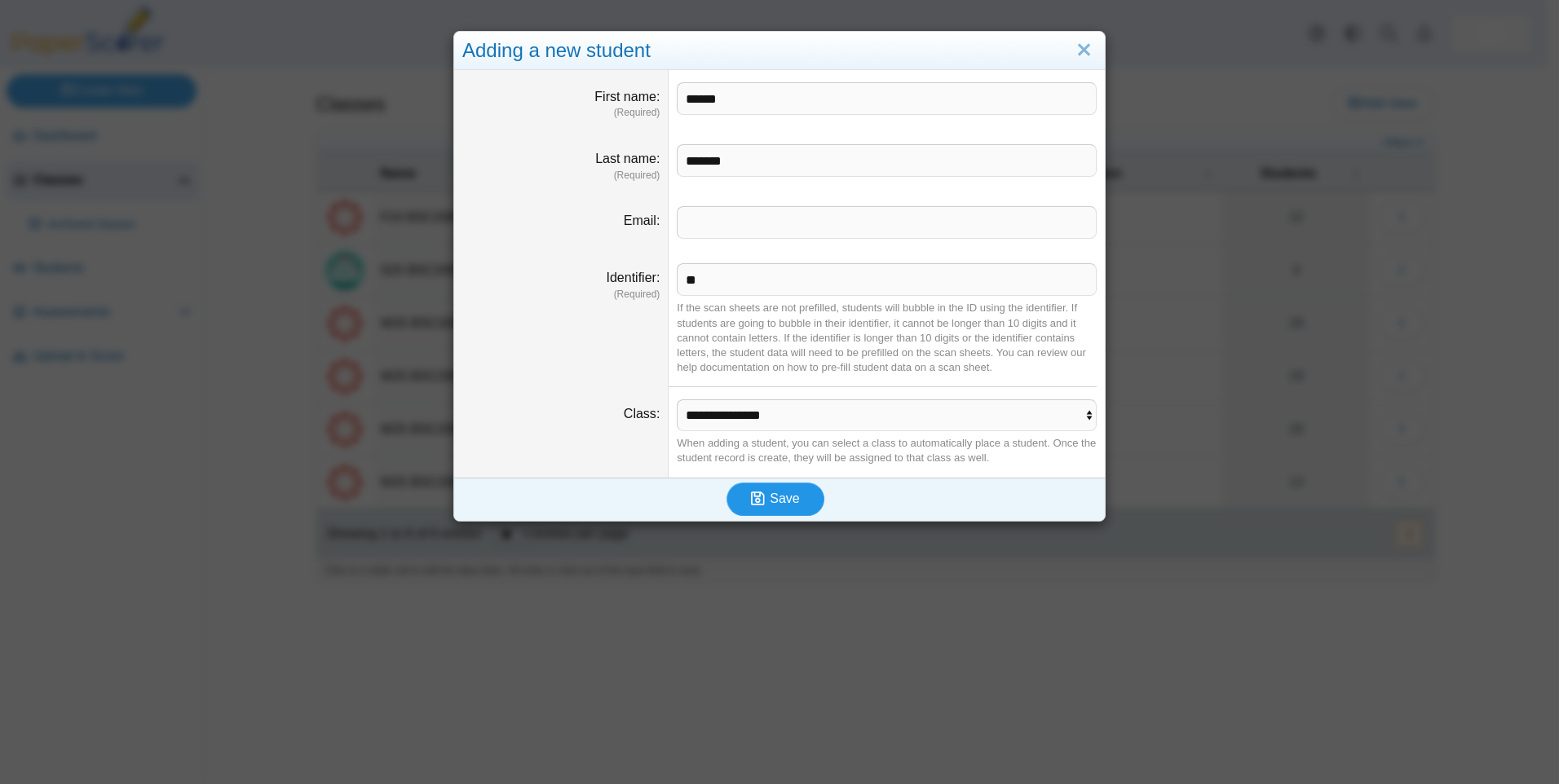
click at [789, 502] on span "Save" at bounding box center [784, 498] width 29 height 14
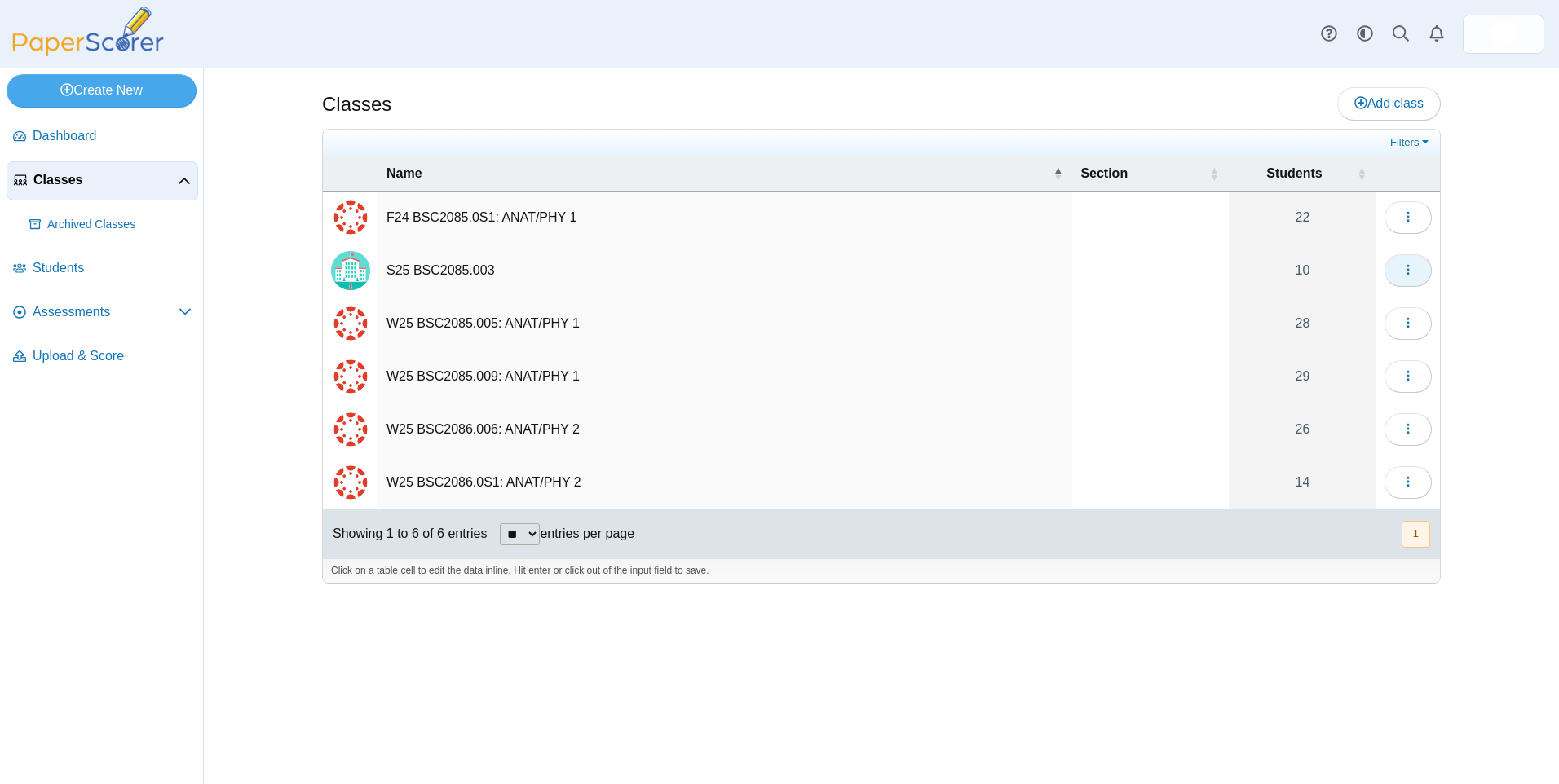
click at [1413, 275] on icon "button" at bounding box center [1408, 270] width 13 height 13
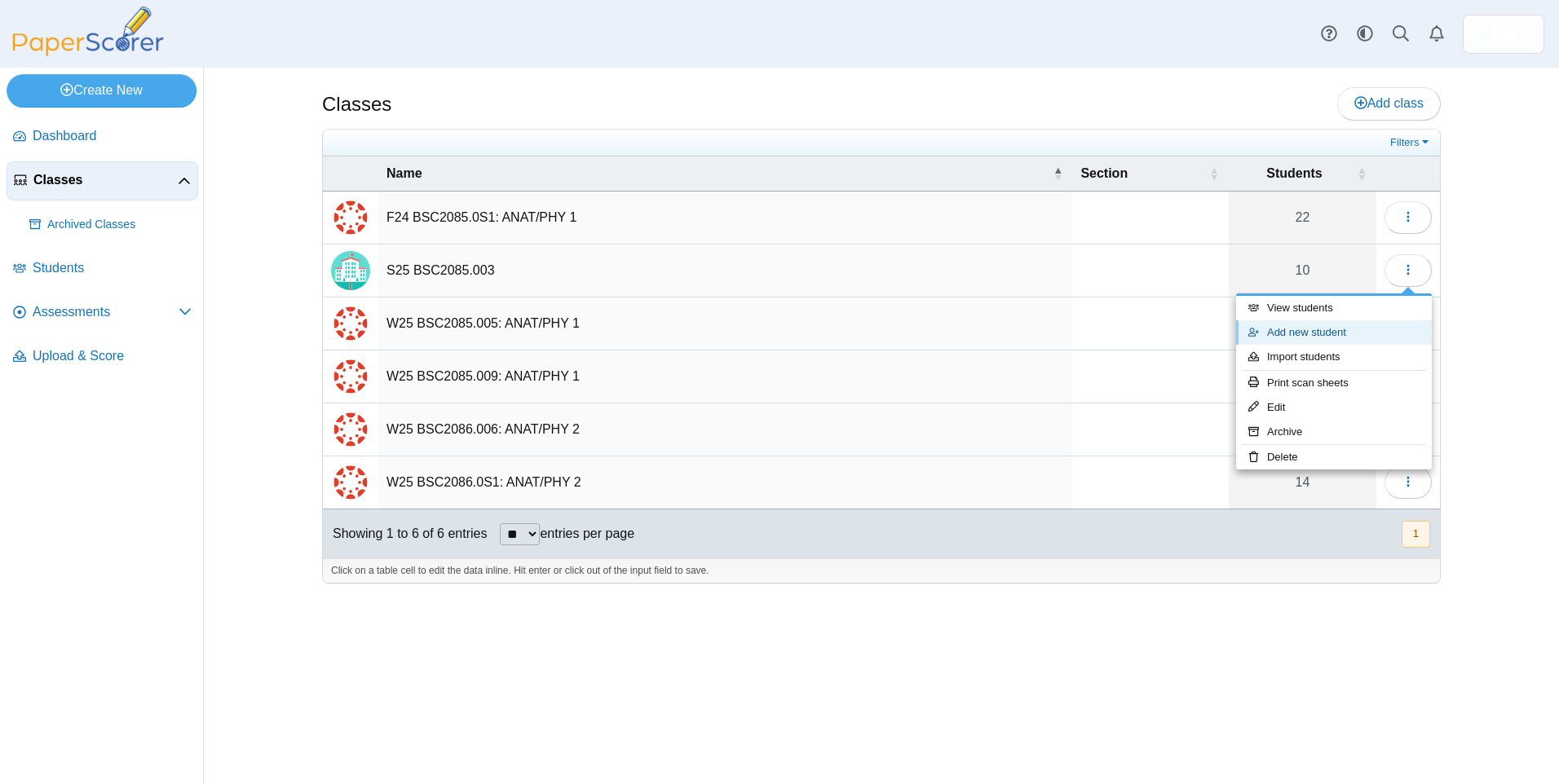
click at [1308, 330] on link "Add new student" at bounding box center [1333, 332] width 196 height 25
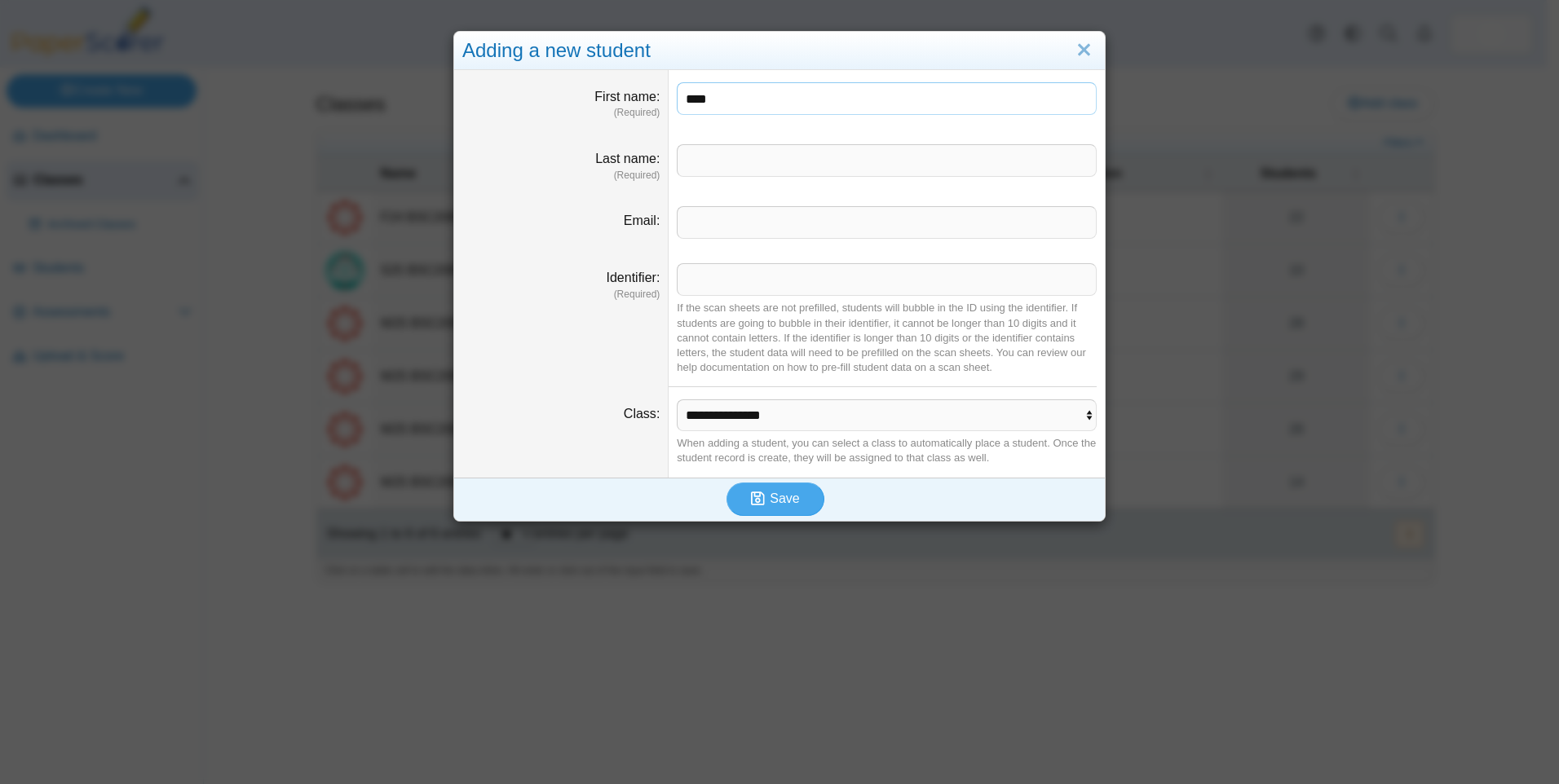
type input "***"
type input "******"
type input "**"
click at [769, 503] on span "Save" at bounding box center [784, 498] width 29 height 14
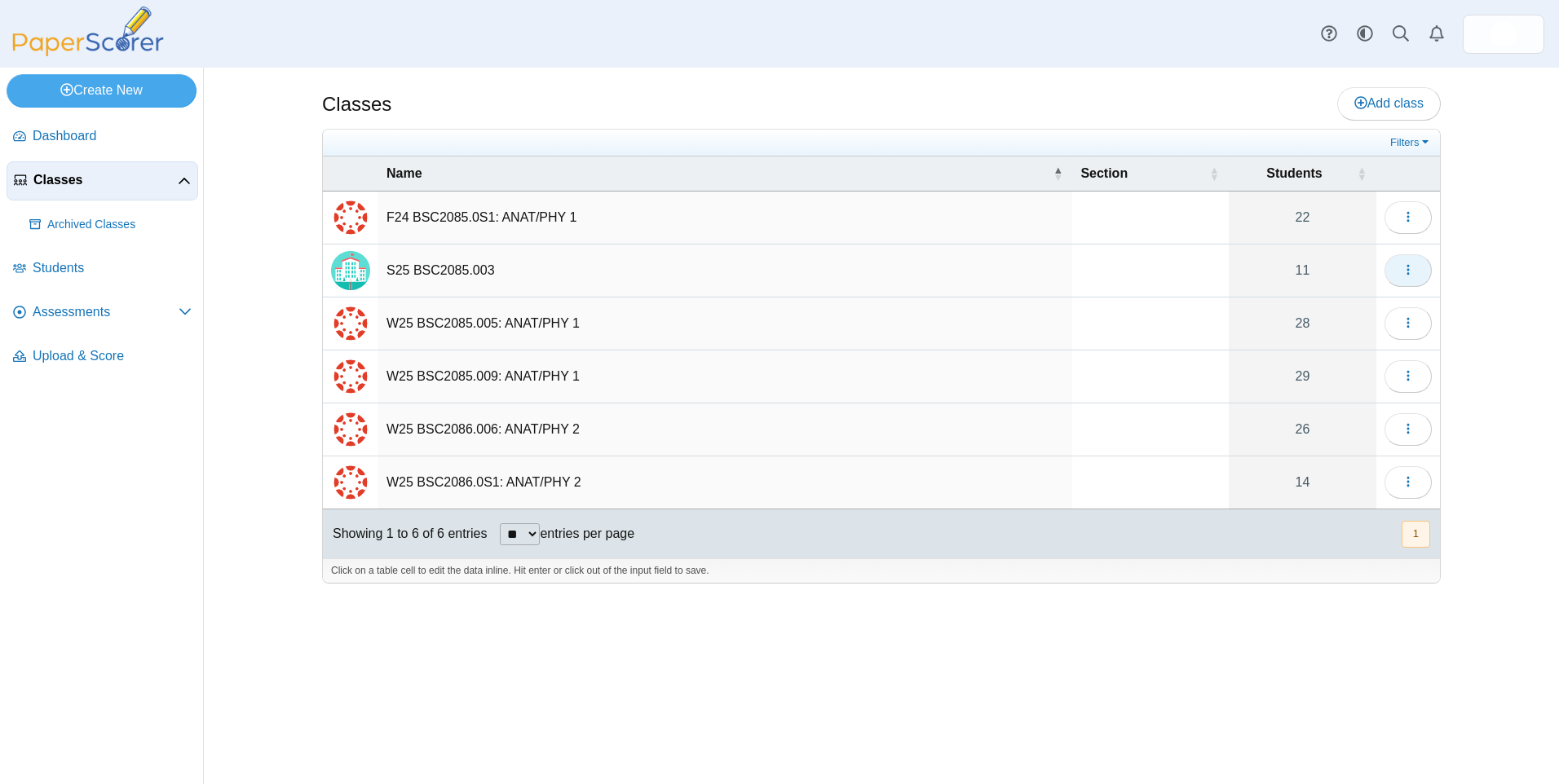
drag, startPoint x: 1406, startPoint y: 275, endPoint x: 1394, endPoint y: 275, distance: 12.0
click at [1405, 275] on icon "button" at bounding box center [1408, 270] width 13 height 13
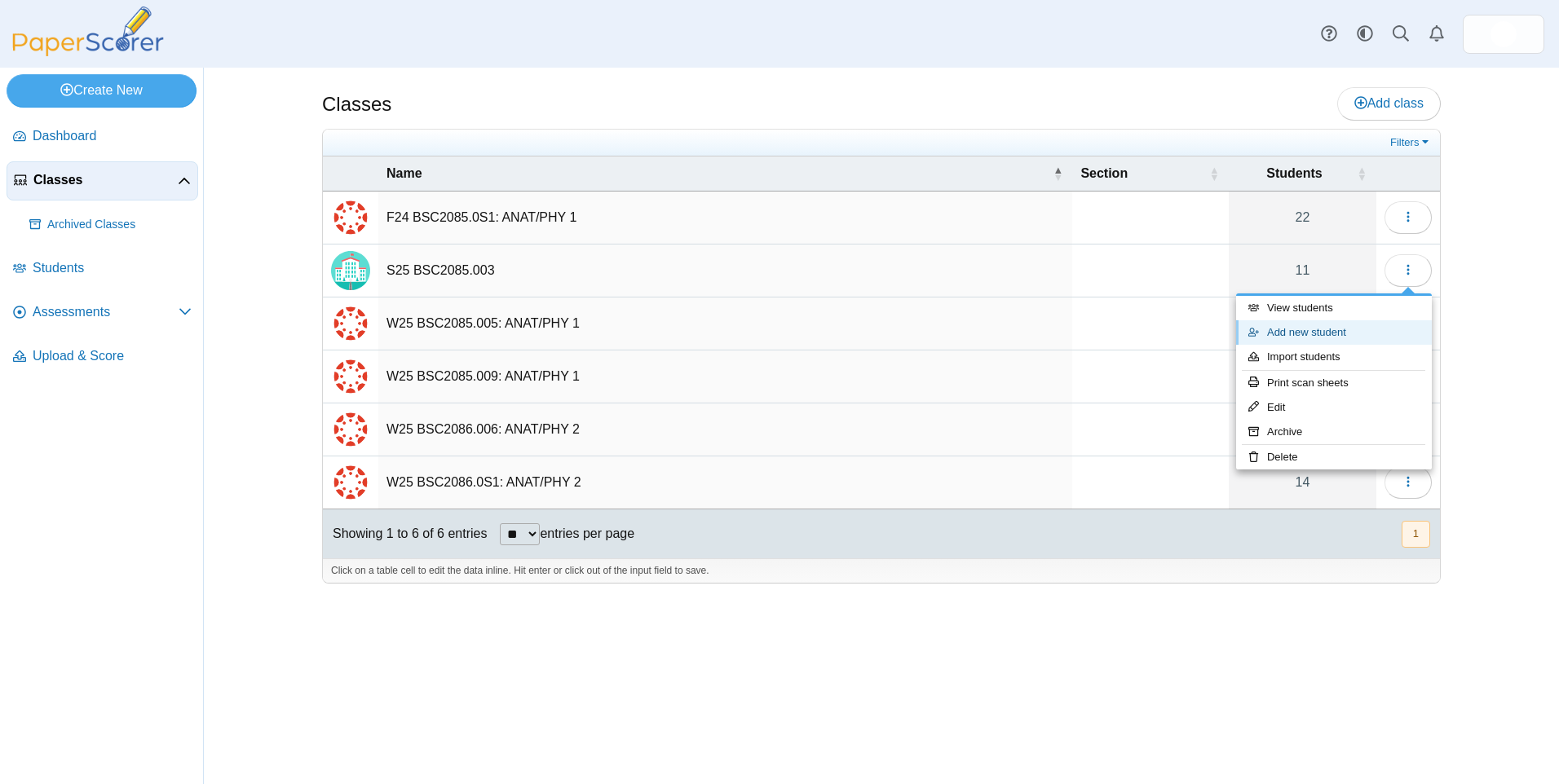
click at [1295, 329] on link "Add new student" at bounding box center [1333, 332] width 196 height 25
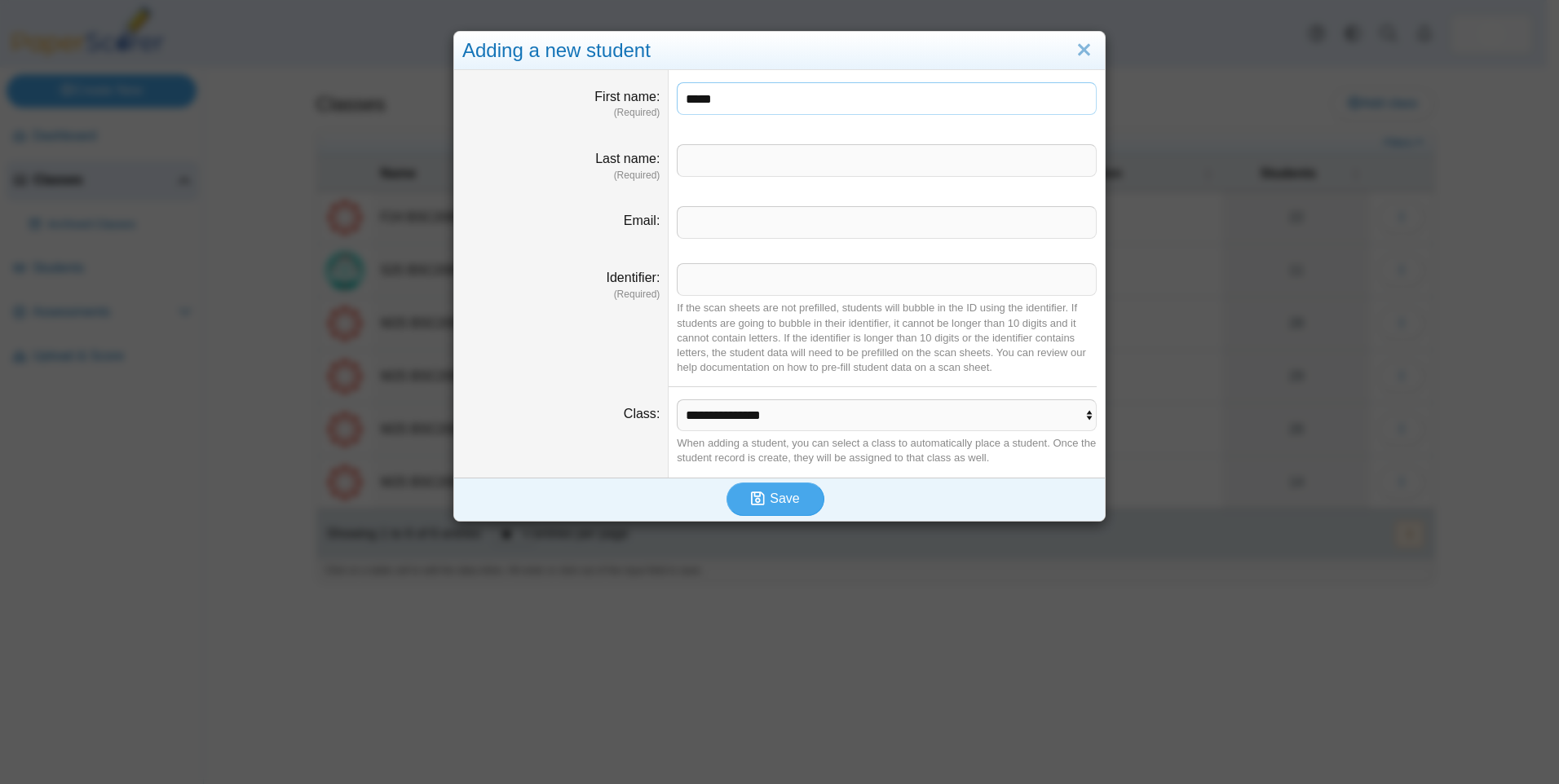
type input "*****"
type input "**"
click at [776, 494] on span "Save" at bounding box center [784, 498] width 29 height 14
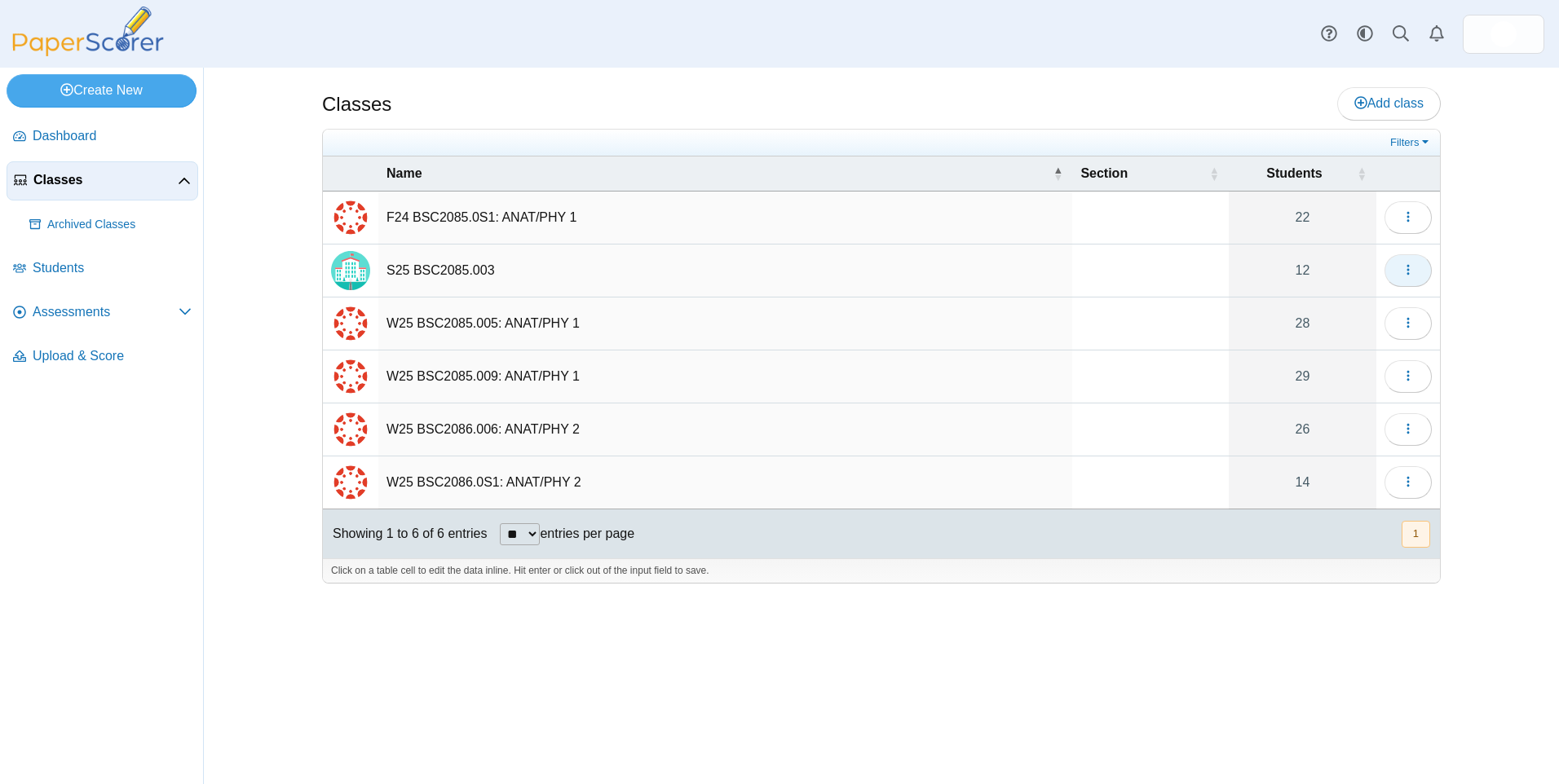
click at [1402, 286] on button "button" at bounding box center [1408, 271] width 48 height 33
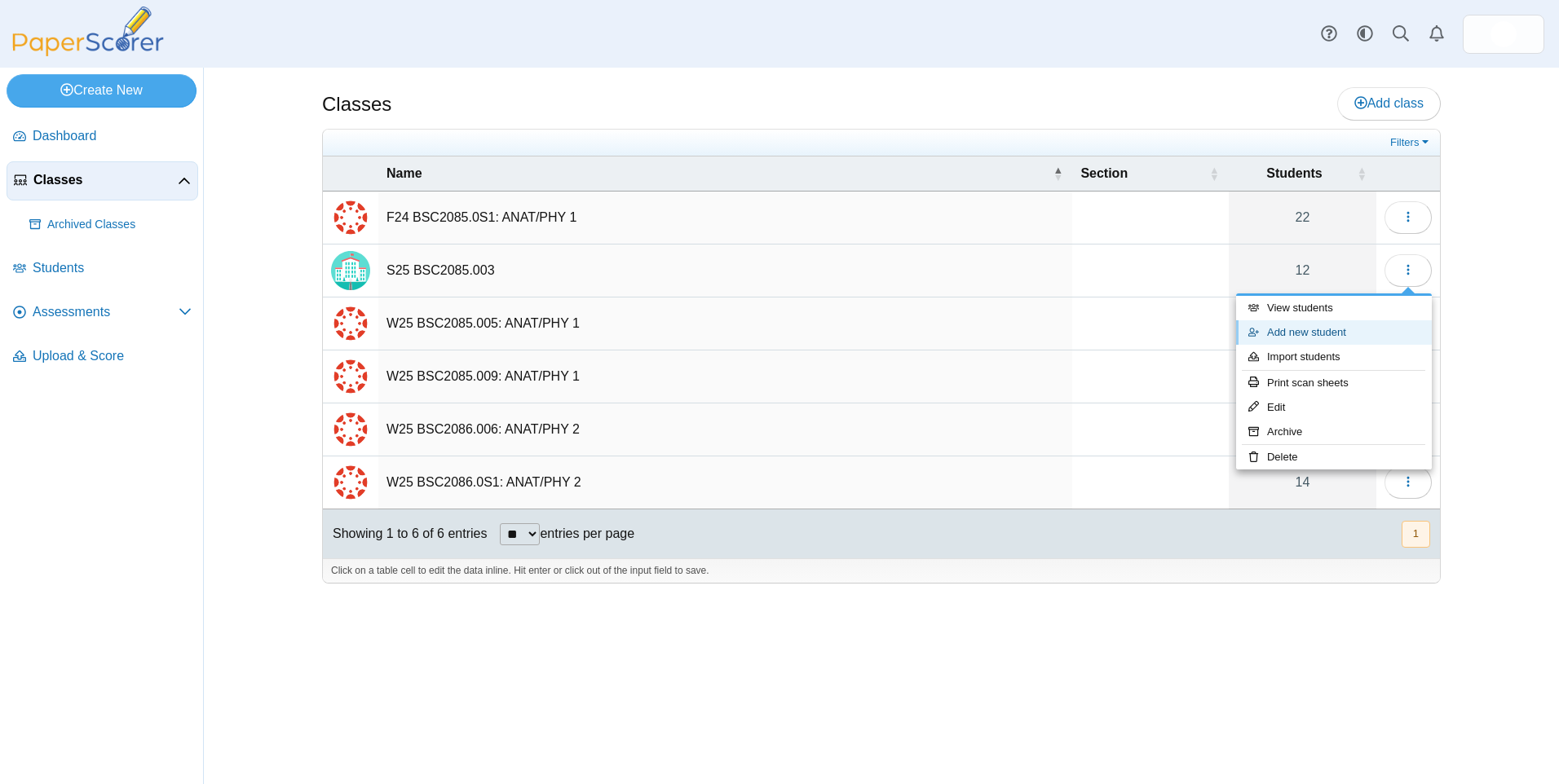
click at [1345, 338] on link "Add new student" at bounding box center [1333, 332] width 196 height 25
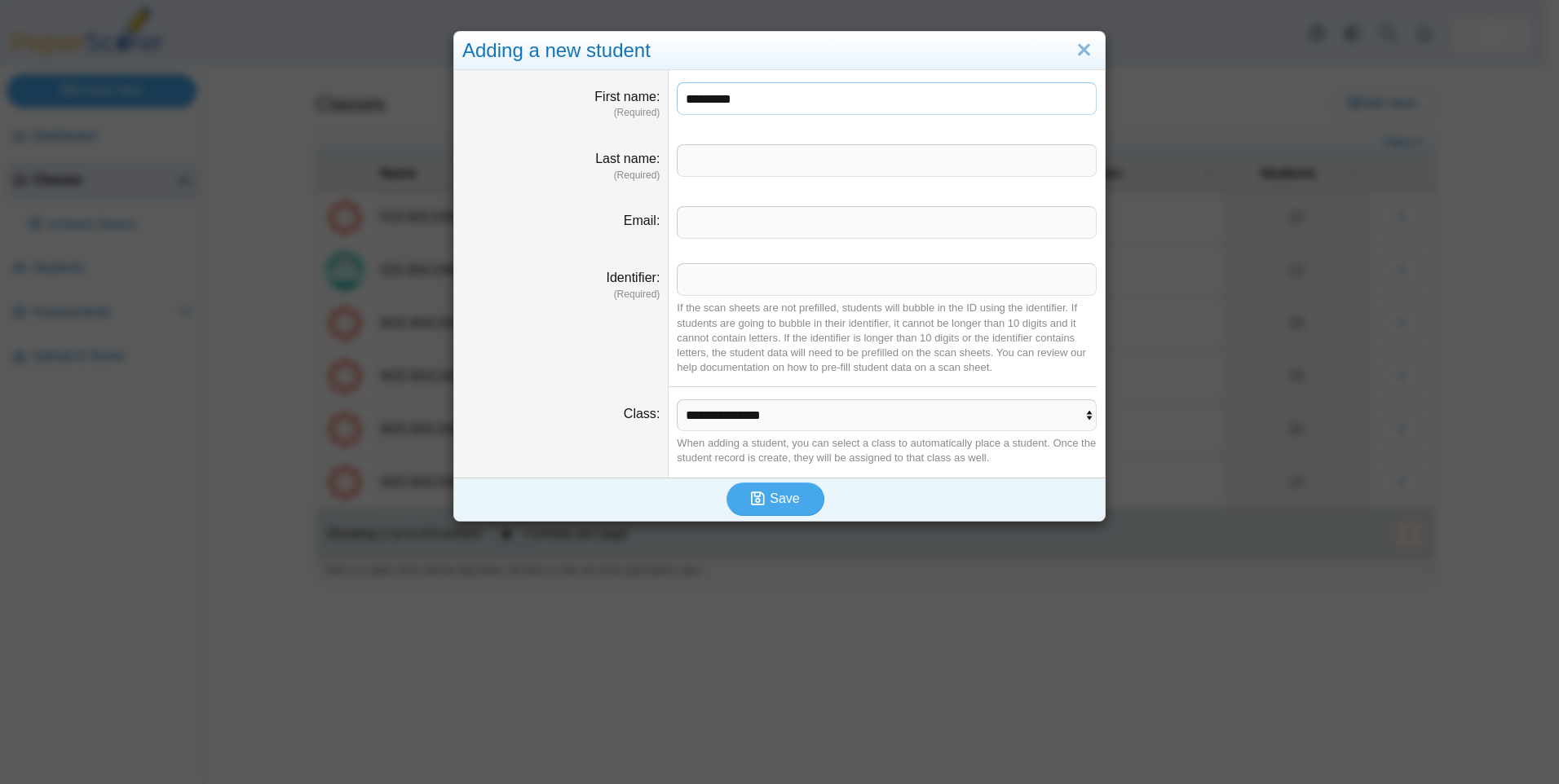
type input "*********"
type input "*******"
type input "**"
click at [780, 497] on span "Save" at bounding box center [784, 498] width 29 height 14
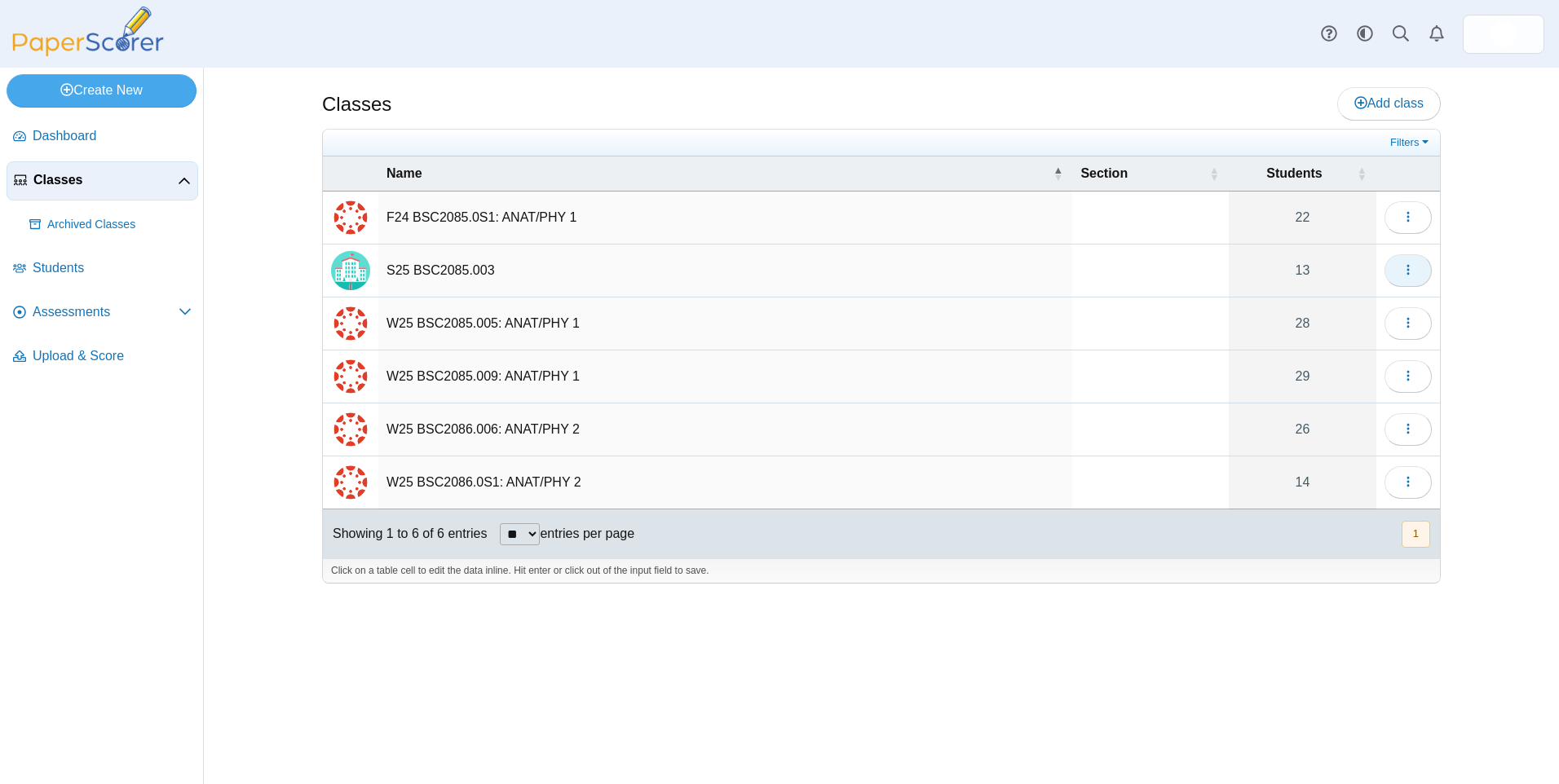
drag, startPoint x: 1404, startPoint y: 261, endPoint x: 1406, endPoint y: 269, distance: 8.2
click at [1406, 261] on button "button" at bounding box center [1408, 271] width 48 height 33
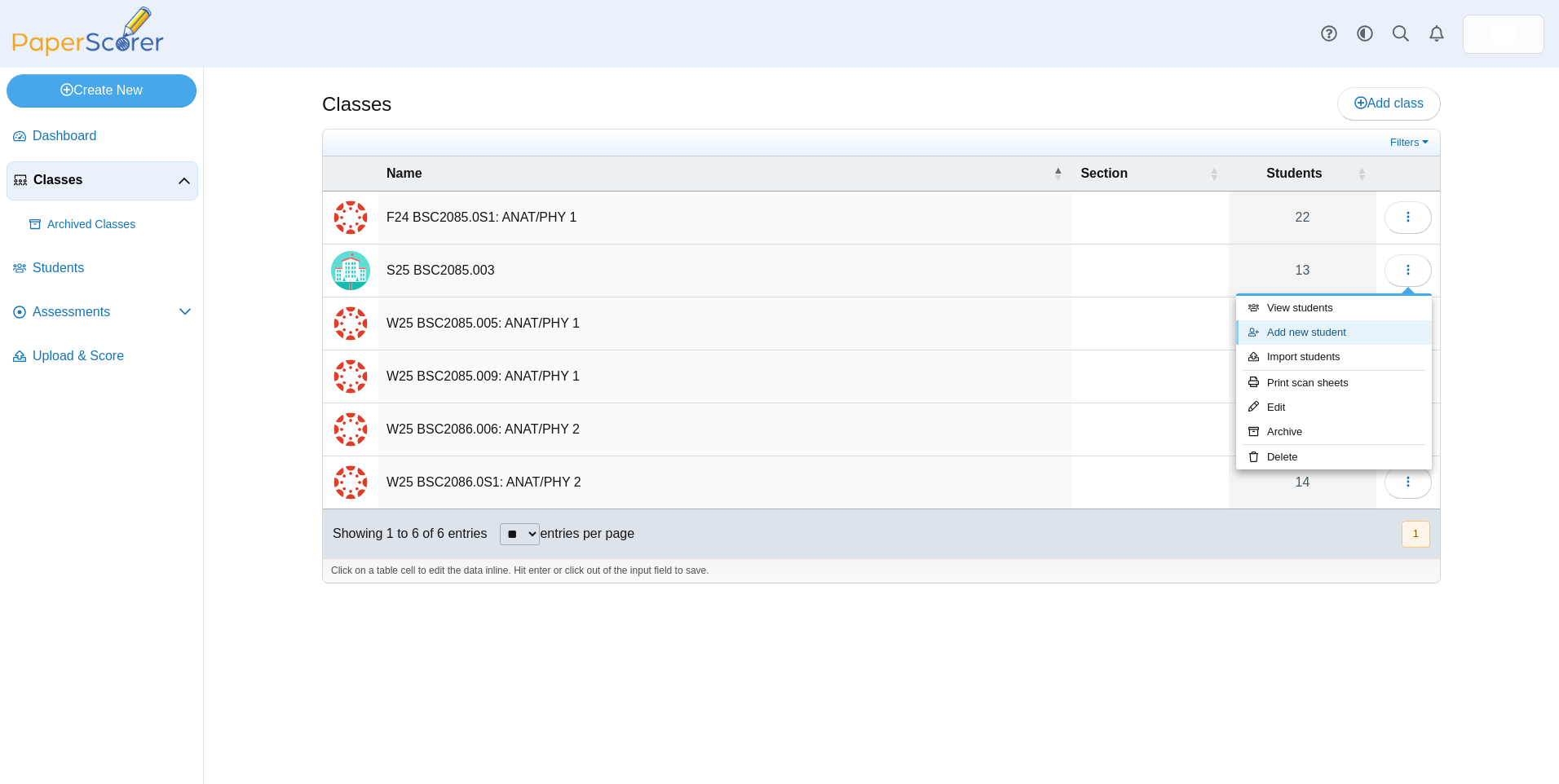
click at [1279, 331] on link "Add new student" at bounding box center [1333, 332] width 196 height 25
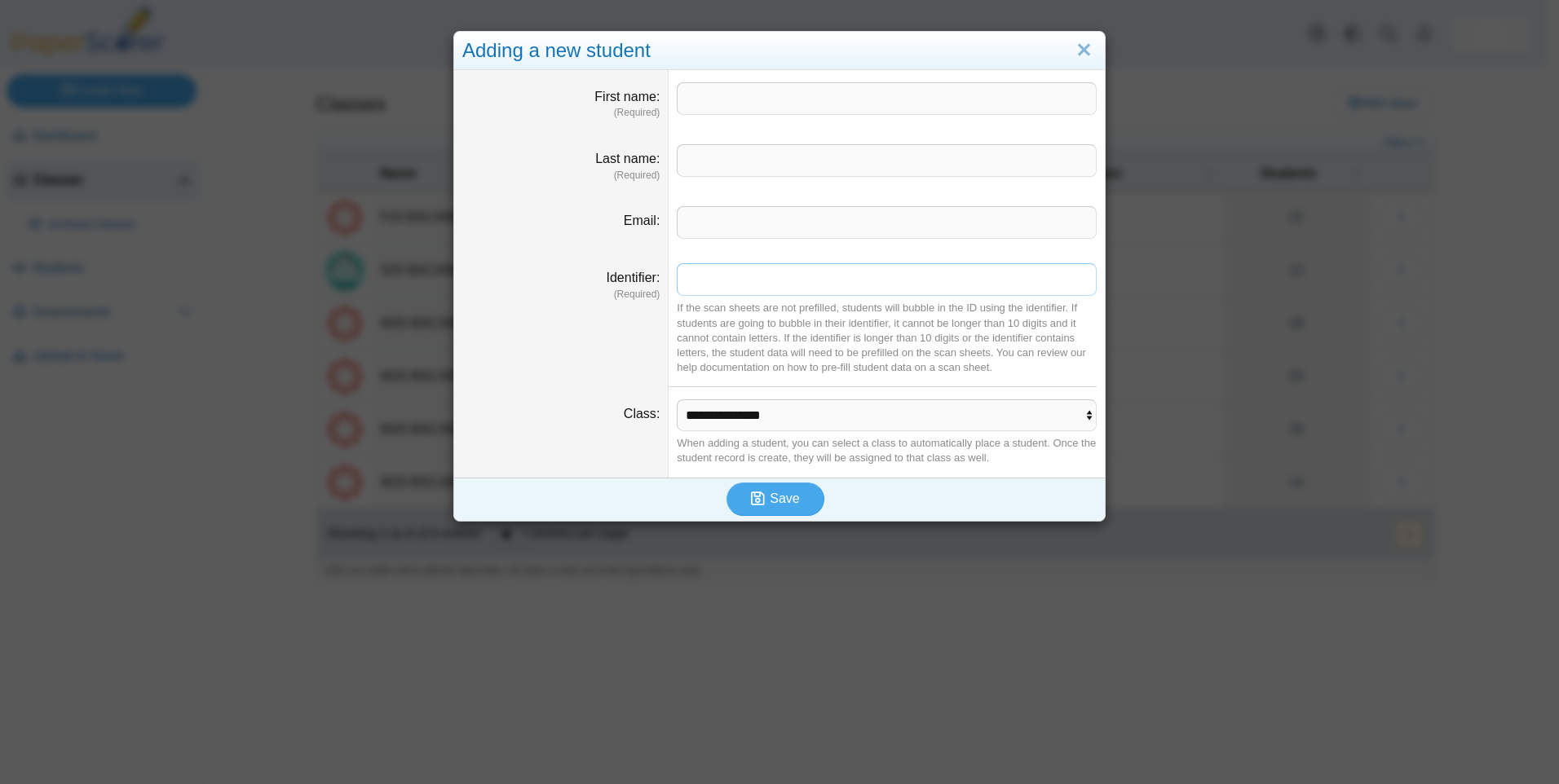
click at [711, 275] on input "Identifier" at bounding box center [886, 280] width 420 height 33
type input "**"
click at [695, 94] on input "First name" at bounding box center [886, 99] width 420 height 33
type input "******"
type input "*******"
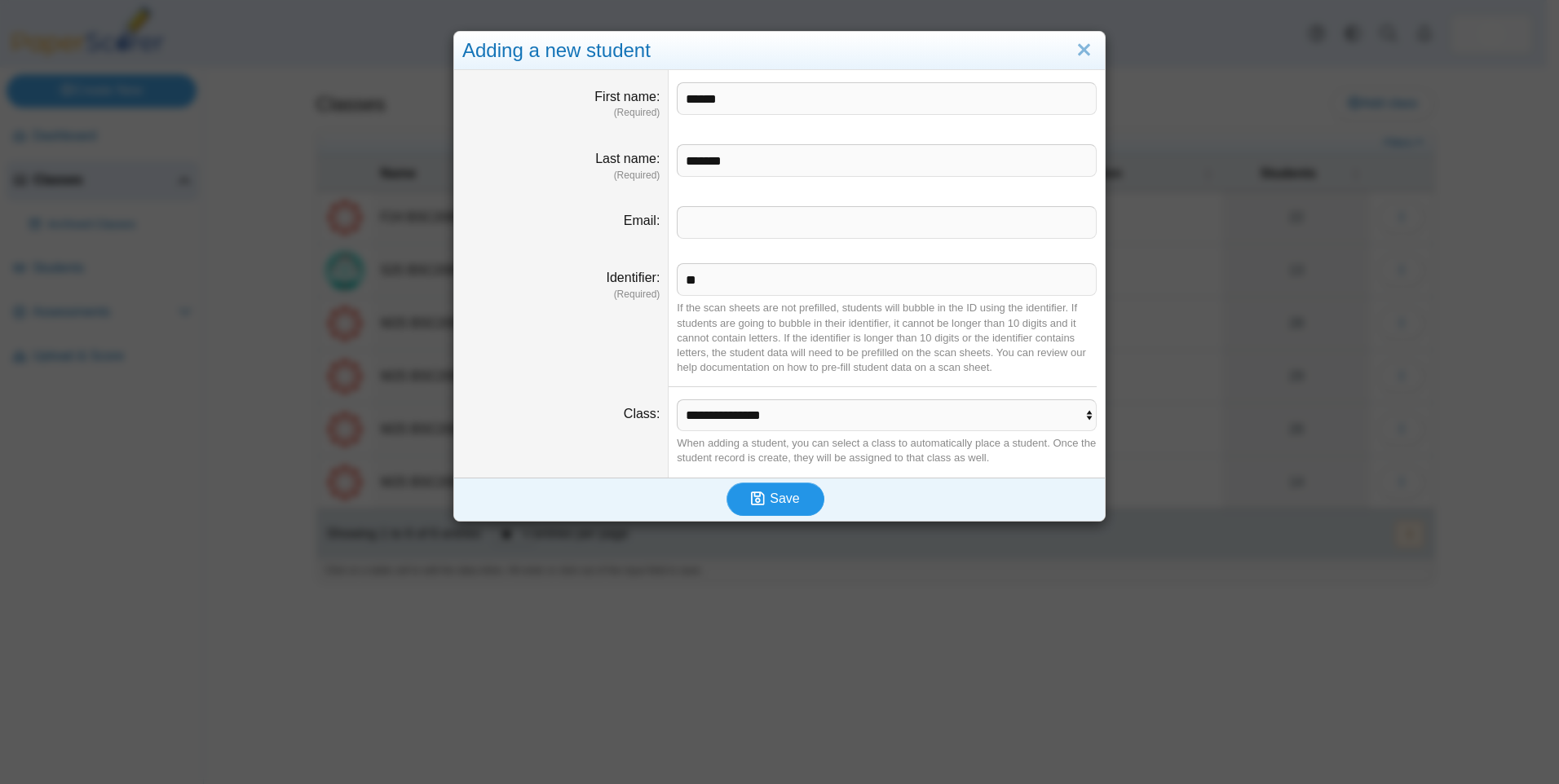
click at [772, 500] on span "Save" at bounding box center [784, 498] width 29 height 14
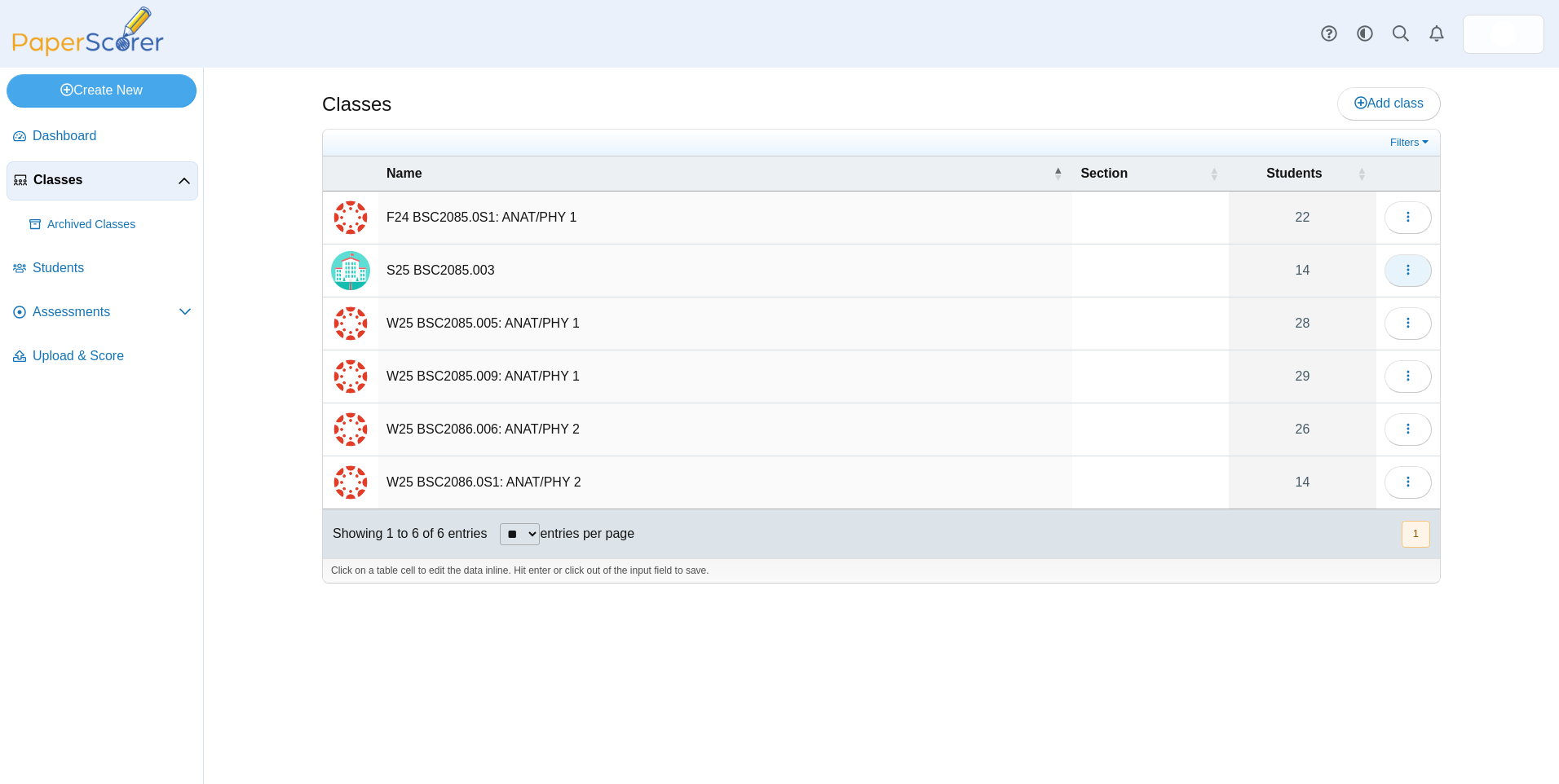
click at [1408, 269] on use "button" at bounding box center [1408, 271] width 3 height 11
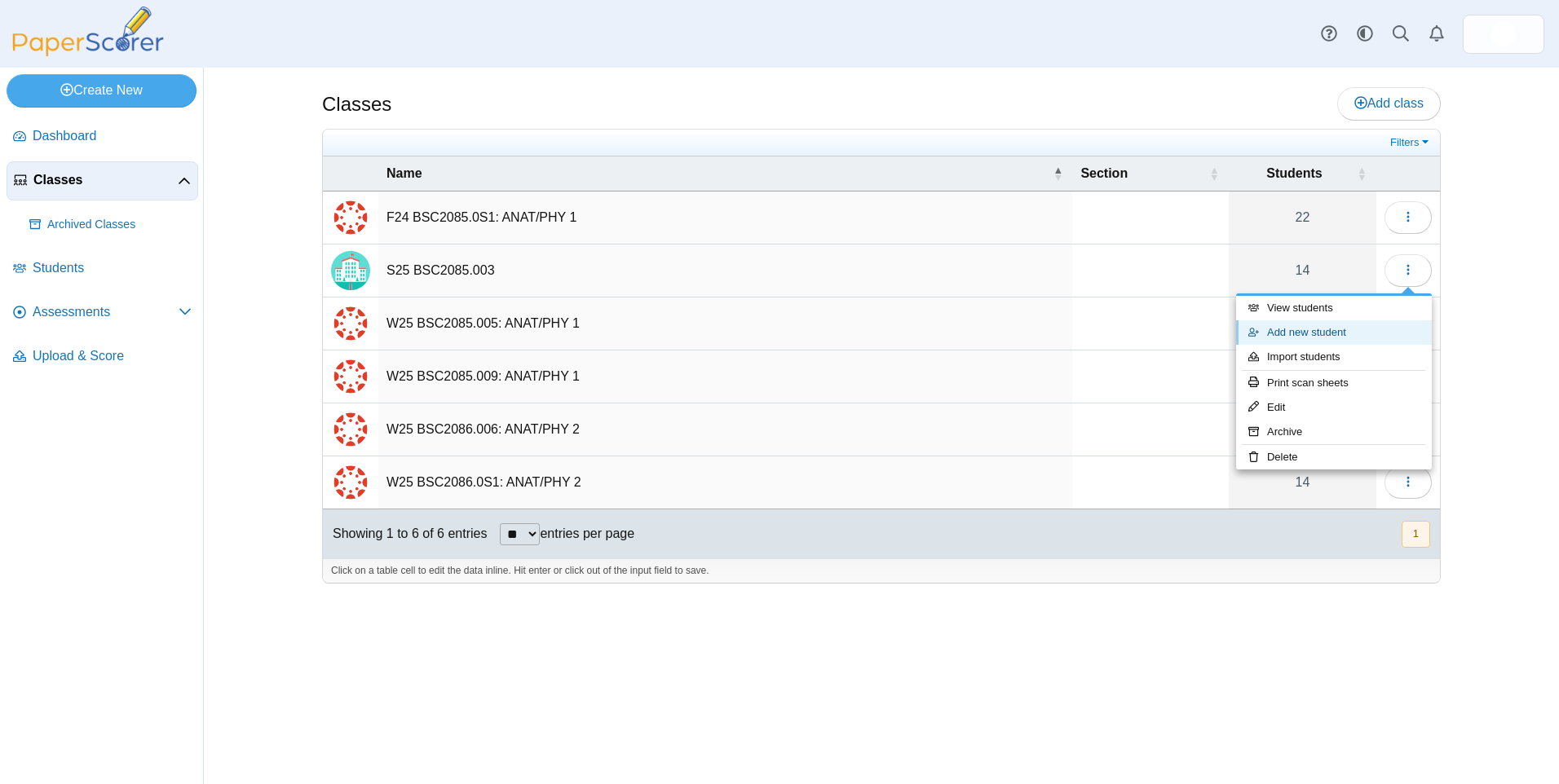
click at [1346, 329] on link "Add new student" at bounding box center [1333, 332] width 196 height 25
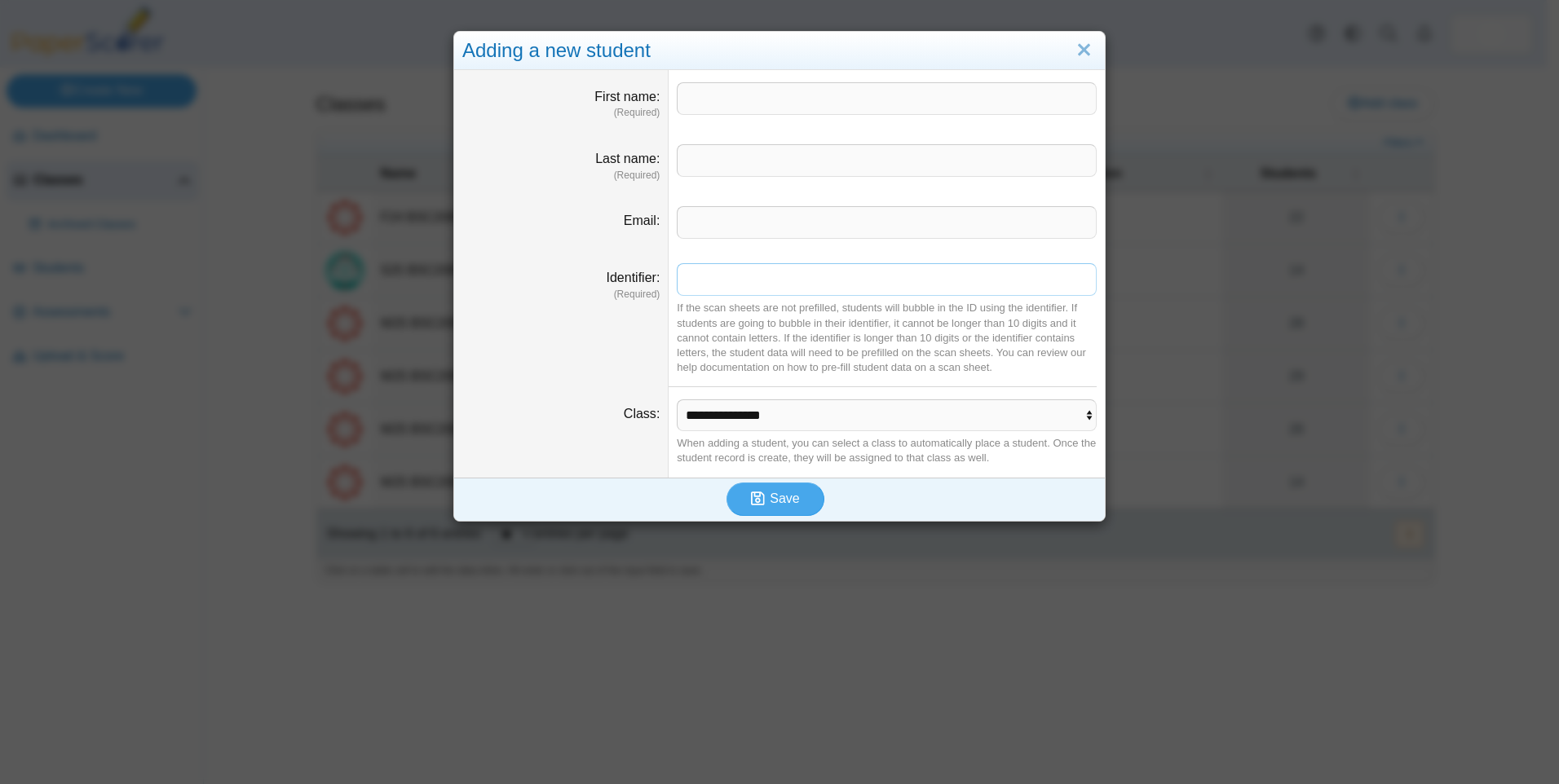
click at [719, 279] on input "Identifier" at bounding box center [886, 280] width 420 height 33
type input "**"
click at [687, 96] on input "First name" at bounding box center [886, 99] width 420 height 33
type input "******"
type input "***"
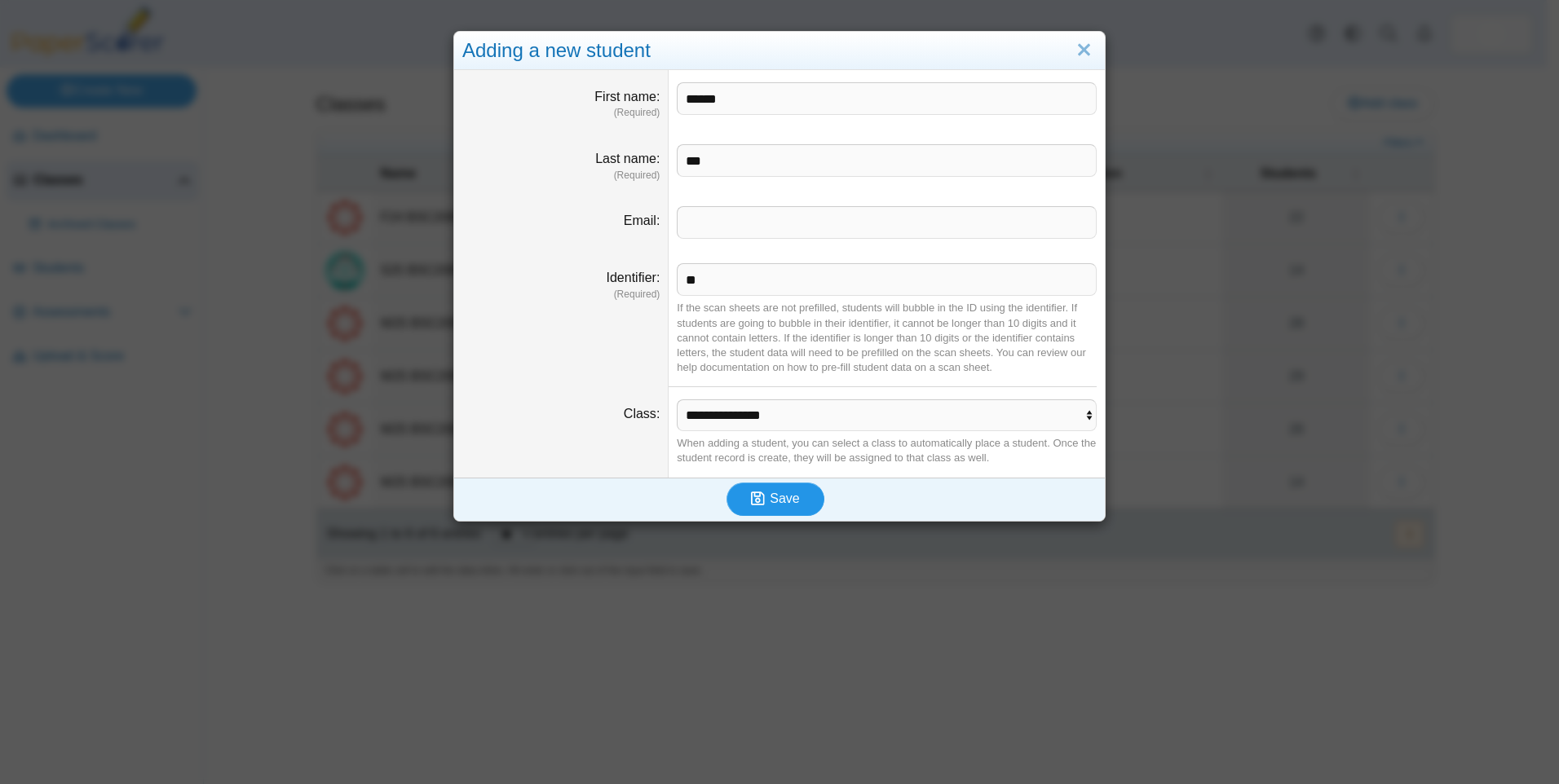
click at [759, 501] on use "submit" at bounding box center [757, 498] width 14 height 14
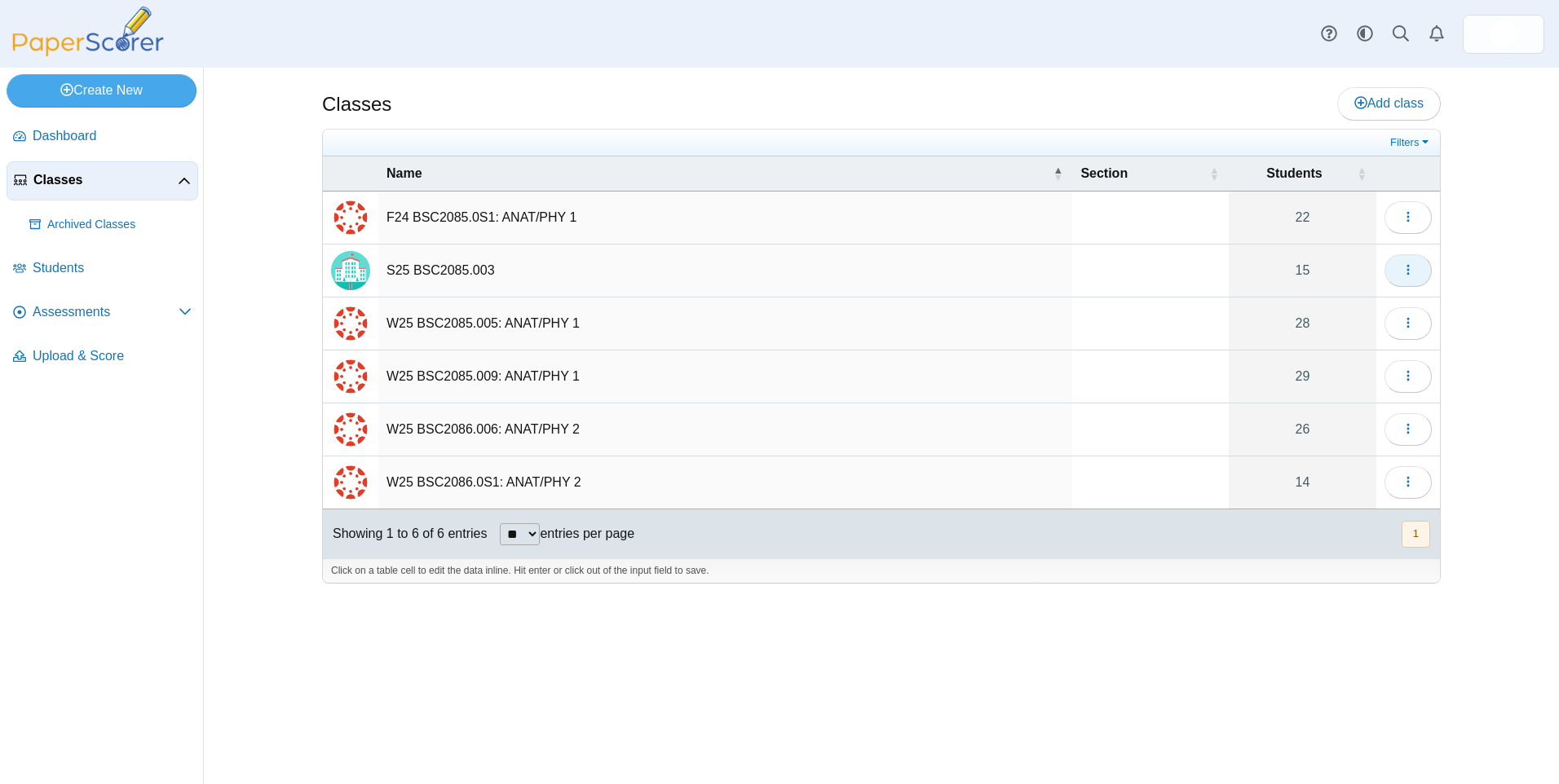
drag, startPoint x: 1399, startPoint y: 263, endPoint x: 1400, endPoint y: 275, distance: 12.0
click at [1400, 263] on button "button" at bounding box center [1408, 271] width 48 height 33
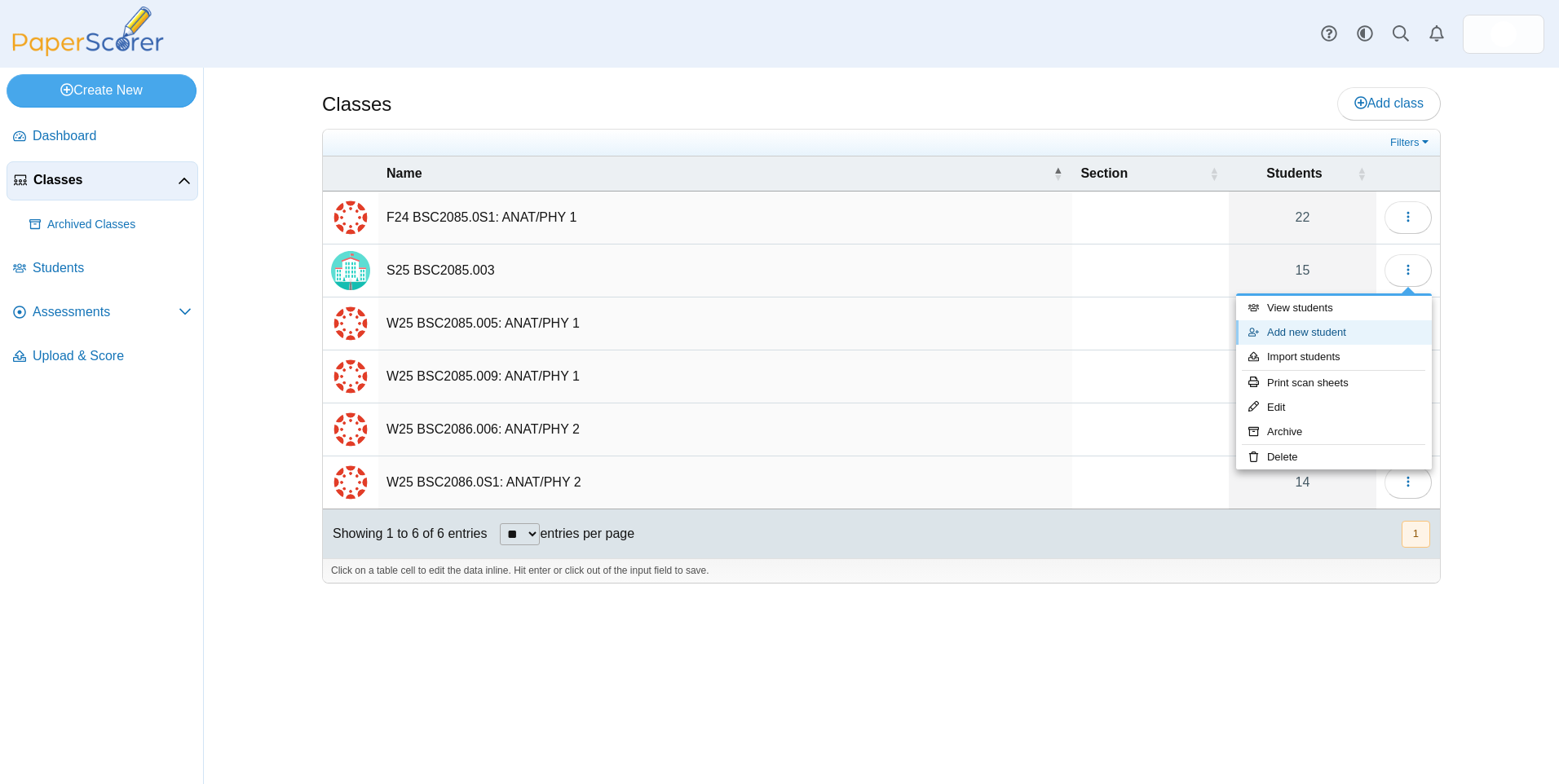
click at [1319, 337] on link "Add new student" at bounding box center [1333, 332] width 196 height 25
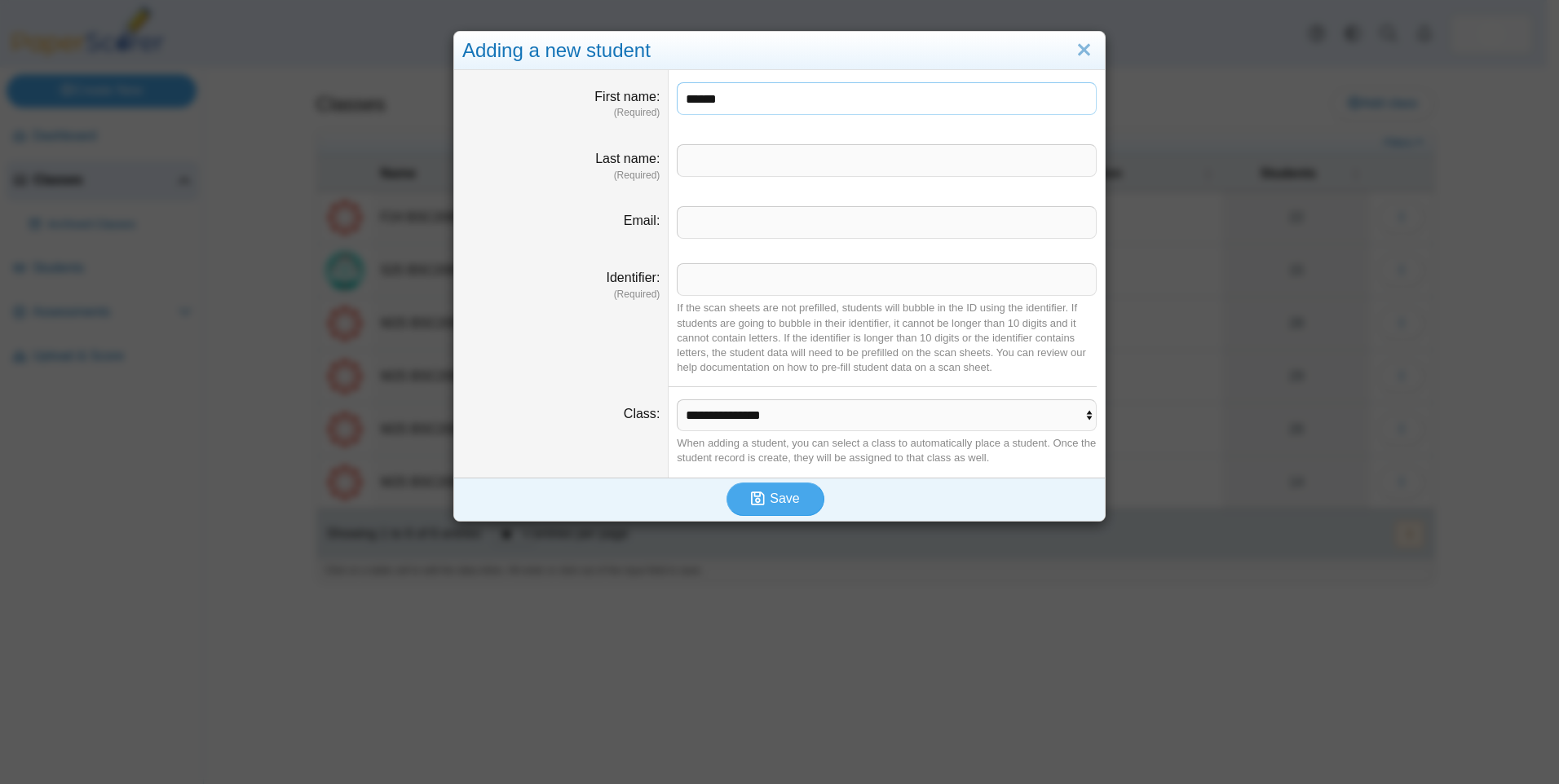
type input "*****"
type input "*******"
type input "**"
click at [788, 499] on span "Save" at bounding box center [784, 498] width 29 height 14
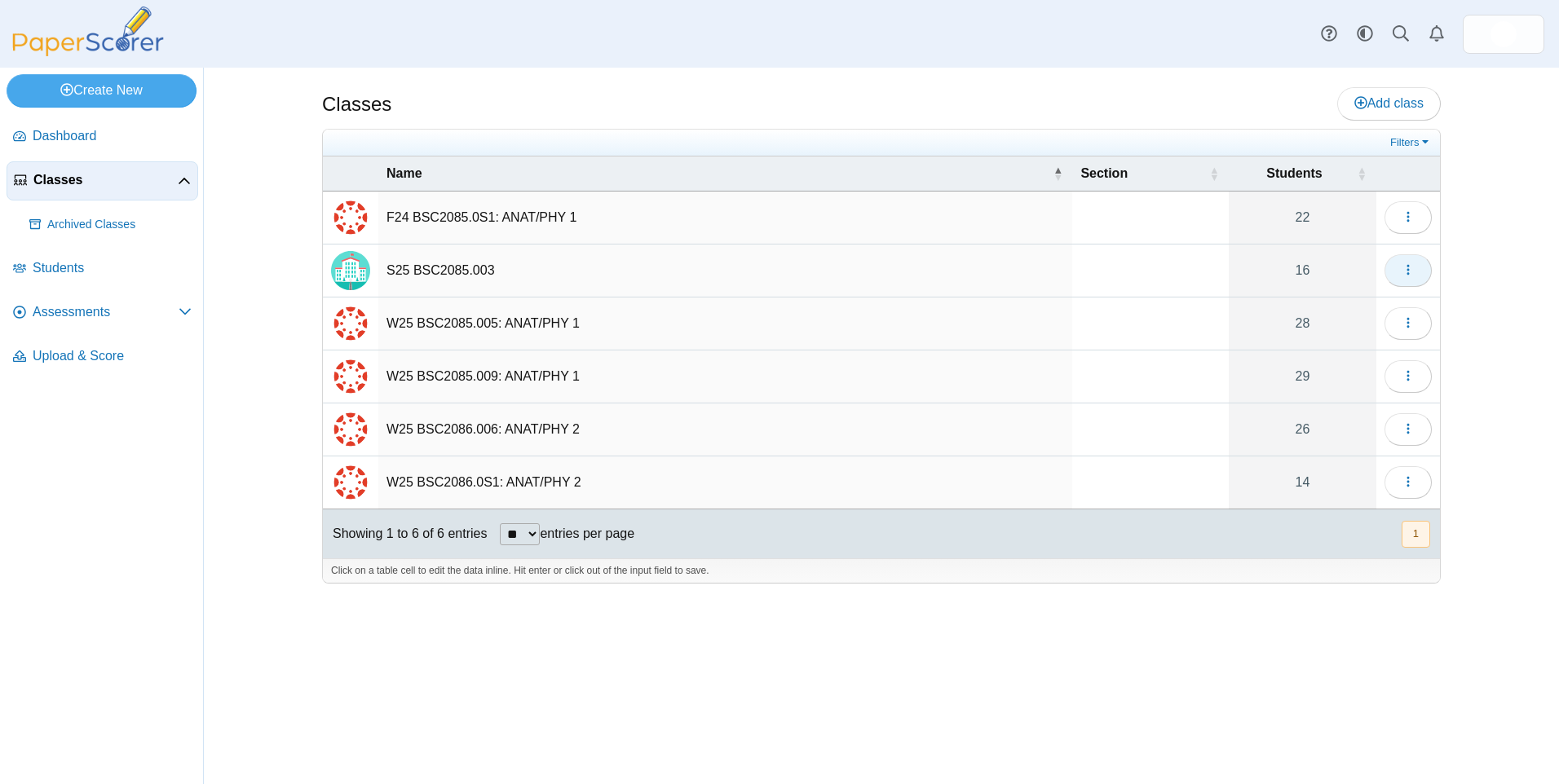
click at [1418, 265] on button "button" at bounding box center [1408, 271] width 48 height 33
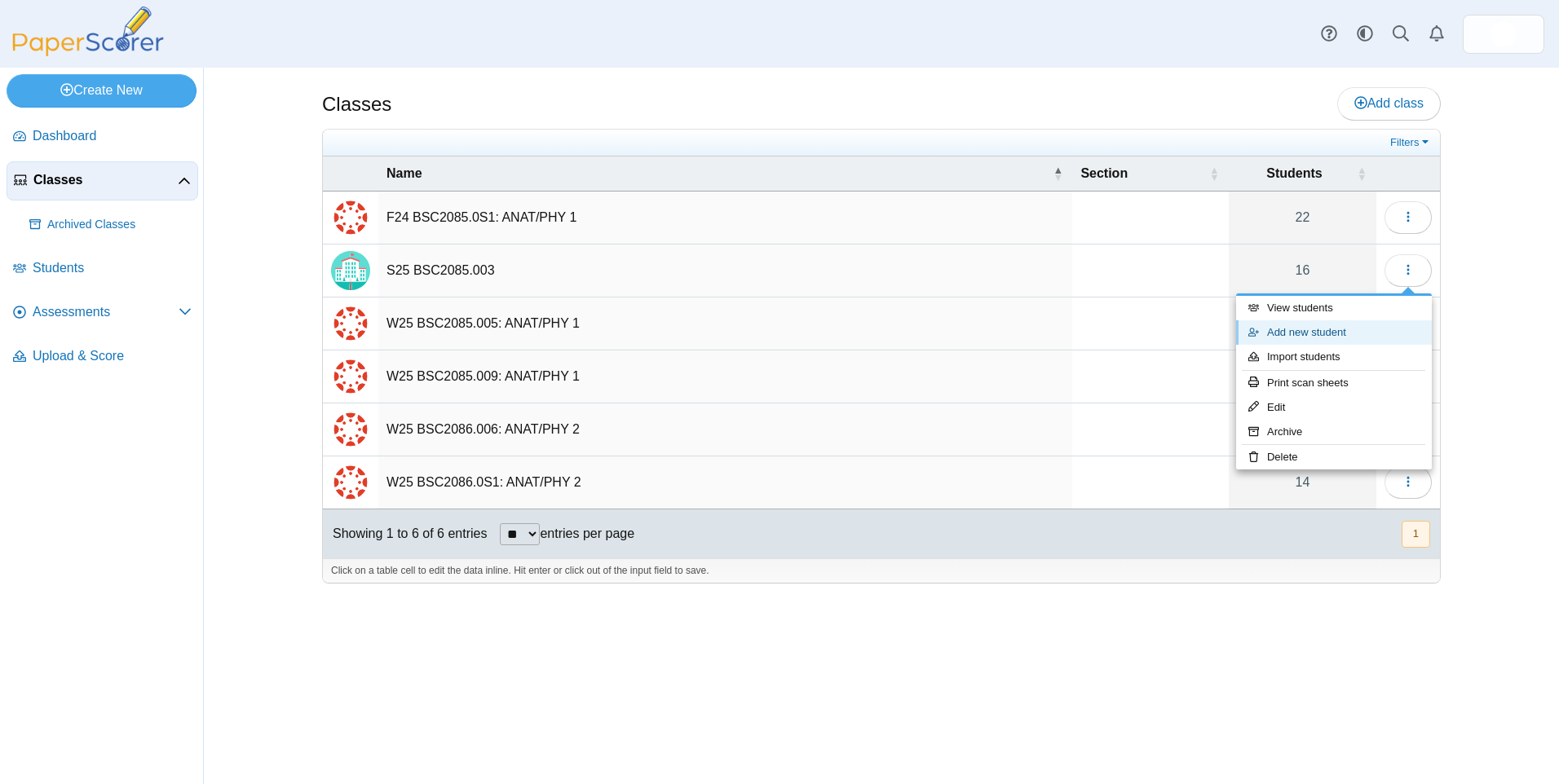
click at [1316, 330] on link "Add new student" at bounding box center [1333, 332] width 196 height 25
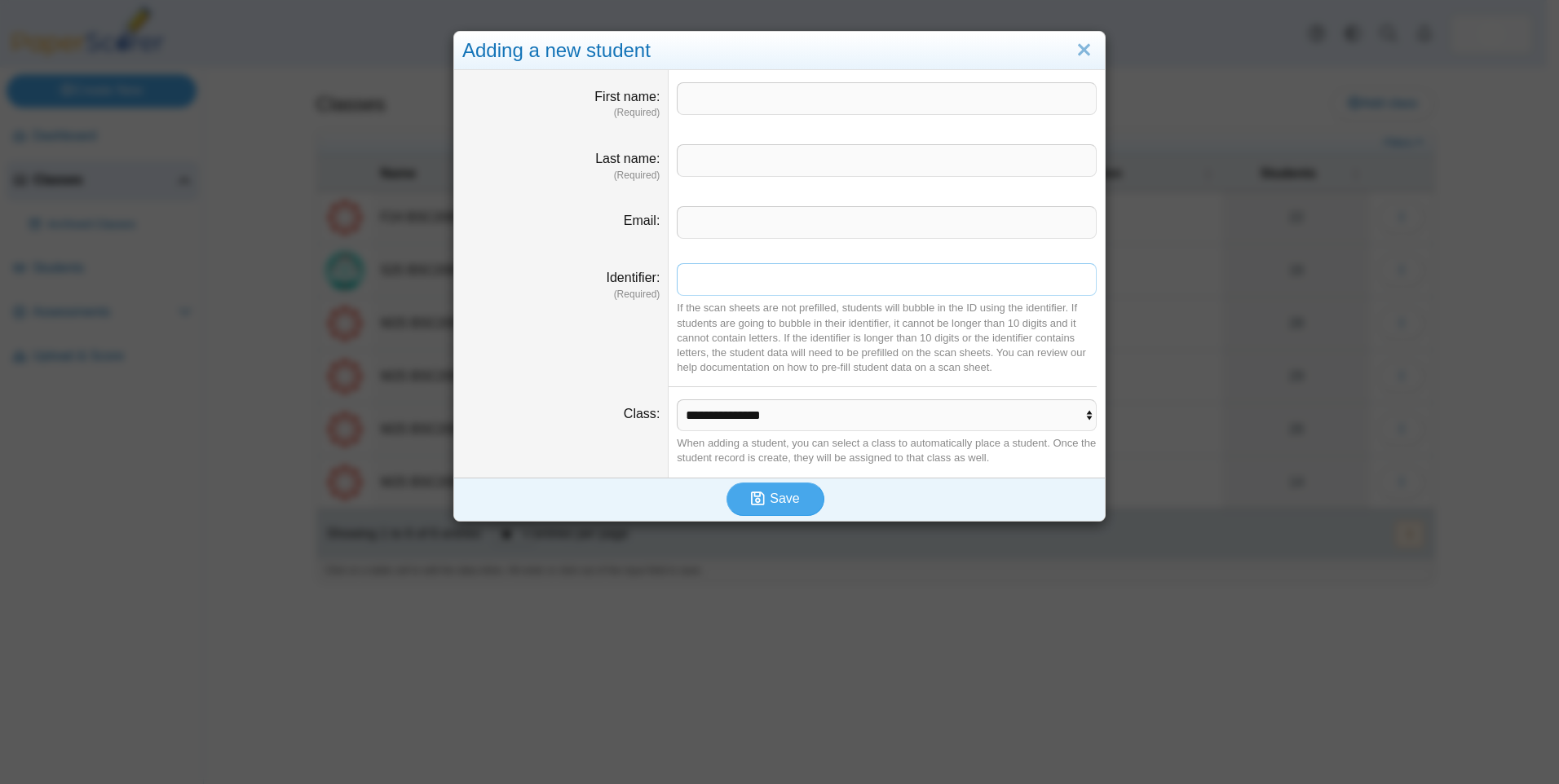
click at [742, 285] on input "Identifier" at bounding box center [886, 280] width 420 height 33
type input "**"
drag, startPoint x: 727, startPoint y: 102, endPoint x: 735, endPoint y: 97, distance: 9.4
click at [727, 102] on input "First name" at bounding box center [886, 99] width 420 height 33
type input "*****"
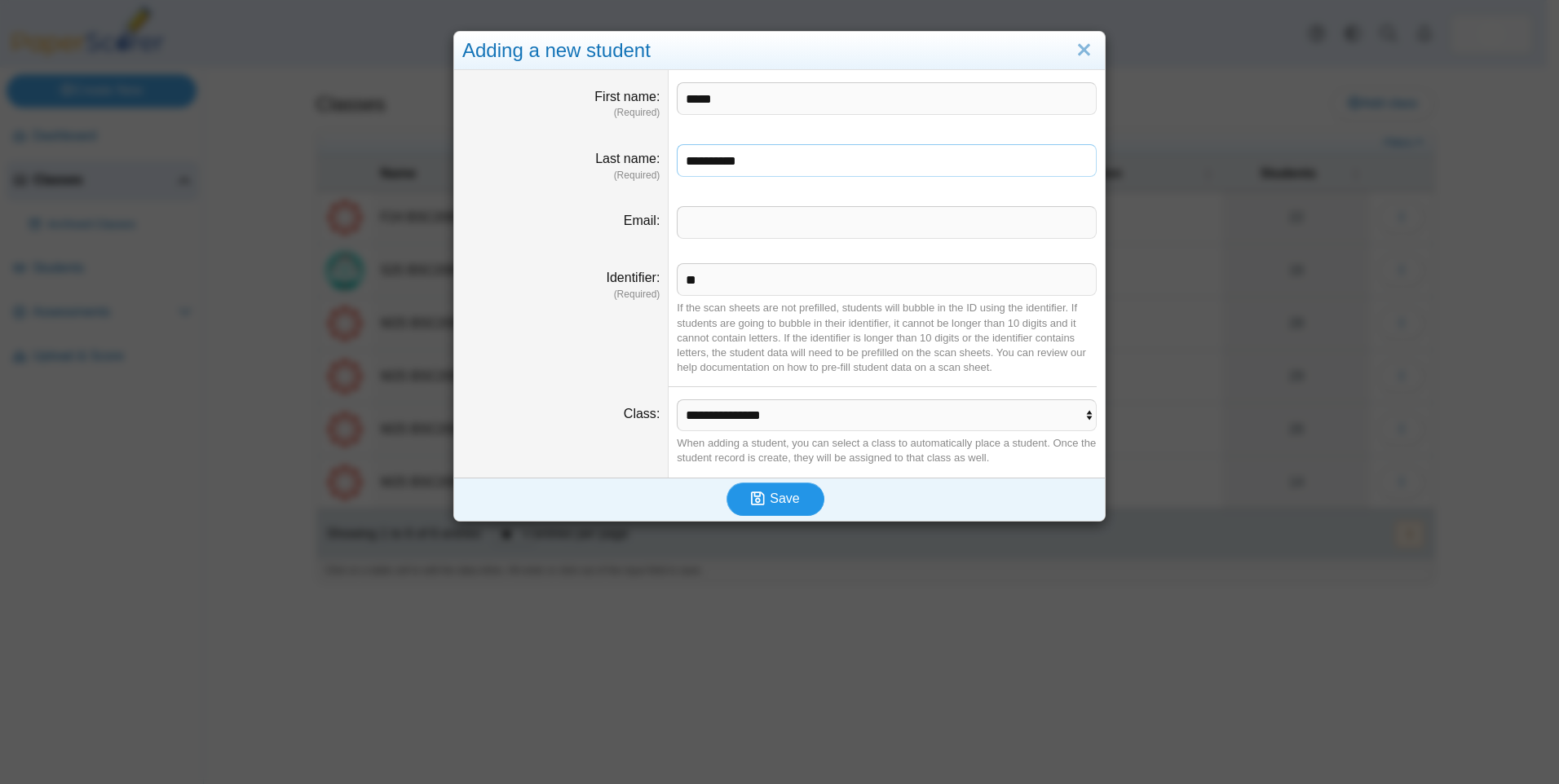
type input "**********"
click at [769, 499] on span "Save" at bounding box center [784, 498] width 29 height 14
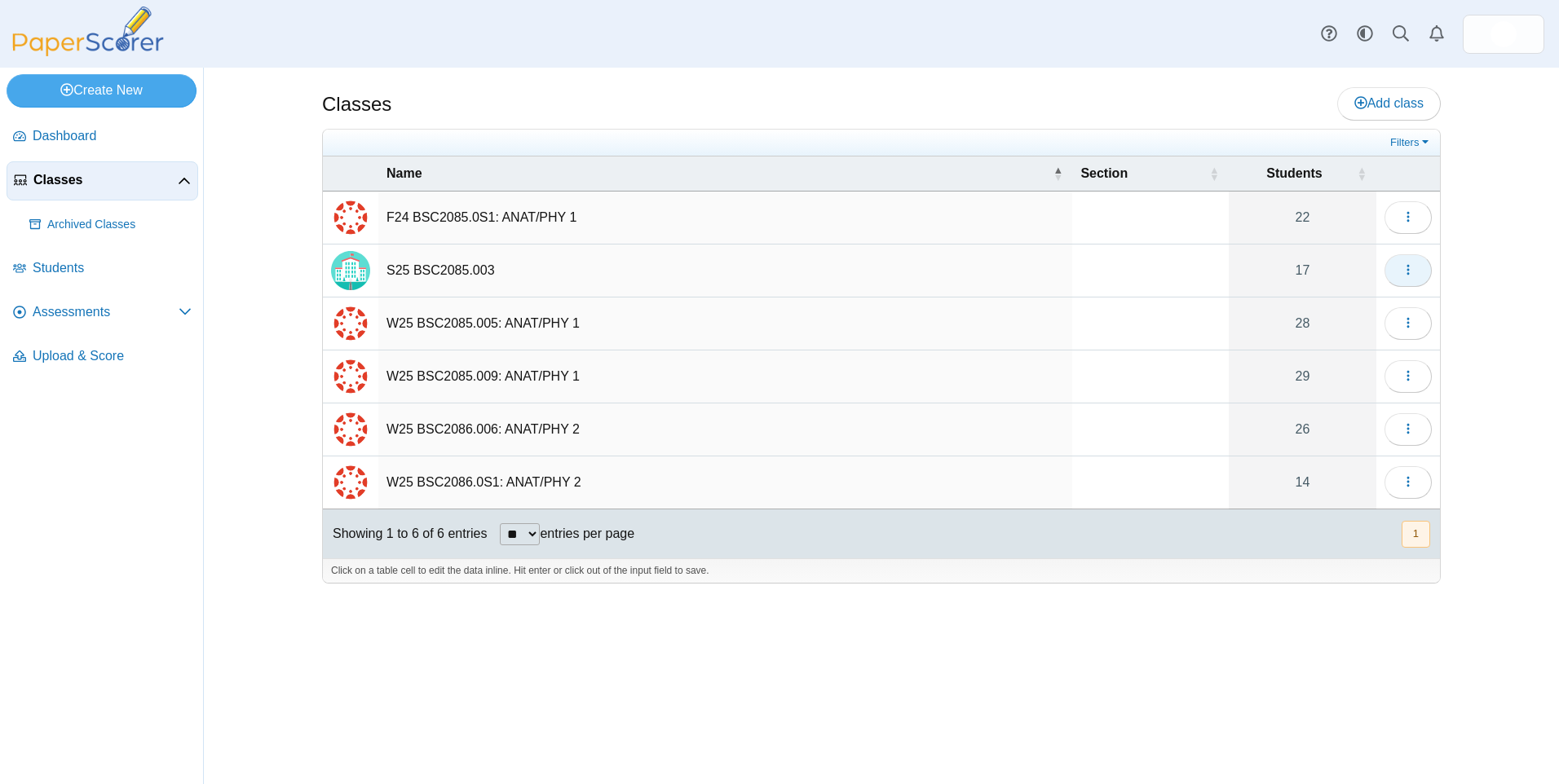
click at [1418, 263] on button "button" at bounding box center [1408, 271] width 48 height 33
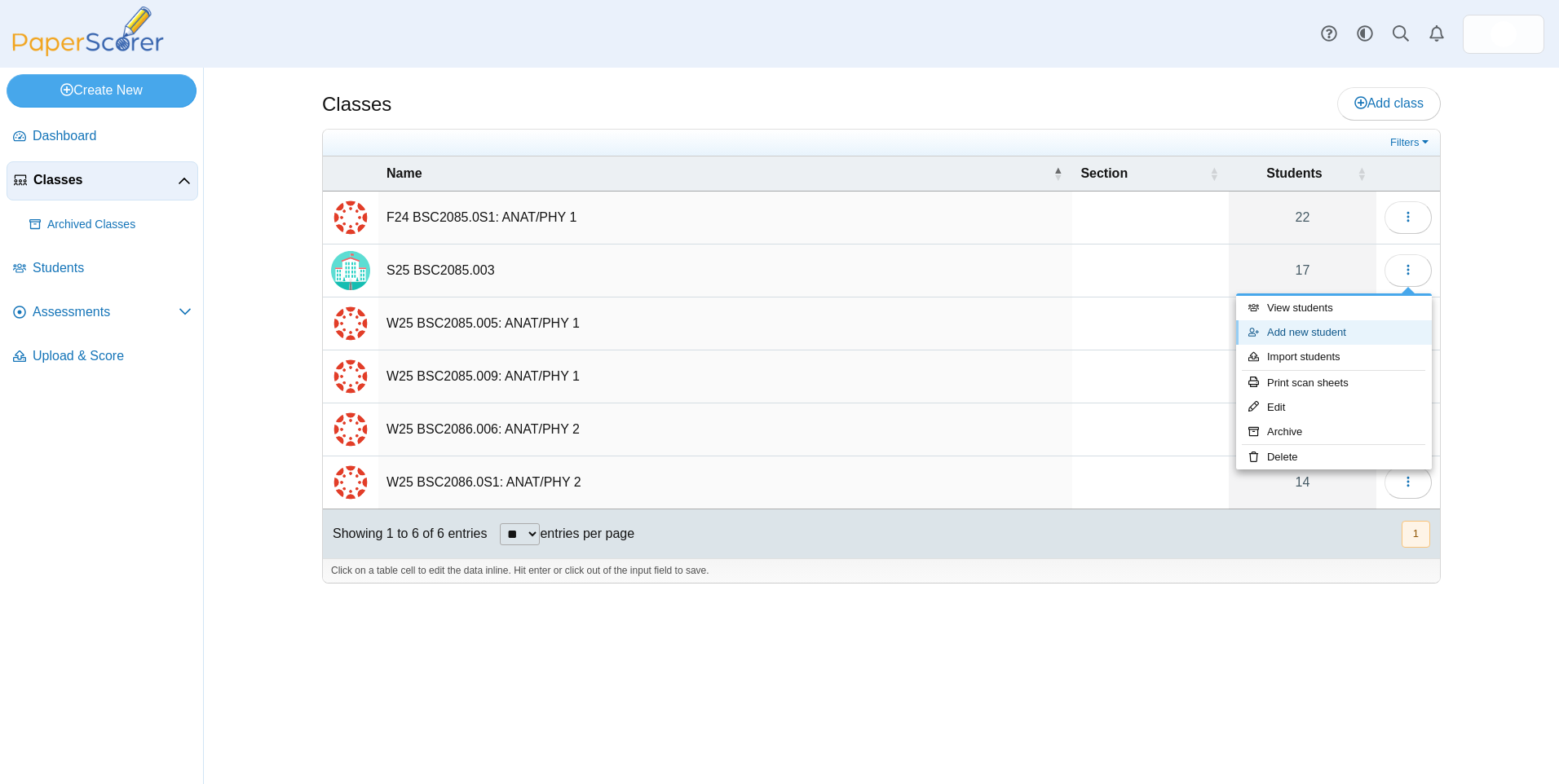
click at [1280, 326] on link "Add new student" at bounding box center [1333, 332] width 196 height 25
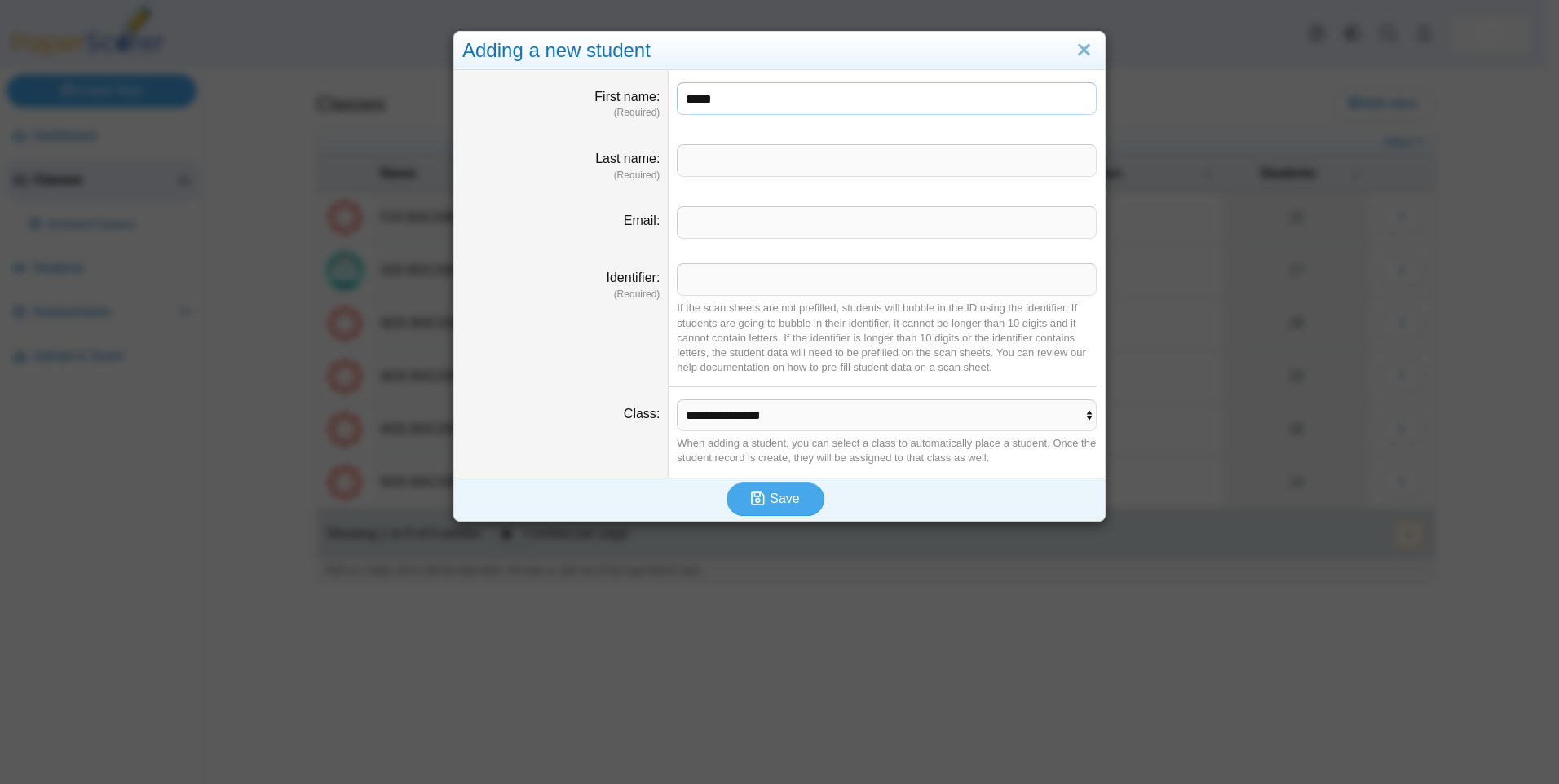
type input "*****"
type input "****"
type input "**"
click at [776, 498] on span "Save" at bounding box center [784, 498] width 29 height 14
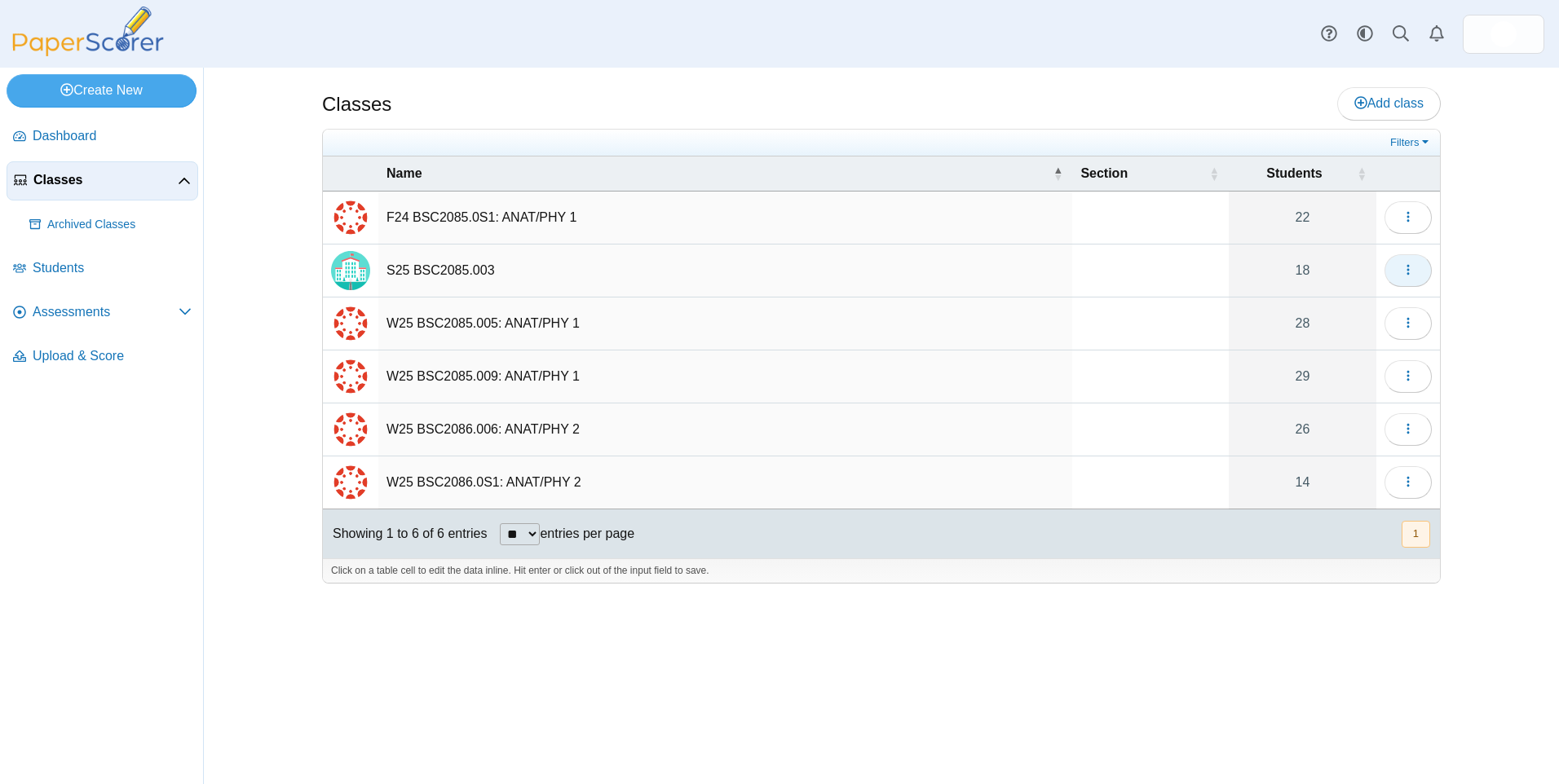
click at [1402, 284] on button "button" at bounding box center [1408, 271] width 48 height 33
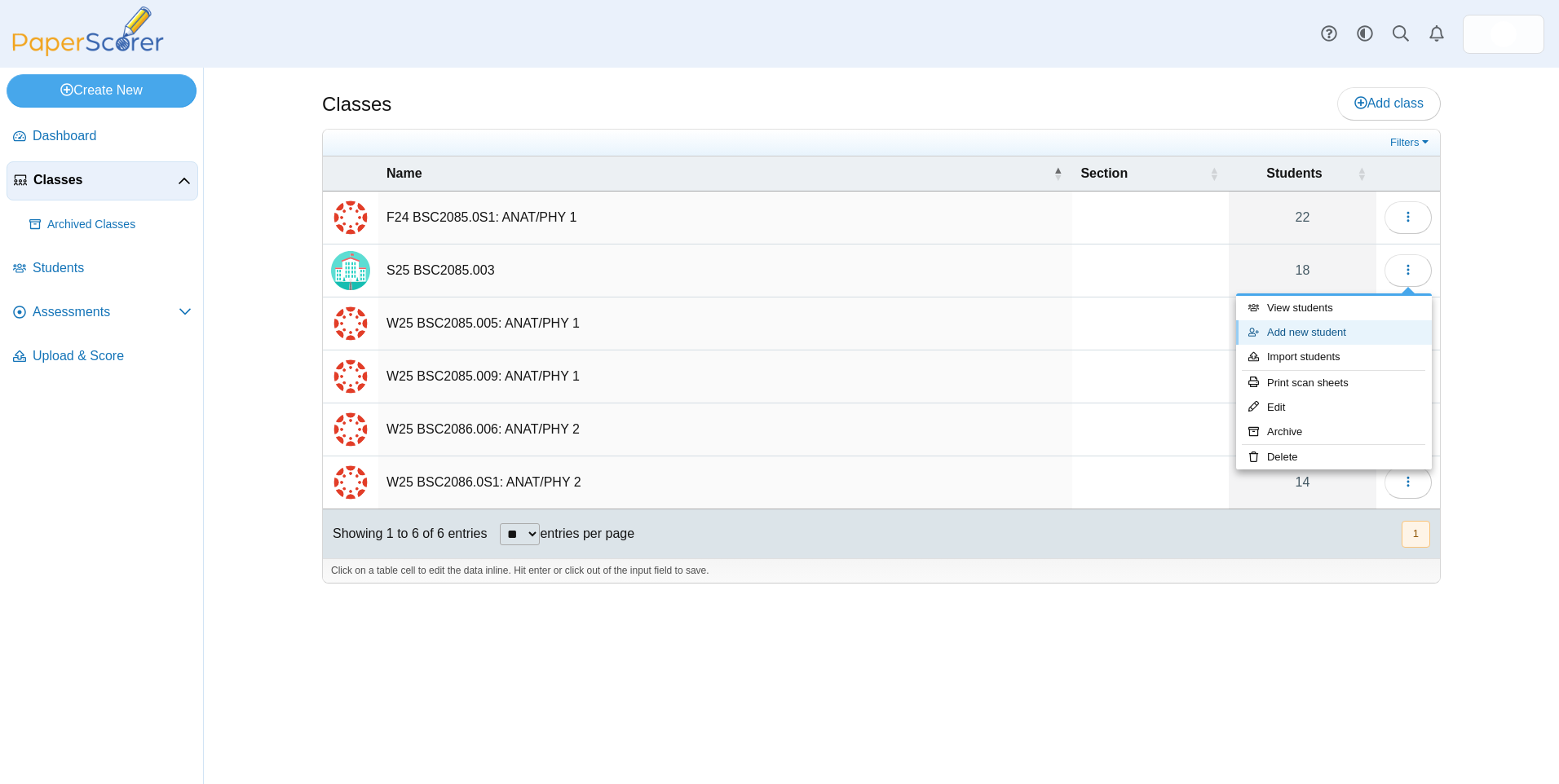
click at [1312, 329] on link "Add new student" at bounding box center [1333, 332] width 196 height 25
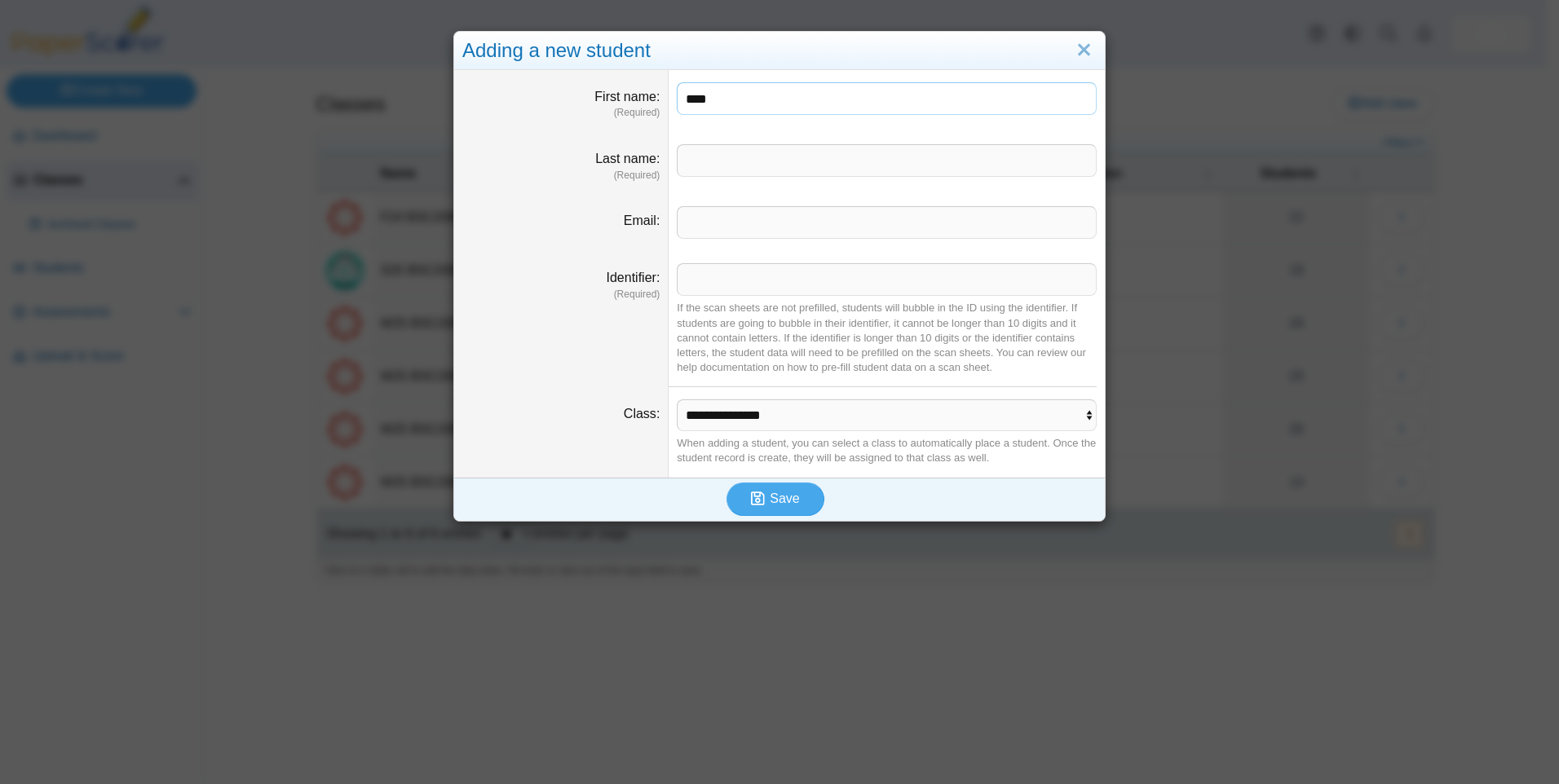
type input "***"
type input "*****"
type input "**"
click at [787, 506] on span "Save" at bounding box center [784, 498] width 29 height 14
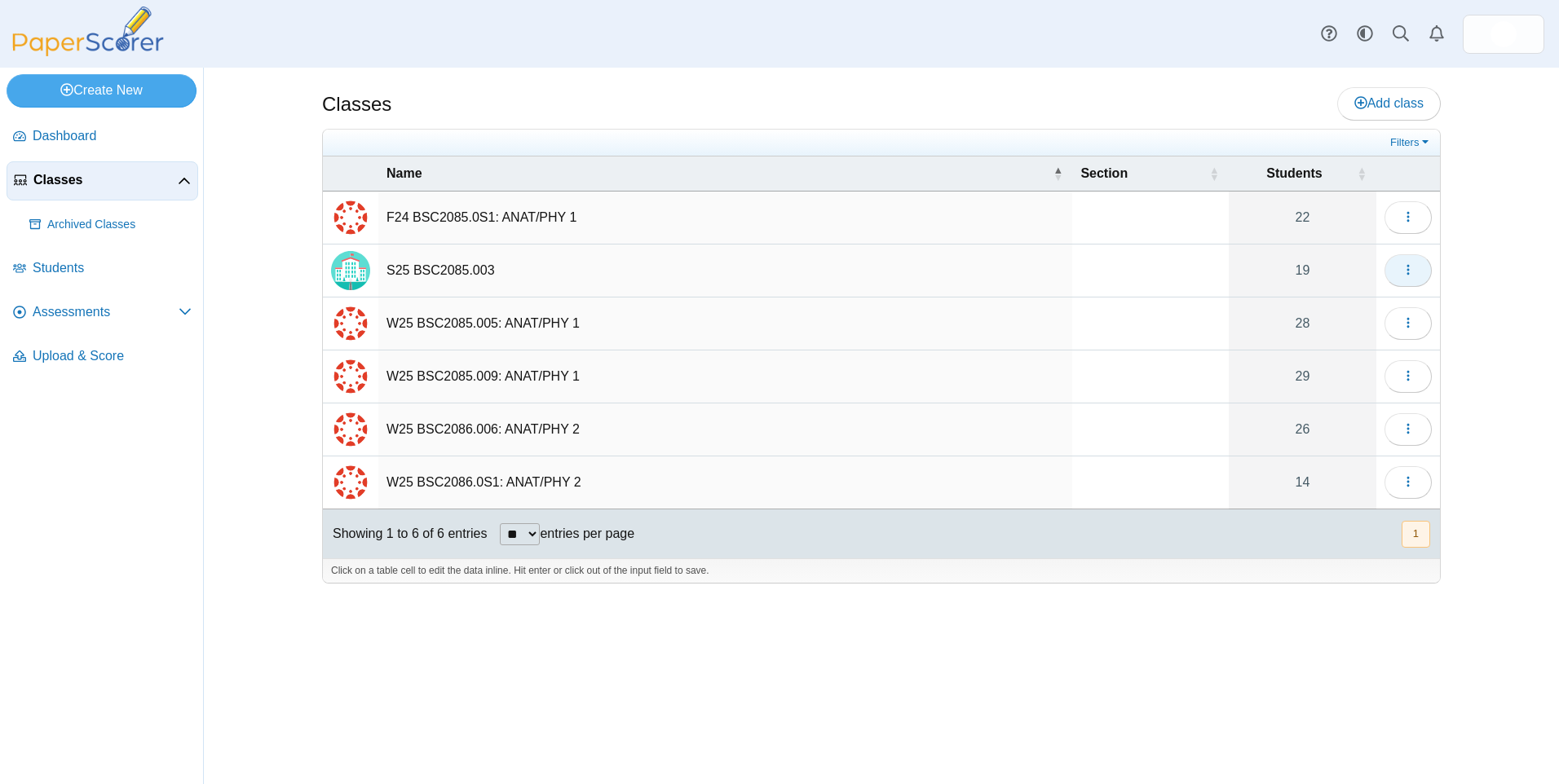
click at [1412, 274] on icon "button" at bounding box center [1408, 270] width 13 height 13
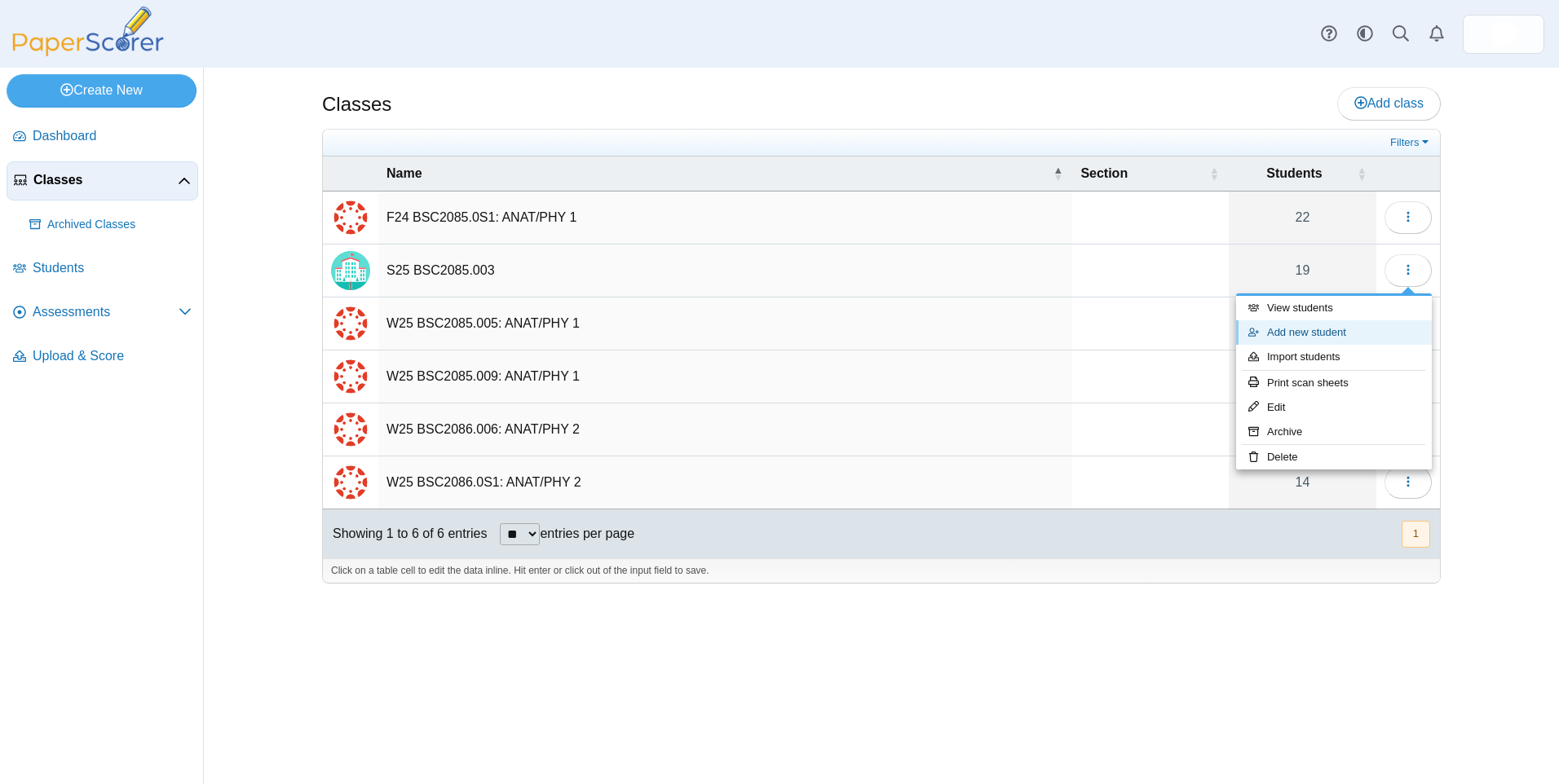
click at [1335, 333] on link "Add new student" at bounding box center [1333, 332] width 196 height 25
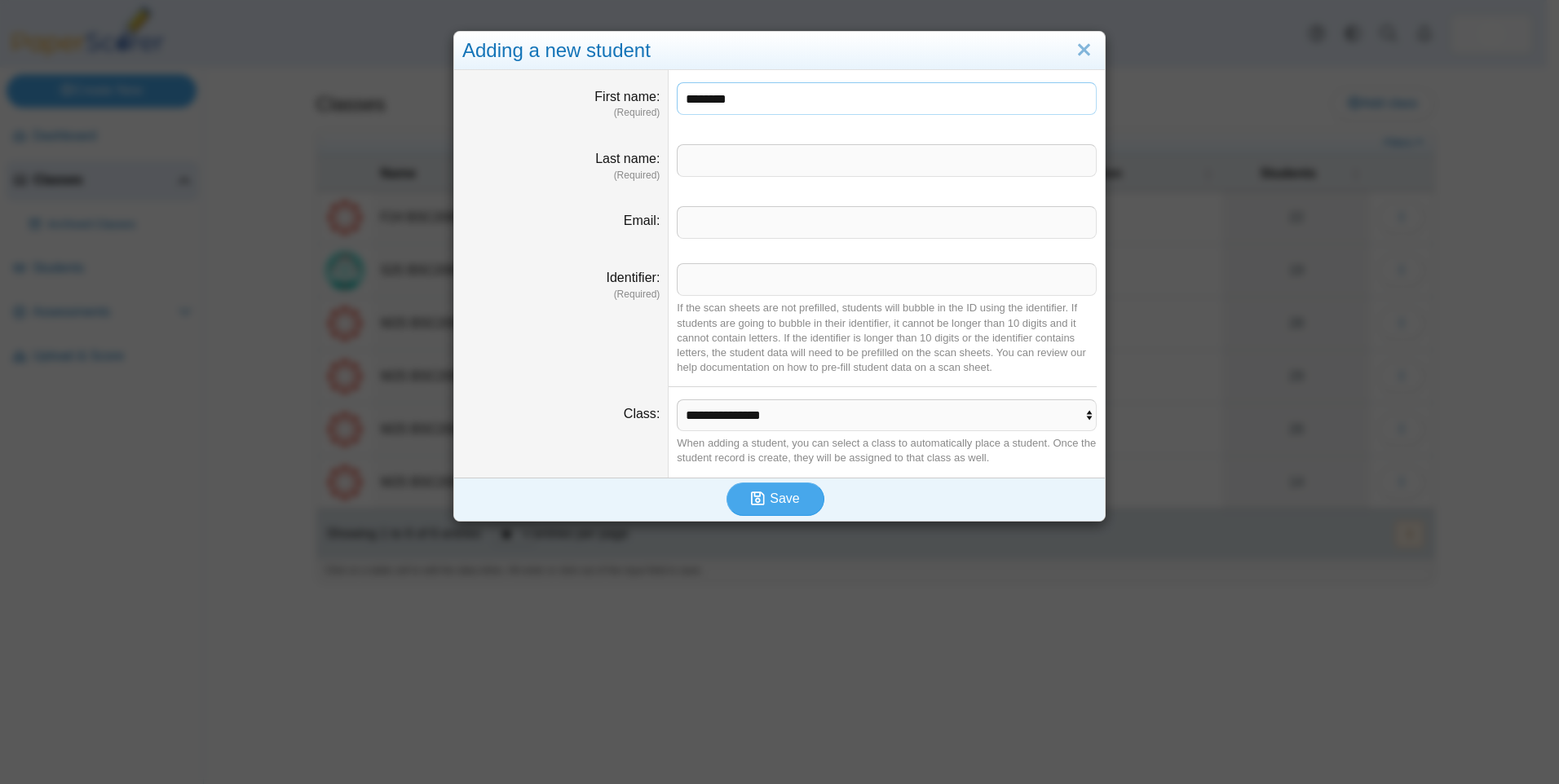
type input "********"
type input "**"
click at [758, 495] on use "submit" at bounding box center [757, 498] width 14 height 14
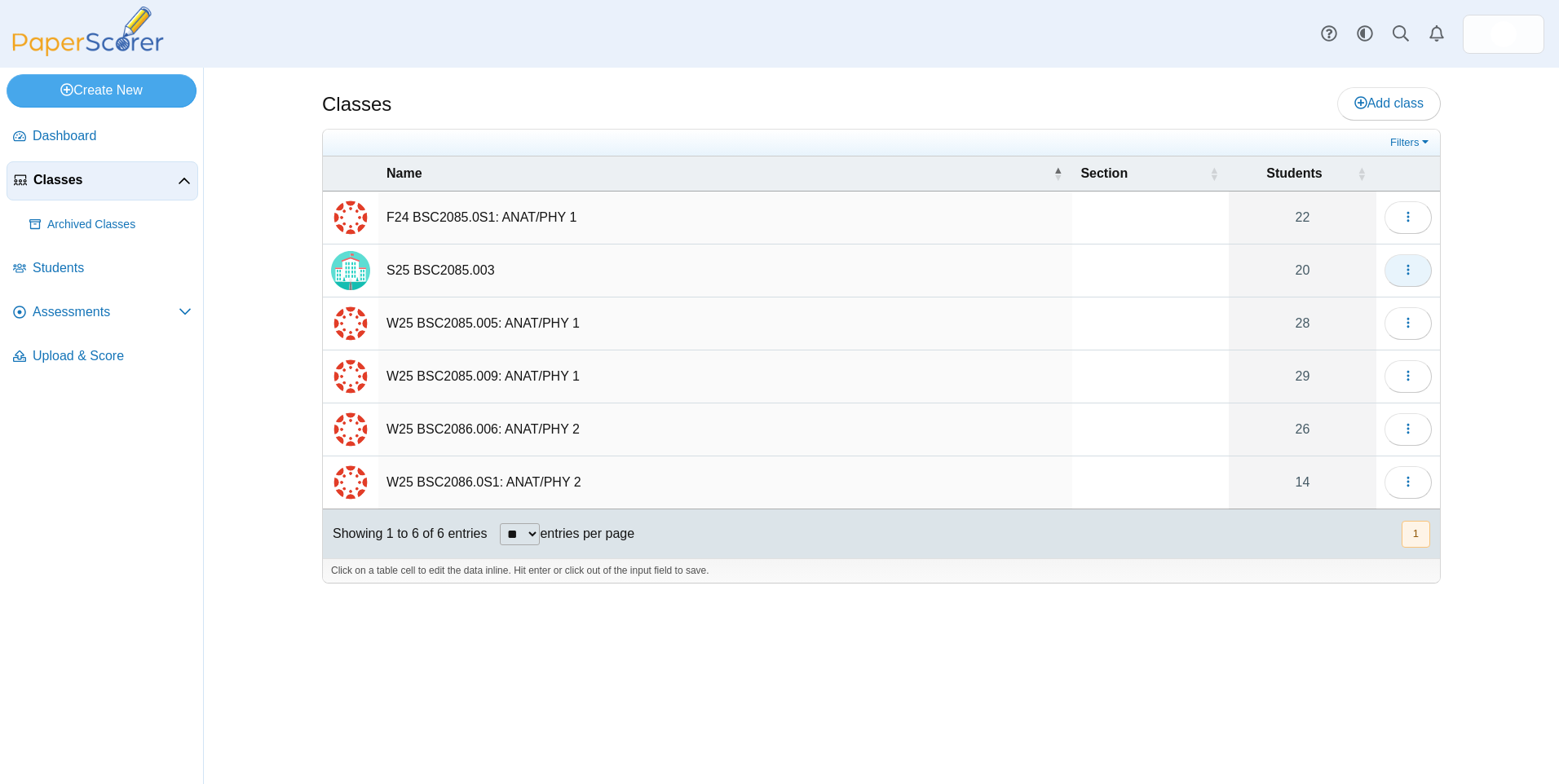
drag, startPoint x: 1409, startPoint y: 263, endPoint x: 1408, endPoint y: 275, distance: 12.0
click at [1409, 263] on icon "button" at bounding box center [1408, 270] width 13 height 13
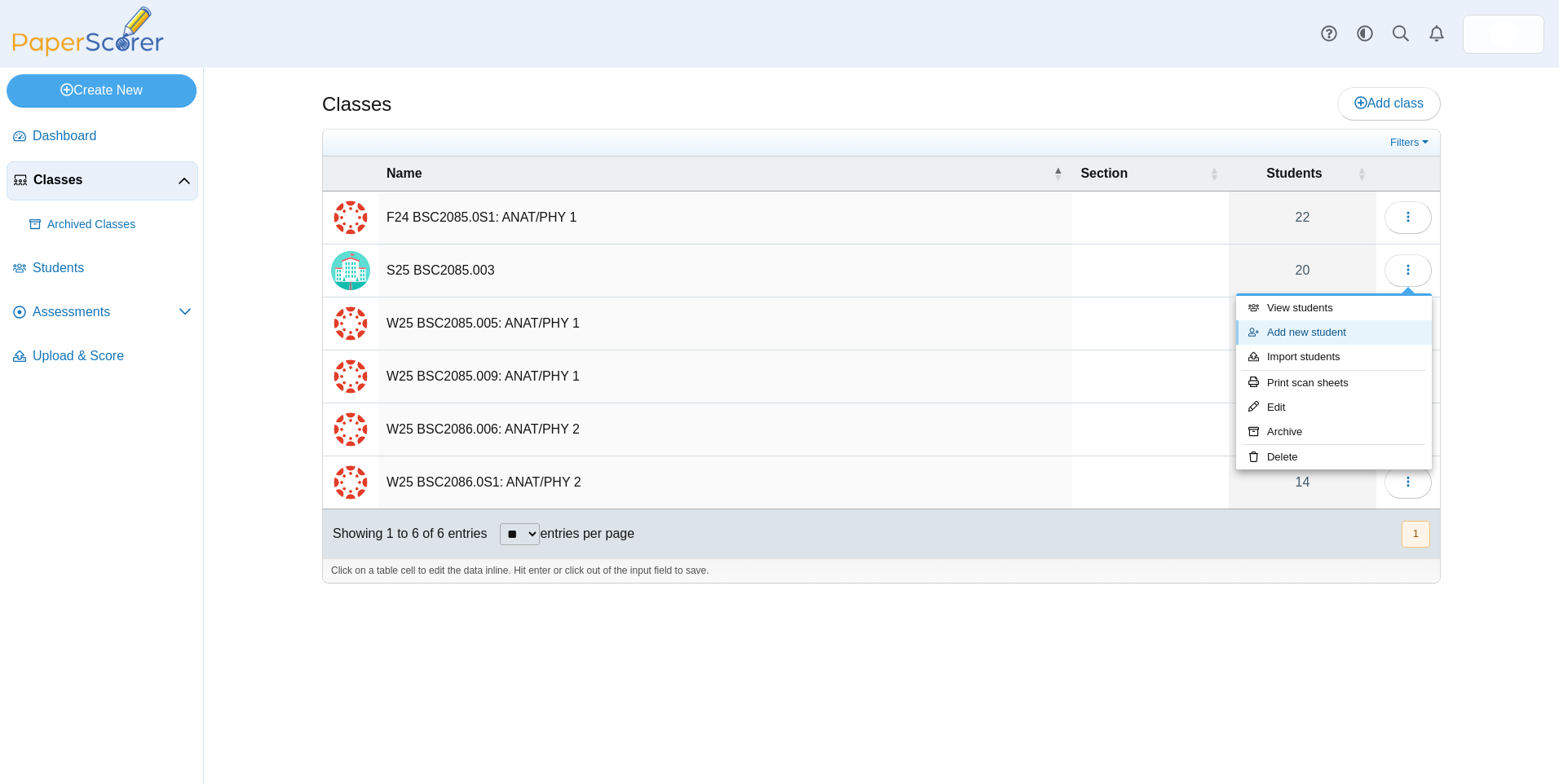
click at [1313, 338] on link "Add new student" at bounding box center [1333, 332] width 196 height 25
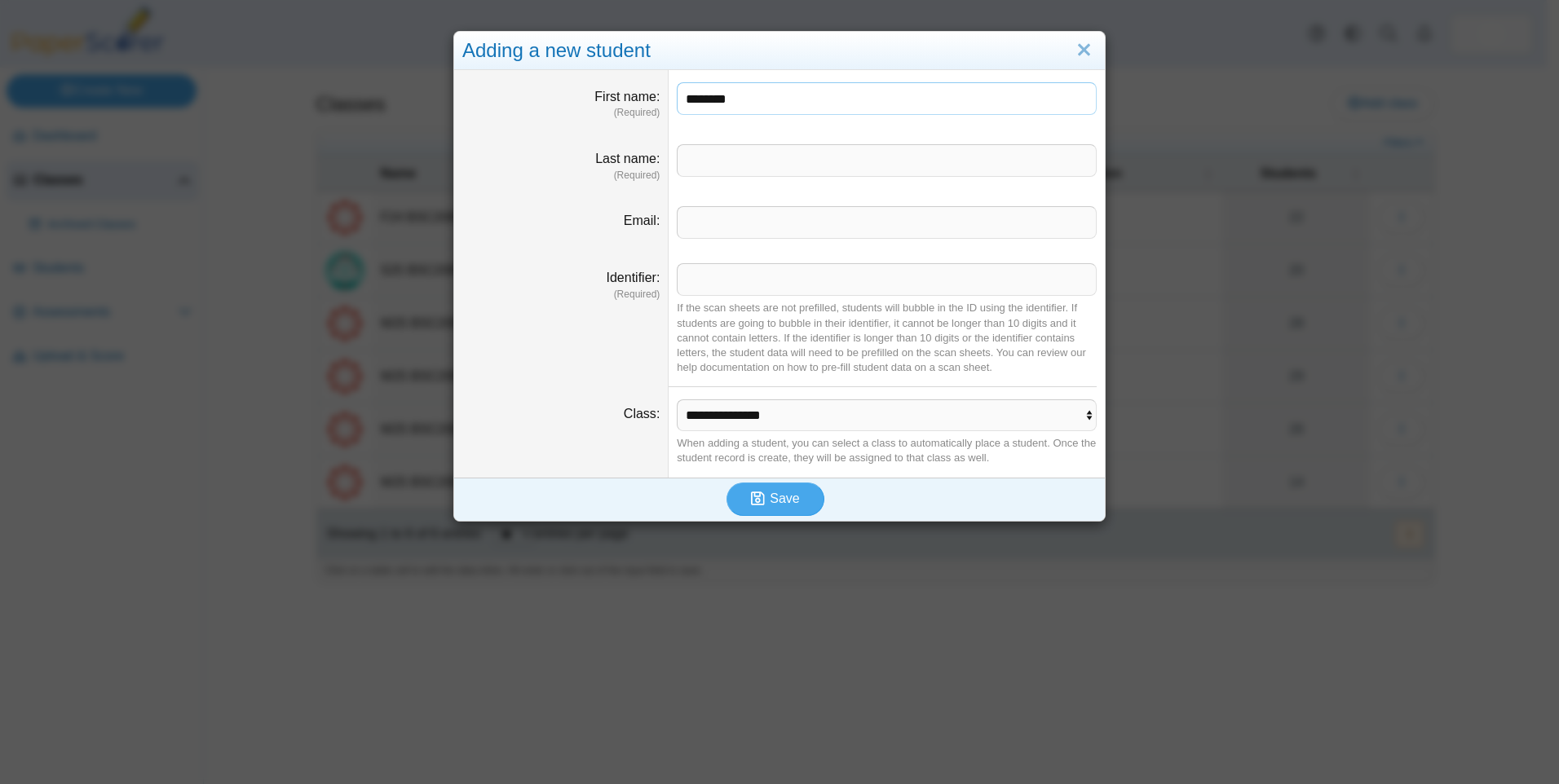
type input "********"
type input "**********"
click at [762, 292] on input "Identifier" at bounding box center [886, 280] width 420 height 33
type input "**"
click at [774, 498] on span "Save" at bounding box center [784, 498] width 29 height 14
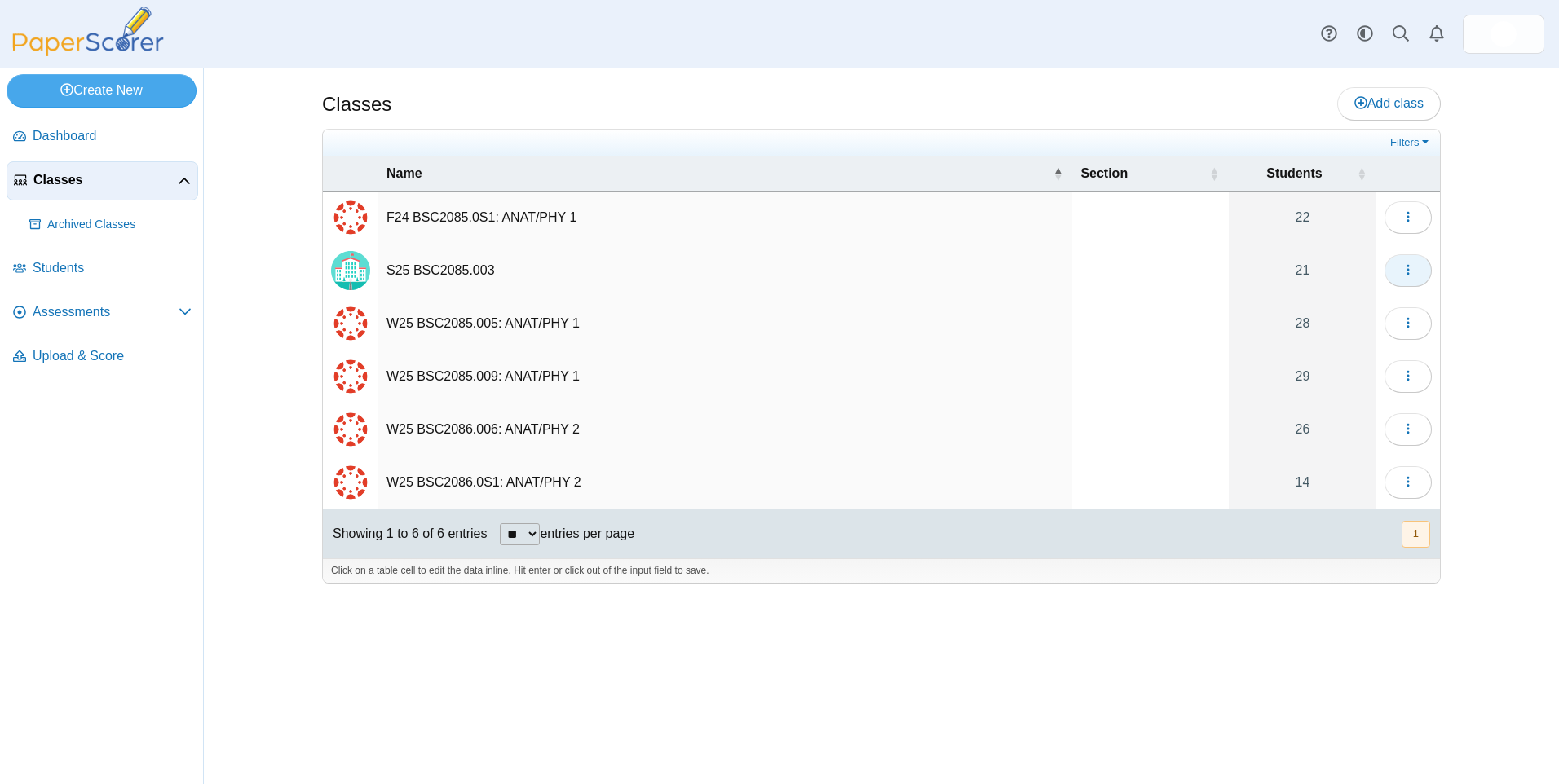
click at [1408, 266] on use "button" at bounding box center [1408, 271] width 3 height 11
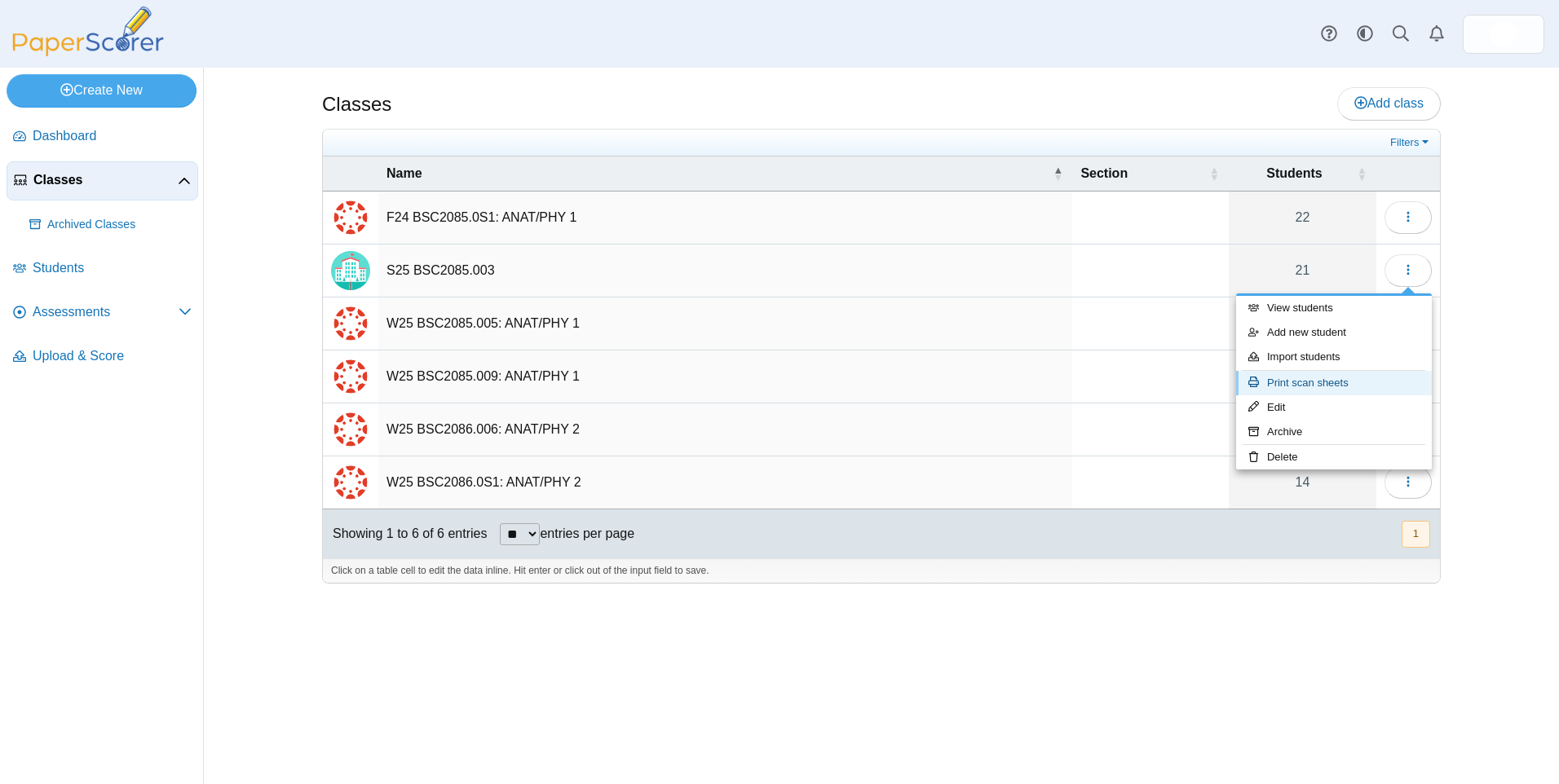
click at [1299, 392] on link "Print scan sheets" at bounding box center [1333, 383] width 196 height 25
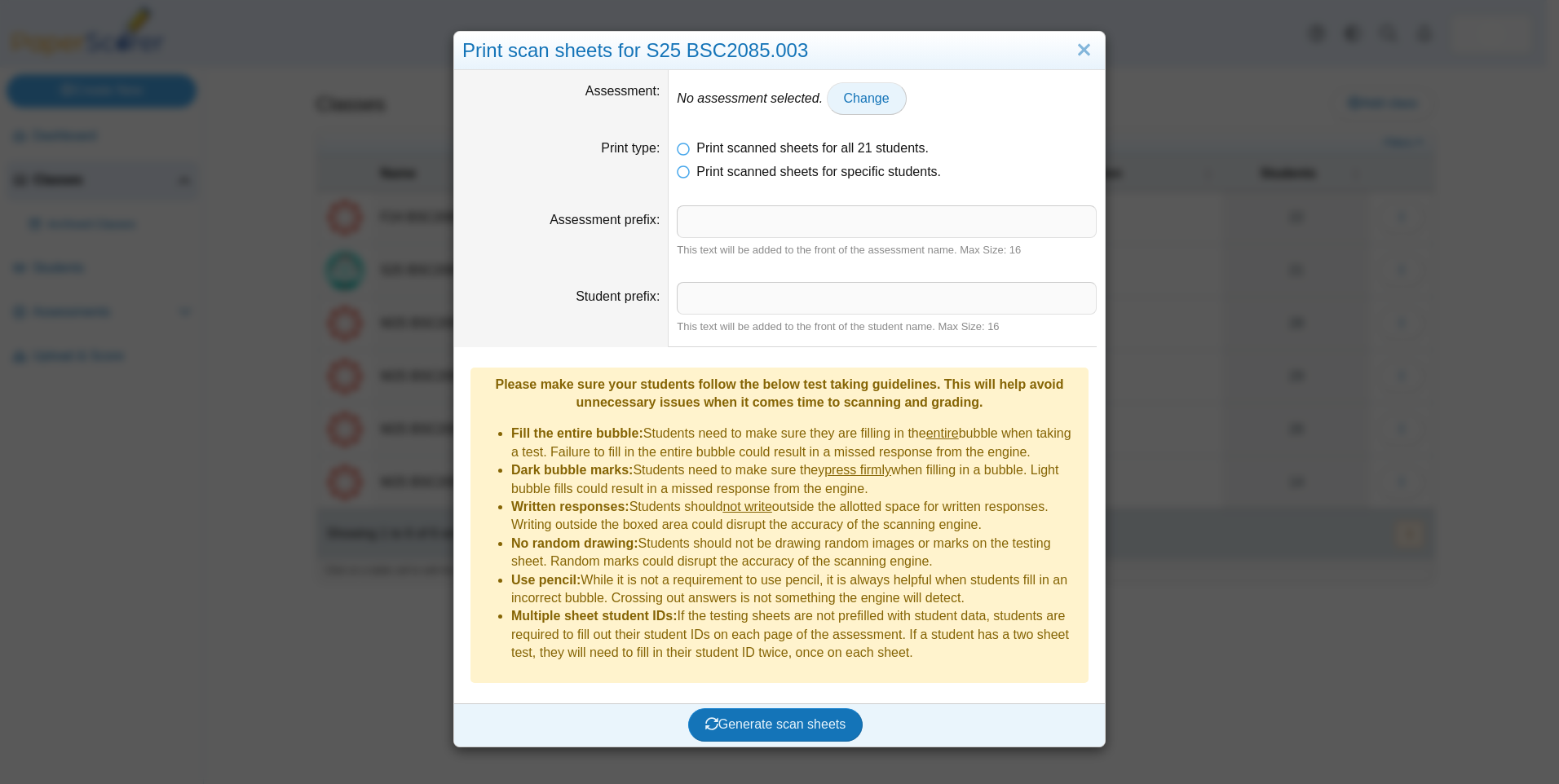
click at [868, 93] on span "Change" at bounding box center [867, 97] width 46 height 14
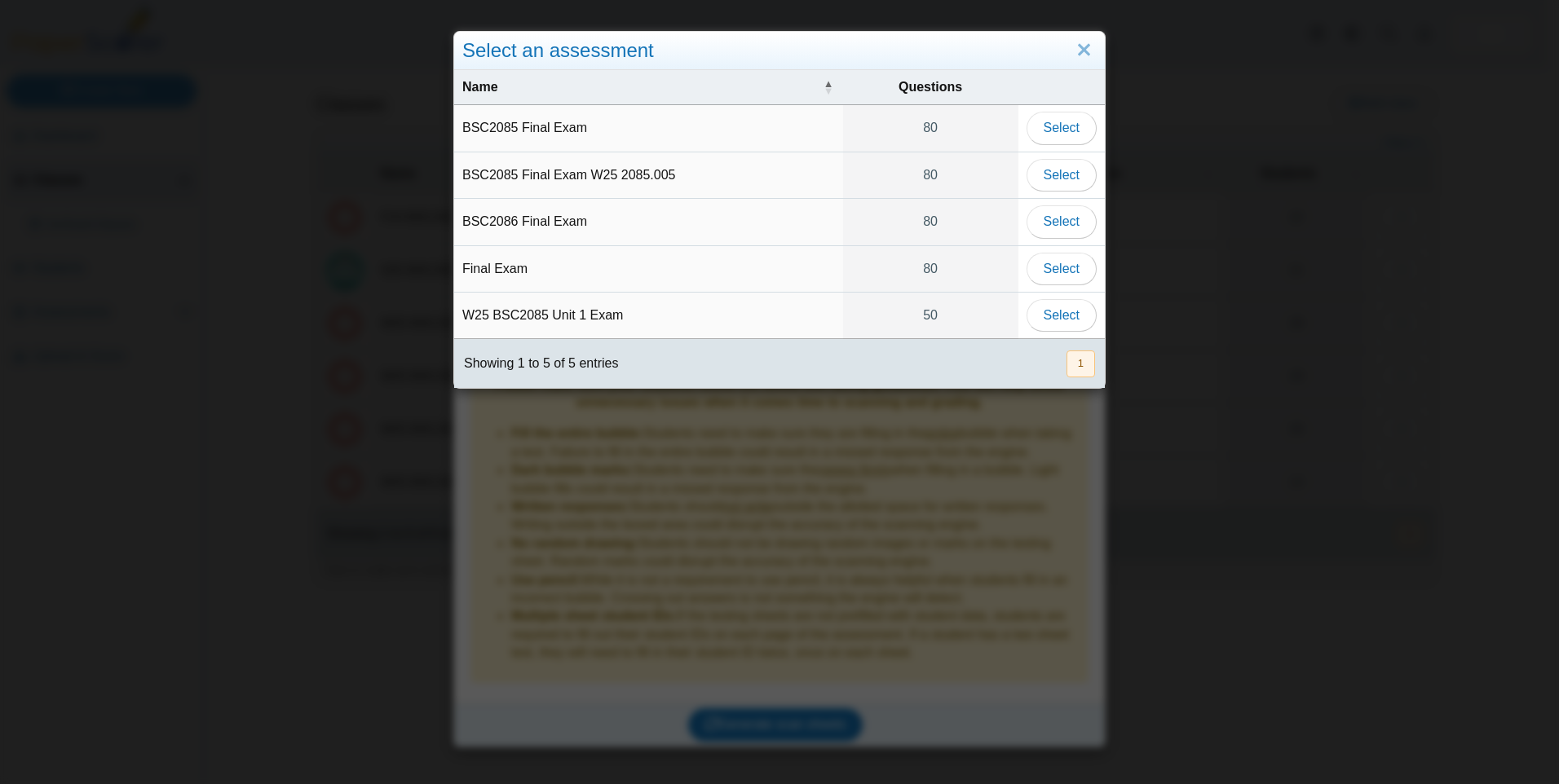
click at [513, 279] on td "Final Exam" at bounding box center [649, 269] width 389 height 47
click at [485, 249] on td "Final Exam" at bounding box center [649, 269] width 389 height 47
click at [1053, 264] on span "Select" at bounding box center [1061, 268] width 36 height 14
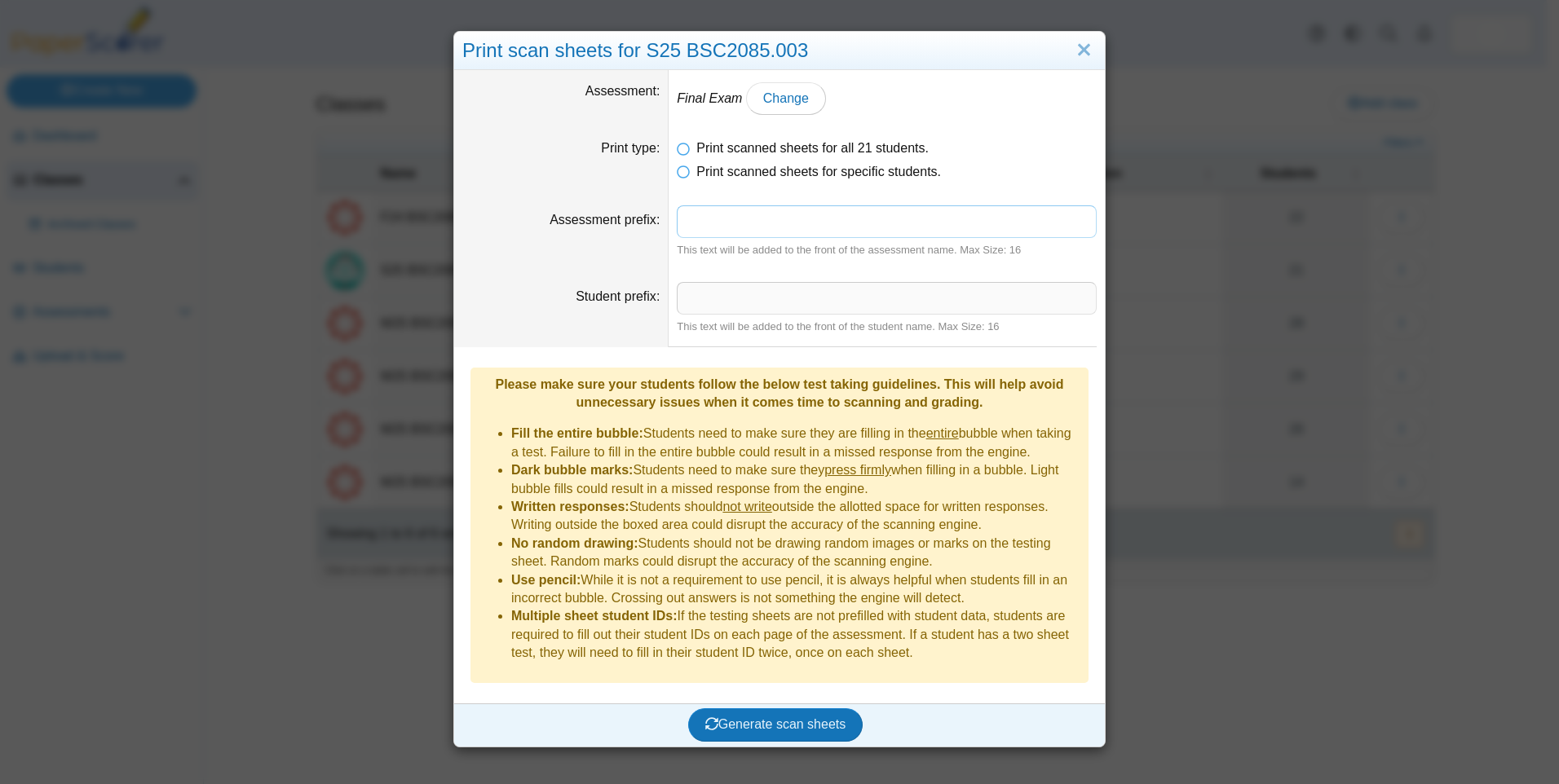
click at [686, 224] on input "Assessment prefix" at bounding box center [886, 222] width 420 height 33
type input "**********"
click at [769, 718] on span "Generate scan sheets" at bounding box center [776, 724] width 141 height 14
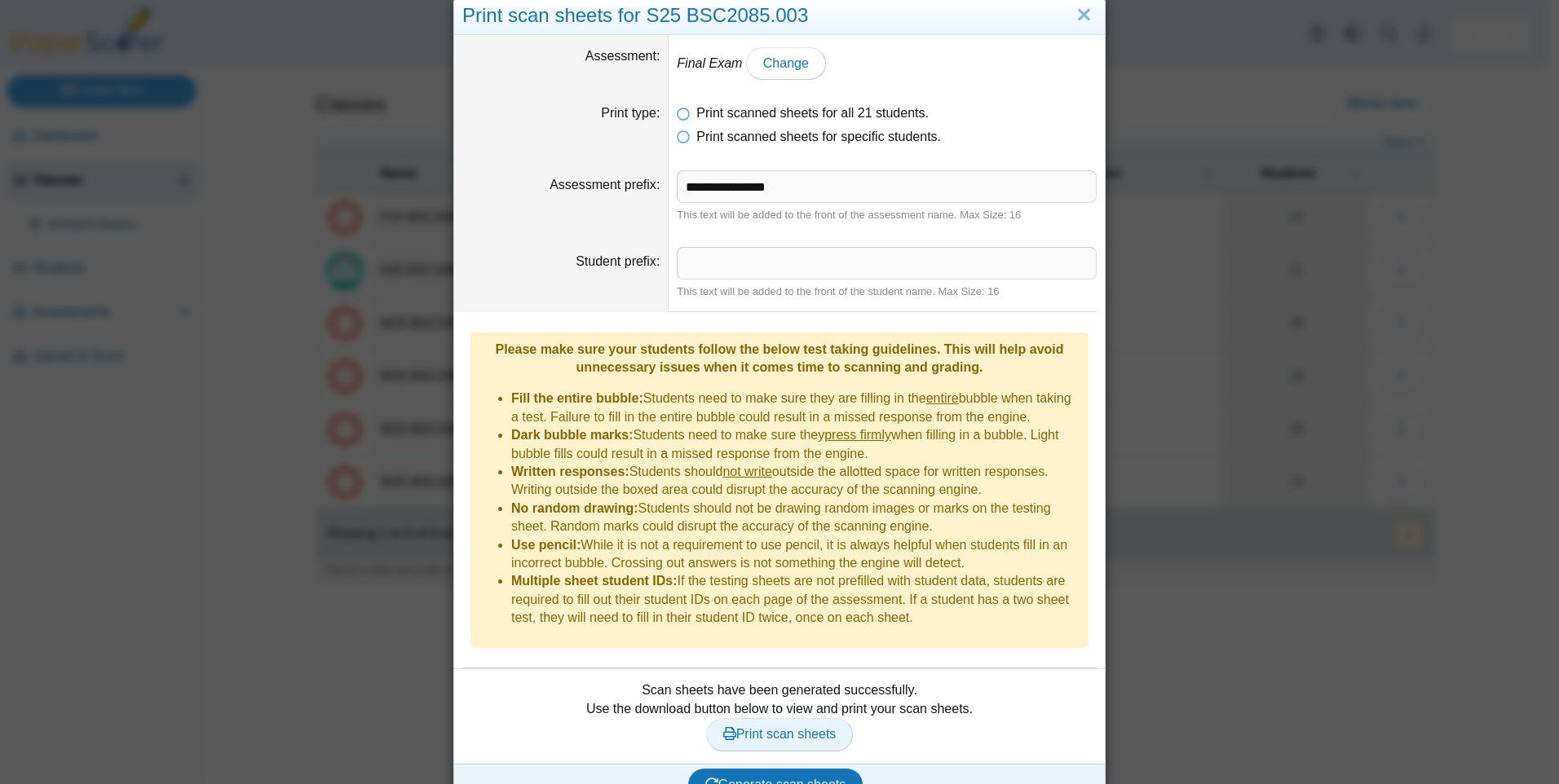
scroll to position [40, 0]
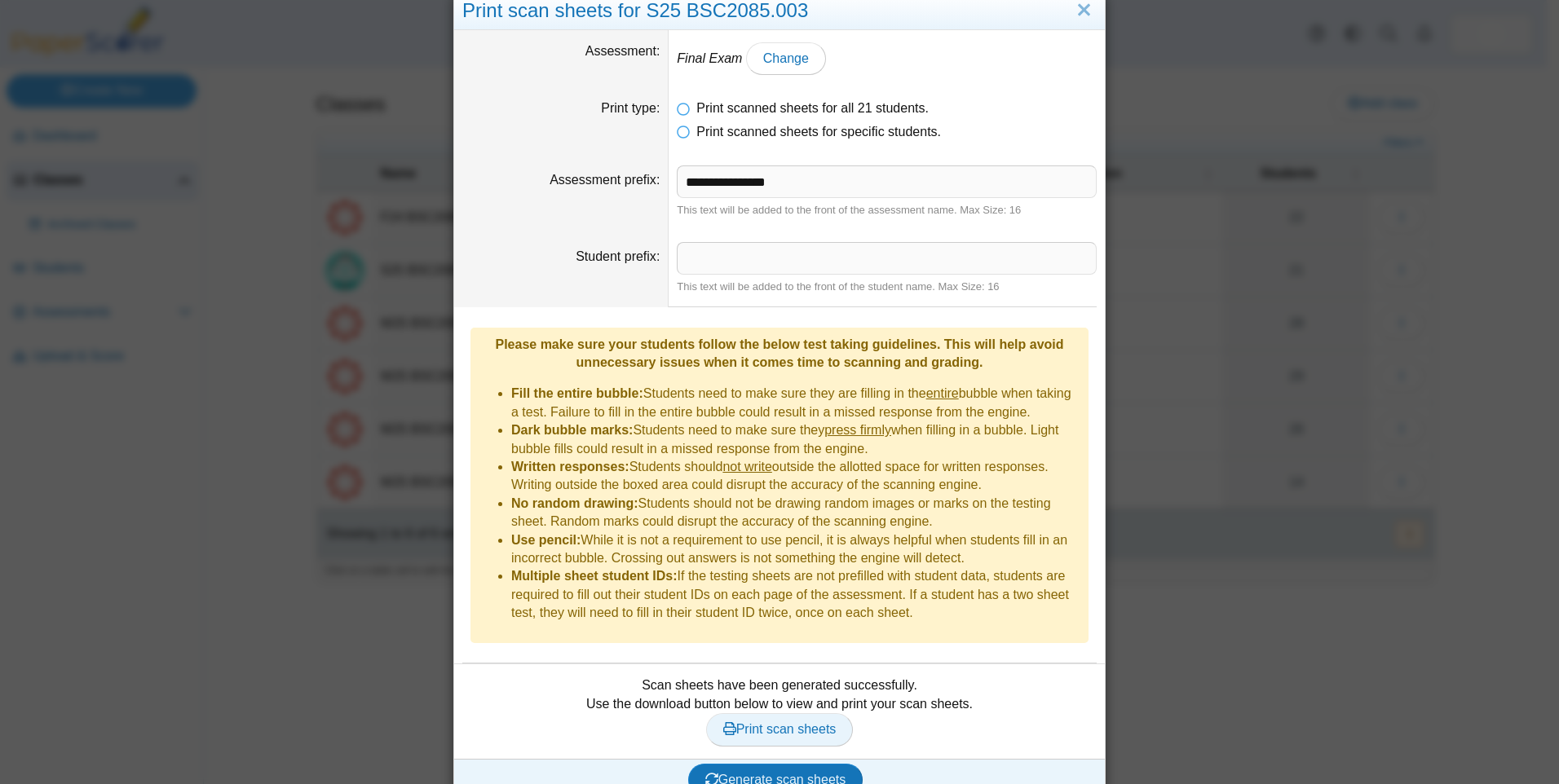
click at [758, 722] on span "Print scan sheets" at bounding box center [780, 729] width 113 height 14
click at [1082, 11] on link "Close" at bounding box center [1084, 10] width 26 height 28
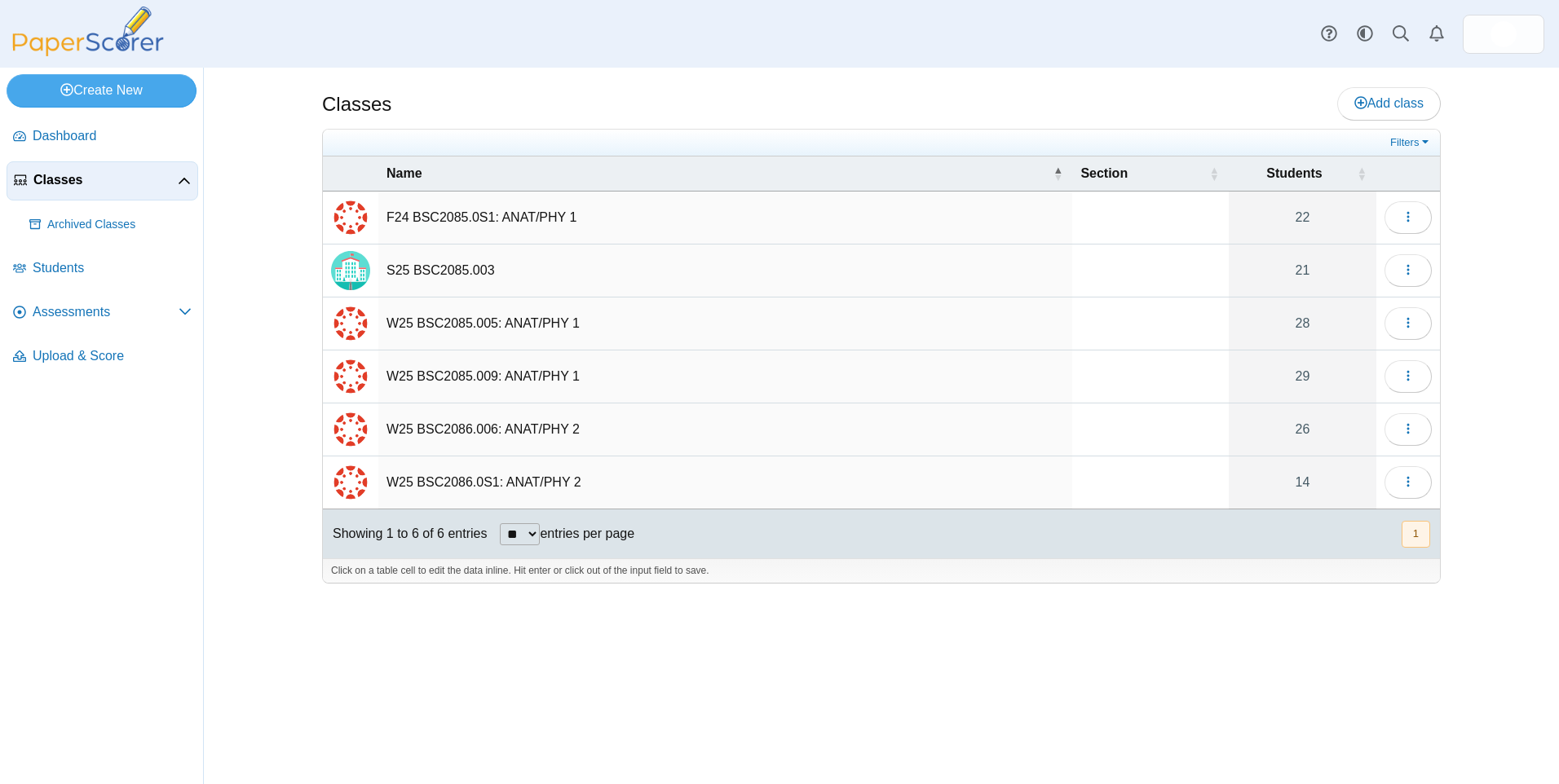
click at [468, 266] on td "S25 BSC2085.003" at bounding box center [725, 271] width 694 height 53
click at [1405, 273] on icon "button" at bounding box center [1408, 270] width 13 height 13
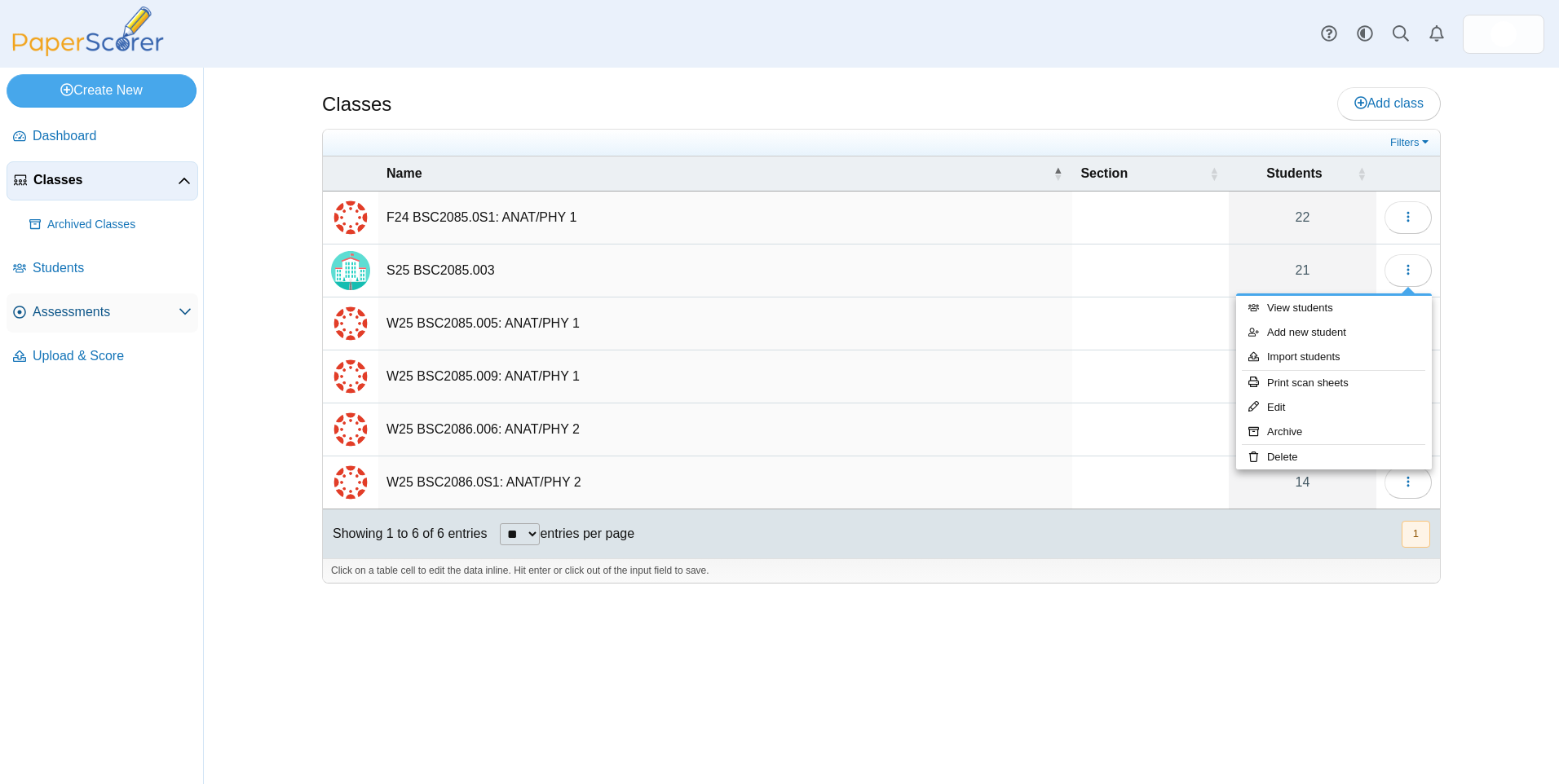
click at [71, 310] on span "Assessments" at bounding box center [106, 312] width 146 height 18
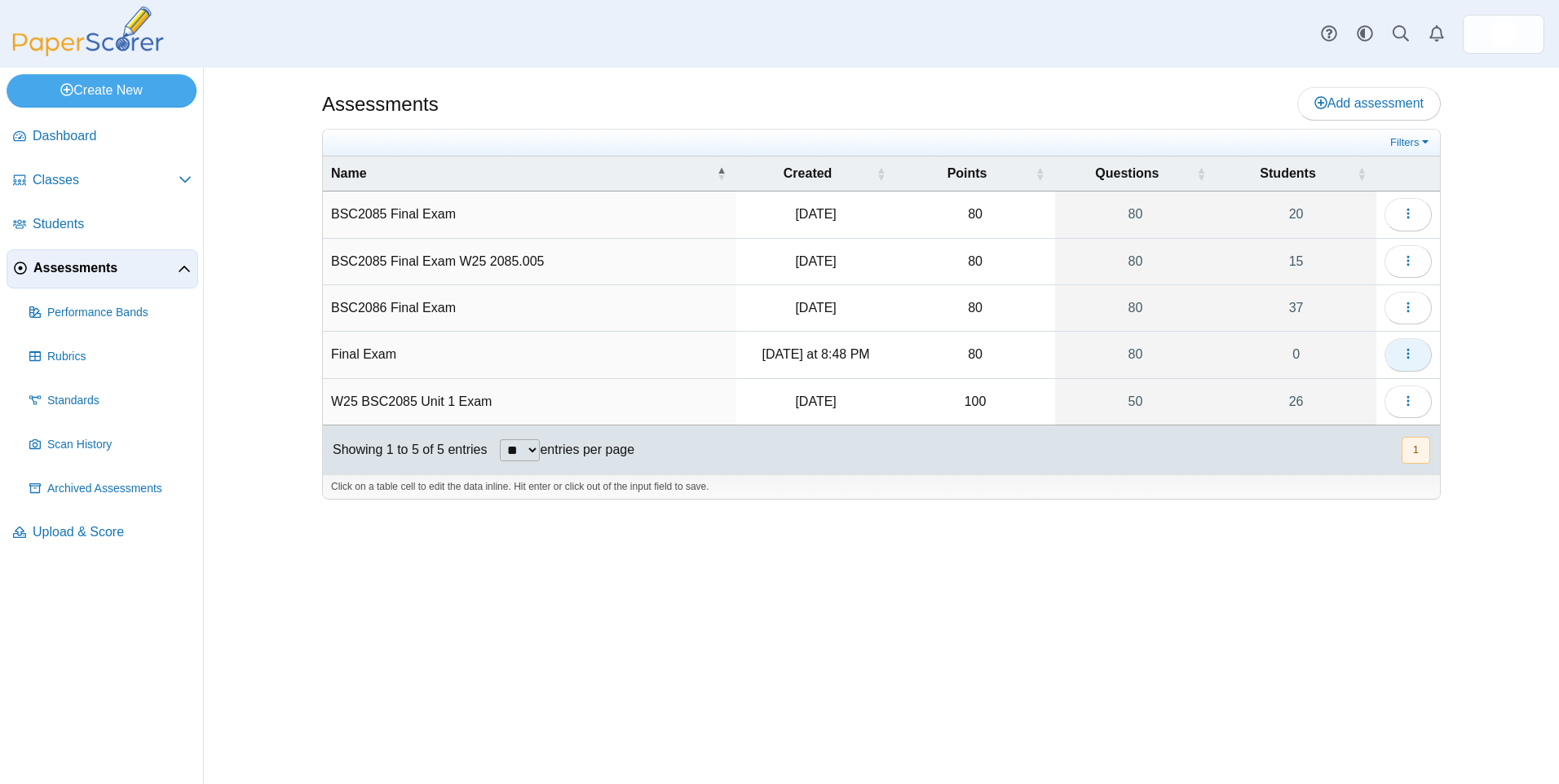
click at [1413, 356] on icon "button" at bounding box center [1408, 353] width 13 height 13
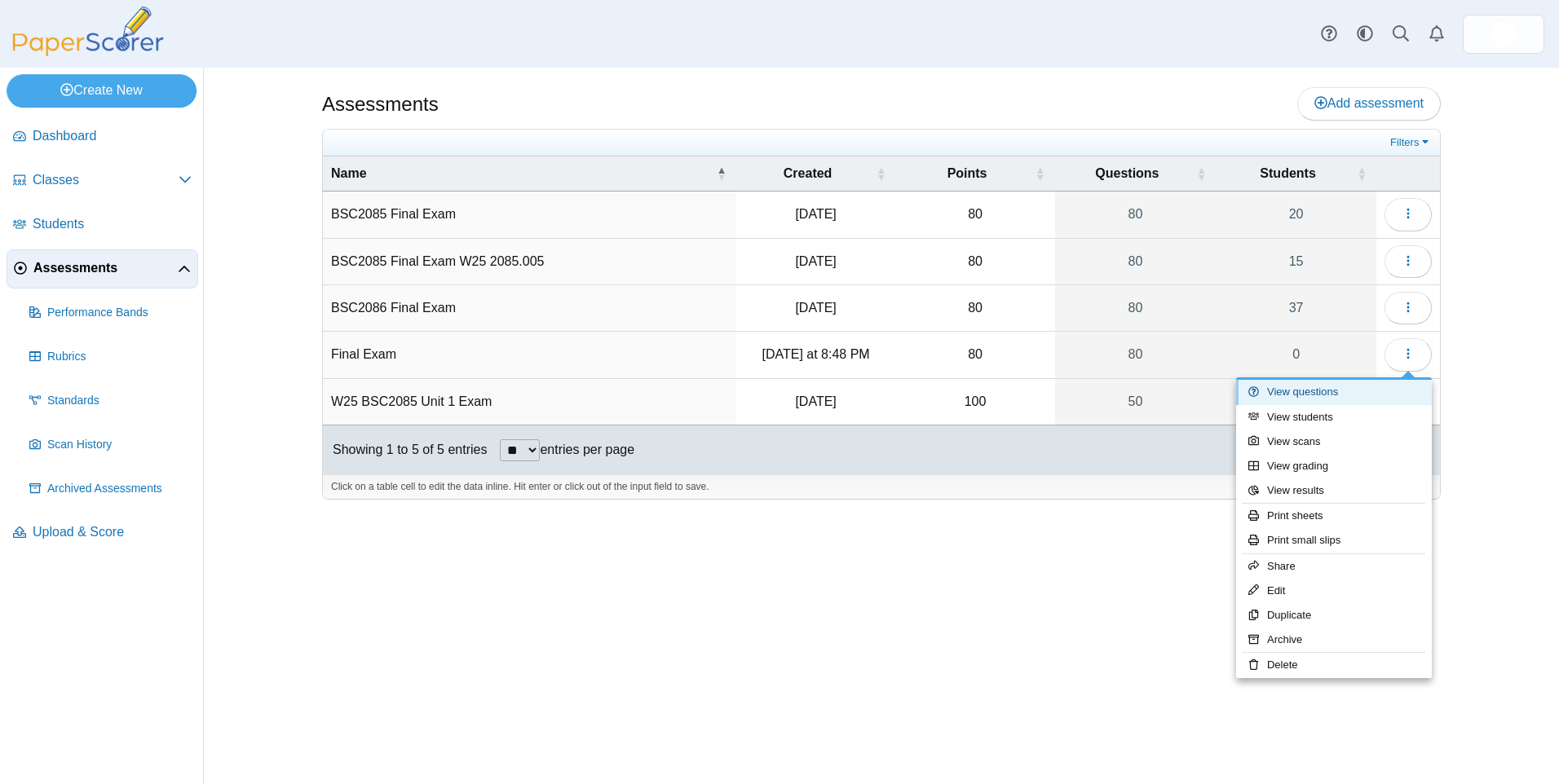
click at [1309, 394] on link "View questions" at bounding box center [1333, 392] width 196 height 25
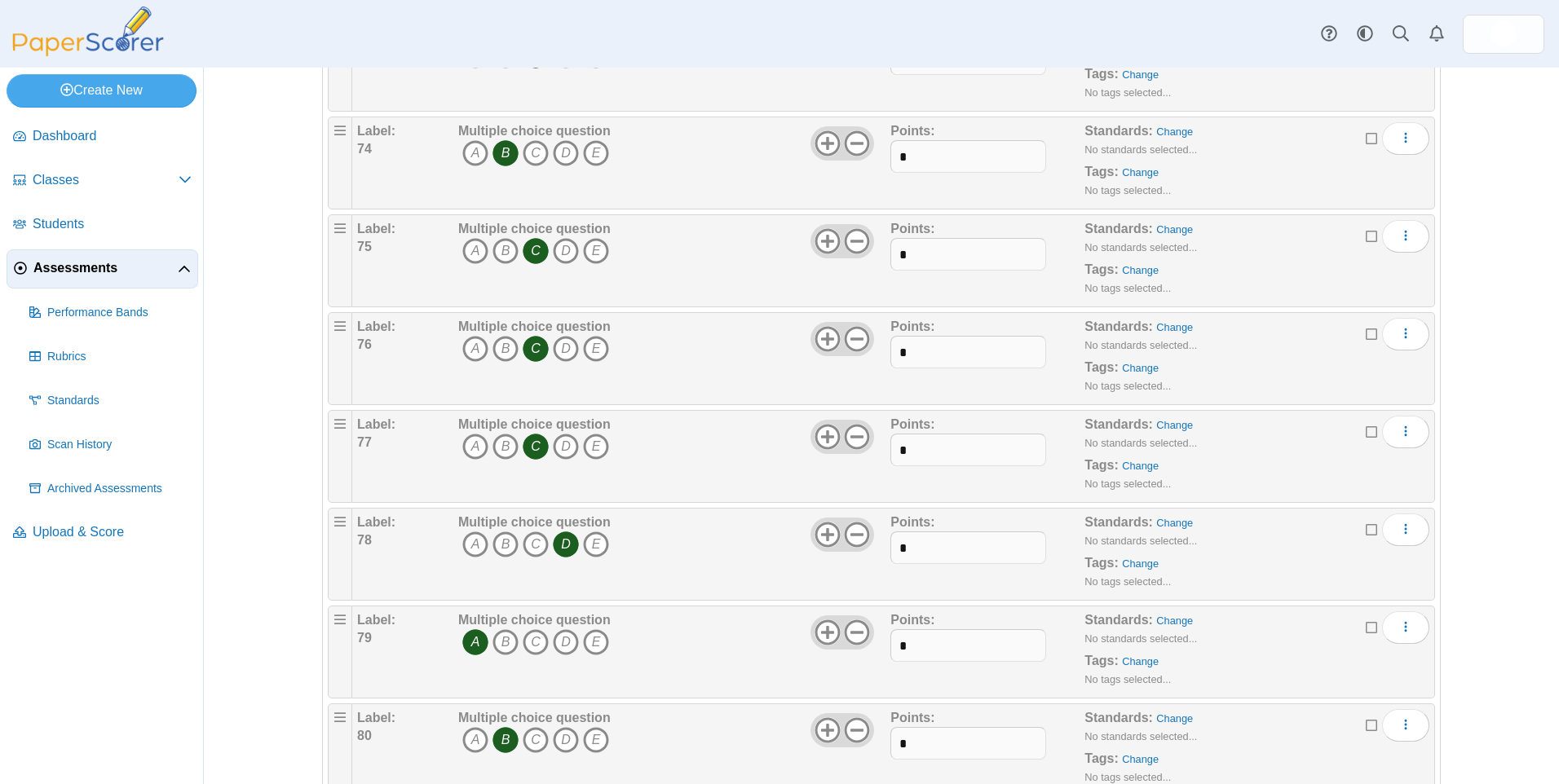
scroll to position [7377, 0]
